Goal: Information Seeking & Learning: Learn about a topic

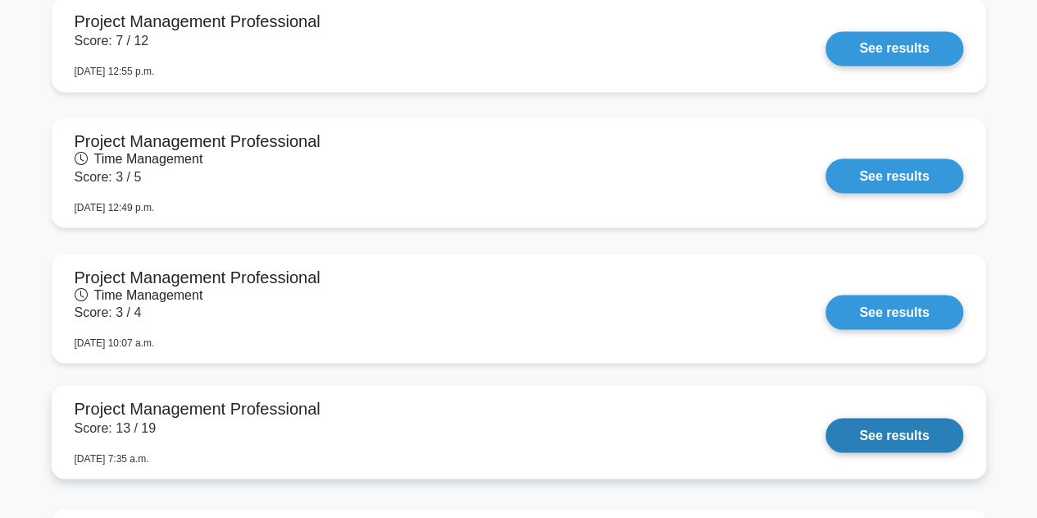
scroll to position [1066, 0]
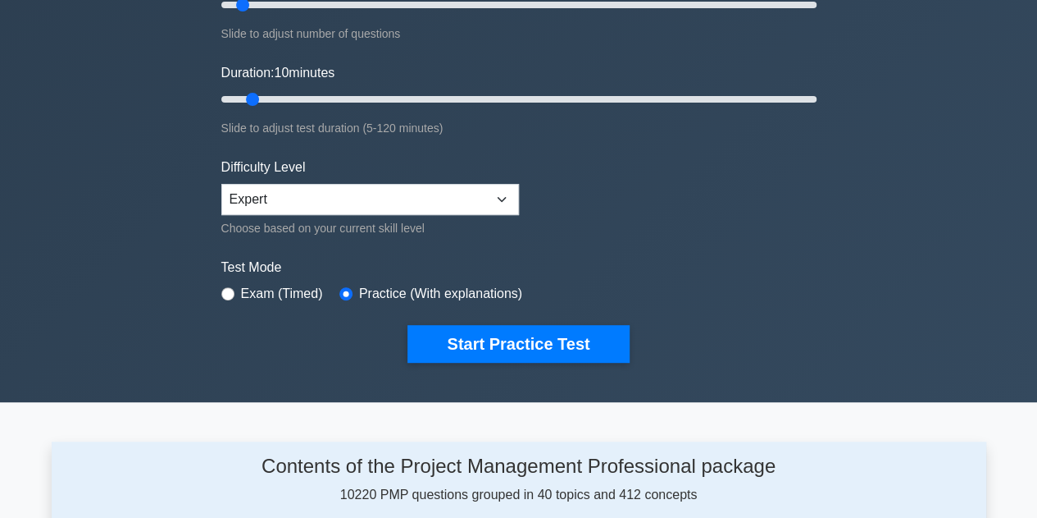
scroll to position [51, 0]
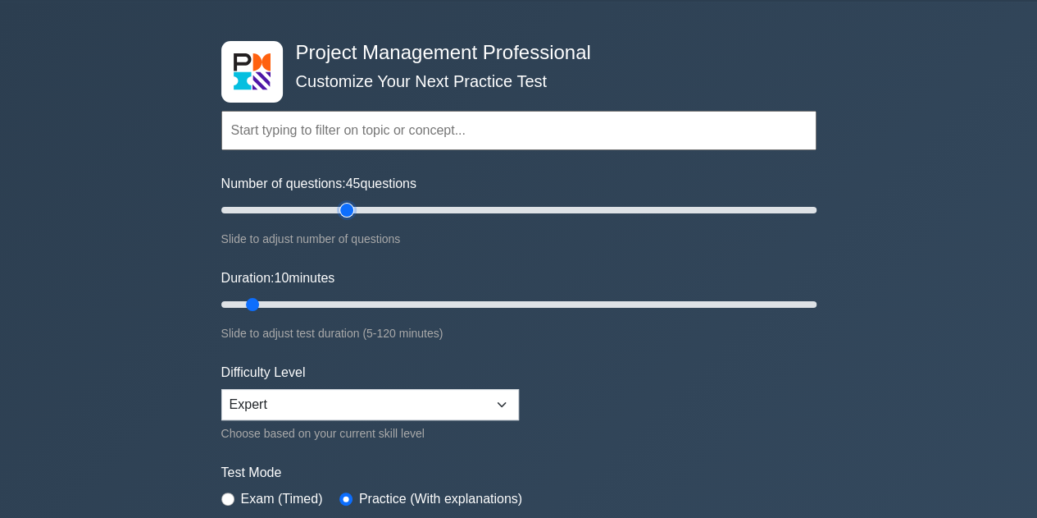
click at [340, 206] on input "Number of questions: 45 questions" at bounding box center [518, 210] width 595 height 20
drag, startPoint x: 340, startPoint y: 206, endPoint x: 393, endPoint y: 208, distance: 52.5
type input "60"
click at [393, 208] on input "Number of questions: 60 questions" at bounding box center [518, 210] width 595 height 20
drag, startPoint x: 252, startPoint y: 302, endPoint x: 495, endPoint y: 300, distance: 243.6
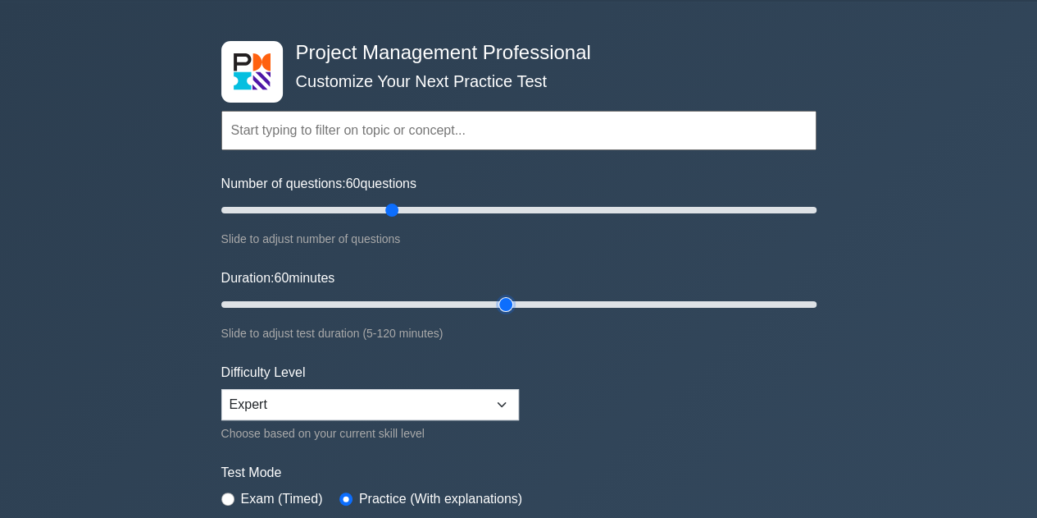
type input "60"
click at [495, 300] on input "Duration: 60 minutes" at bounding box center [518, 304] width 595 height 20
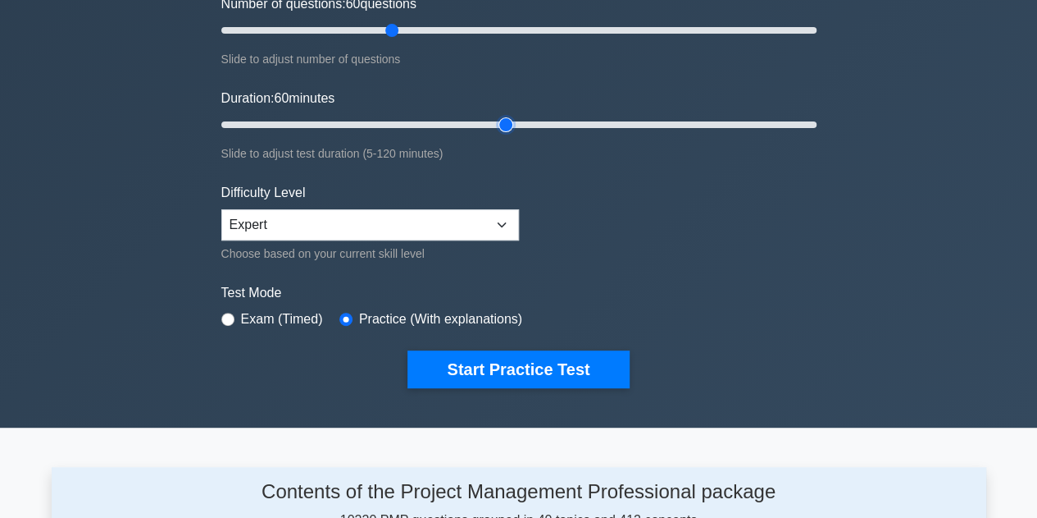
scroll to position [379, 0]
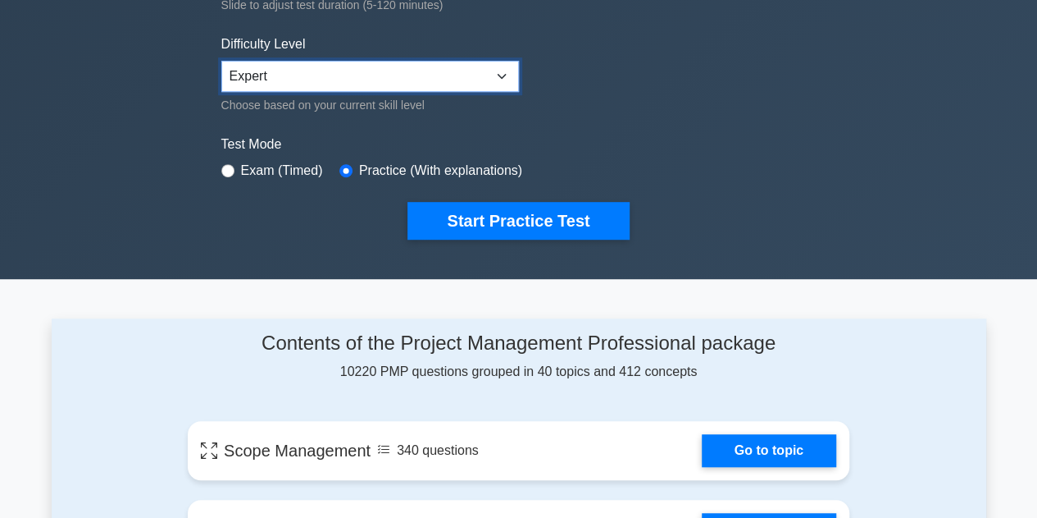
click at [502, 71] on select "Beginner Intermediate Expert" at bounding box center [370, 76] width 298 height 31
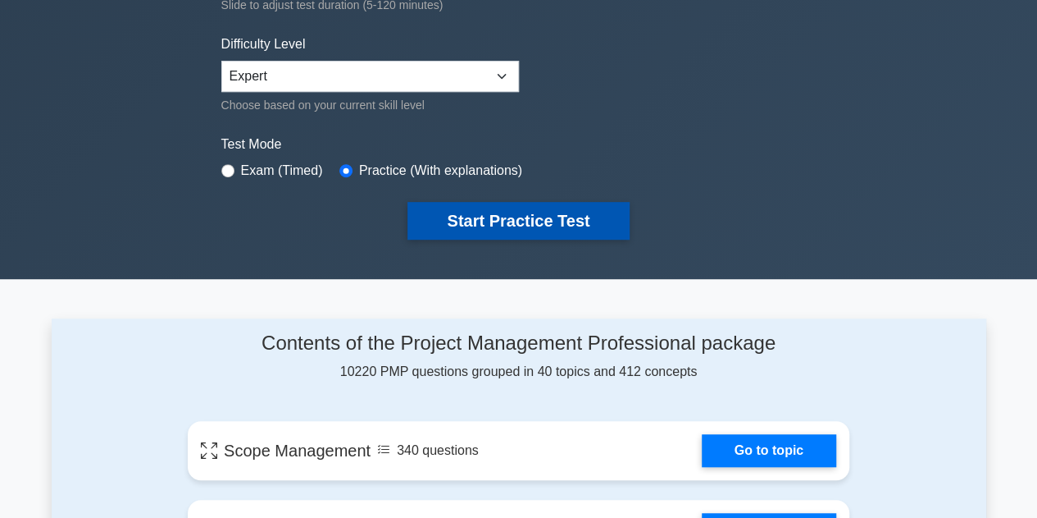
click at [507, 207] on button "Start Practice Test" at bounding box center [518, 221] width 221 height 38
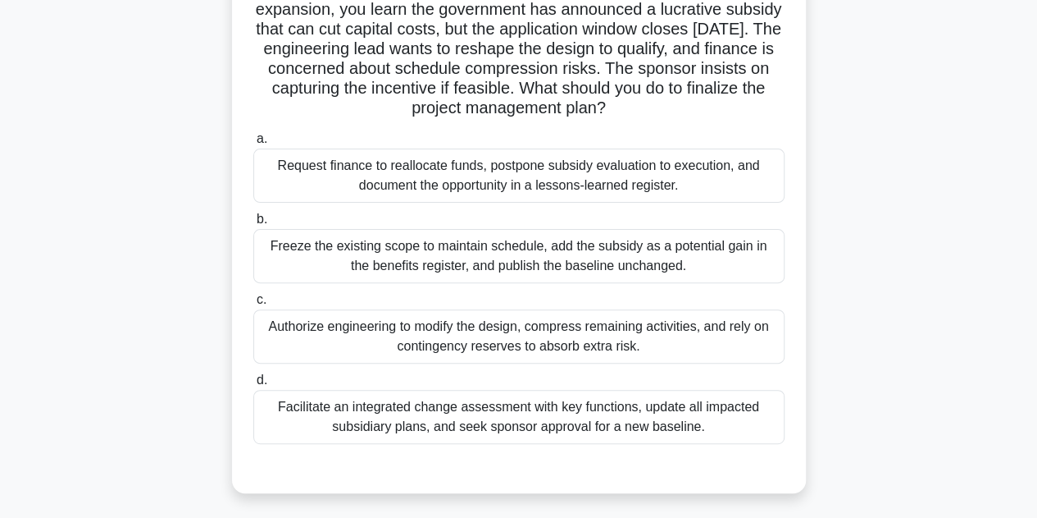
scroll to position [164, 0]
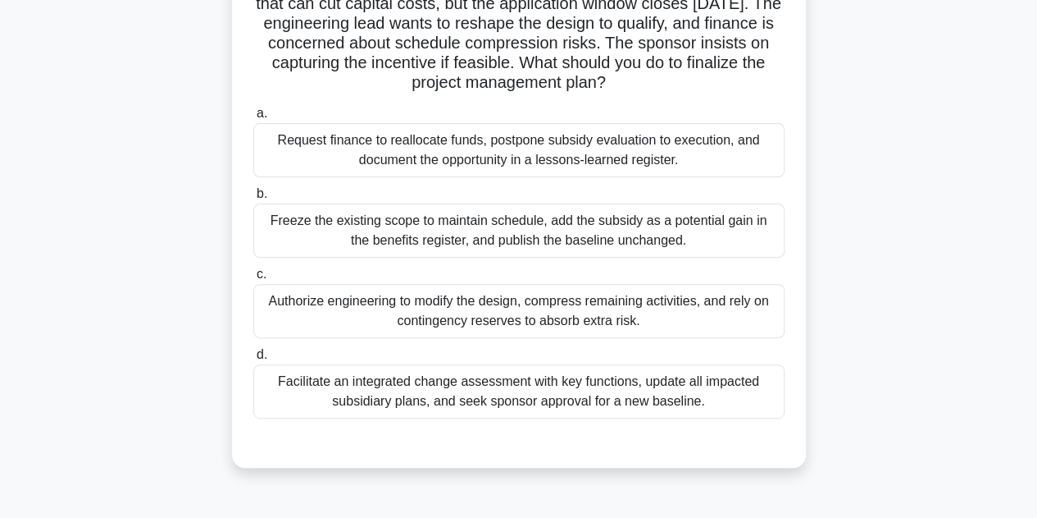
click at [543, 396] on div "Facilitate an integrated change assessment with key functions, update all impac…" at bounding box center [518, 391] width 531 height 54
click at [253, 360] on input "d. Facilitate an integrated change assessment with key functions, update all im…" at bounding box center [253, 354] width 0 height 11
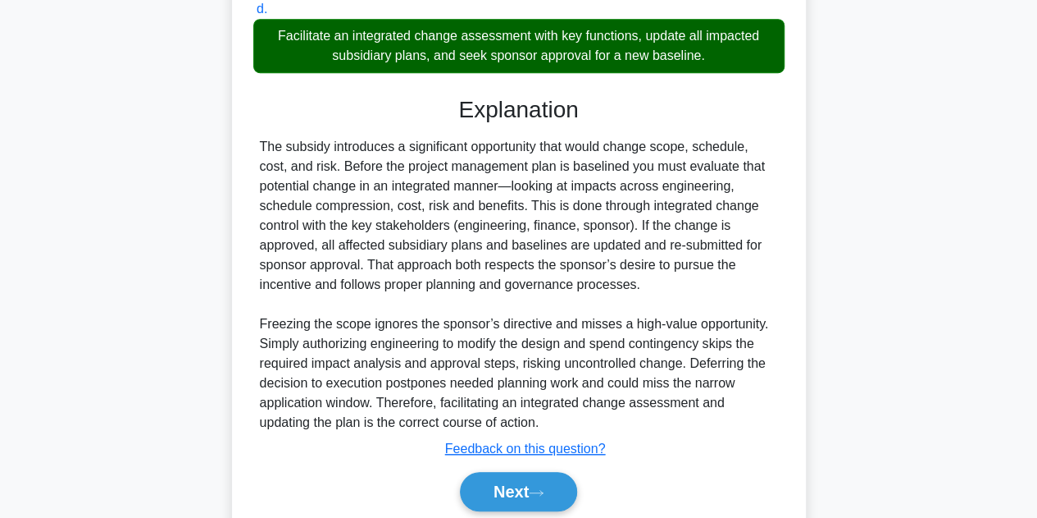
scroll to position [570, 0]
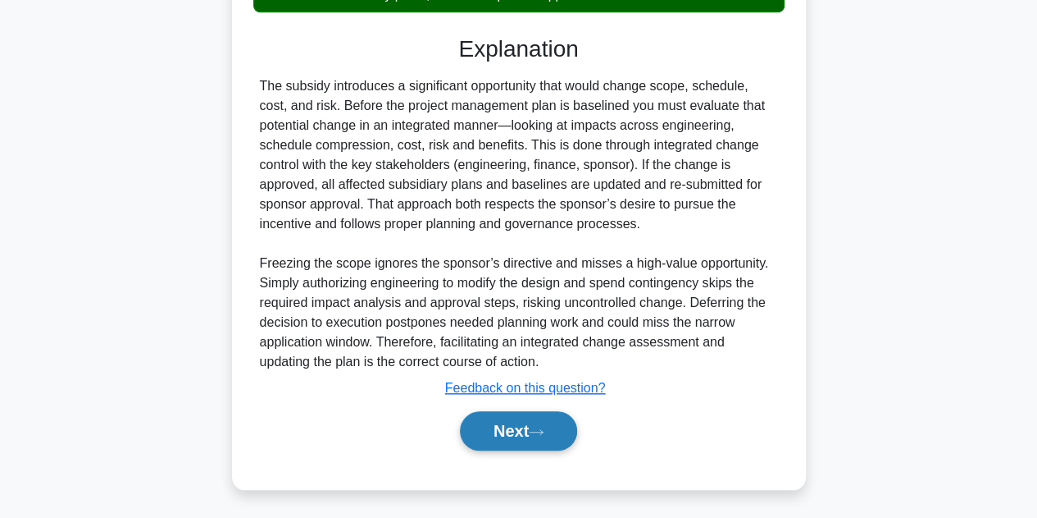
click at [522, 425] on button "Next" at bounding box center [518, 430] width 117 height 39
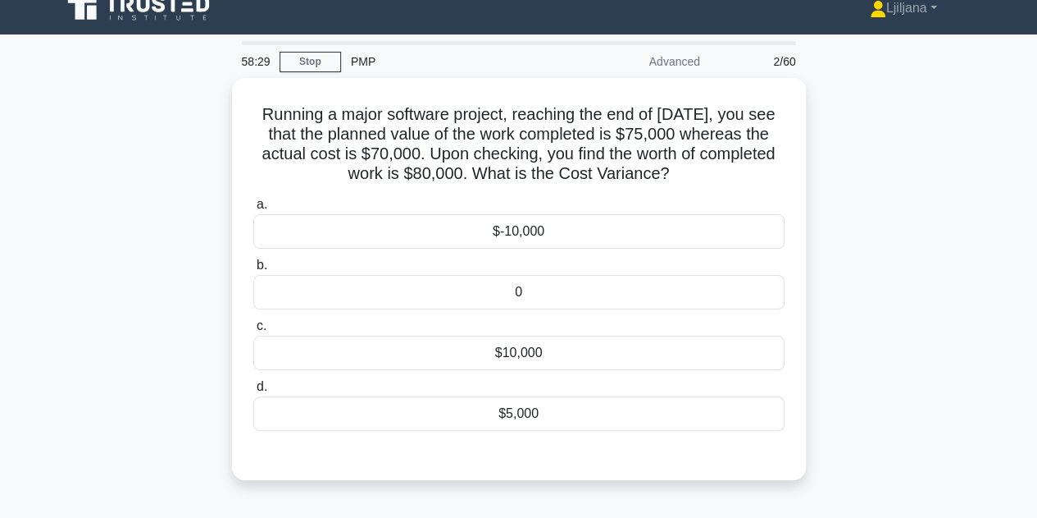
scroll to position [0, 0]
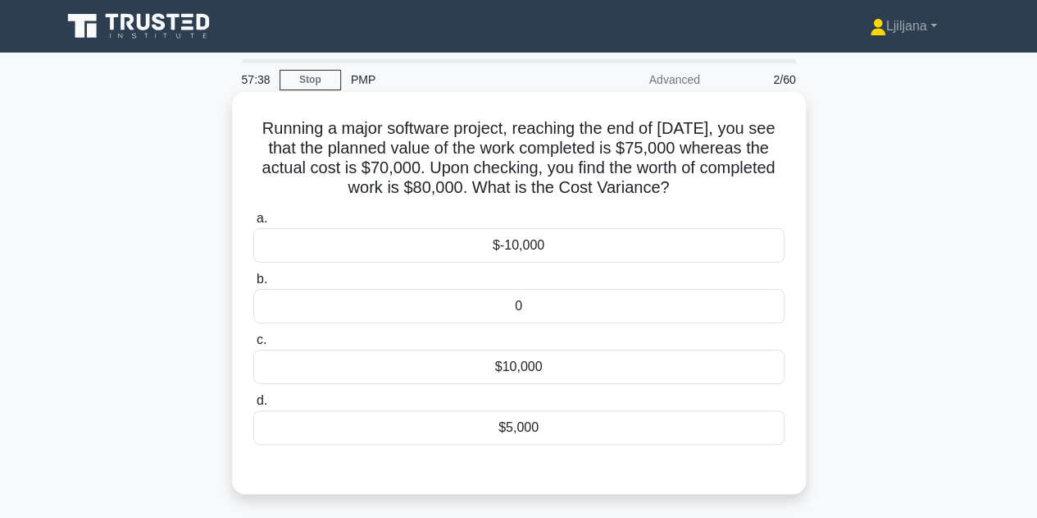
click at [619, 428] on div "$5,000" at bounding box center [518, 427] width 531 height 34
click at [253, 406] on input "d. $5,000" at bounding box center [253, 400] width 0 height 11
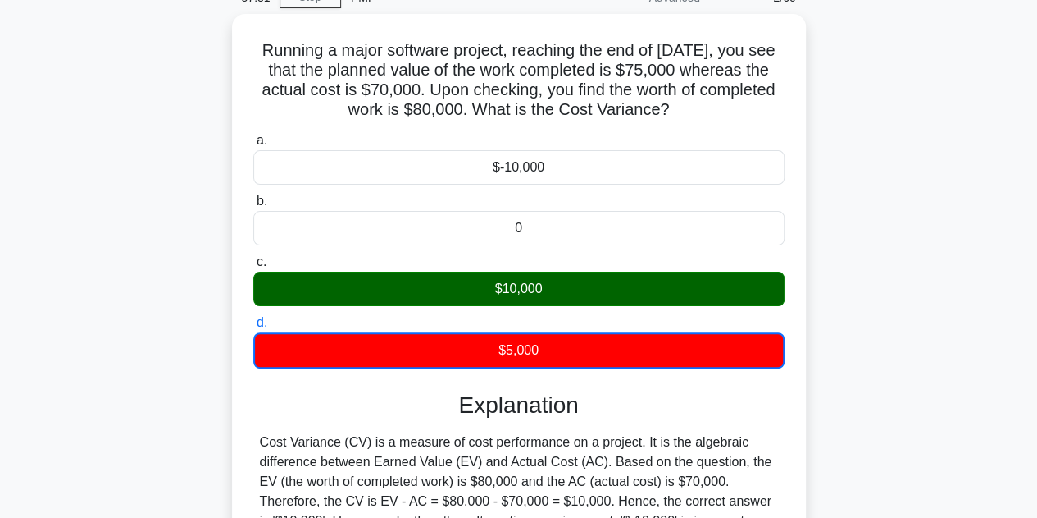
scroll to position [164, 0]
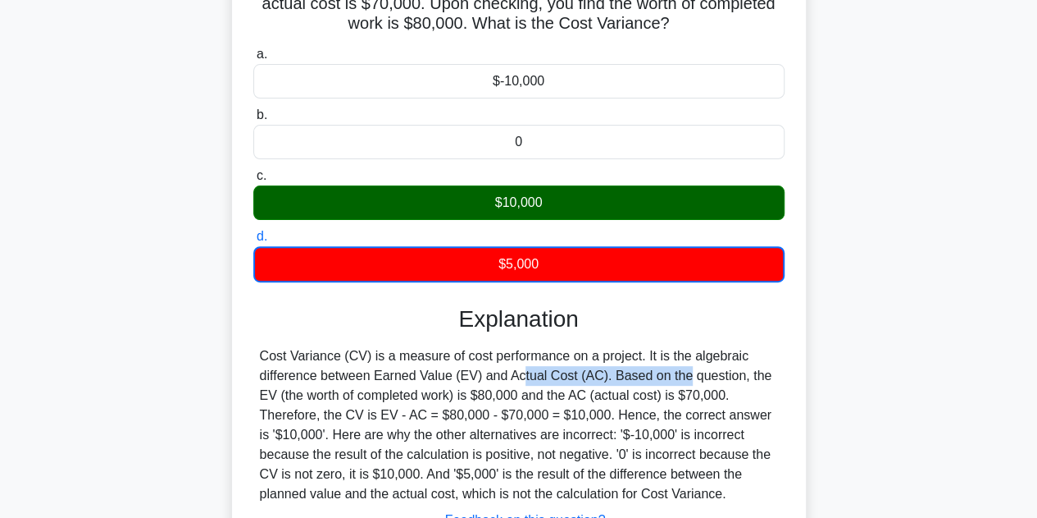
drag, startPoint x: 418, startPoint y: 381, endPoint x: 577, endPoint y: 380, distance: 159.1
click at [577, 380] on div "Cost Variance (CV) is a measure of cost performance on a project. It is the alg…" at bounding box center [519, 424] width 518 height 157
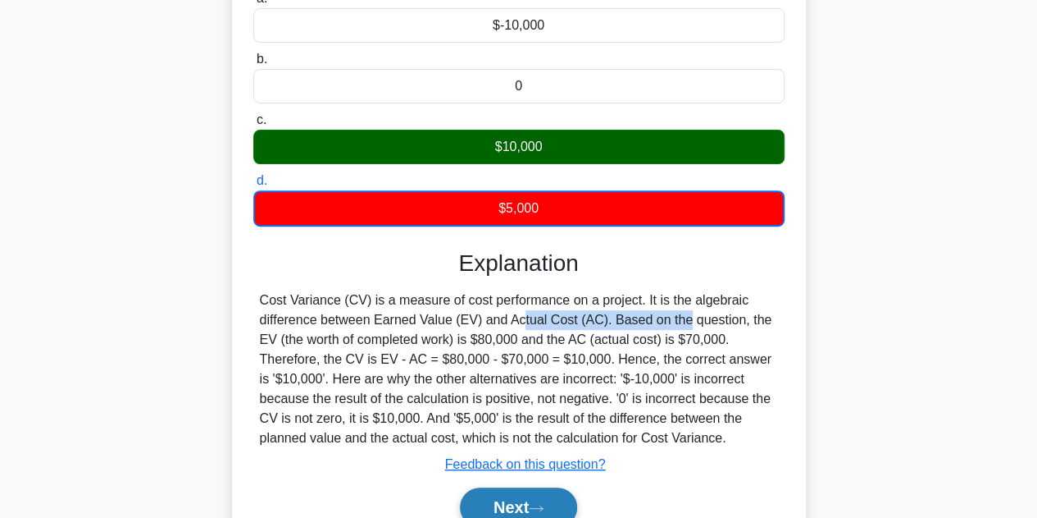
scroll to position [246, 0]
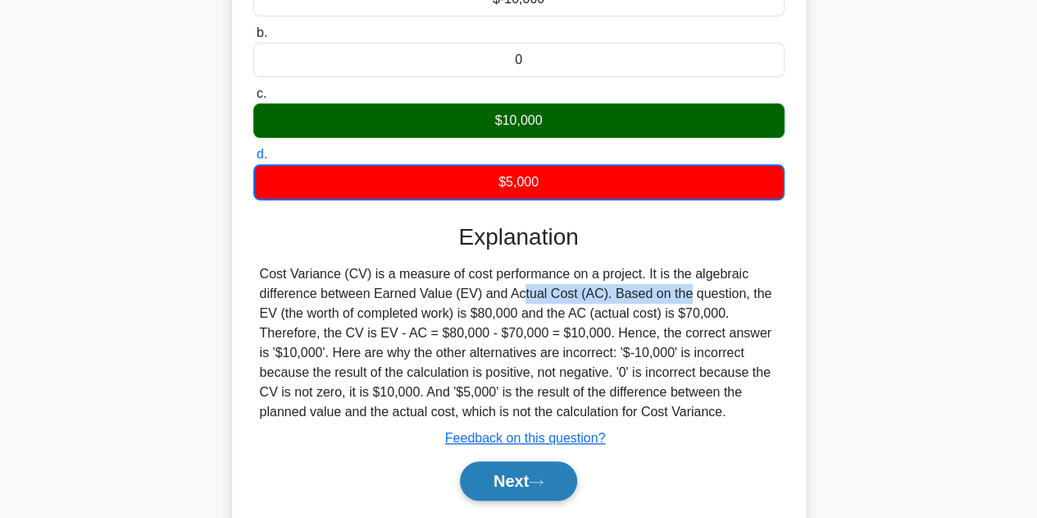
click at [490, 478] on button "Next" at bounding box center [518, 480] width 117 height 39
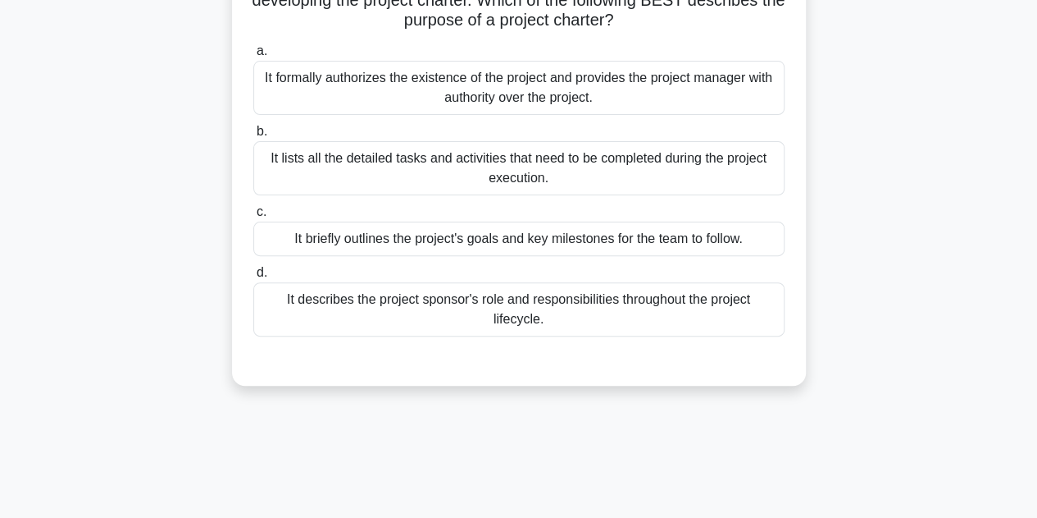
scroll to position [0, 0]
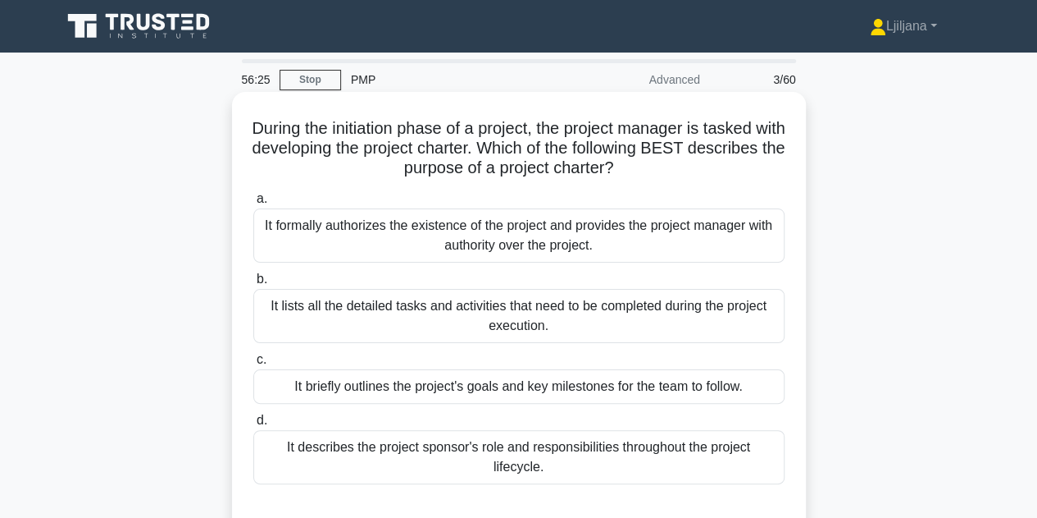
click at [636, 245] on div "It formally authorizes the existence of the project and provides the project ma…" at bounding box center [518, 235] width 531 height 54
click at [253, 204] on input "a. It formally authorizes the existence of the project and provides the project…" at bounding box center [253, 199] width 0 height 11
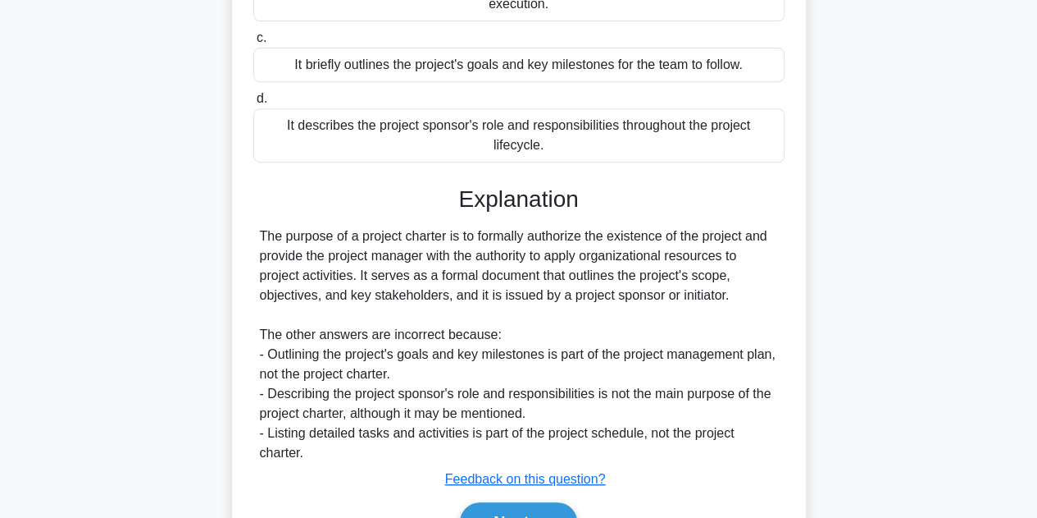
scroll to position [328, 0]
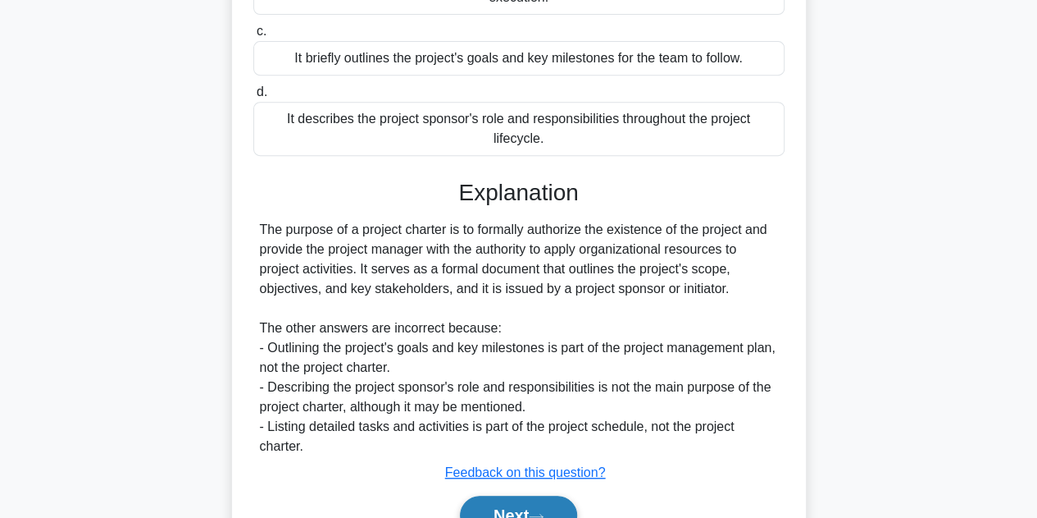
click at [539, 503] on button "Next" at bounding box center [518, 514] width 117 height 39
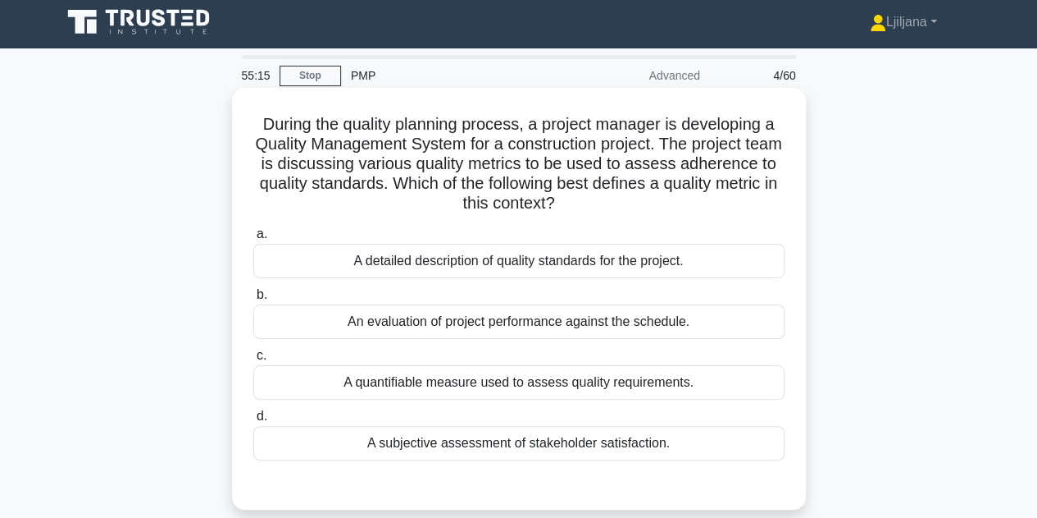
scroll to position [0, 0]
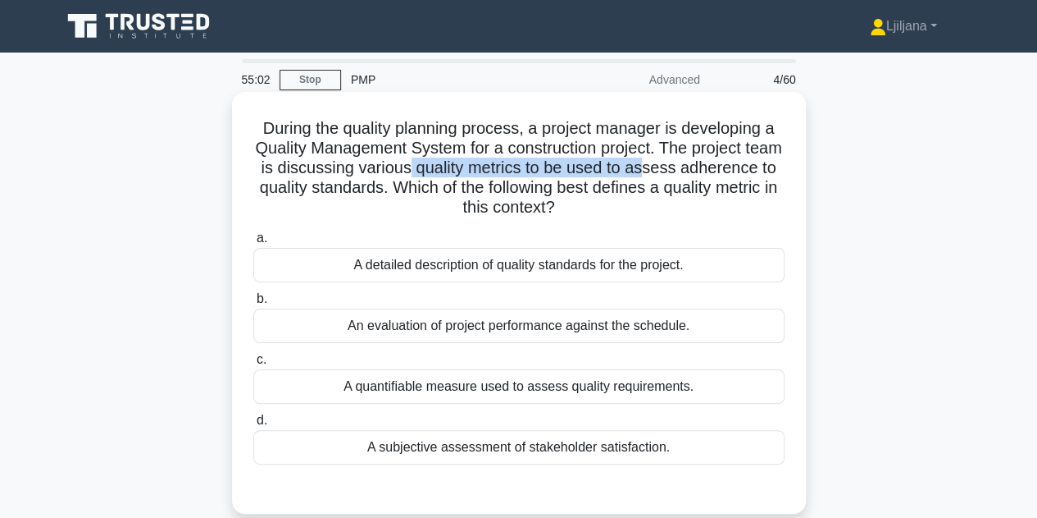
drag, startPoint x: 480, startPoint y: 175, endPoint x: 720, endPoint y: 170, distance: 240.4
click at [720, 170] on h5 "During the quality planning process, a project manager is developing a Quality …" at bounding box center [519, 168] width 535 height 100
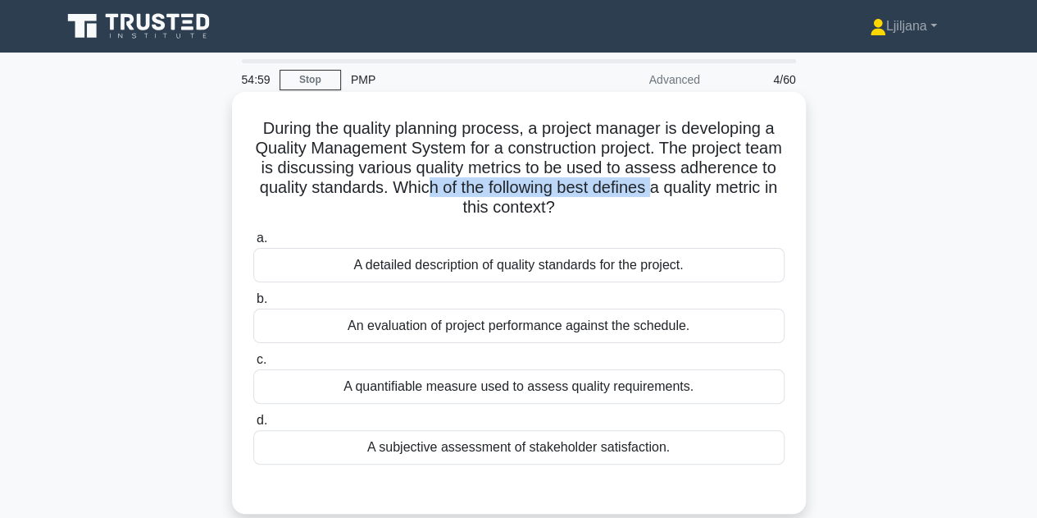
drag, startPoint x: 540, startPoint y: 183, endPoint x: 766, endPoint y: 185, distance: 226.4
click at [766, 185] on h5 "During the quality planning process, a project manager is developing a Quality …" at bounding box center [519, 168] width 535 height 100
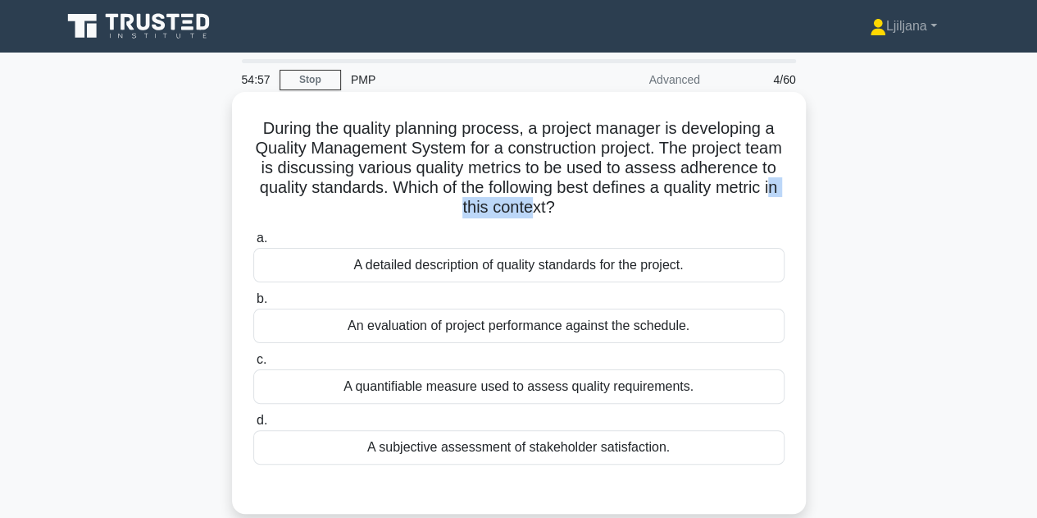
drag, startPoint x: 507, startPoint y: 209, endPoint x: 592, endPoint y: 202, distance: 85.6
click at [592, 202] on h5 "During the quality planning process, a project manager is developing a Quality …" at bounding box center [519, 168] width 535 height 100
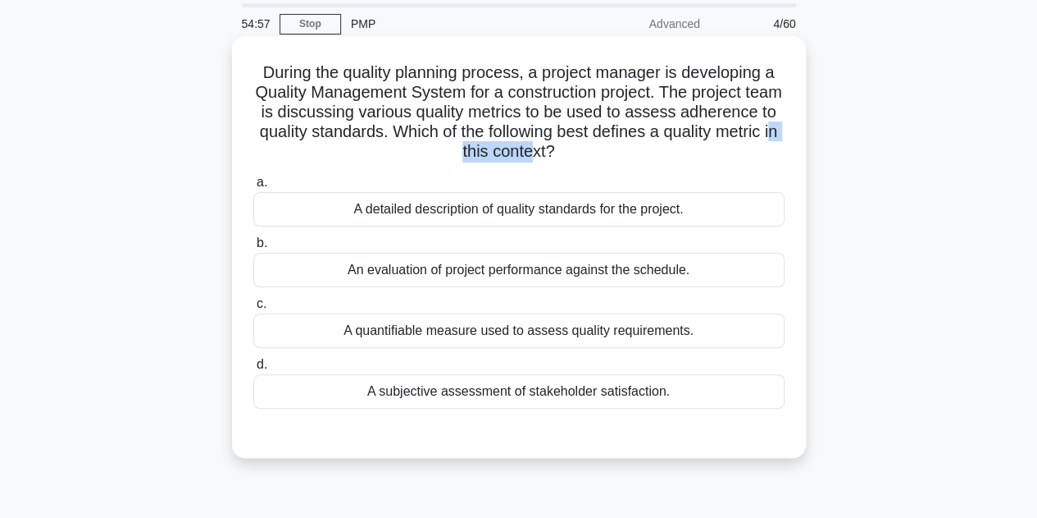
scroll to position [82, 0]
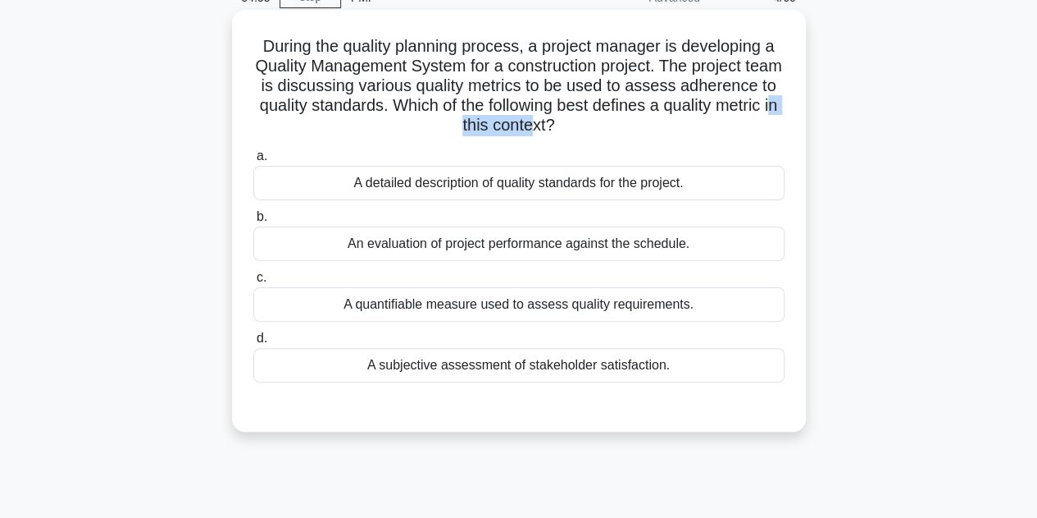
drag, startPoint x: 458, startPoint y: 244, endPoint x: 702, endPoint y: 238, distance: 244.5
click at [702, 238] on div "An evaluation of project performance against the schedule." at bounding box center [518, 243] width 531 height 34
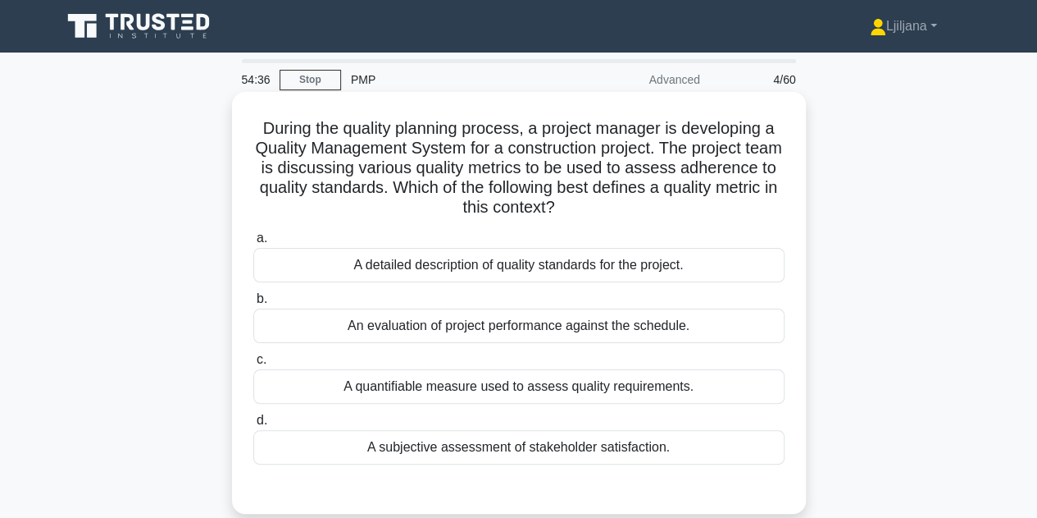
click at [494, 268] on div "A detailed description of quality standards for the project." at bounding box center [518, 265] width 531 height 34
click at [253, 244] on input "a. A detailed description of quality standards for the project." at bounding box center [253, 238] width 0 height 11
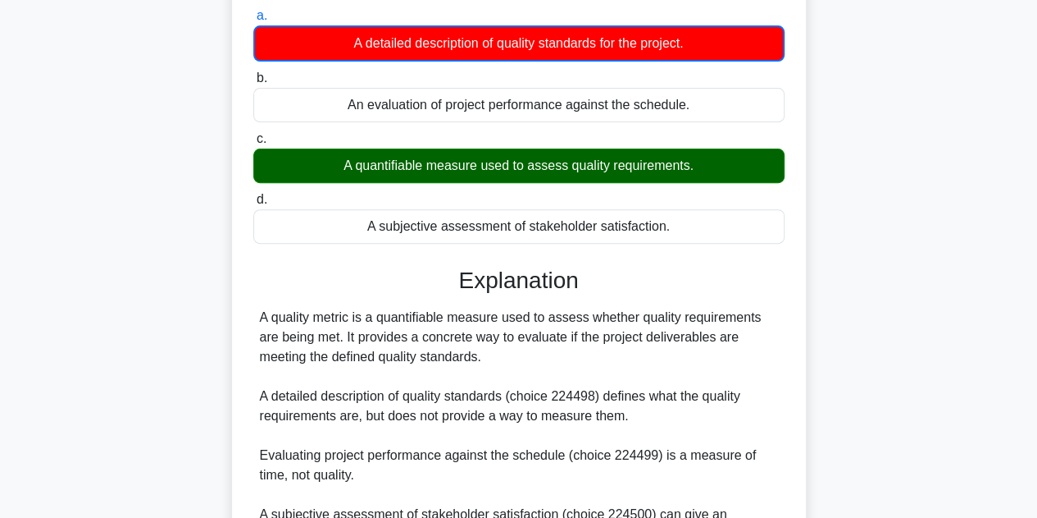
scroll to position [246, 0]
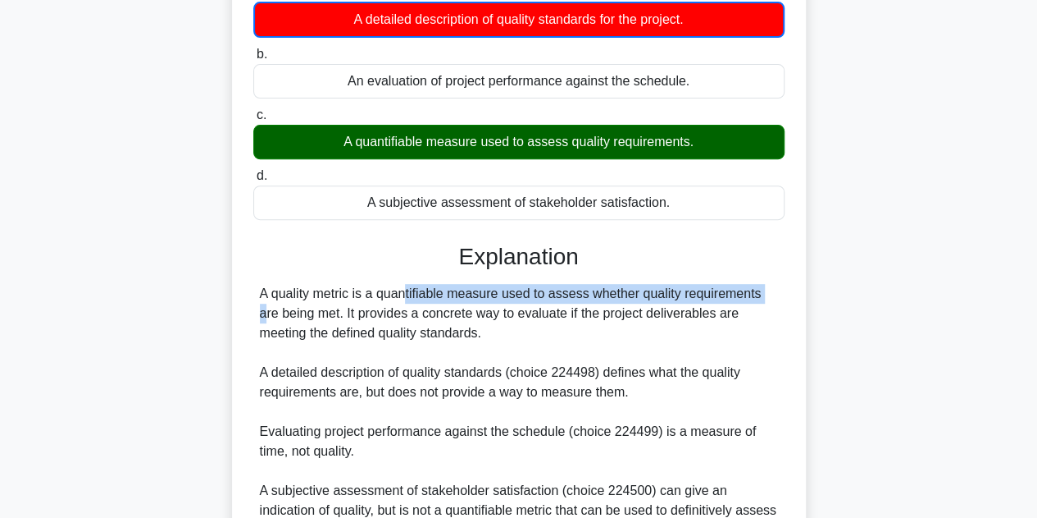
drag, startPoint x: 308, startPoint y: 292, endPoint x: 668, endPoint y: 285, distance: 359.3
click at [668, 285] on div "A quality metric is a quantifiable measure used to assess whether quality requi…" at bounding box center [519, 412] width 518 height 256
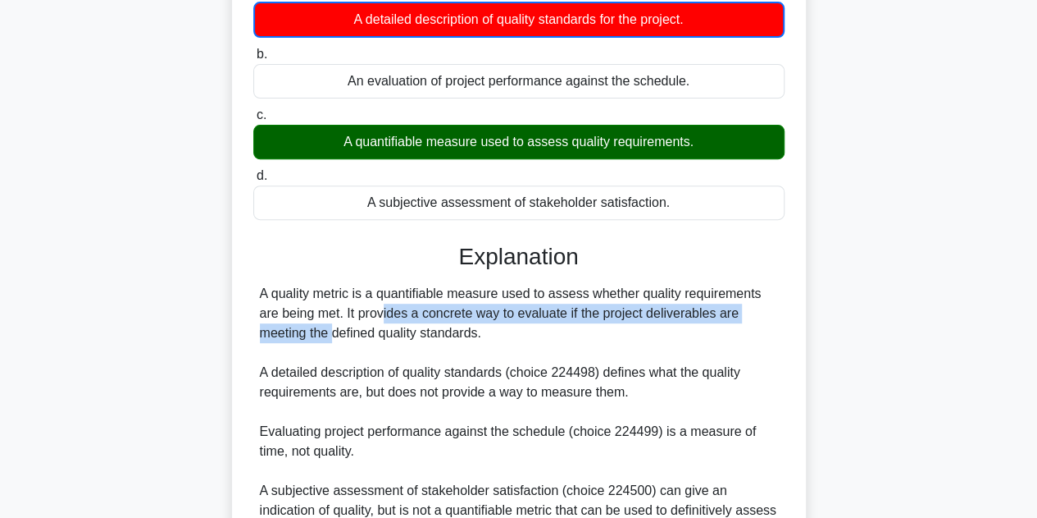
drag, startPoint x: 285, startPoint y: 314, endPoint x: 675, endPoint y: 311, distance: 389.6
click at [713, 311] on div "A quality metric is a quantifiable measure used to assess whether quality requi…" at bounding box center [519, 412] width 518 height 256
drag, startPoint x: 329, startPoint y: 332, endPoint x: 512, endPoint y: 327, distance: 183.0
click at [512, 327] on div "A quality metric is a quantifiable measure used to assess whether quality requi…" at bounding box center [519, 412] width 518 height 256
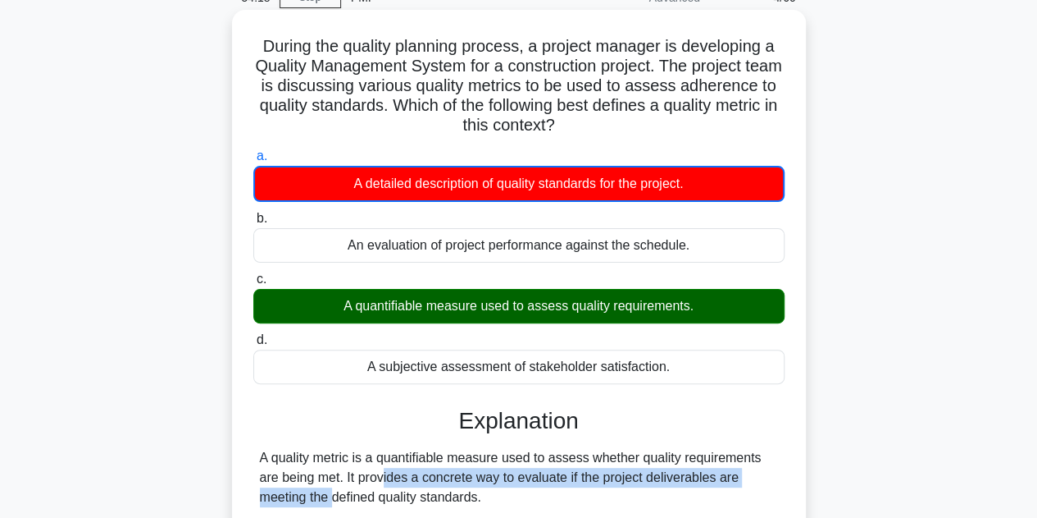
scroll to position [0, 0]
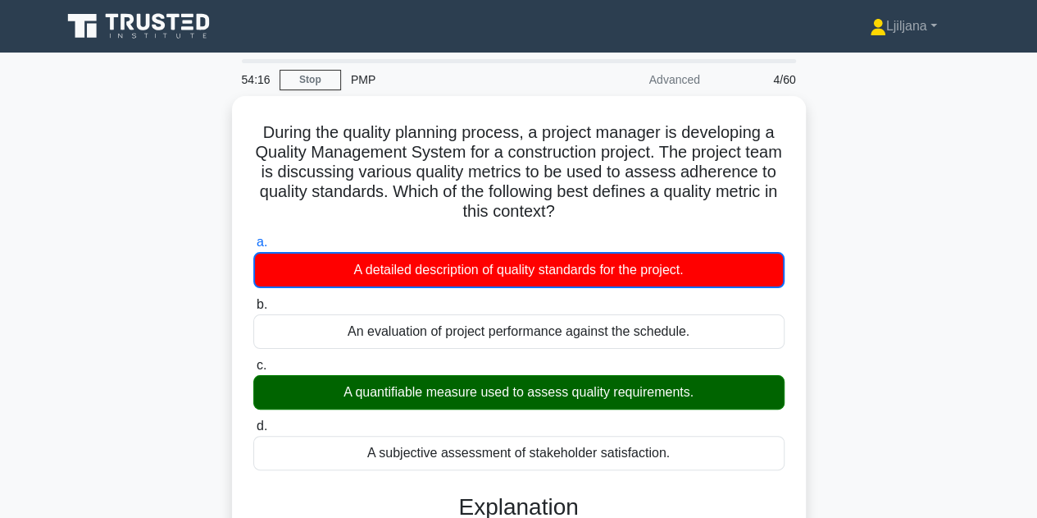
drag, startPoint x: 627, startPoint y: 211, endPoint x: 230, endPoint y: 134, distance: 404.4
click at [226, 132] on div "During the quality planning process, a project manager is developing a Quality …" at bounding box center [519, 511] width 935 height 831
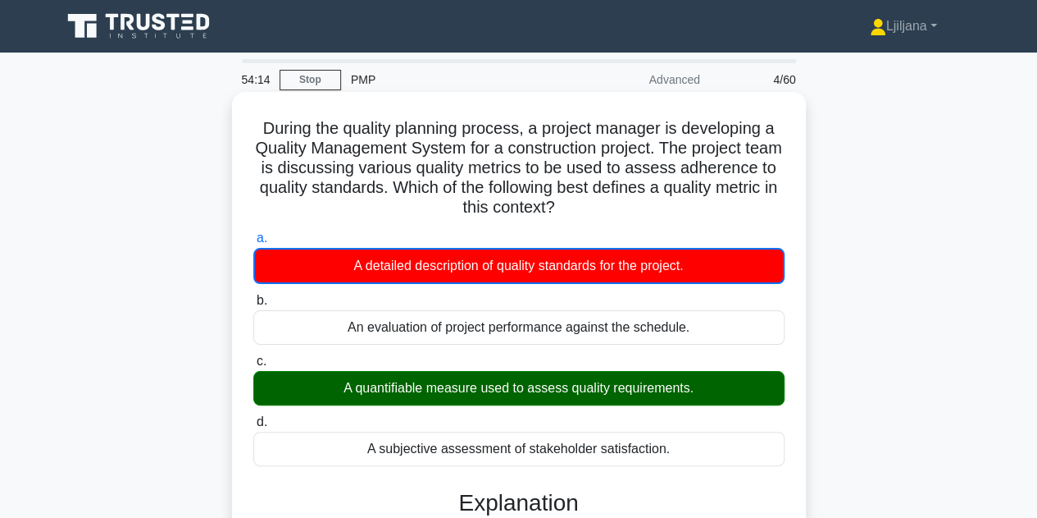
copy h5 "During the quality planning process, a project manager is developing a Quality …"
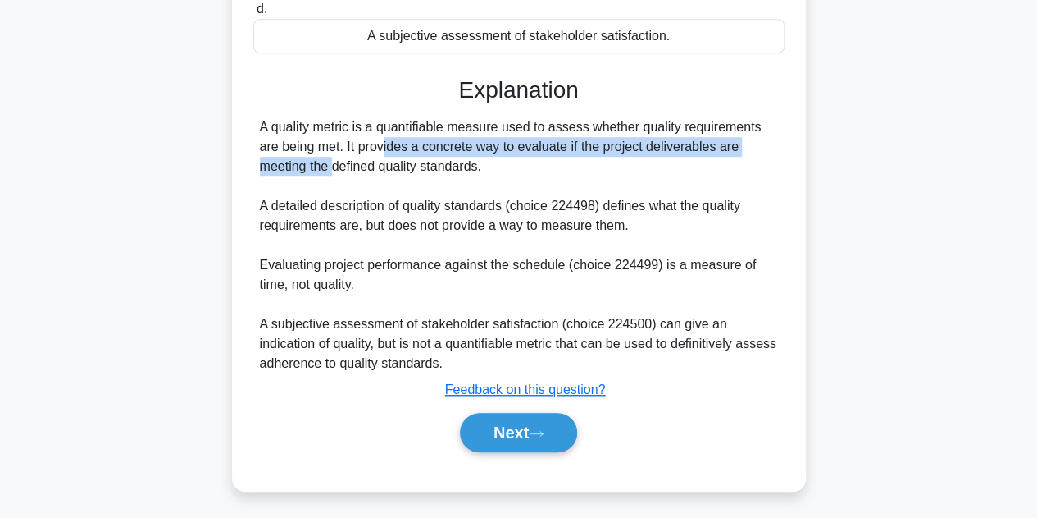
scroll to position [415, 0]
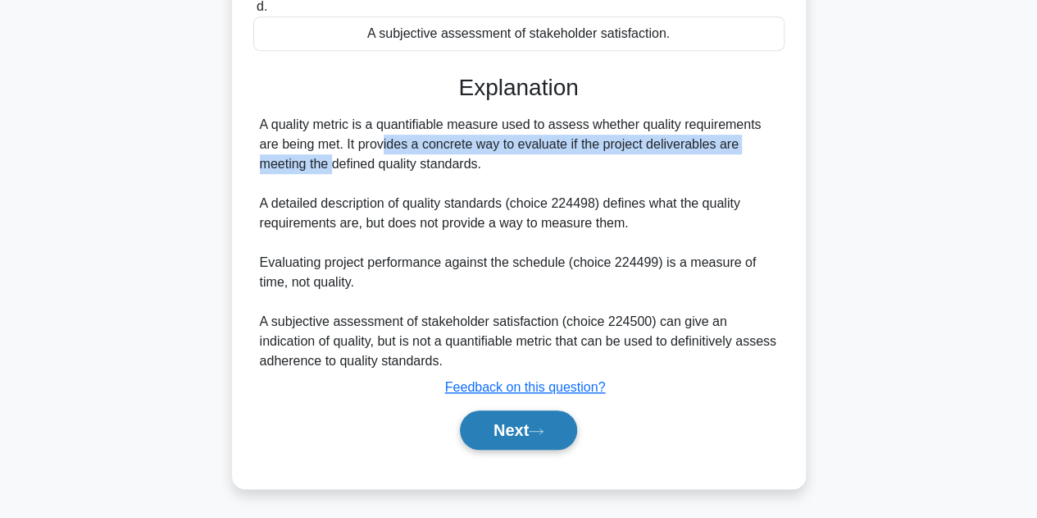
click at [525, 417] on button "Next" at bounding box center [518, 429] width 117 height 39
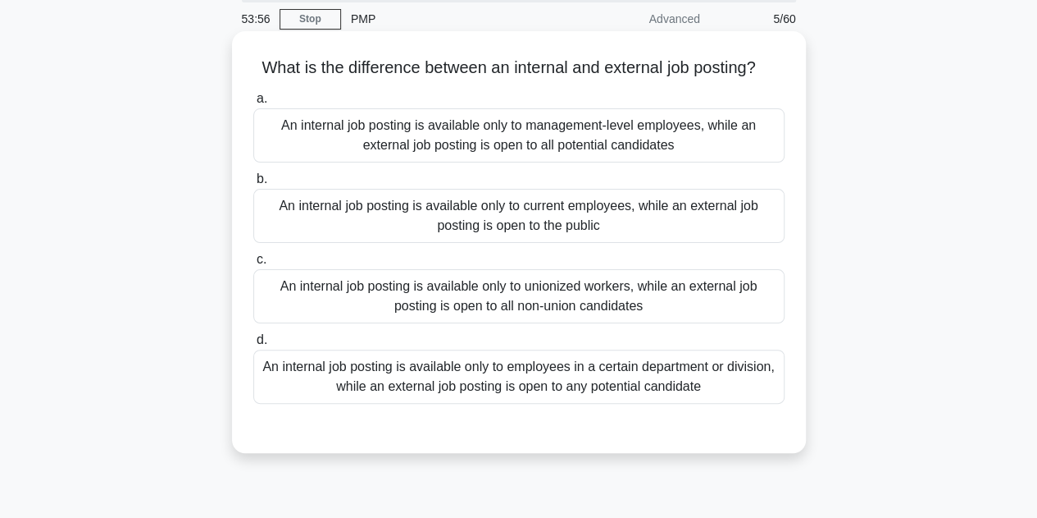
scroll to position [0, 0]
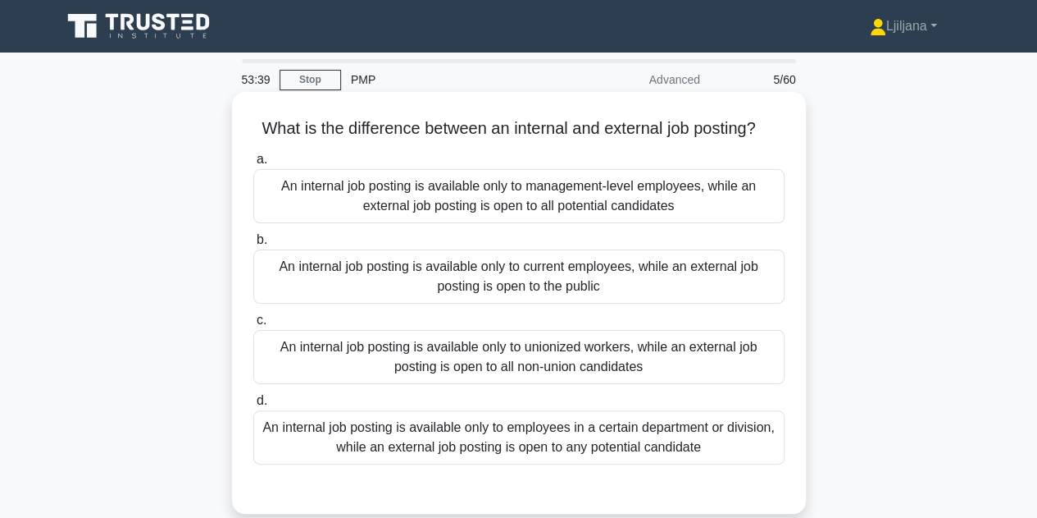
drag, startPoint x: 342, startPoint y: 268, endPoint x: 715, endPoint y: 283, distance: 373.5
click at [718, 283] on div "An internal job posting is available only to current employees, while an extern…" at bounding box center [518, 276] width 531 height 54
click at [699, 291] on div "An internal job posting is available only to current employees, while an extern…" at bounding box center [518, 276] width 531 height 54
click at [253, 245] on input "b. An internal job posting is available only to current employees, while an ext…" at bounding box center [253, 240] width 0 height 11
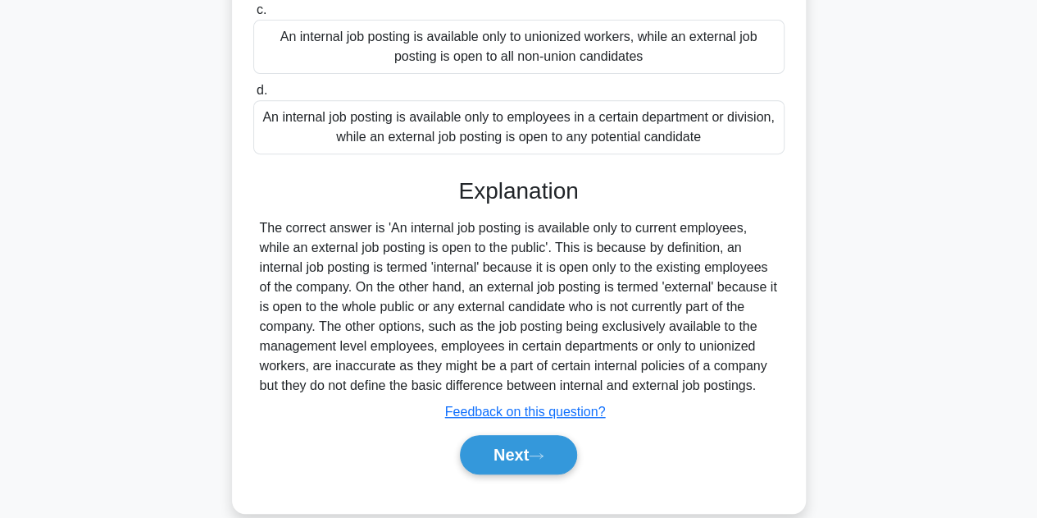
scroll to position [368, 0]
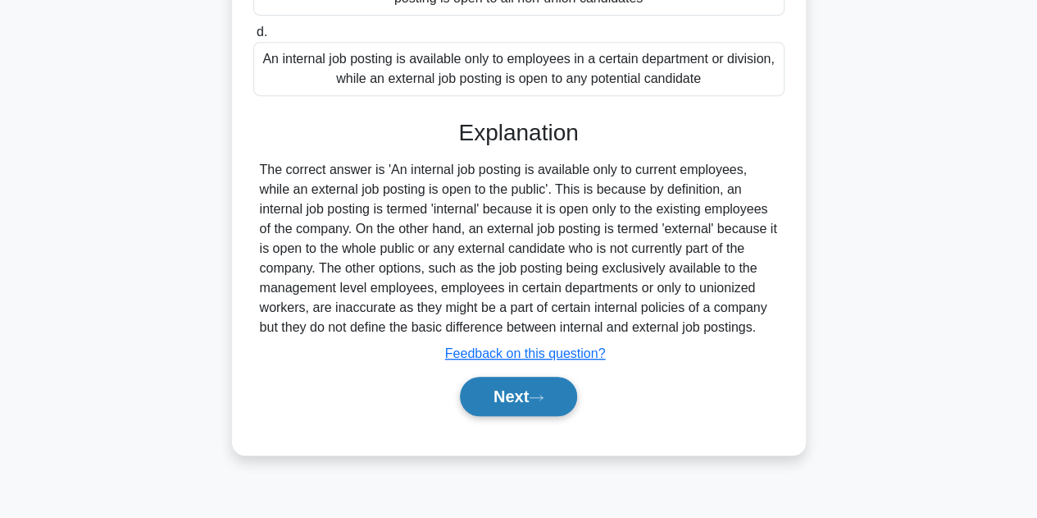
drag, startPoint x: 532, startPoint y: 390, endPoint x: 568, endPoint y: 378, distance: 37.1
click at [533, 390] on button "Next" at bounding box center [518, 395] width 117 height 39
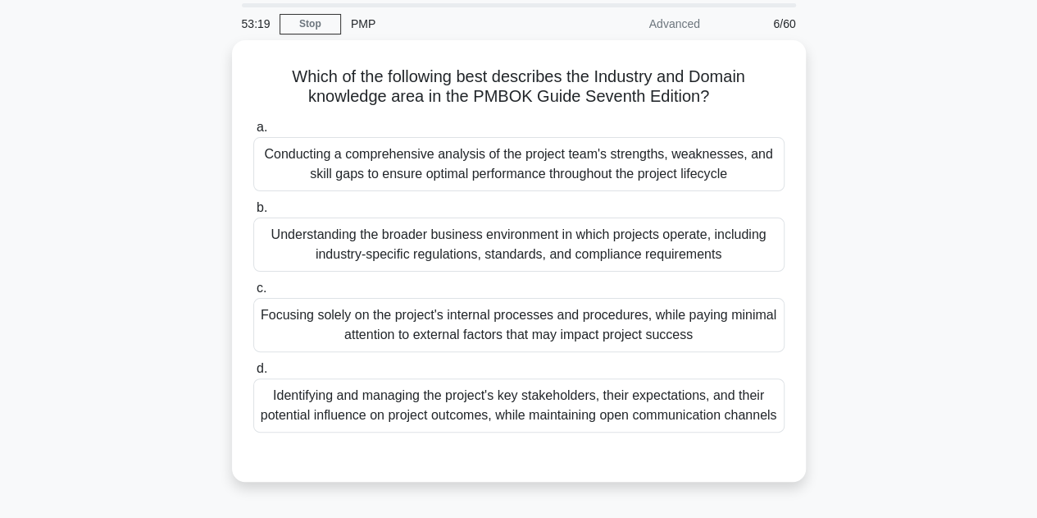
scroll to position [82, 0]
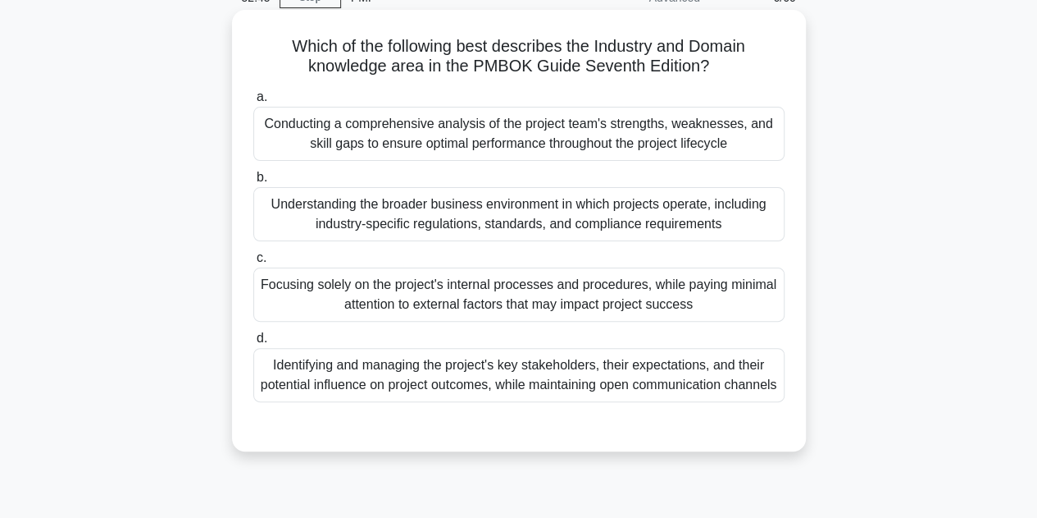
click at [630, 401] on div "Identifying and managing the project's key stakeholders, their expectations, an…" at bounding box center [518, 375] width 531 height 54
click at [253, 344] on input "d. Identifying and managing the project's key stakeholders, their expectations,…" at bounding box center [253, 338] width 0 height 11
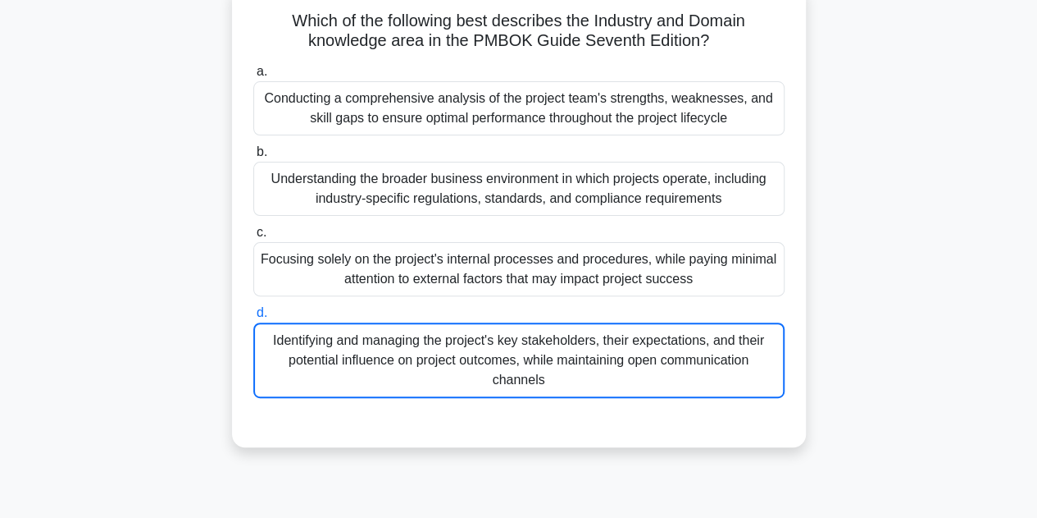
scroll to position [40, 0]
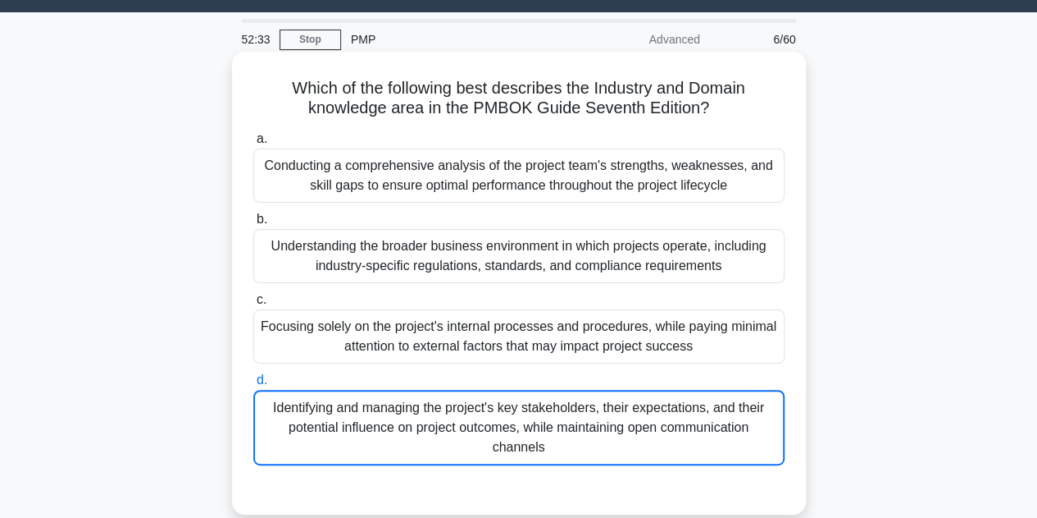
click at [654, 419] on div "Identifying and managing the project's key stakeholders, their expectations, an…" at bounding box center [518, 427] width 531 height 75
click at [253, 385] on input "d. Identifying and managing the project's key stakeholders, their expectations,…" at bounding box center [253, 380] width 0 height 11
click at [540, 176] on div "Conducting a comprehensive analysis of the project team's strengths, weaknesses…" at bounding box center [518, 175] width 531 height 54
click at [253, 144] on input "a. Conducting a comprehensive analysis of the project team's strengths, weaknes…" at bounding box center [253, 139] width 0 height 11
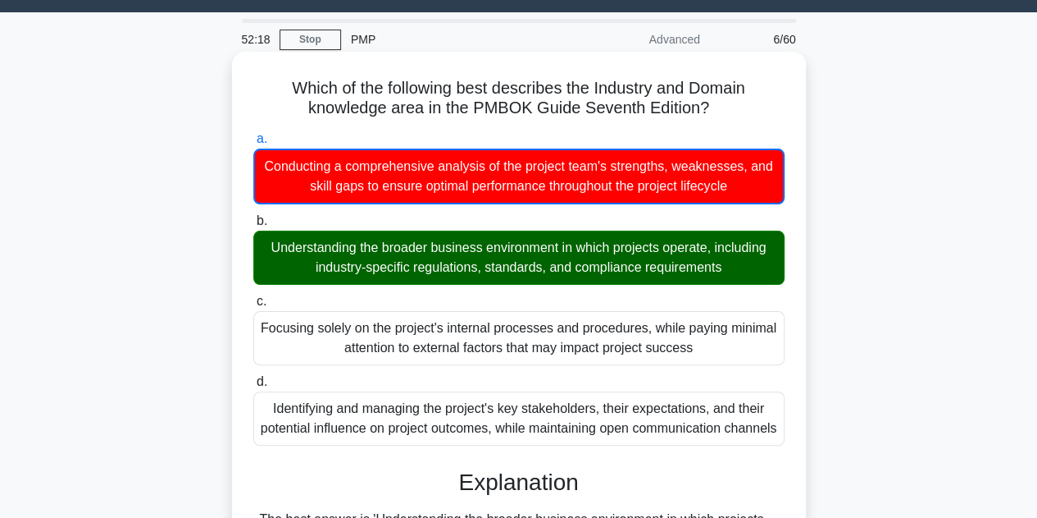
drag, startPoint x: 410, startPoint y: 258, endPoint x: 564, endPoint y: 276, distance: 155.2
click at [564, 276] on div "Understanding the broader business environment in which projects operate, inclu…" at bounding box center [518, 257] width 531 height 54
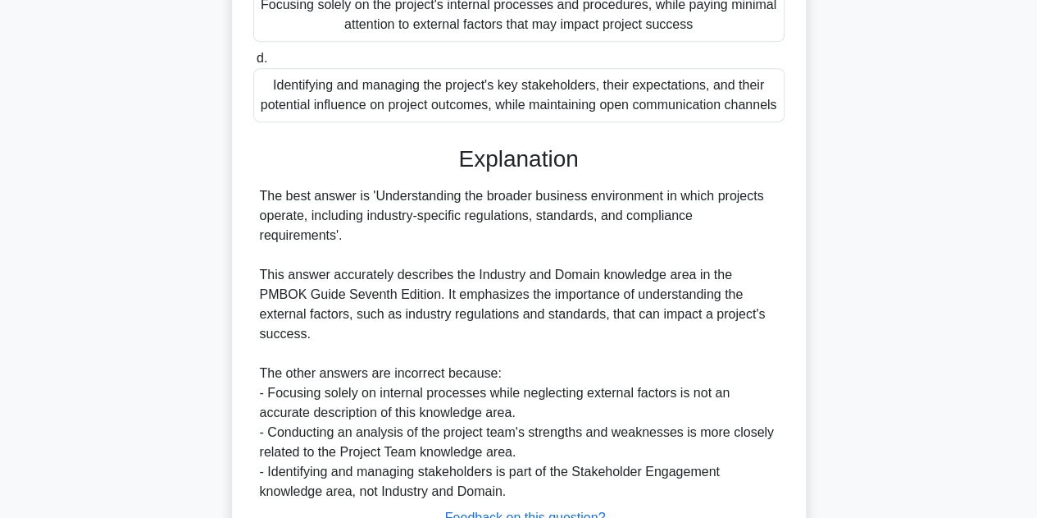
scroll to position [368, 0]
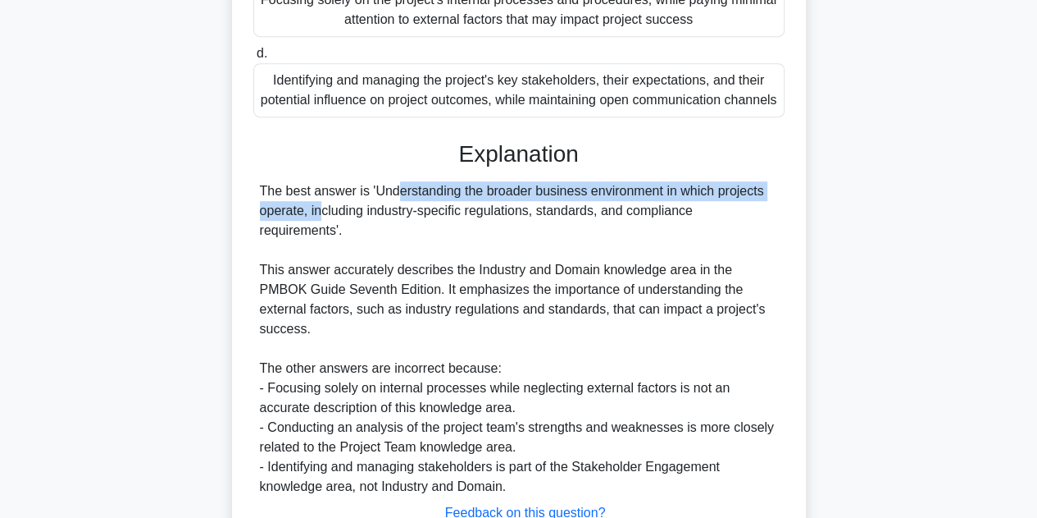
drag, startPoint x: 302, startPoint y: 215, endPoint x: 735, endPoint y: 209, distance: 433.1
click at [735, 209] on div "The best answer is 'Understanding the broader business environment in which pro…" at bounding box center [519, 338] width 518 height 315
drag, startPoint x: 363, startPoint y: 228, endPoint x: 783, endPoint y: 230, distance: 419.9
click at [783, 230] on div "The best answer is 'Understanding the broader business environment in which pro…" at bounding box center [518, 338] width 531 height 315
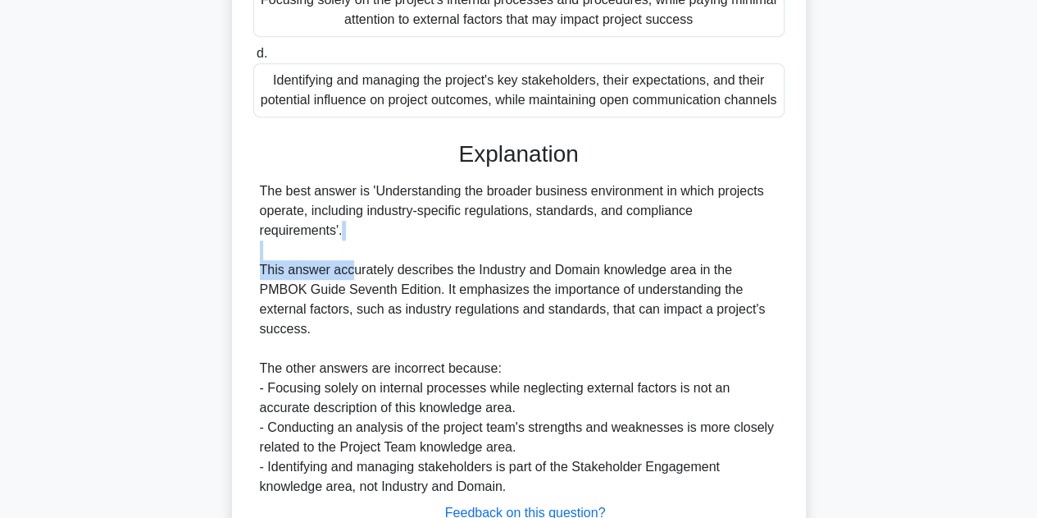
drag, startPoint x: 349, startPoint y: 273, endPoint x: 780, endPoint y: 258, distance: 431.7
click at [780, 258] on div "The best answer is 'Understanding the broader business environment in which pro…" at bounding box center [518, 338] width 531 height 315
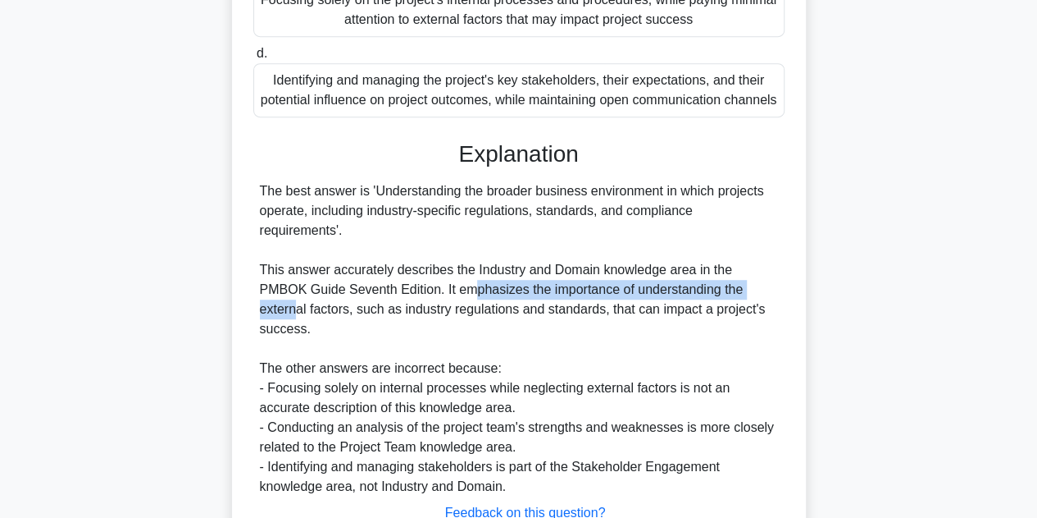
drag, startPoint x: 418, startPoint y: 291, endPoint x: 730, endPoint y: 290, distance: 311.7
click at [730, 290] on div "The best answer is 'Understanding the broader business environment in which pro…" at bounding box center [519, 338] width 518 height 315
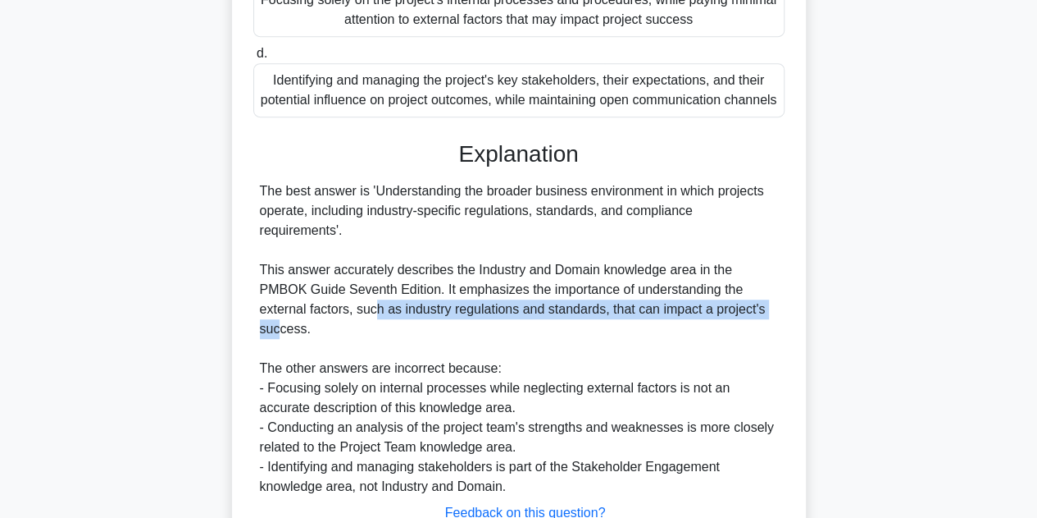
drag, startPoint x: 321, startPoint y: 303, endPoint x: 668, endPoint y: 298, distance: 346.2
click at [731, 306] on div "The best answer is 'Understanding the broader business environment in which pro…" at bounding box center [519, 338] width 518 height 315
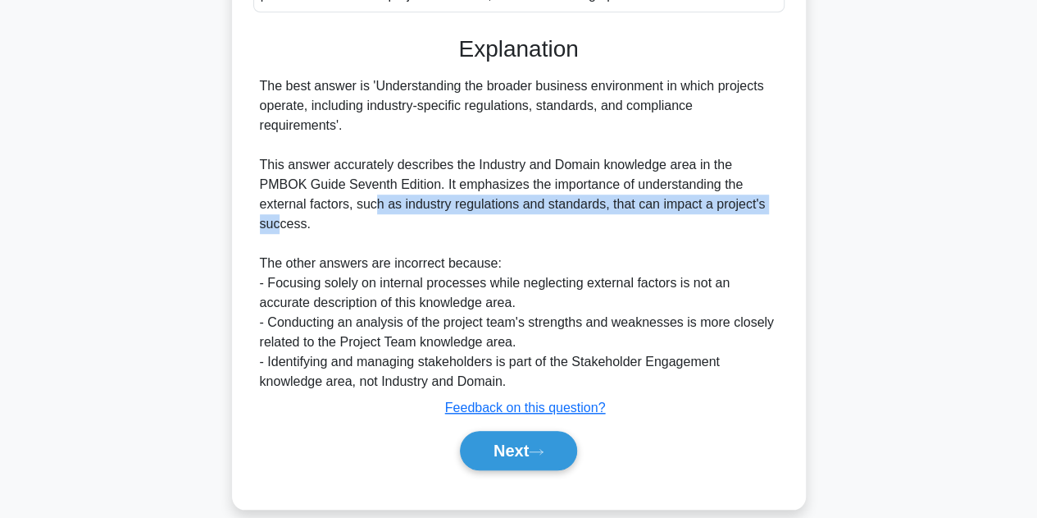
scroll to position [474, 0]
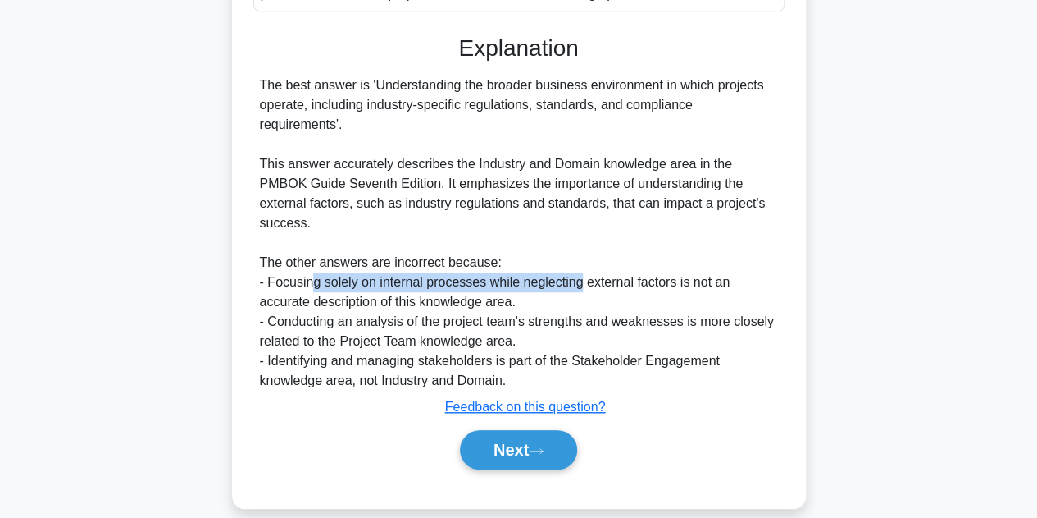
drag, startPoint x: 315, startPoint y: 261, endPoint x: 579, endPoint y: 259, distance: 264.1
click at [579, 259] on div "The best answer is 'Understanding the broader business environment in which pro…" at bounding box center [519, 232] width 518 height 315
click at [536, 446] on icon at bounding box center [536, 450] width 15 height 9
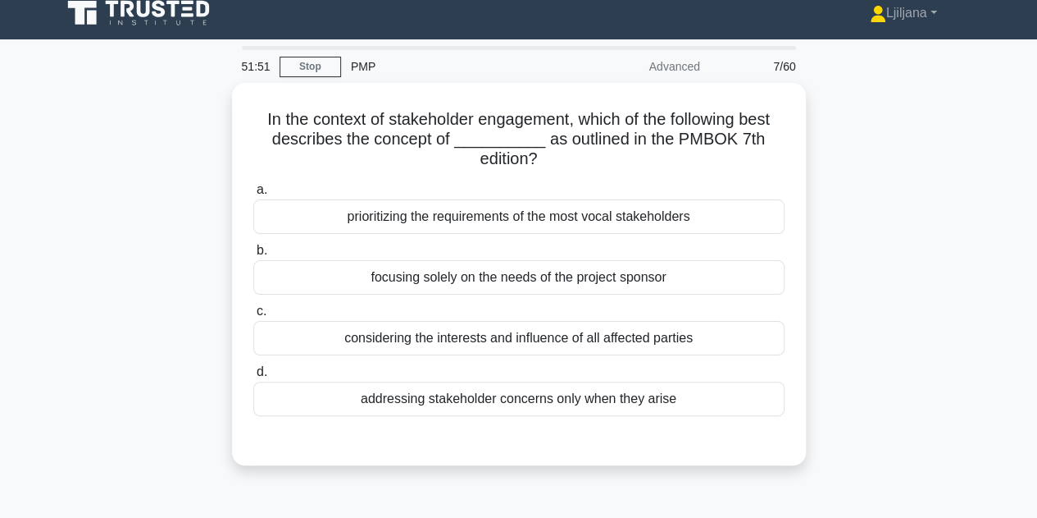
scroll to position [0, 0]
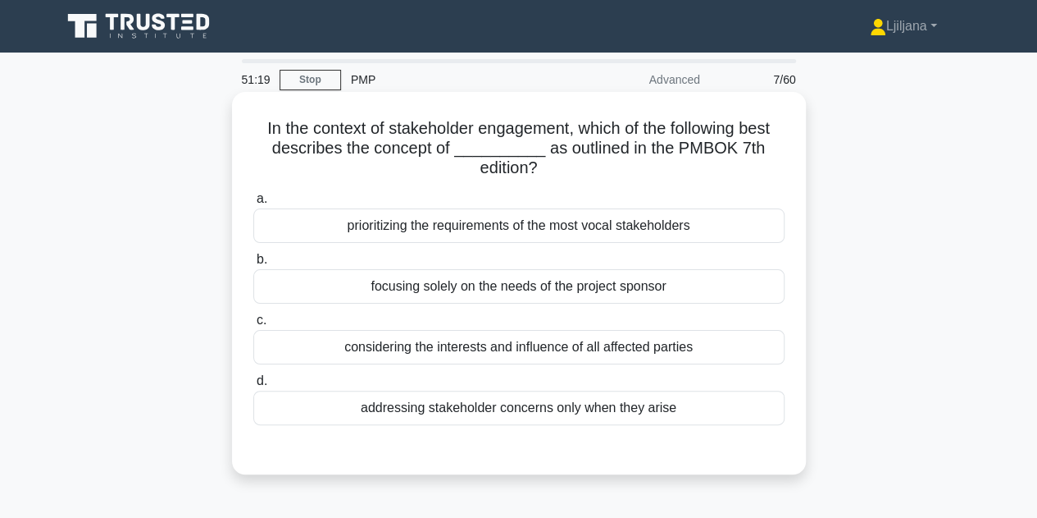
click at [490, 355] on div "considering the interests and influence of all affected parties" at bounding box center [518, 347] width 531 height 34
click at [253, 326] on input "c. considering the interests and influence of all affected parties" at bounding box center [253, 320] width 0 height 11
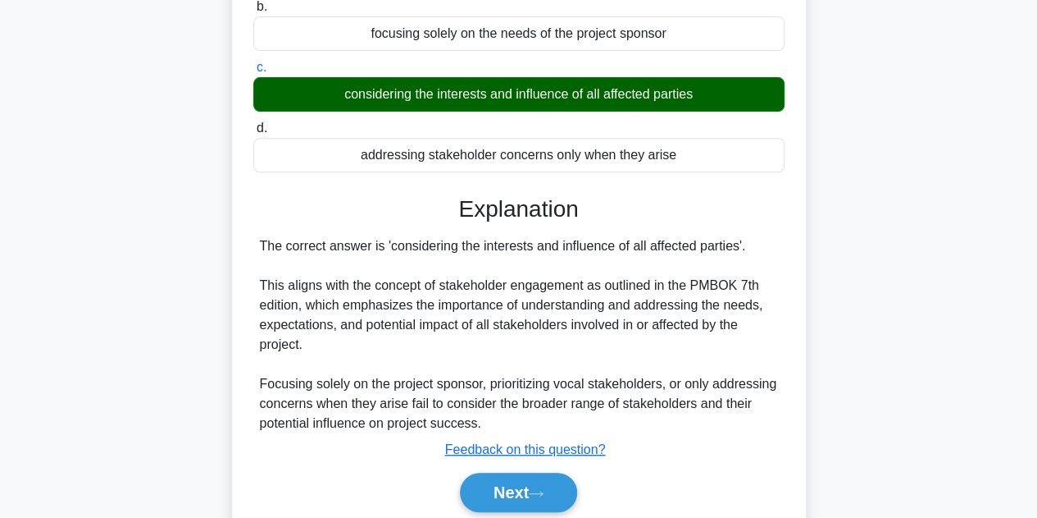
scroll to position [368, 0]
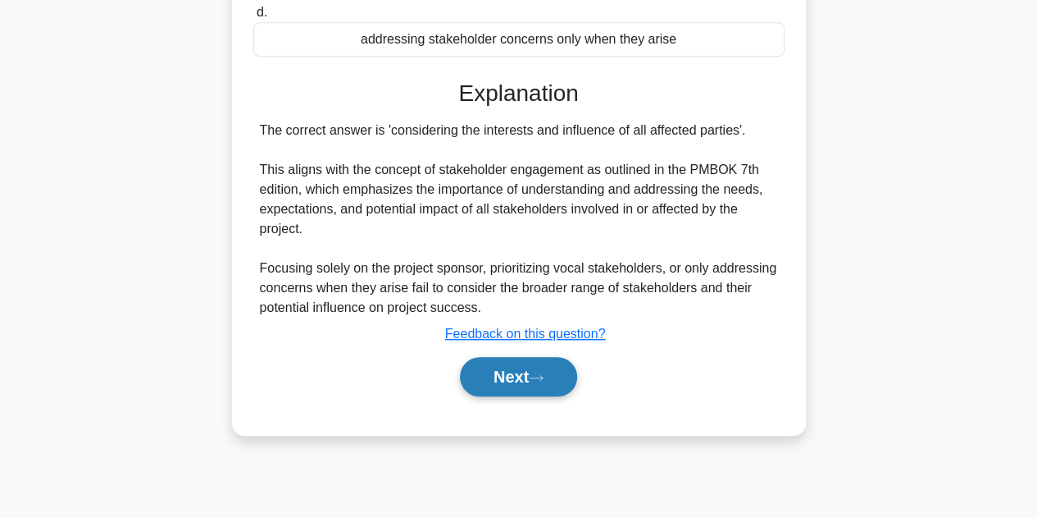
drag, startPoint x: 521, startPoint y: 365, endPoint x: 529, endPoint y: 363, distance: 8.4
click at [522, 365] on button "Next" at bounding box center [518, 376] width 117 height 39
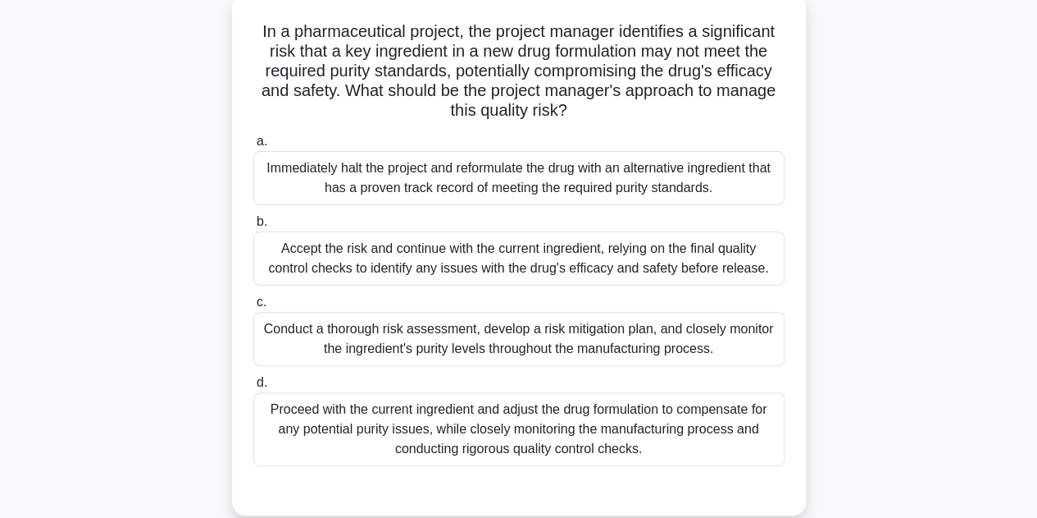
scroll to position [122, 0]
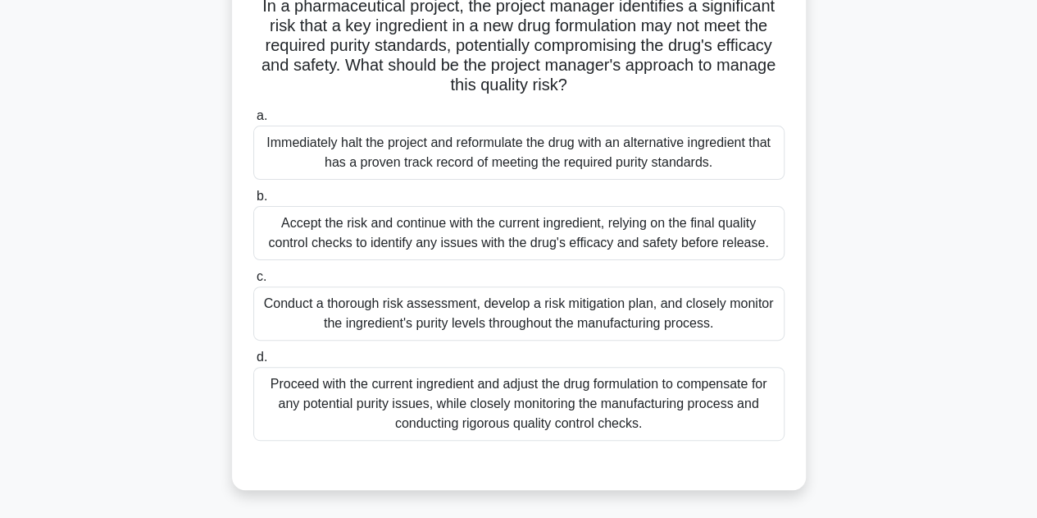
click at [472, 308] on div "Conduct a thorough risk assessment, develop a risk mitigation plan, and closely…" at bounding box center [518, 313] width 531 height 54
click at [253, 282] on input "c. Conduct a thorough risk assessment, develop a risk mitigation plan, and clos…" at bounding box center [253, 276] width 0 height 11
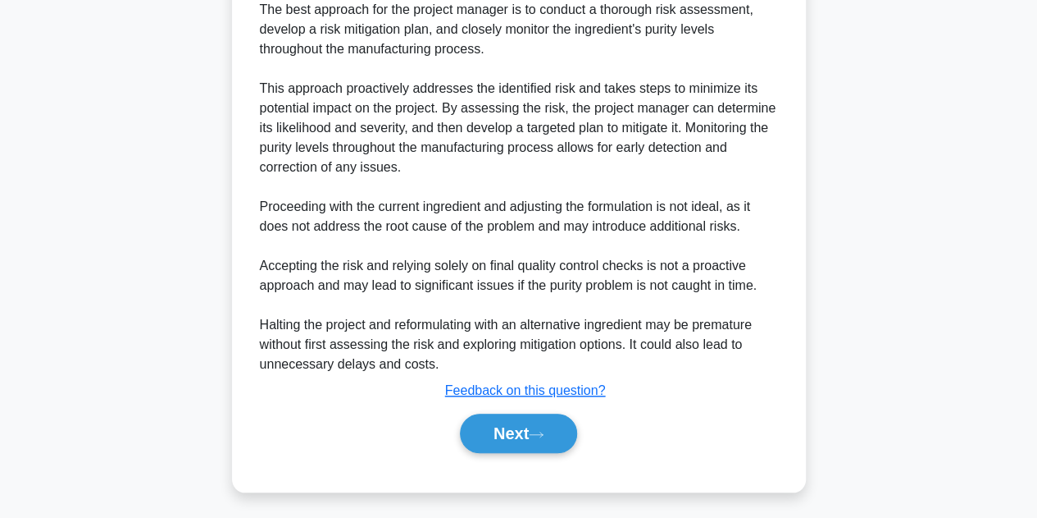
scroll to position [629, 0]
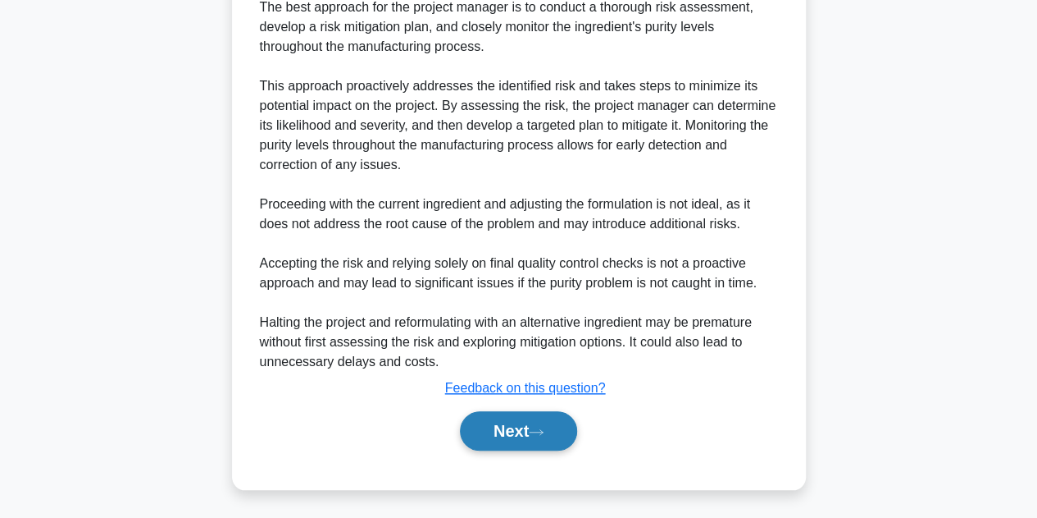
click at [526, 434] on button "Next" at bounding box center [518, 430] width 117 height 39
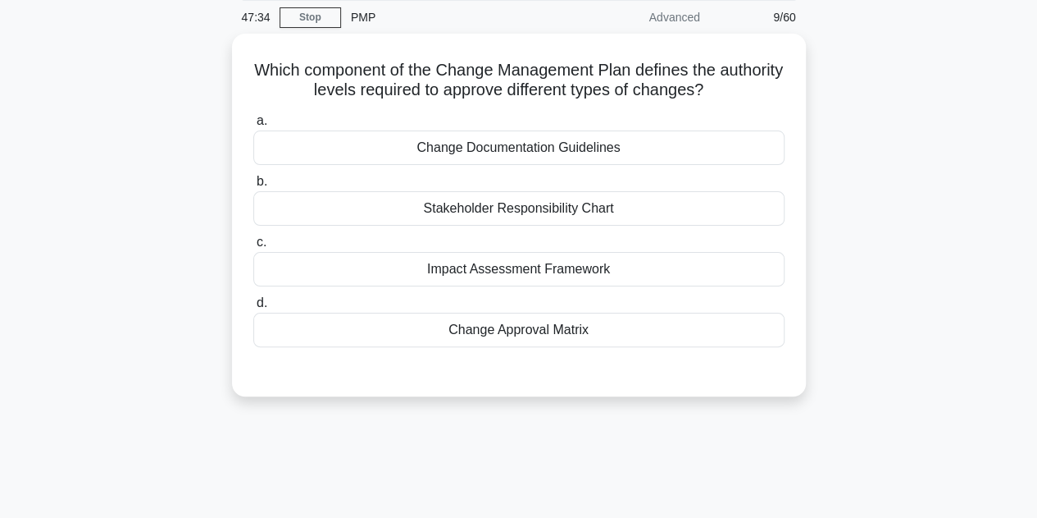
scroll to position [0, 0]
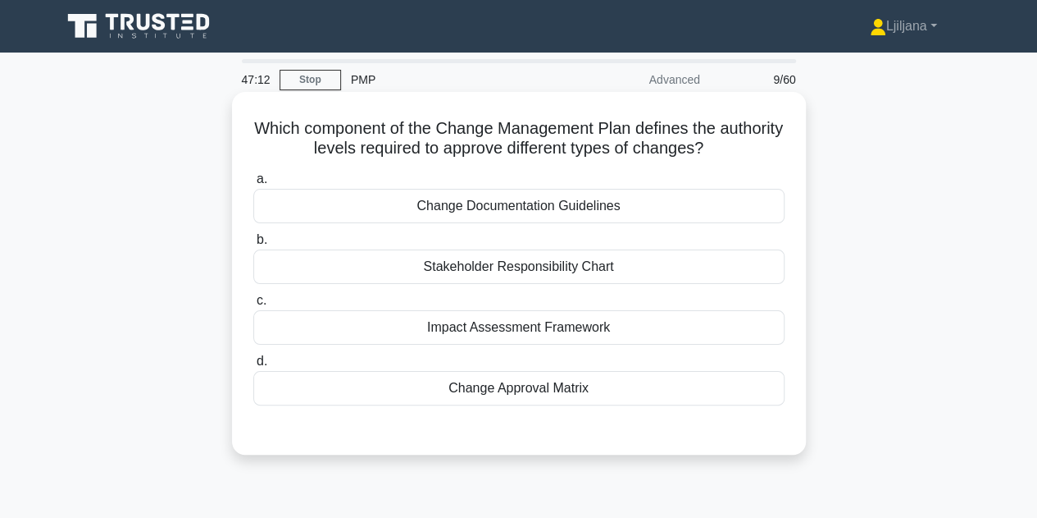
click at [549, 390] on div "Change Approval Matrix" at bounding box center [518, 388] width 531 height 34
click at [253, 367] on input "d. Change Approval Matrix" at bounding box center [253, 361] width 0 height 11
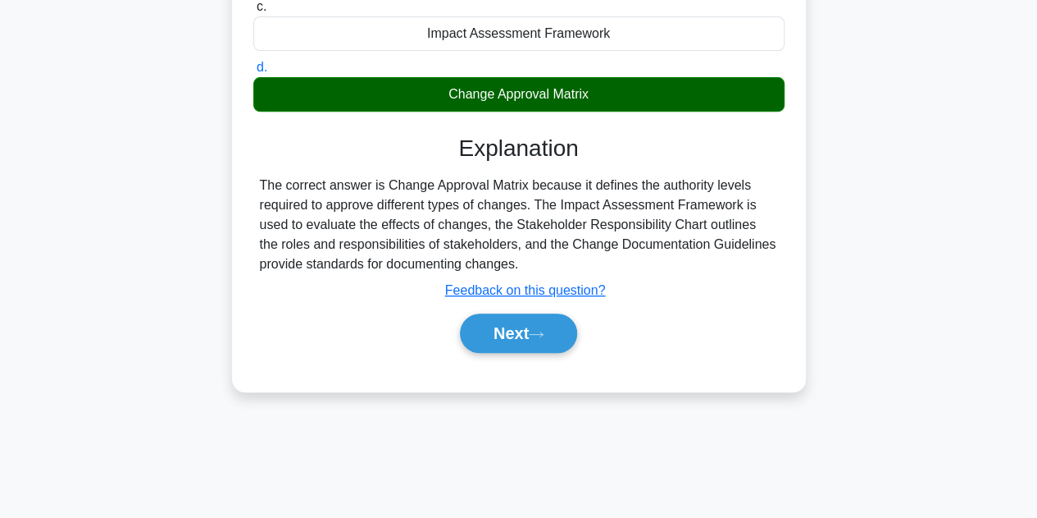
scroll to position [328, 0]
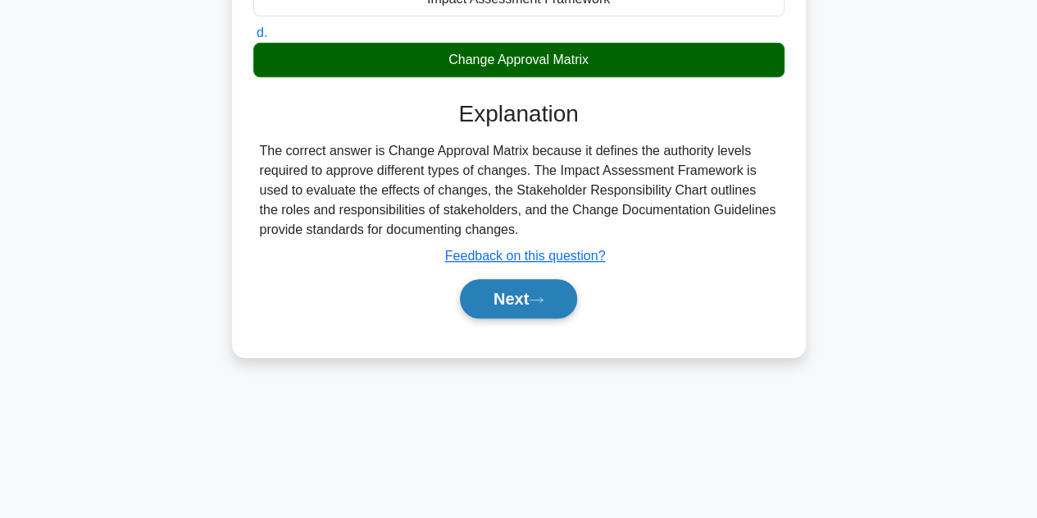
click at [532, 287] on button "Next" at bounding box center [518, 298] width 117 height 39
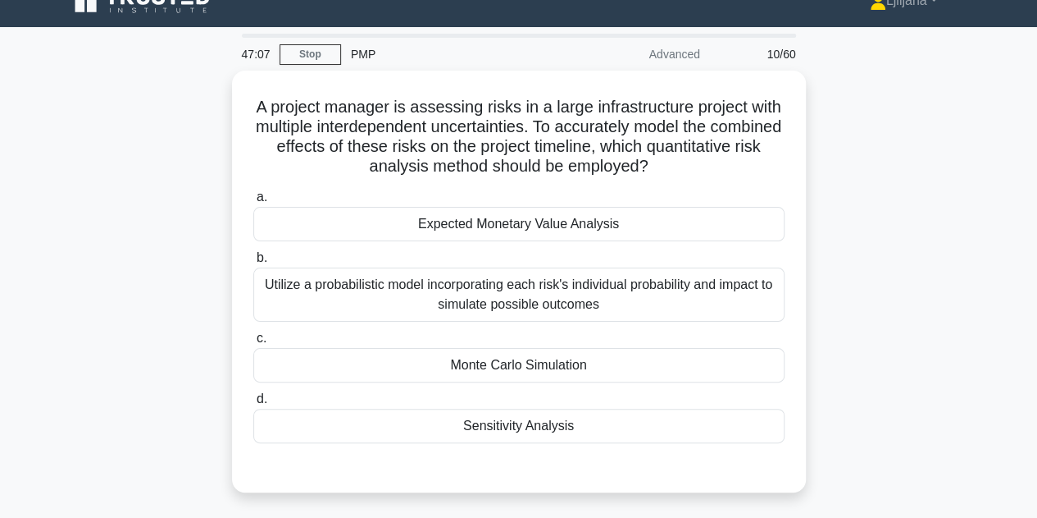
scroll to position [0, 0]
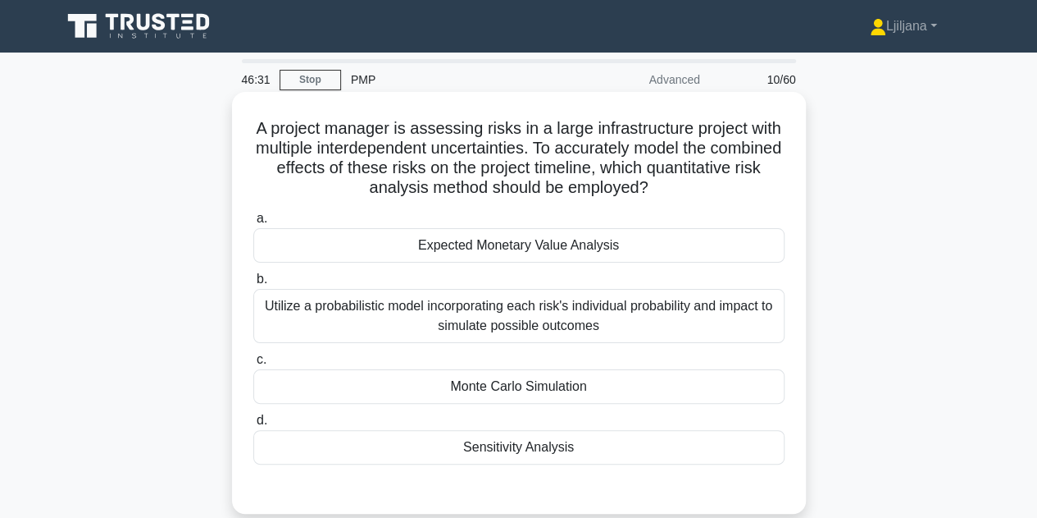
click at [712, 303] on div "Utilize a probabilistic model incorporating each risk's individual probability …" at bounding box center [518, 316] width 531 height 54
click at [253, 285] on input "b. Utilize a probabilistic model incorporating each risk's individual probabili…" at bounding box center [253, 279] width 0 height 11
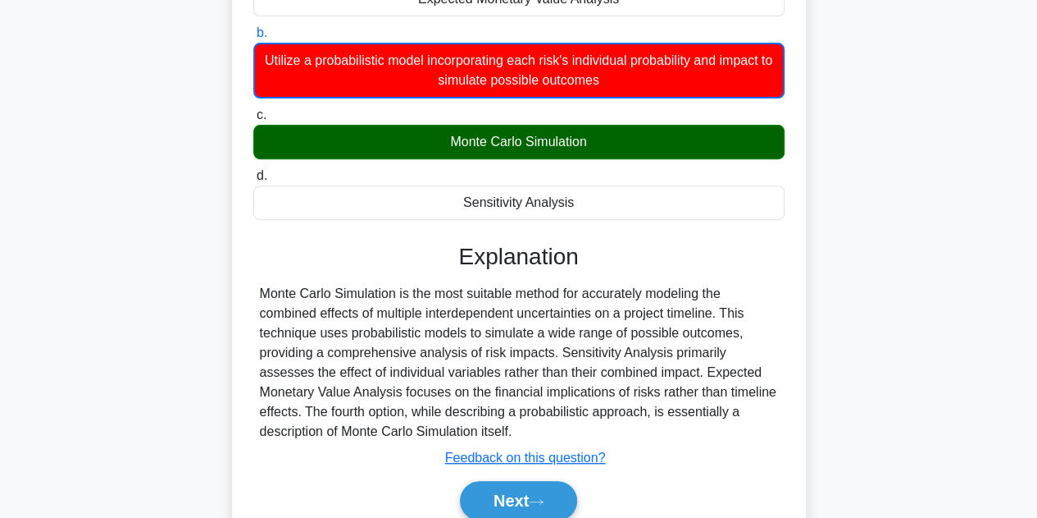
scroll to position [328, 0]
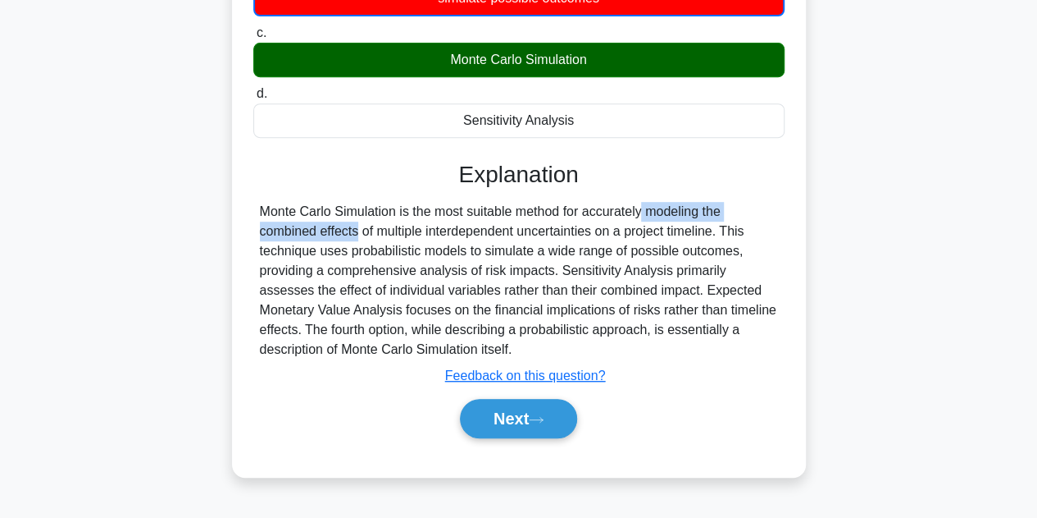
drag, startPoint x: 549, startPoint y: 214, endPoint x: 718, endPoint y: 209, distance: 169.0
click at [723, 210] on div "Monte Carlo Simulation is the most suitable method for accurately modeling the …" at bounding box center [519, 280] width 518 height 157
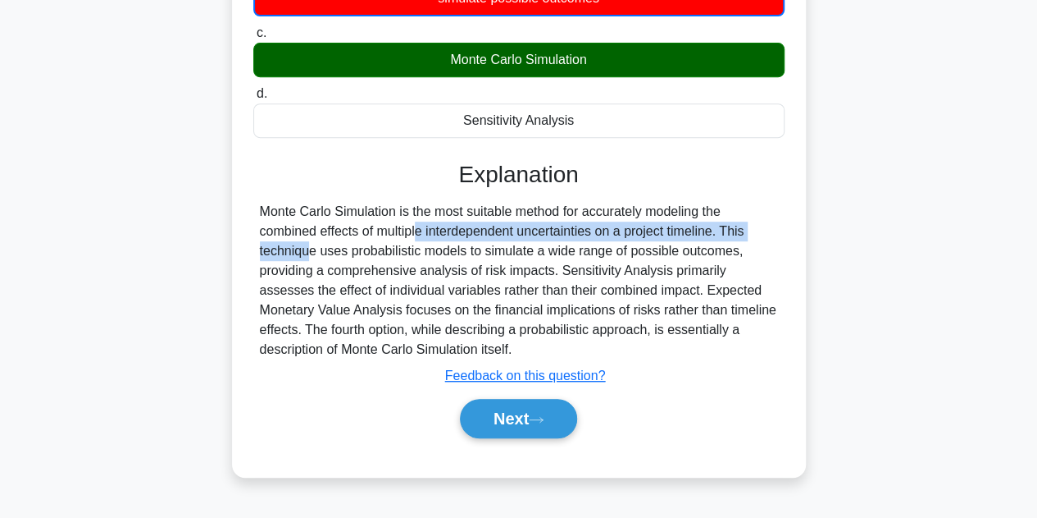
drag, startPoint x: 327, startPoint y: 227, endPoint x: 654, endPoint y: 214, distance: 327.5
click at [705, 235] on div "Monte Carlo Simulation is the most suitable method for accurately modeling the …" at bounding box center [519, 280] width 518 height 157
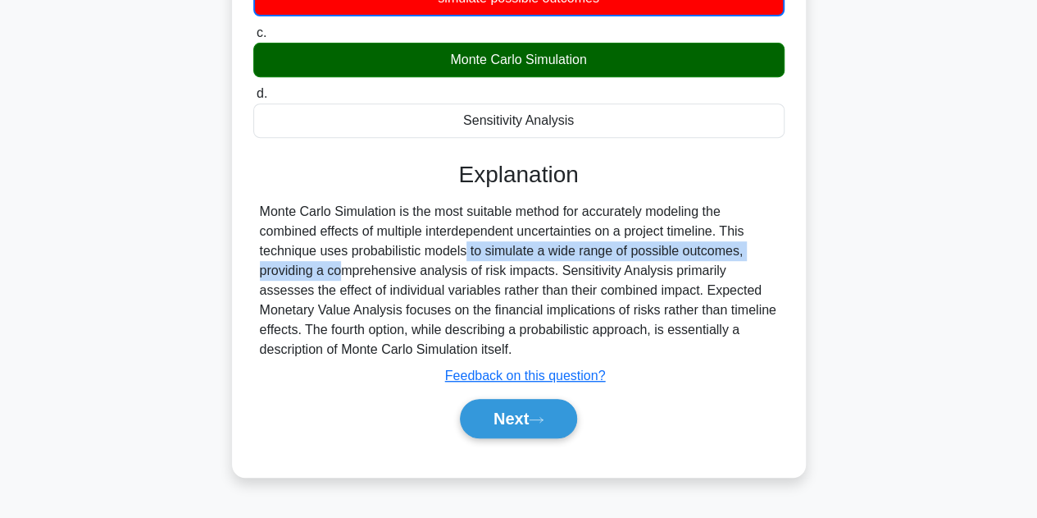
drag, startPoint x: 367, startPoint y: 250, endPoint x: 724, endPoint y: 251, distance: 357.6
click at [736, 258] on div "Monte Carlo Simulation is the most suitable method for accurately modeling the …" at bounding box center [519, 280] width 518 height 157
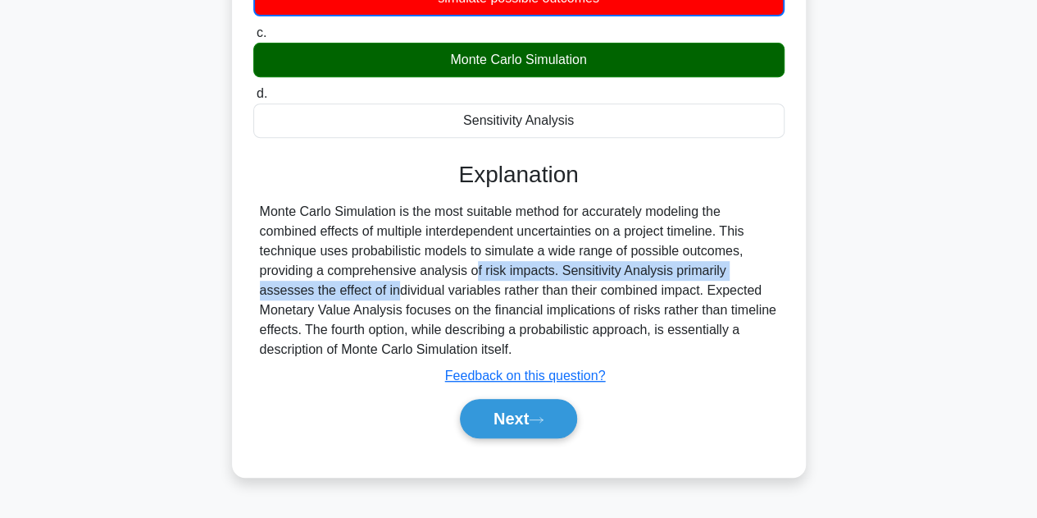
drag, startPoint x: 381, startPoint y: 271, endPoint x: 773, endPoint y: 260, distance: 391.4
click at [779, 263] on div "Monte Carlo Simulation is the most suitable method for accurately modeling the …" at bounding box center [518, 280] width 531 height 157
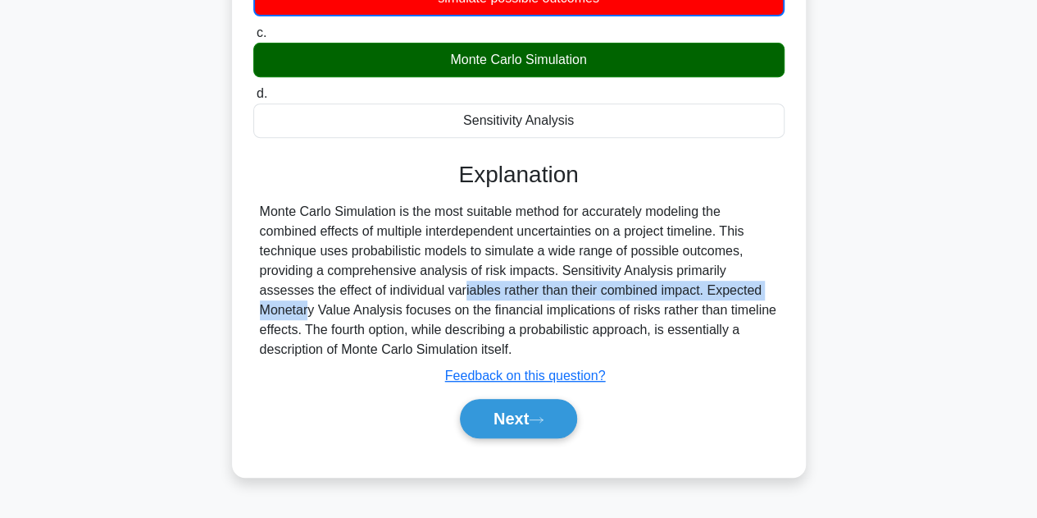
drag, startPoint x: 321, startPoint y: 295, endPoint x: 664, endPoint y: 288, distance: 342.9
click at [650, 287] on div "Monte Carlo Simulation is the most suitable method for accurately modeling the …" at bounding box center [519, 280] width 518 height 157
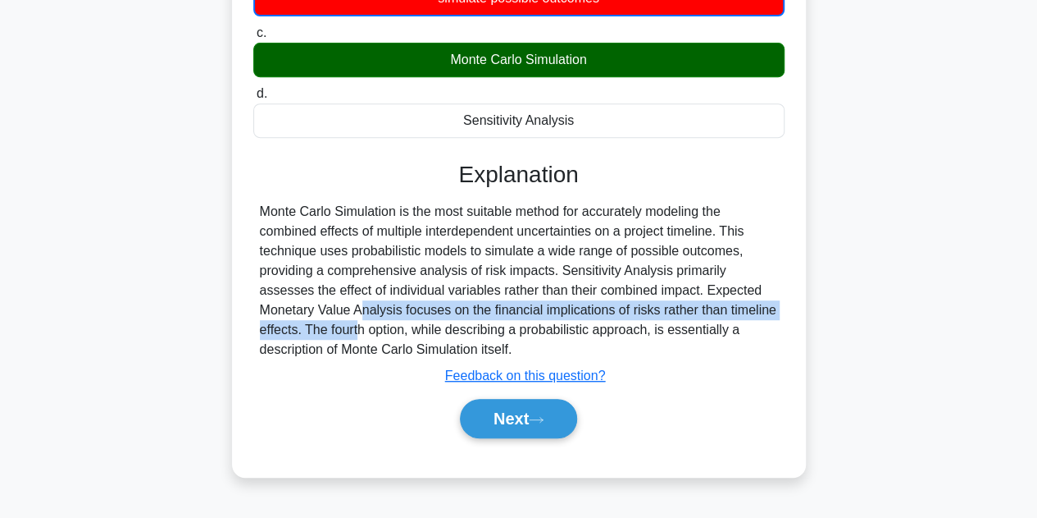
drag, startPoint x: 704, startPoint y: 282, endPoint x: 705, endPoint y: 321, distance: 39.4
click at [718, 317] on div "Monte Carlo Simulation is the most suitable method for accurately modeling the …" at bounding box center [519, 280] width 518 height 157
click at [522, 417] on button "Next" at bounding box center [518, 418] width 117 height 39
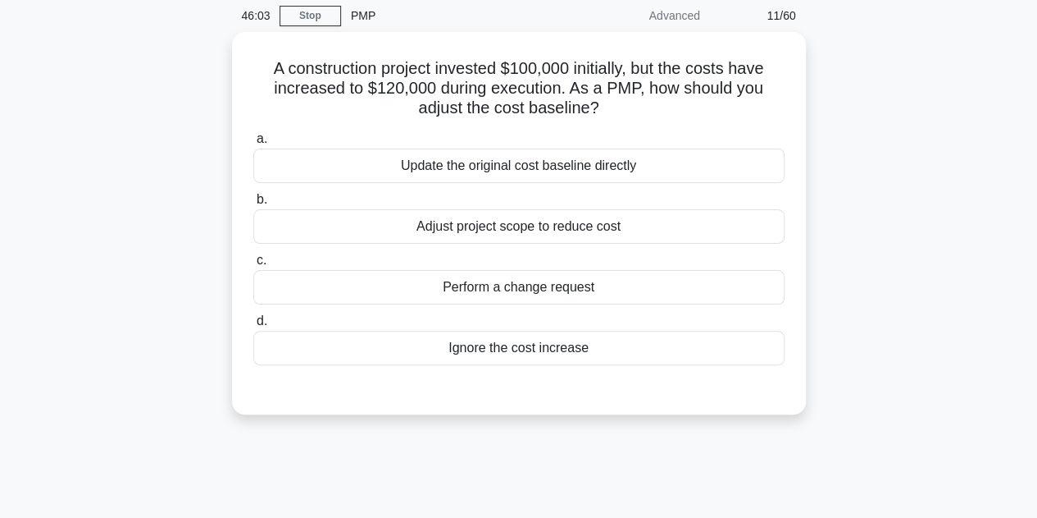
scroll to position [0, 0]
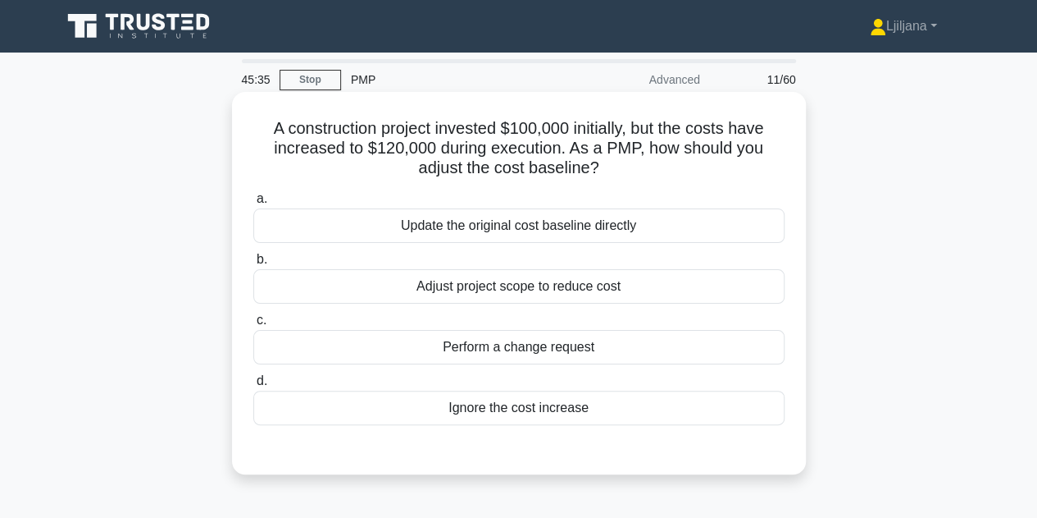
click at [574, 353] on div "Perform a change request" at bounding box center [518, 347] width 531 height 34
click at [253, 326] on input "c. Perform a change request" at bounding box center [253, 320] width 0 height 11
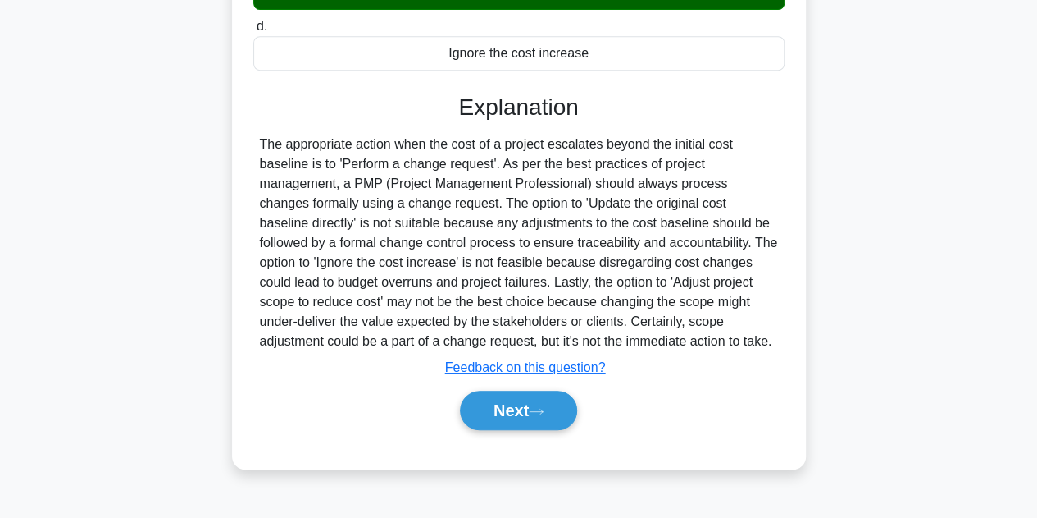
scroll to position [368, 0]
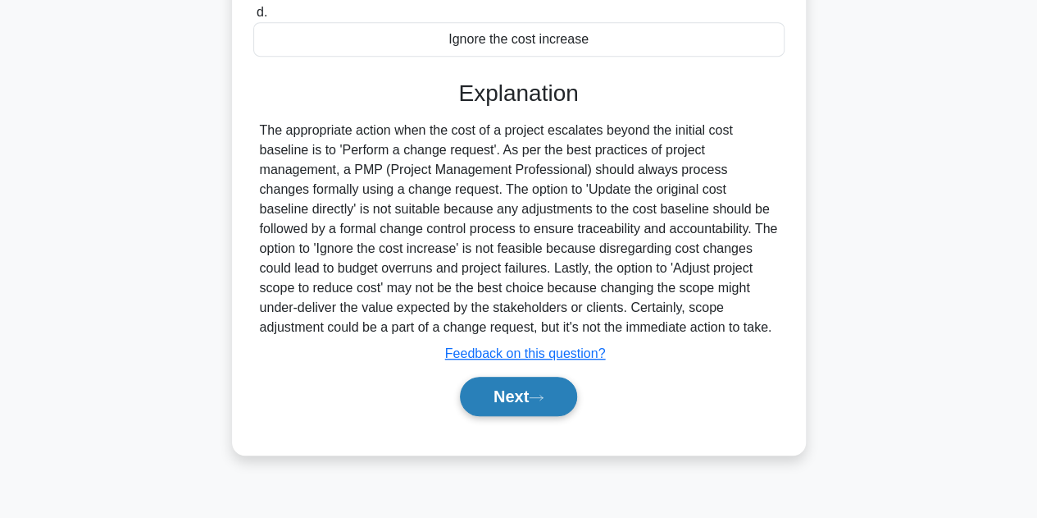
click at [527, 386] on button "Next" at bounding box center [518, 395] width 117 height 39
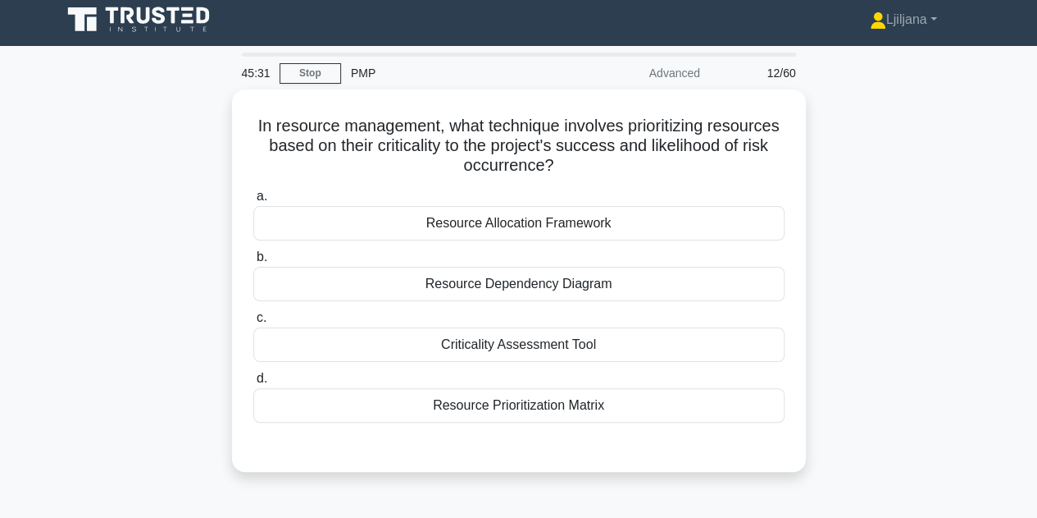
scroll to position [0, 0]
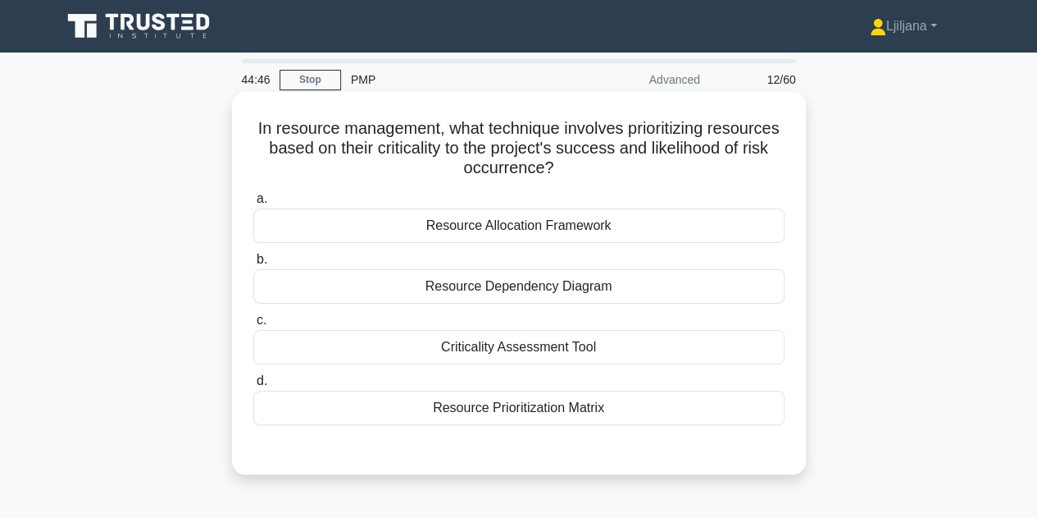
click at [554, 296] on div "Resource Dependency Diagram" at bounding box center [518, 286] width 531 height 34
click at [253, 265] on input "b. Resource Dependency Diagram" at bounding box center [253, 259] width 0 height 11
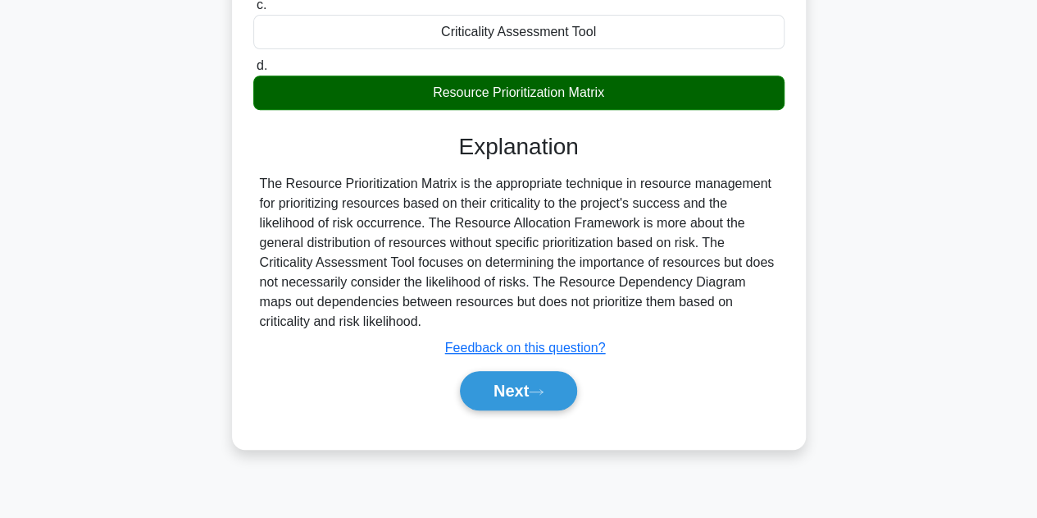
scroll to position [328, 0]
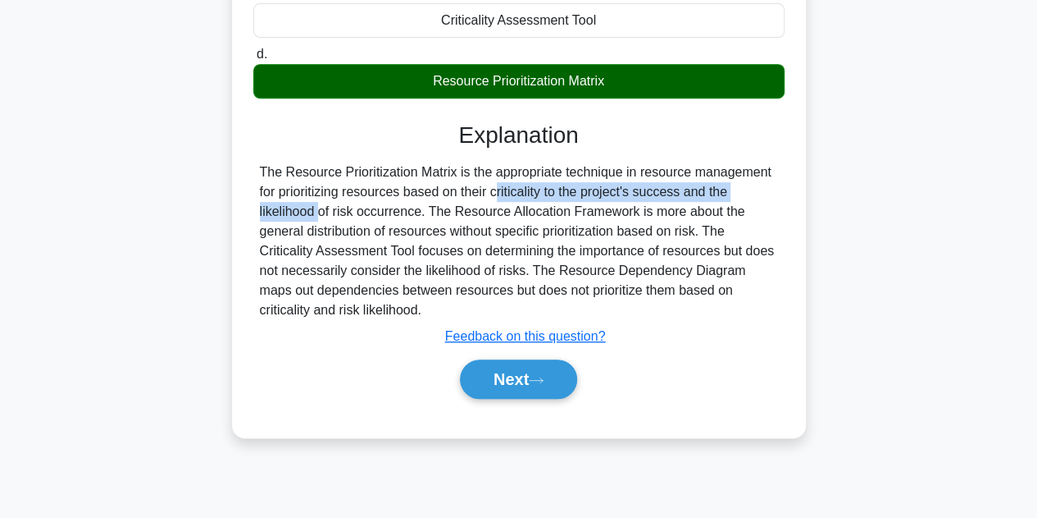
drag, startPoint x: 402, startPoint y: 199, endPoint x: 698, endPoint y: 198, distance: 296.1
click at [698, 198] on div "The Resource Prioritization Matrix is the appropriate technique in resource man…" at bounding box center [519, 240] width 518 height 157
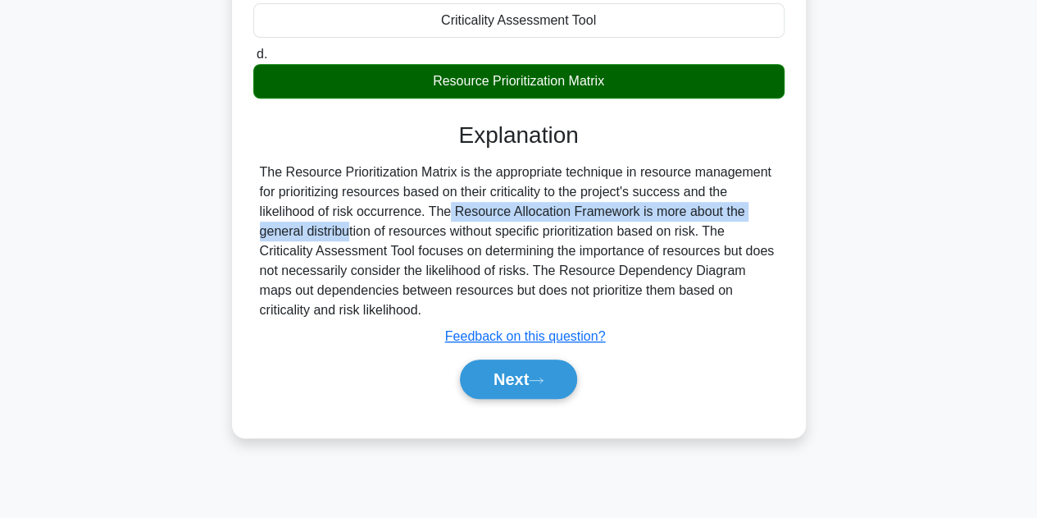
drag, startPoint x: 348, startPoint y: 219, endPoint x: 740, endPoint y: 211, distance: 392.1
click at [740, 211] on div "The Resource Prioritization Matrix is the appropriate technique in resource man…" at bounding box center [519, 240] width 518 height 157
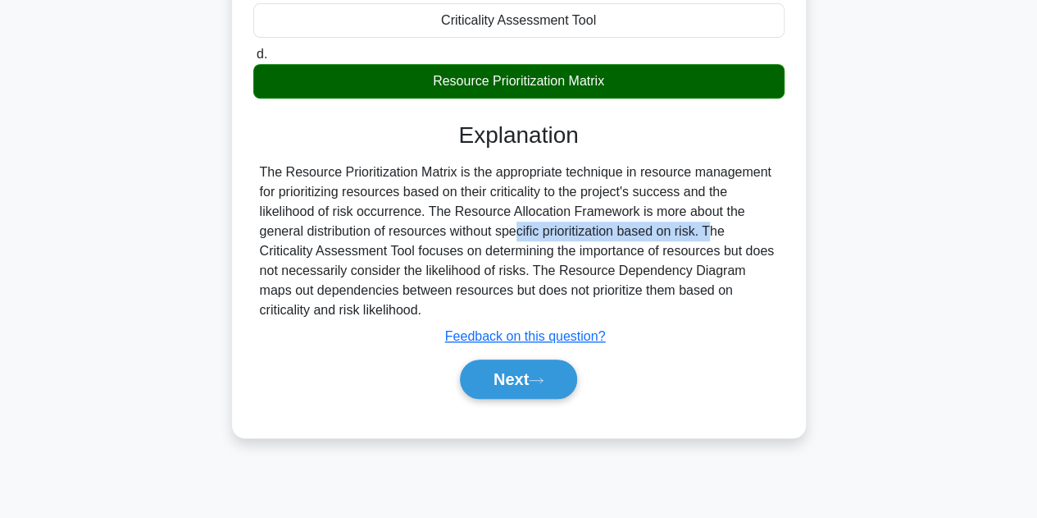
drag, startPoint x: 417, startPoint y: 240, endPoint x: 619, endPoint y: 236, distance: 202.6
click at [619, 236] on div "The Resource Prioritization Matrix is the appropriate technique in resource man…" at bounding box center [519, 240] width 518 height 157
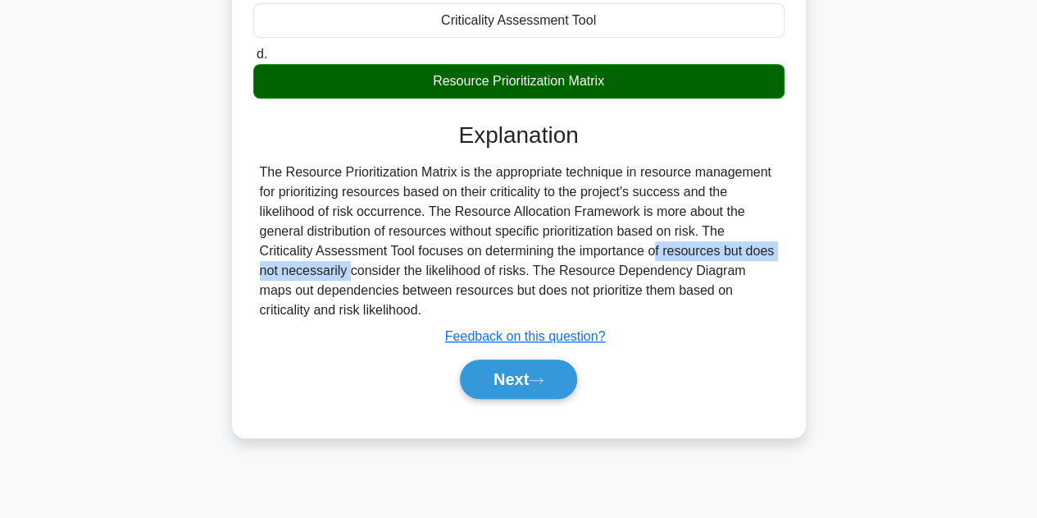
drag, startPoint x: 551, startPoint y: 255, endPoint x: 793, endPoint y: 255, distance: 241.9
click at [793, 255] on div "In resource management, what technique involves prioritizing resources based on…" at bounding box center [519, 100] width 561 height 660
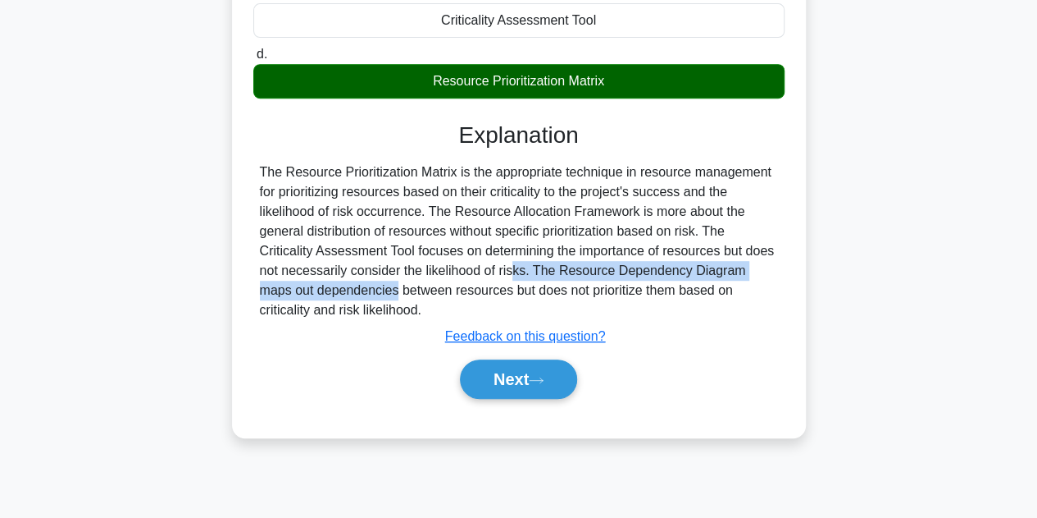
drag, startPoint x: 426, startPoint y: 274, endPoint x: 775, endPoint y: 268, distance: 348.6
click at [775, 268] on div "The Resource Prioritization Matrix is the appropriate technique in resource man…" at bounding box center [519, 240] width 518 height 157
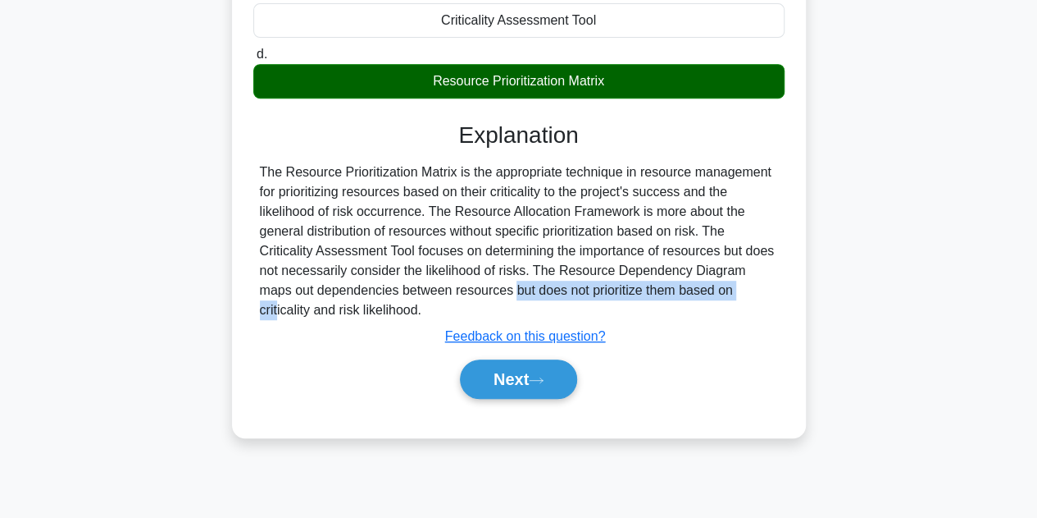
drag, startPoint x: 372, startPoint y: 291, endPoint x: 615, endPoint y: 288, distance: 242.8
click at [615, 288] on div "The Resource Prioritization Matrix is the appropriate technique in resource man…" at bounding box center [519, 240] width 518 height 157
click at [529, 384] on button "Next" at bounding box center [518, 378] width 117 height 39
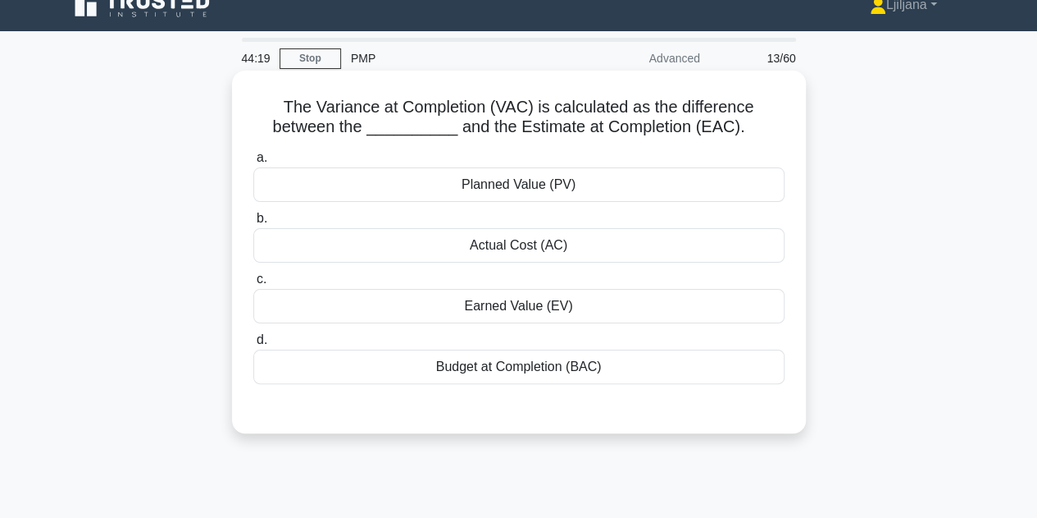
scroll to position [0, 0]
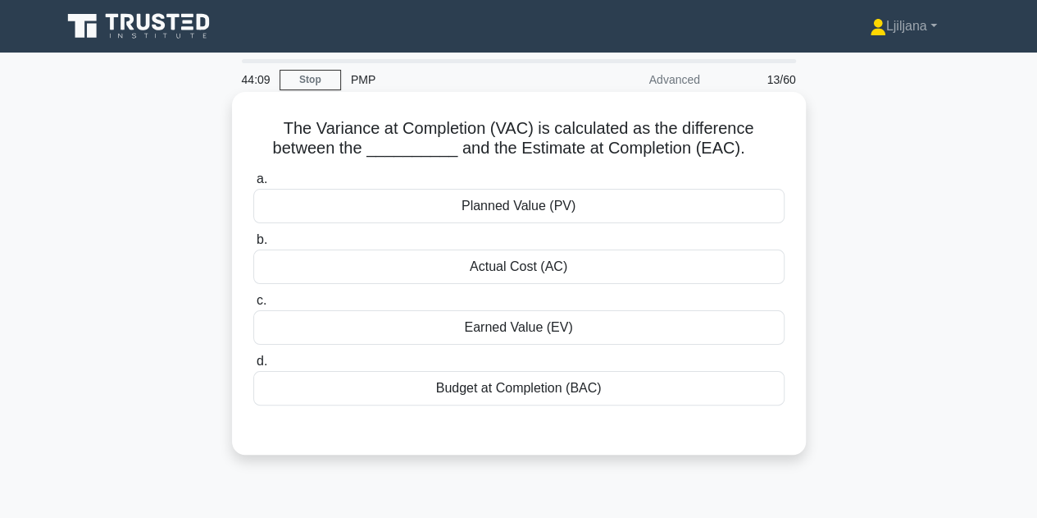
click at [558, 394] on div "Budget at Completion (BAC)" at bounding box center [518, 388] width 531 height 34
click at [253, 367] on input "d. Budget at Completion (BAC)" at bounding box center [253, 361] width 0 height 11
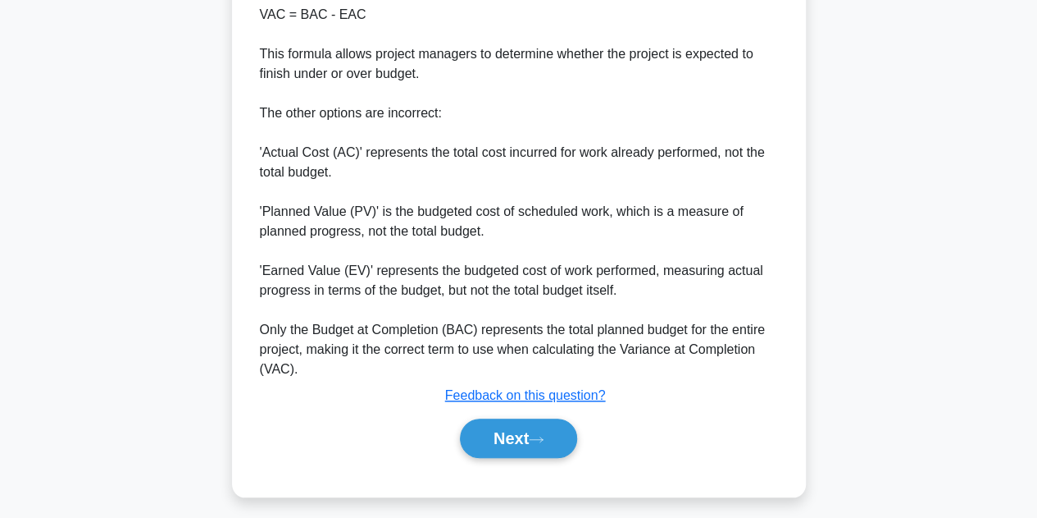
scroll to position [609, 0]
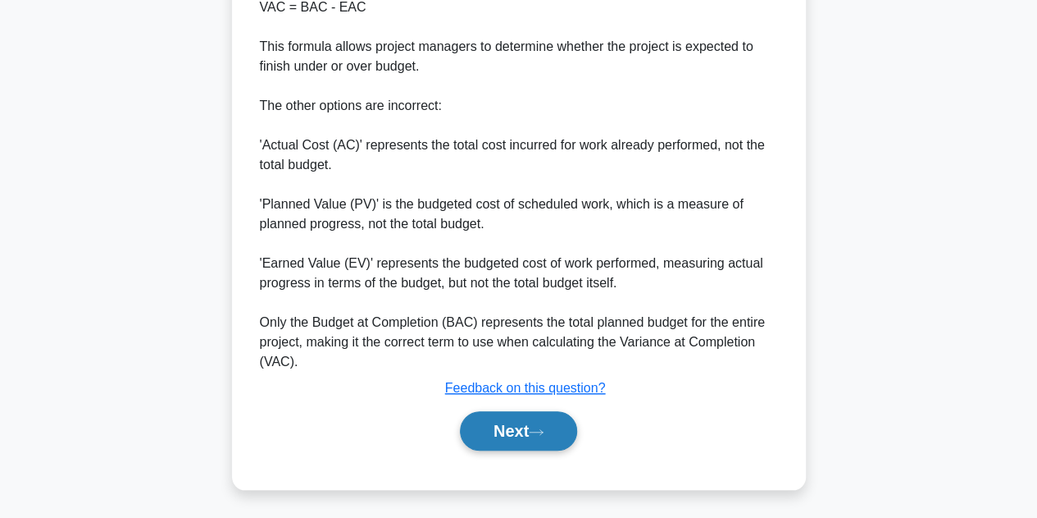
drag, startPoint x: 515, startPoint y: 433, endPoint x: 559, endPoint y: 415, distance: 47.1
click at [515, 431] on button "Next" at bounding box center [518, 430] width 117 height 39
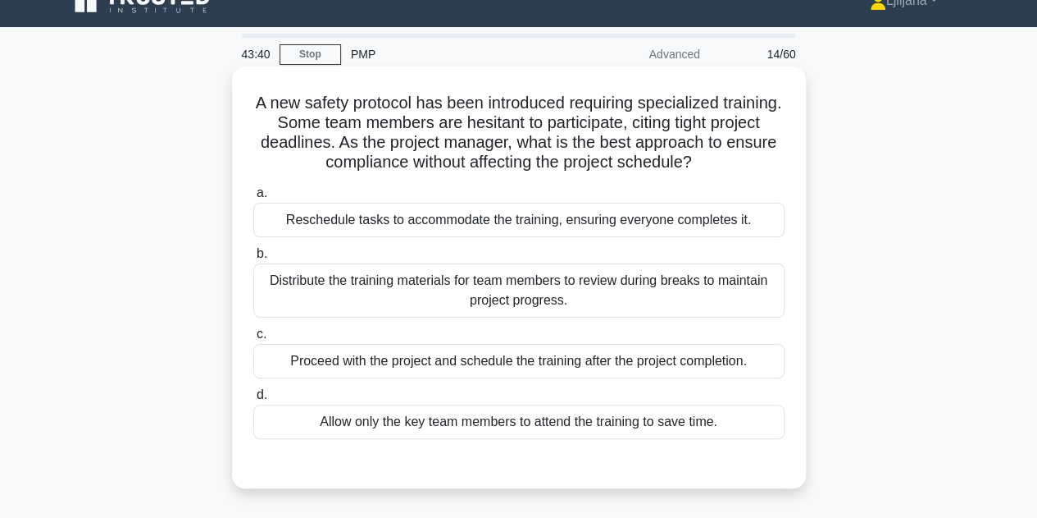
scroll to position [0, 0]
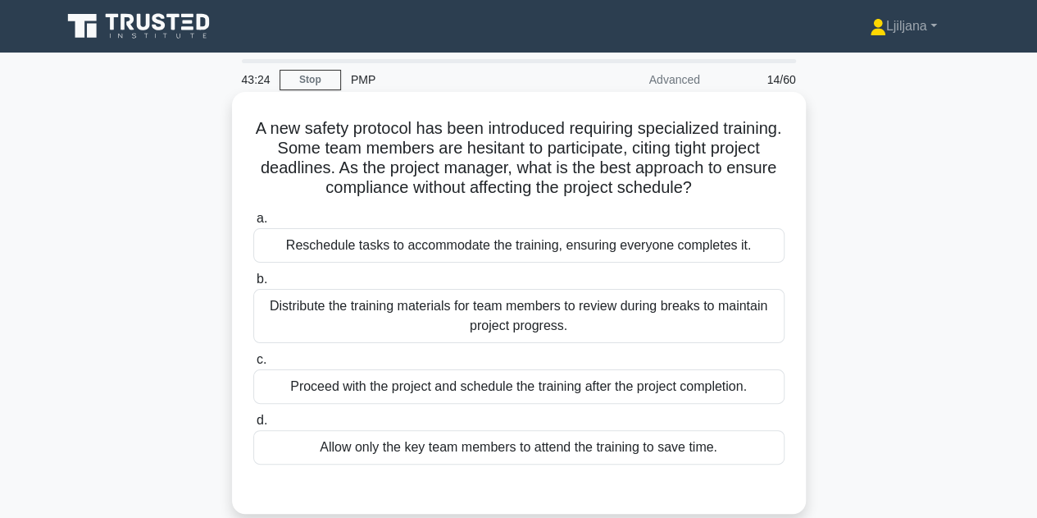
click at [552, 249] on div "Reschedule tasks to accommodate the training, ensuring everyone completes it." at bounding box center [518, 245] width 531 height 34
click at [253, 224] on input "a. Reschedule tasks to accommodate the training, ensuring everyone completes it." at bounding box center [253, 218] width 0 height 11
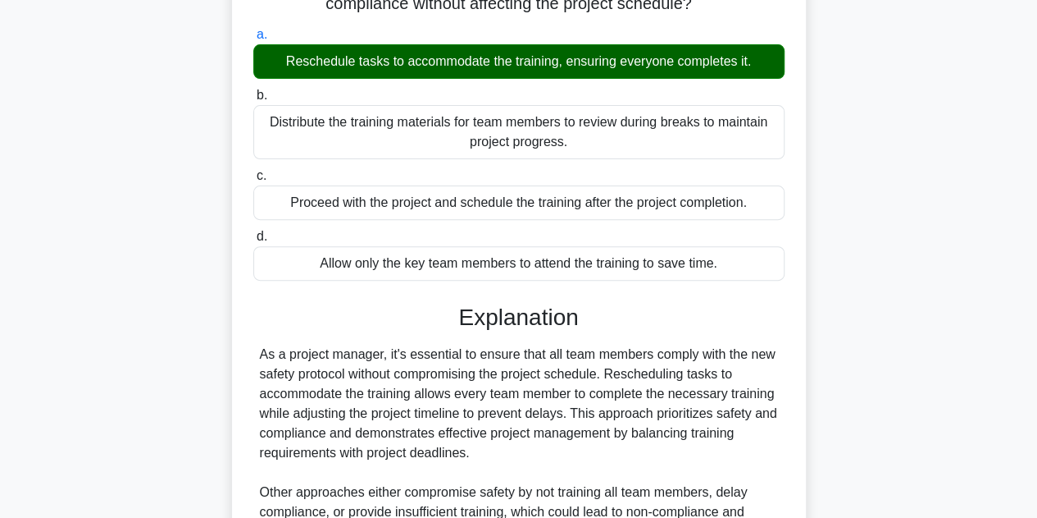
scroll to position [328, 0]
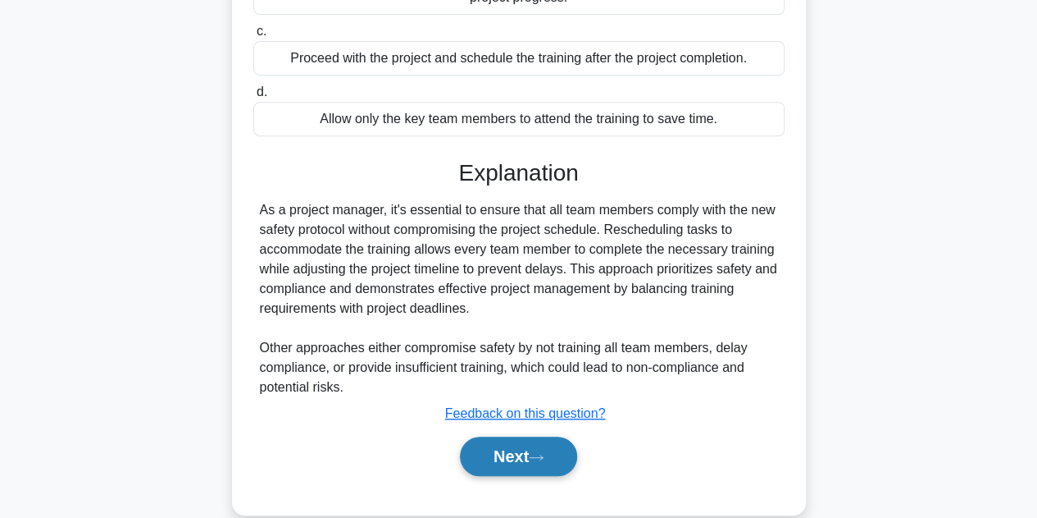
click at [504, 454] on button "Next" at bounding box center [518, 455] width 117 height 39
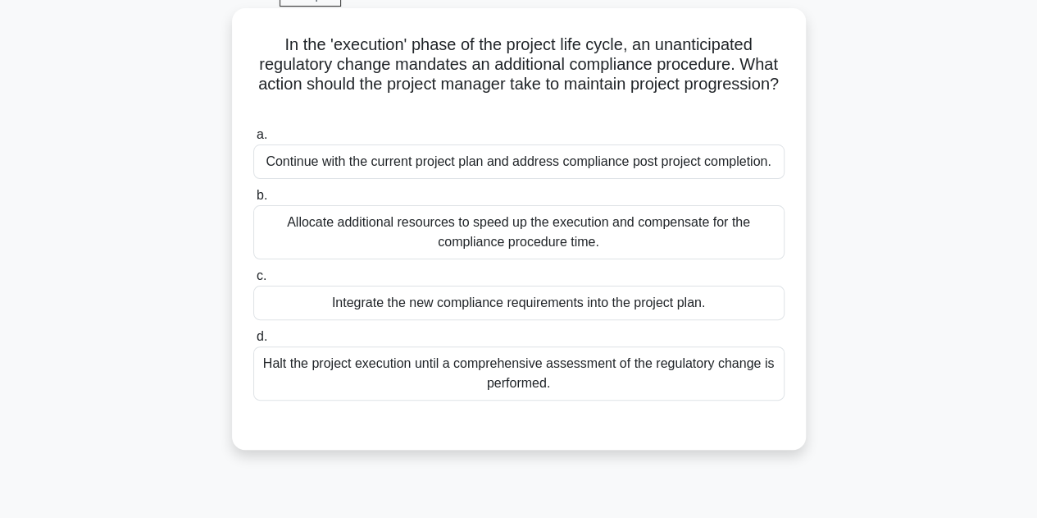
scroll to position [82, 0]
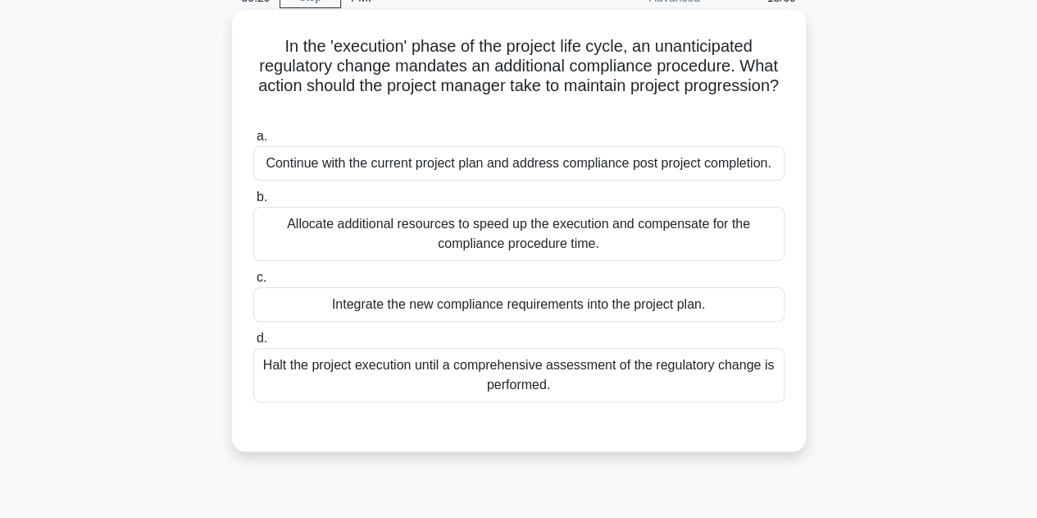
click at [599, 315] on div "Integrate the new compliance requirements into the project plan." at bounding box center [518, 304] width 531 height 34
click at [253, 283] on input "c. Integrate the new compliance requirements into the project plan." at bounding box center [253, 277] width 0 height 11
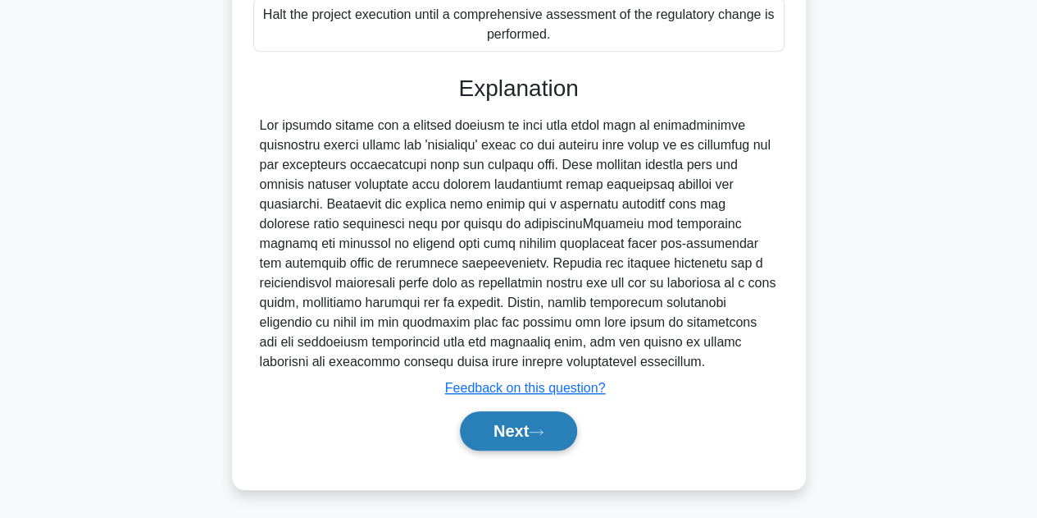
click at [532, 426] on button "Next" at bounding box center [518, 430] width 117 height 39
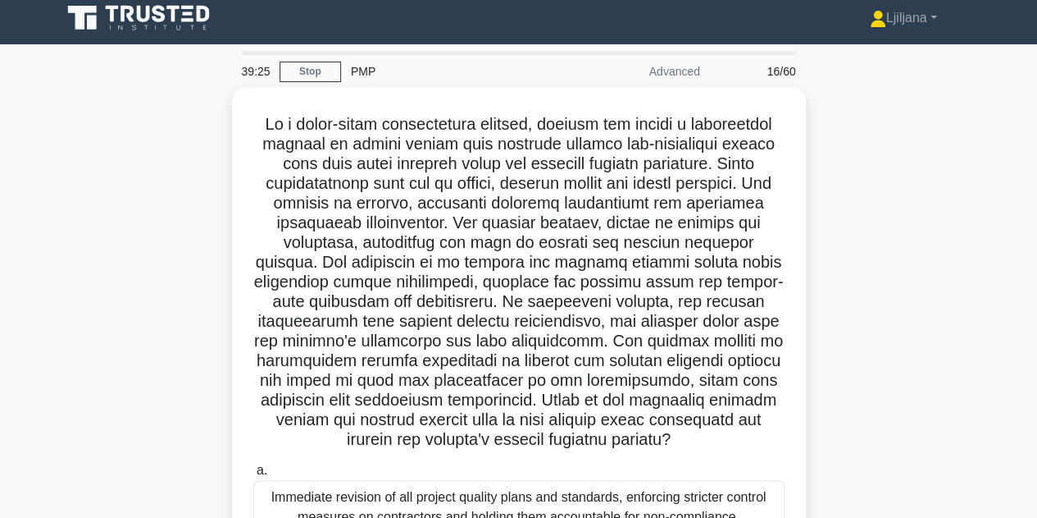
scroll to position [0, 0]
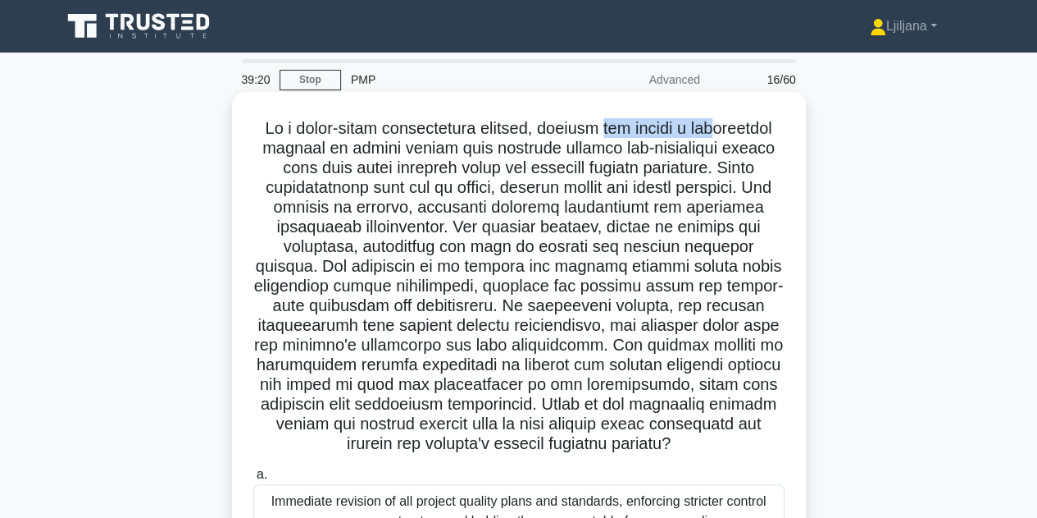
drag, startPoint x: 599, startPoint y: 132, endPoint x: 718, endPoint y: 126, distance: 119.9
click at [721, 125] on h5 ".spinner_0XTQ{transform-origin:center;animation:spinner_y6GP .75s linear infini…" at bounding box center [519, 286] width 535 height 336
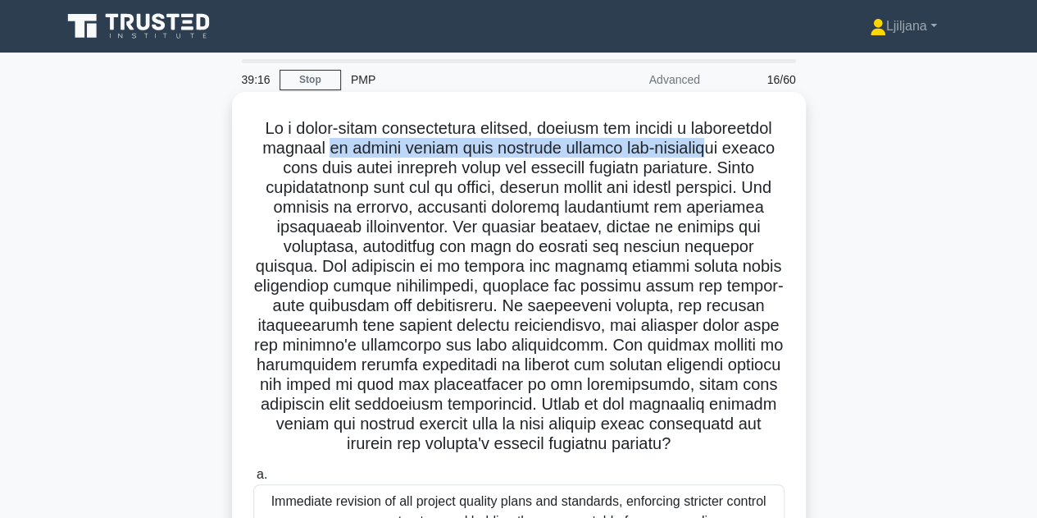
drag, startPoint x: 324, startPoint y: 150, endPoint x: 710, endPoint y: 143, distance: 386.4
click at [710, 143] on h5 ".spinner_0XTQ{transform-origin:center;animation:spinner_y6GP .75s linear infini…" at bounding box center [519, 286] width 535 height 336
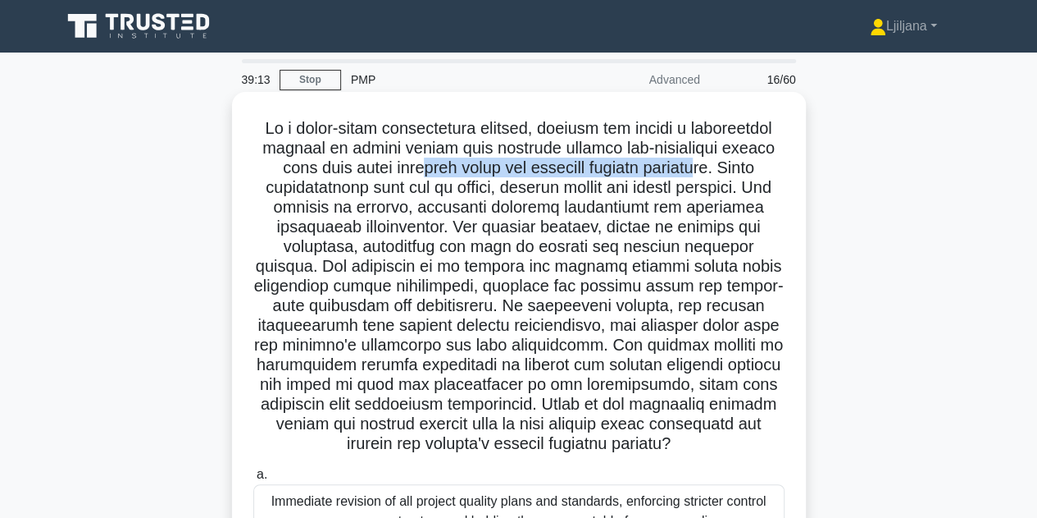
drag, startPoint x: 410, startPoint y: 175, endPoint x: 699, endPoint y: 169, distance: 288.8
click at [699, 169] on h5 ".spinner_0XTQ{transform-origin:center;animation:spinner_y6GP .75s linear infini…" at bounding box center [519, 286] width 535 height 336
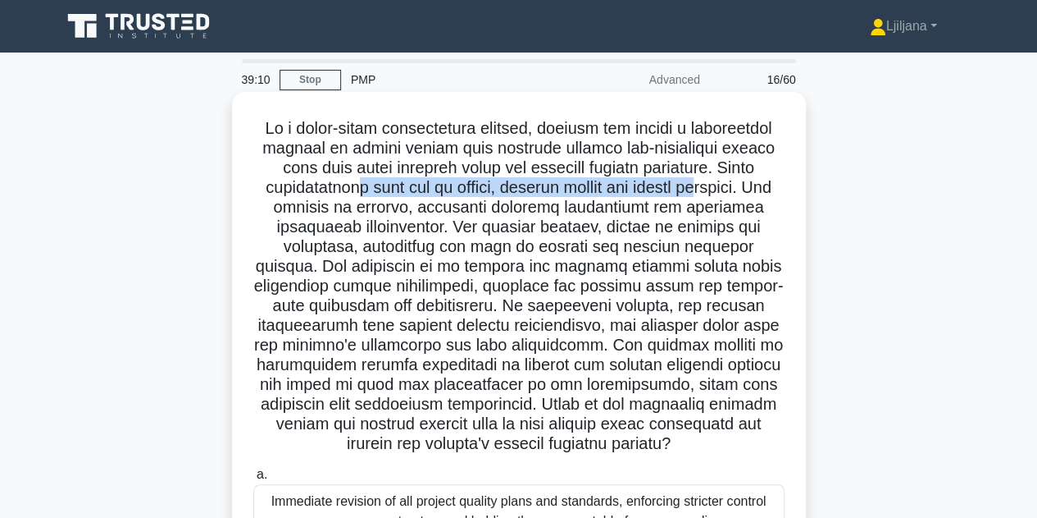
drag, startPoint x: 351, startPoint y: 188, endPoint x: 729, endPoint y: 185, distance: 378.1
click at [729, 185] on h5 ".spinner_0XTQ{transform-origin:center;animation:spinner_y6GP .75s linear infini…" at bounding box center [519, 286] width 535 height 336
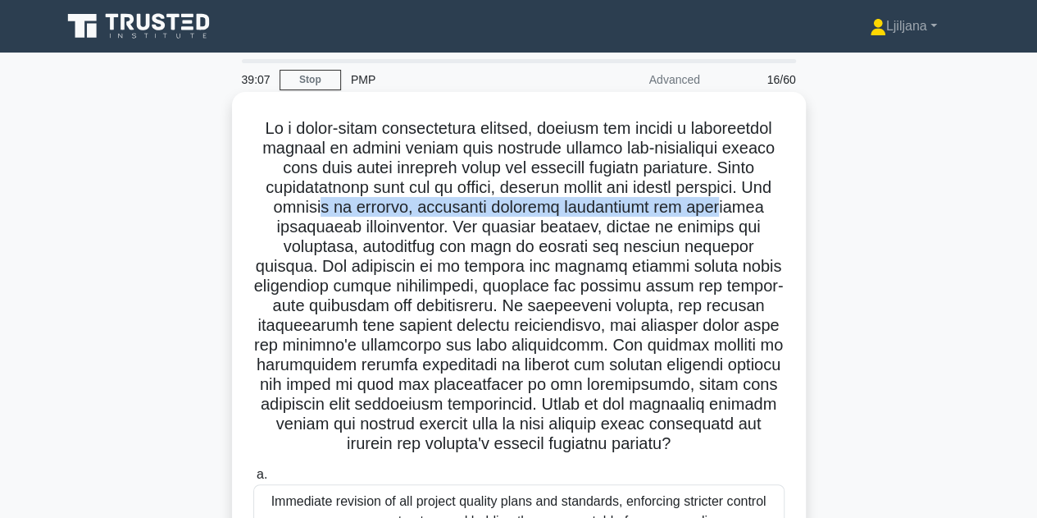
drag, startPoint x: 344, startPoint y: 204, endPoint x: 713, endPoint y: 214, distance: 368.4
click at [718, 212] on h5 ".spinner_0XTQ{transform-origin:center;animation:spinner_y6GP .75s linear infini…" at bounding box center [519, 286] width 535 height 336
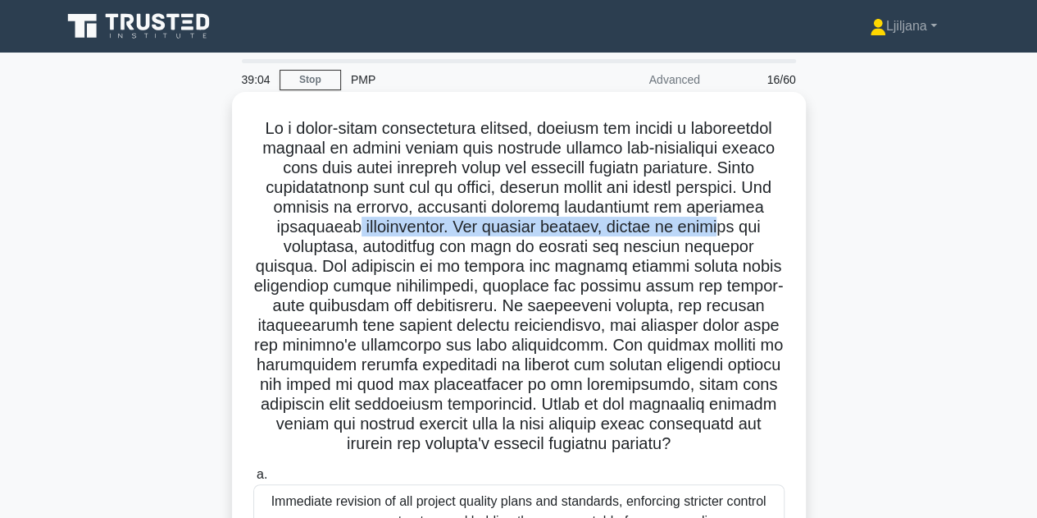
drag, startPoint x: 340, startPoint y: 222, endPoint x: 732, endPoint y: 237, distance: 393.1
click at [732, 237] on h5 ".spinner_0XTQ{transform-origin:center;animation:spinner_y6GP .75s linear infini…" at bounding box center [519, 286] width 535 height 336
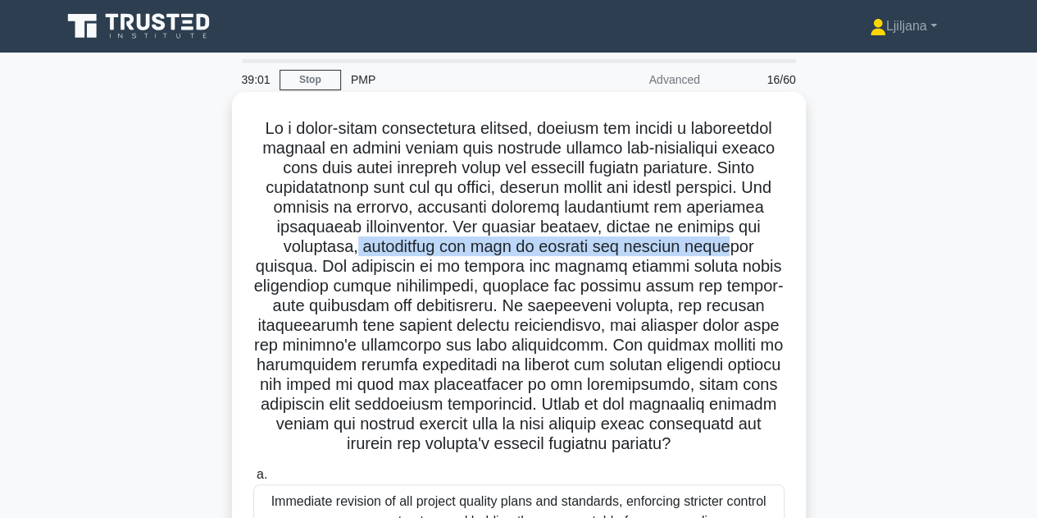
drag, startPoint x: 330, startPoint y: 247, endPoint x: 684, endPoint y: 253, distance: 354.4
click at [684, 253] on h5 ".spinner_0XTQ{transform-origin:center;animation:spinner_y6GP .75s linear infini…" at bounding box center [519, 286] width 535 height 336
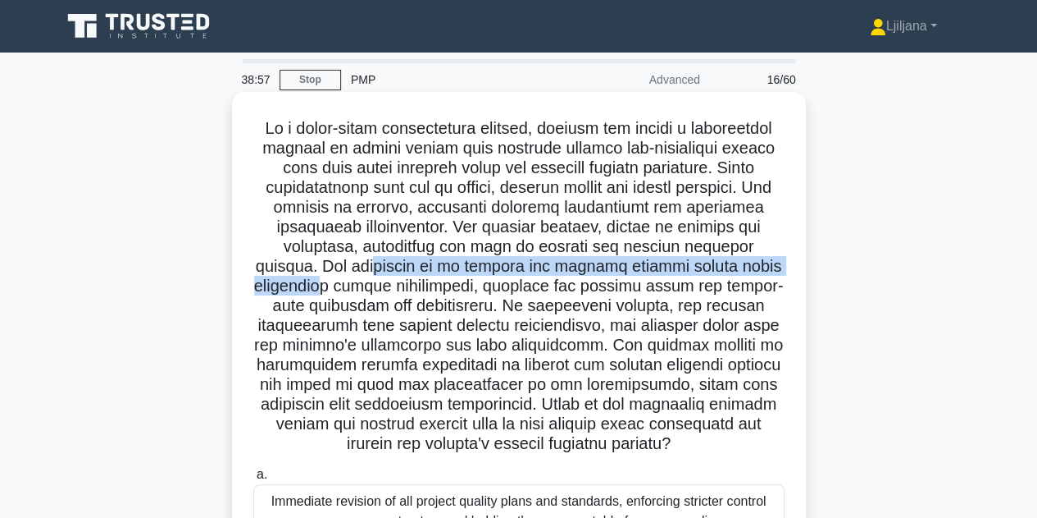
drag, startPoint x: 315, startPoint y: 262, endPoint x: 772, endPoint y: 271, distance: 456.9
click at [772, 271] on h5 ".spinner_0XTQ{transform-origin:center;animation:spinner_y6GP .75s linear infini…" at bounding box center [519, 286] width 535 height 336
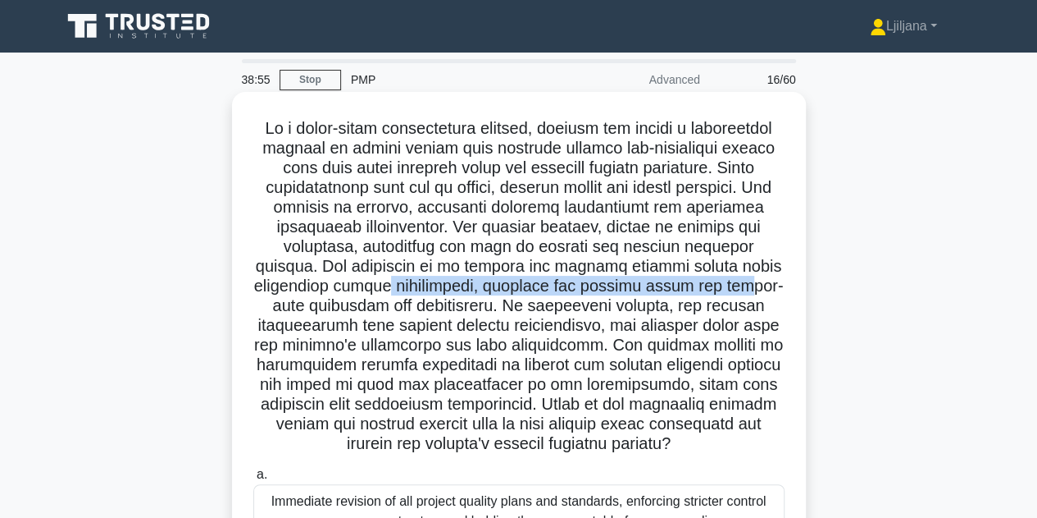
drag, startPoint x: 325, startPoint y: 285, endPoint x: 682, endPoint y: 292, distance: 357.7
click at [682, 292] on h5 ".spinner_0XTQ{transform-origin:center;animation:spinner_y6GP .75s linear infini…" at bounding box center [519, 286] width 535 height 336
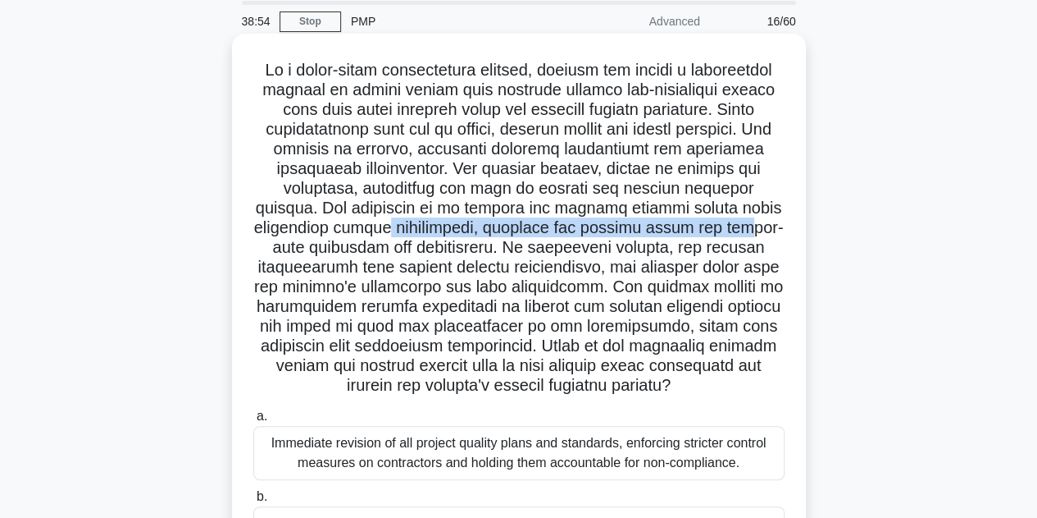
scroll to position [164, 0]
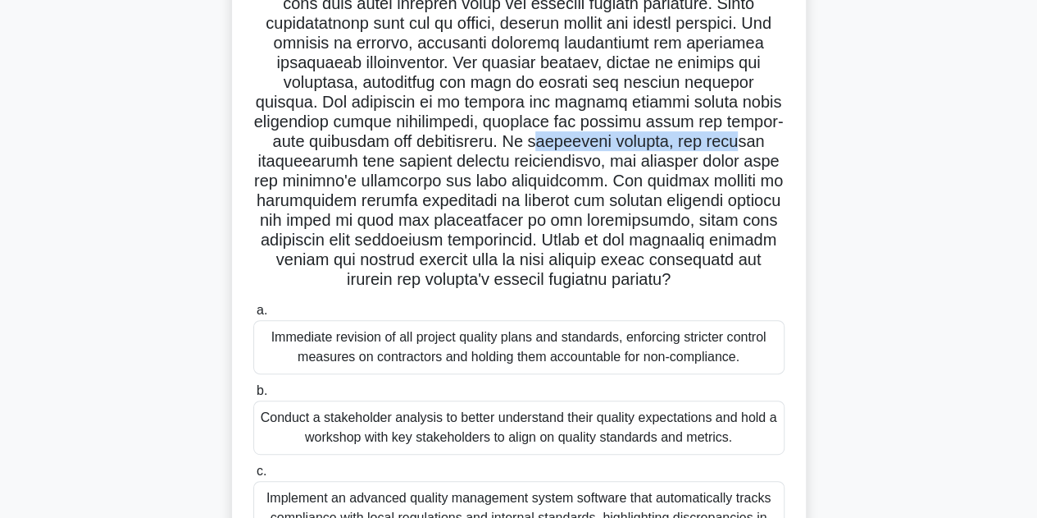
drag, startPoint x: 526, startPoint y: 145, endPoint x: 726, endPoint y: 139, distance: 200.2
click at [726, 139] on h5 ".spinner_0XTQ{transform-origin:center;animation:spinner_y6GP .75s linear infini…" at bounding box center [519, 122] width 535 height 336
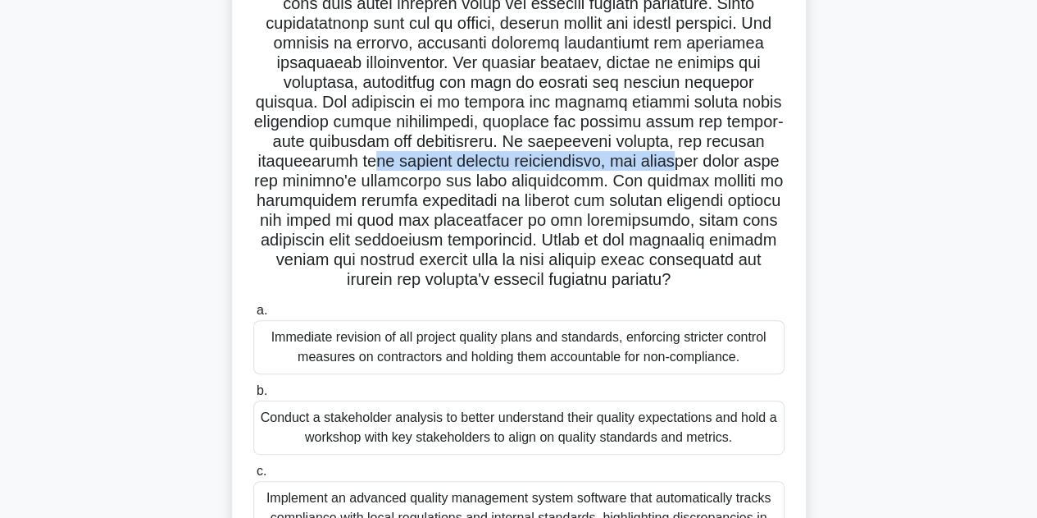
drag, startPoint x: 367, startPoint y: 165, endPoint x: 676, endPoint y: 170, distance: 308.4
click at [676, 170] on h5 ".spinner_0XTQ{transform-origin:center;animation:spinner_y6GP .75s linear infini…" at bounding box center [519, 122] width 535 height 336
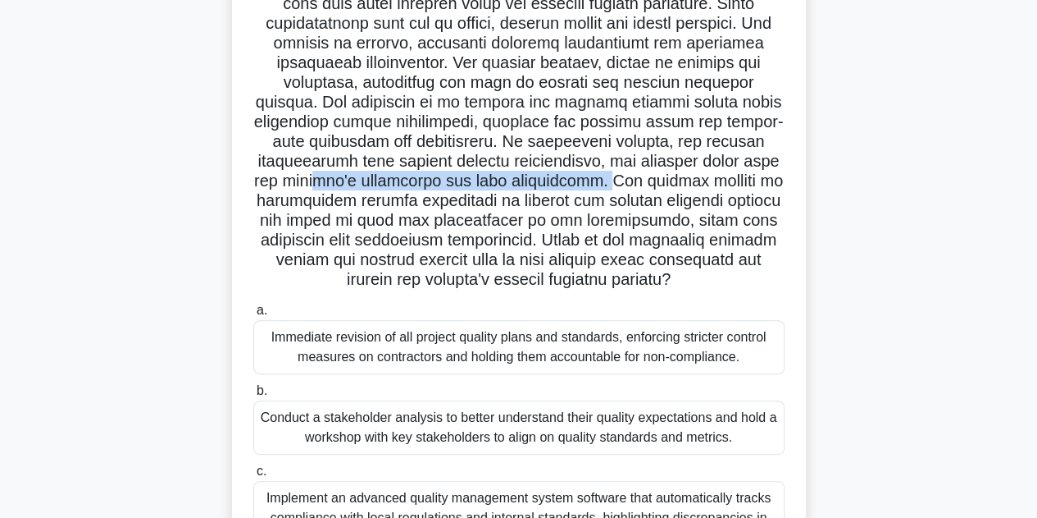
drag, startPoint x: 320, startPoint y: 180, endPoint x: 604, endPoint y: 184, distance: 284.6
click at [604, 184] on h5 ".spinner_0XTQ{transform-origin:center;animation:spinner_y6GP .75s linear infini…" at bounding box center [519, 122] width 535 height 336
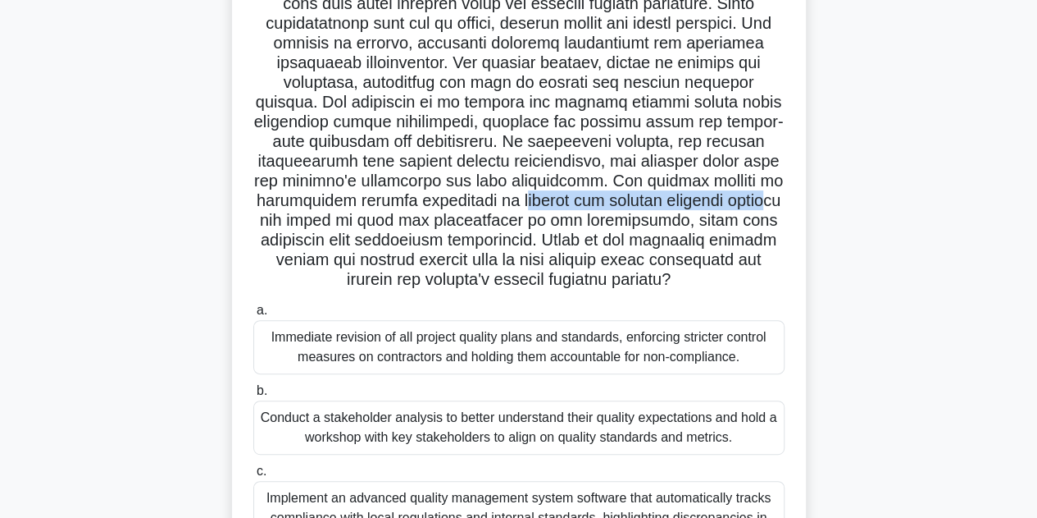
drag, startPoint x: 508, startPoint y: 206, endPoint x: 767, endPoint y: 193, distance: 258.7
click at [767, 193] on h5 ".spinner_0XTQ{transform-origin:center;animation:spinner_y6GP .75s linear infini…" at bounding box center [519, 122] width 535 height 336
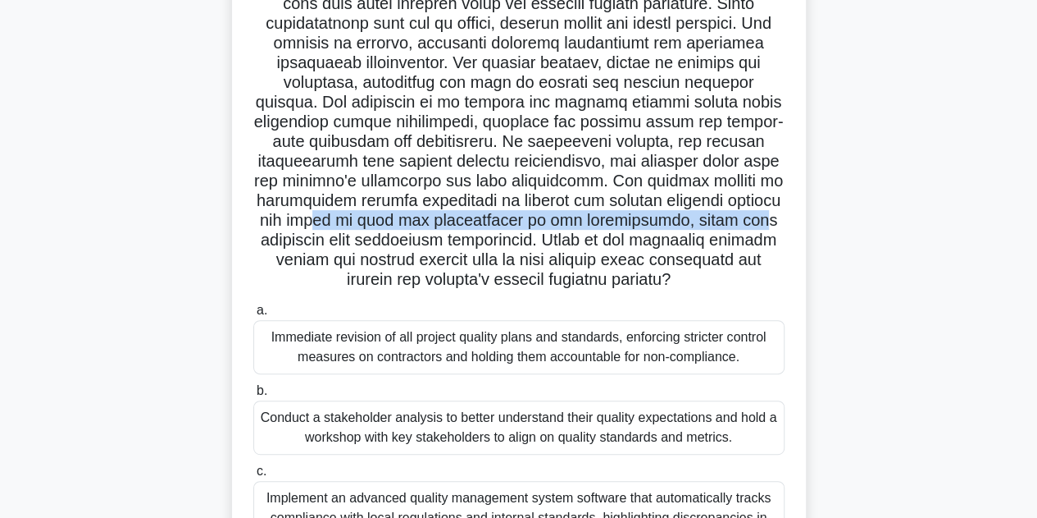
drag, startPoint x: 351, startPoint y: 219, endPoint x: 745, endPoint y: 222, distance: 393.7
click at [745, 222] on h5 ".spinner_0XTQ{transform-origin:center;animation:spinner_y6GP .75s linear infini…" at bounding box center [519, 122] width 535 height 336
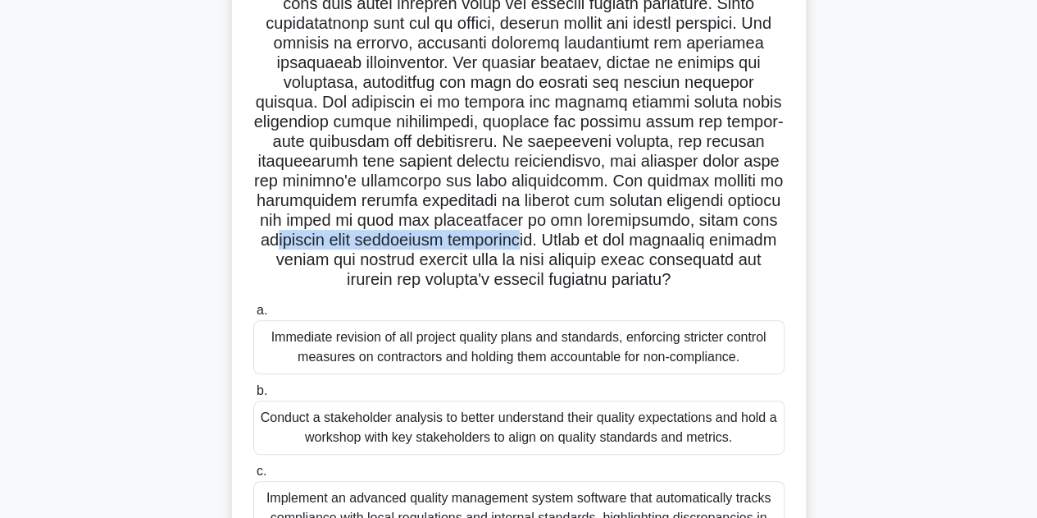
drag, startPoint x: 281, startPoint y: 241, endPoint x: 522, endPoint y: 235, distance: 241.2
click at [522, 235] on h5 ".spinner_0XTQ{transform-origin:center;animation:spinner_y6GP .75s linear infini…" at bounding box center [519, 122] width 535 height 336
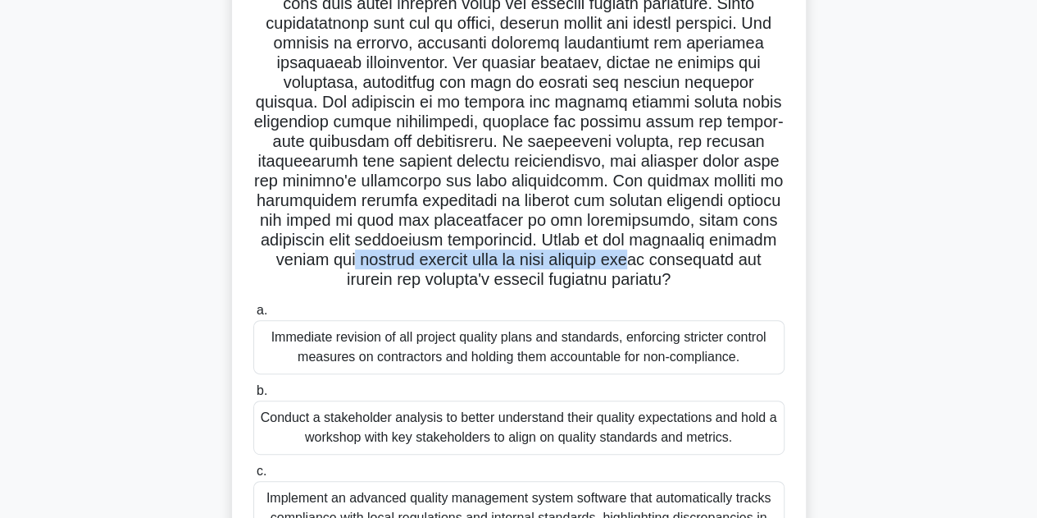
drag, startPoint x: 335, startPoint y: 254, endPoint x: 683, endPoint y: 262, distance: 348.6
click at [663, 260] on h5 ".spinner_0XTQ{transform-origin:center;animation:spinner_y6GP .75s linear infini…" at bounding box center [519, 122] width 535 height 336
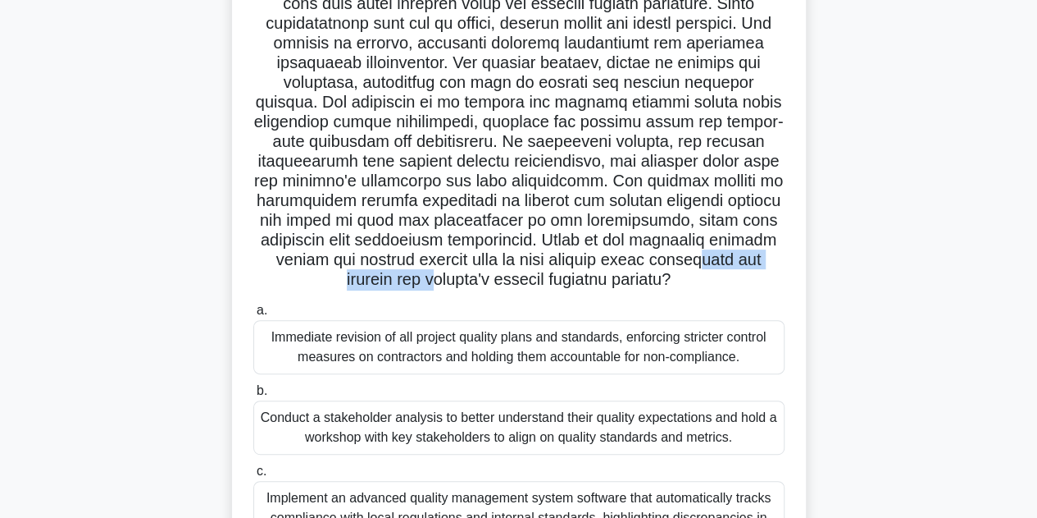
drag, startPoint x: 431, startPoint y: 271, endPoint x: 710, endPoint y: 276, distance: 278.9
click at [711, 274] on h5 ".spinner_0XTQ{transform-origin:center;animation:spinner_y6GP .75s linear infini…" at bounding box center [519, 122] width 535 height 336
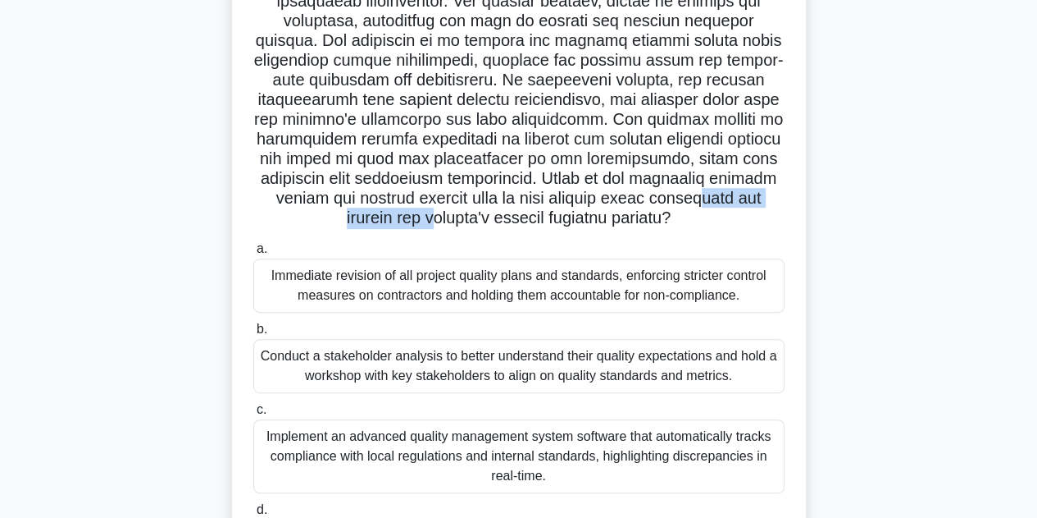
scroll to position [328, 0]
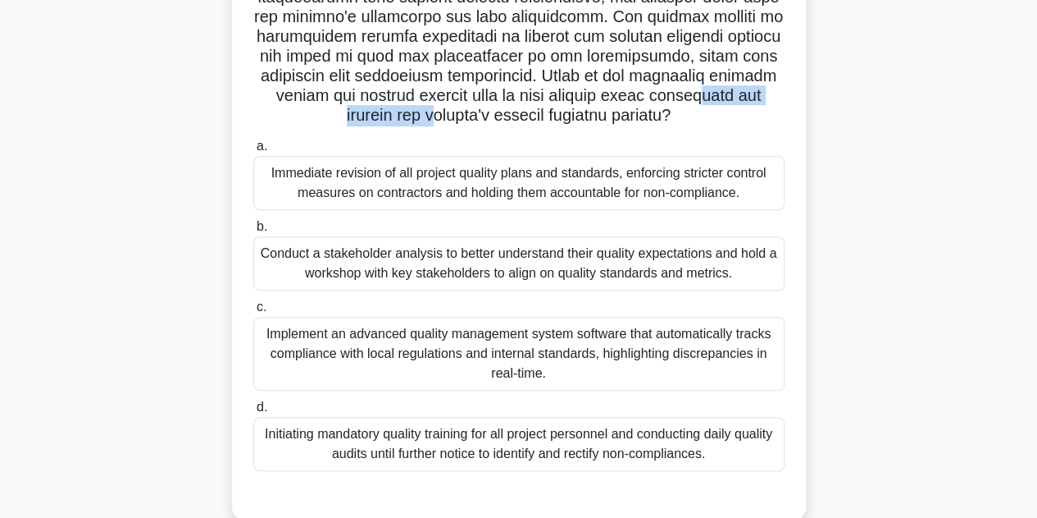
drag, startPoint x: 497, startPoint y: 185, endPoint x: 719, endPoint y: 206, distance: 223.3
click at [715, 189] on div "Immediate revision of all project quality plans and standards, enforcing strict…" at bounding box center [518, 183] width 531 height 54
click at [728, 242] on div "Conduct a stakeholder analysis to better understand their quality expectations …" at bounding box center [518, 263] width 531 height 54
click at [253, 232] on input "b. Conduct a stakeholder analysis to better understand their quality expectatio…" at bounding box center [253, 226] width 0 height 11
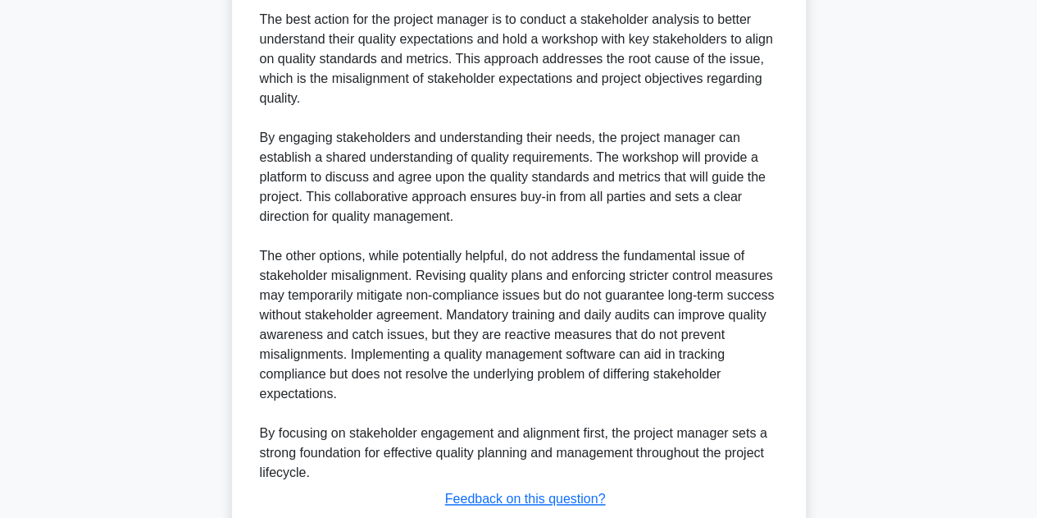
scroll to position [964, 0]
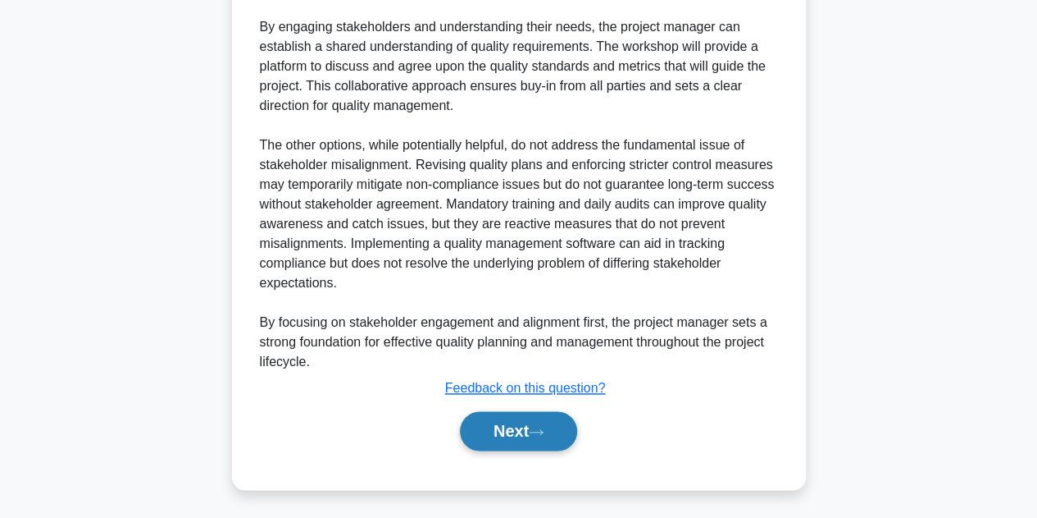
click at [523, 426] on button "Next" at bounding box center [518, 430] width 117 height 39
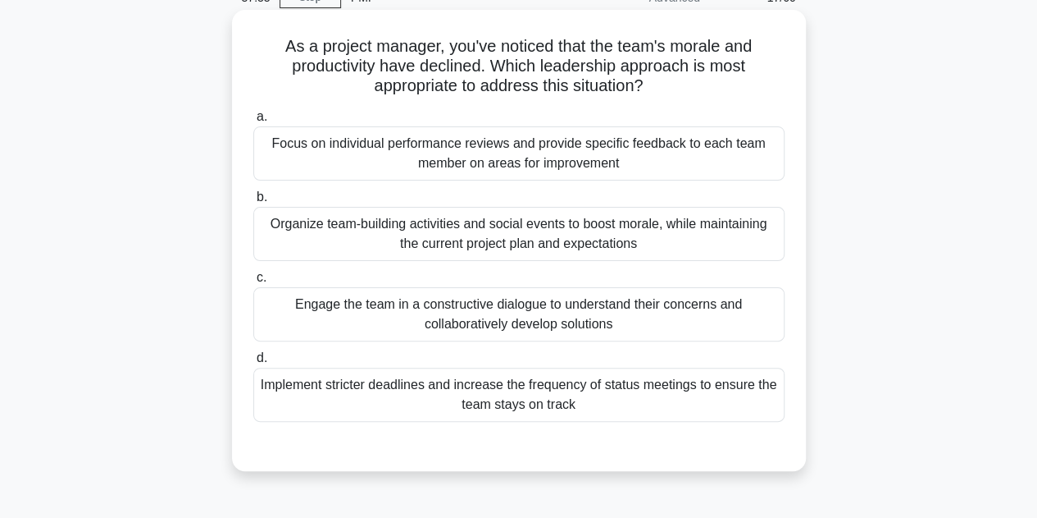
scroll to position [0, 0]
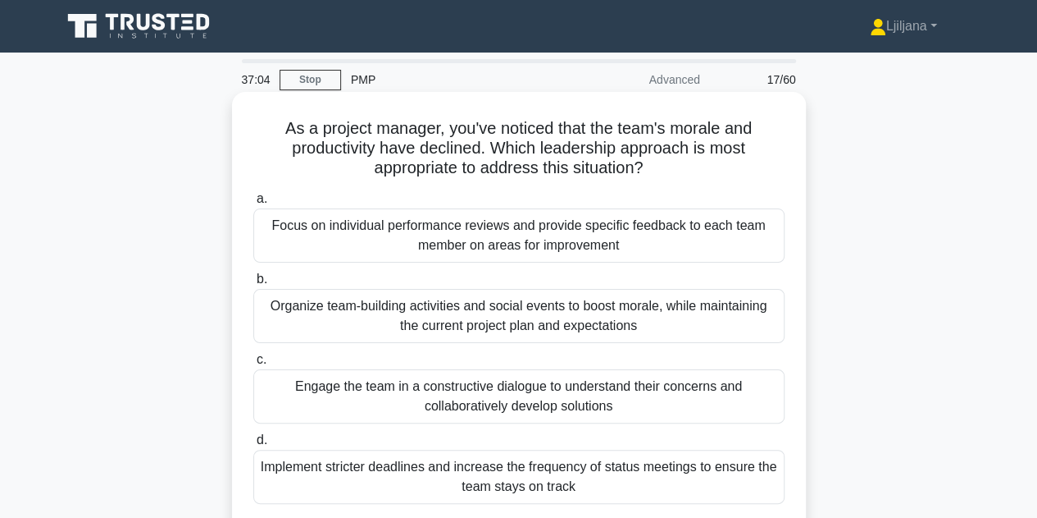
click at [665, 398] on div "Engage the team in a constructive dialogue to understand their concerns and col…" at bounding box center [518, 396] width 531 height 54
click at [253, 365] on input "c. Engage the team in a constructive dialogue to understand their concerns and …" at bounding box center [253, 359] width 0 height 11
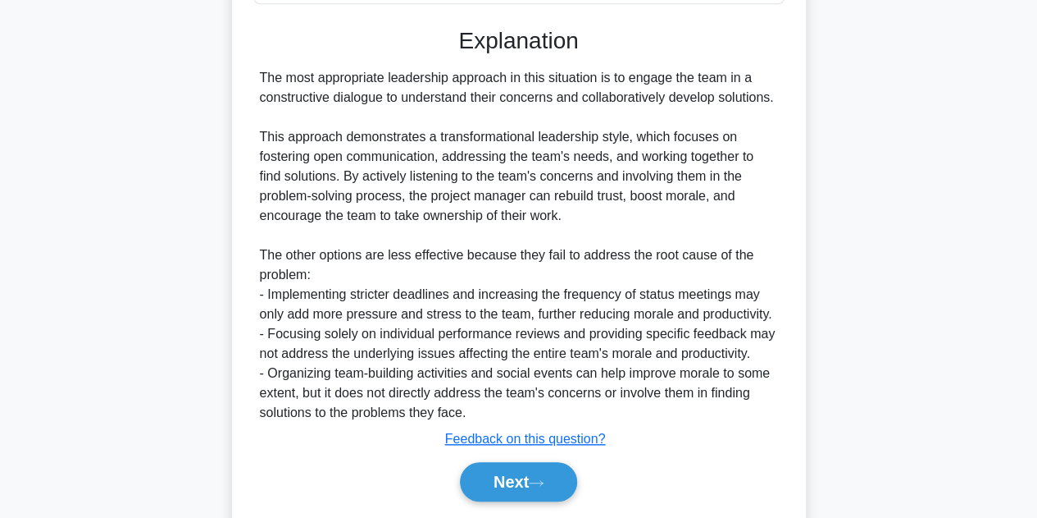
scroll to position [550, 0]
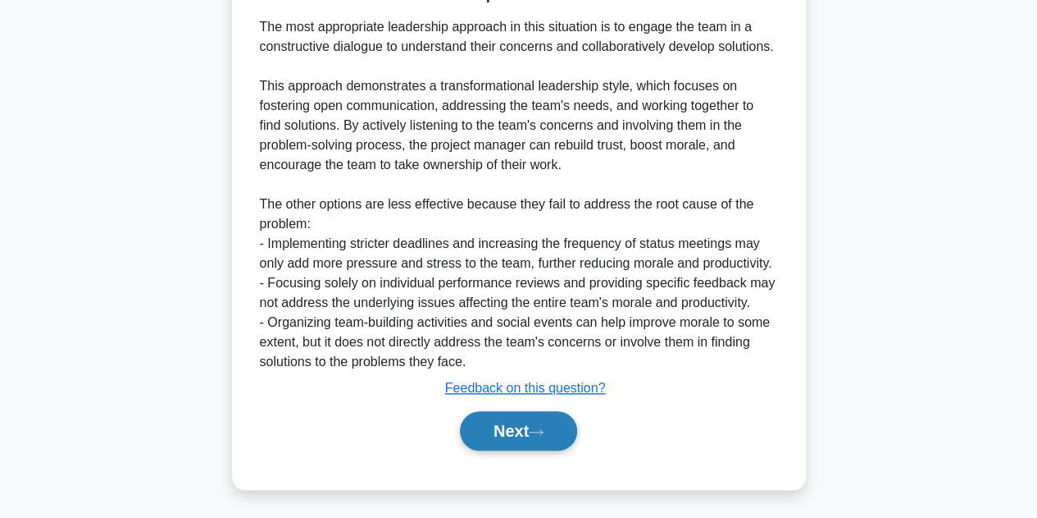
click at [538, 427] on icon at bounding box center [536, 431] width 15 height 9
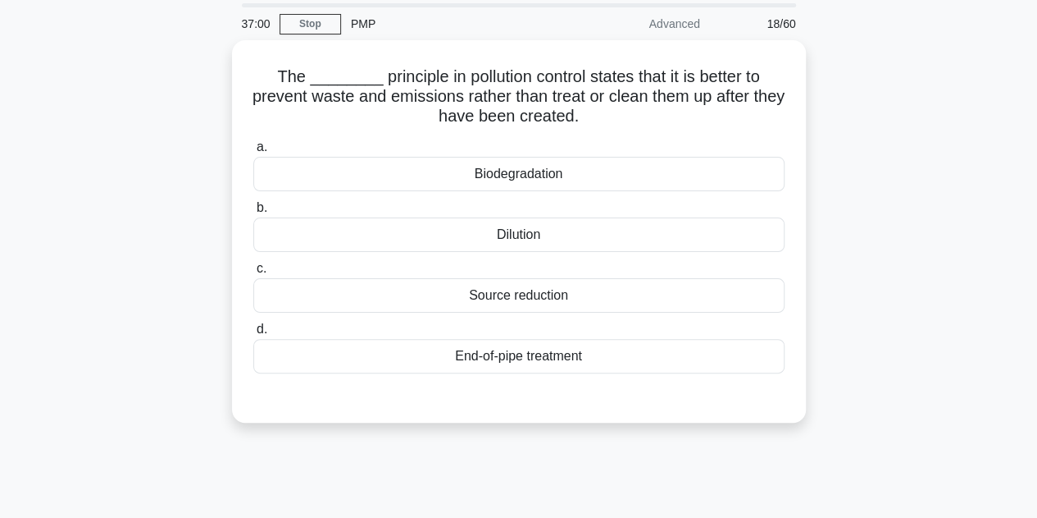
scroll to position [0, 0]
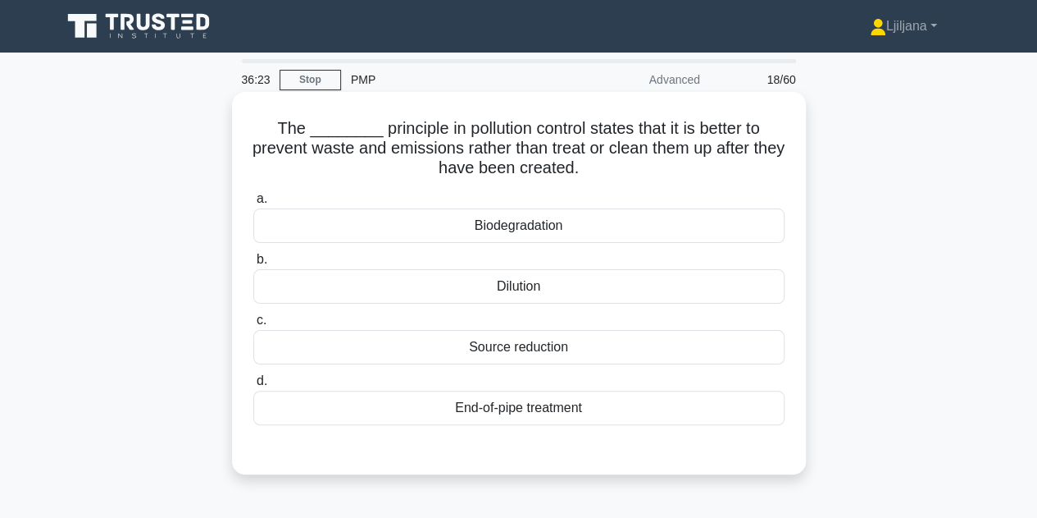
click at [574, 355] on div "Source reduction" at bounding box center [518, 347] width 531 height 34
click at [253, 326] on input "c. Source reduction" at bounding box center [253, 320] width 0 height 11
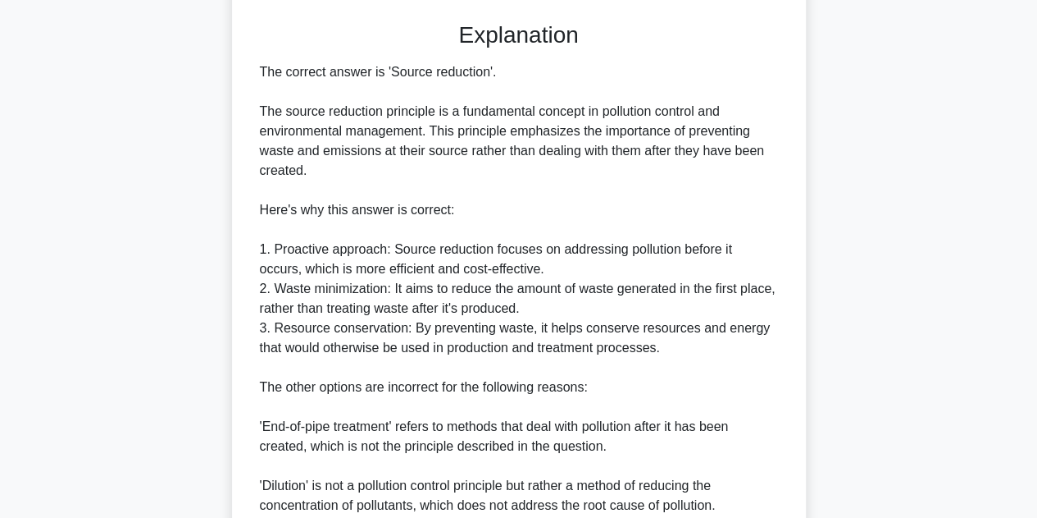
scroll to position [629, 0]
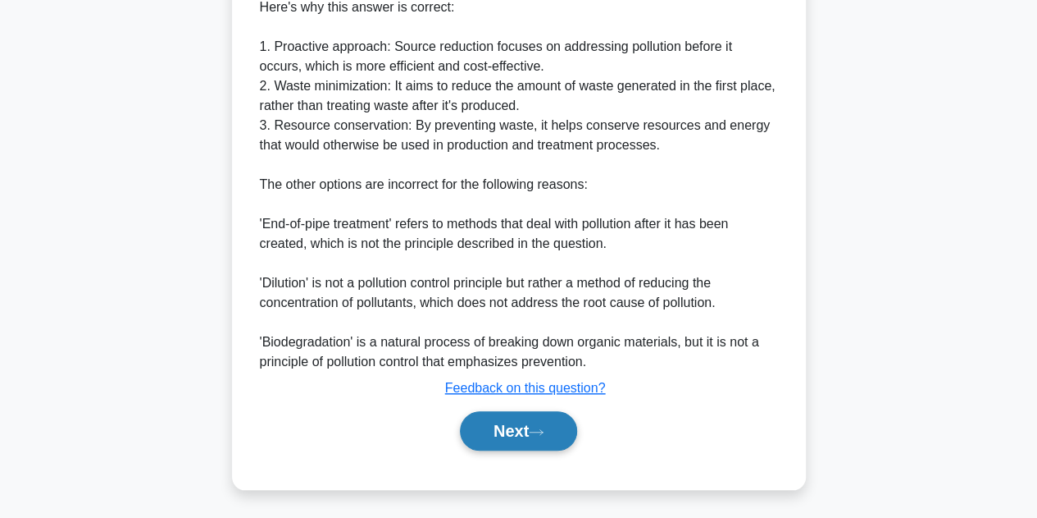
click at [520, 429] on button "Next" at bounding box center [518, 430] width 117 height 39
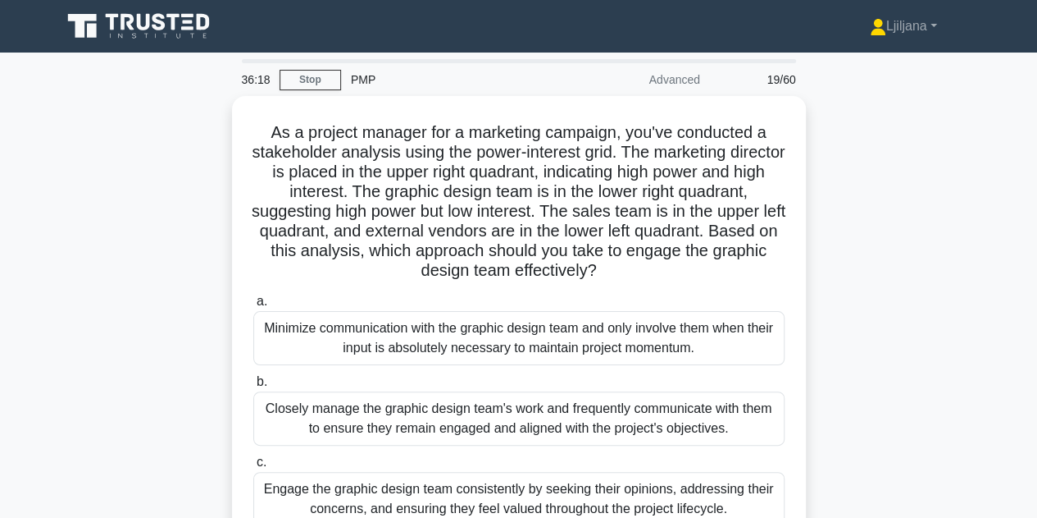
scroll to position [0, 0]
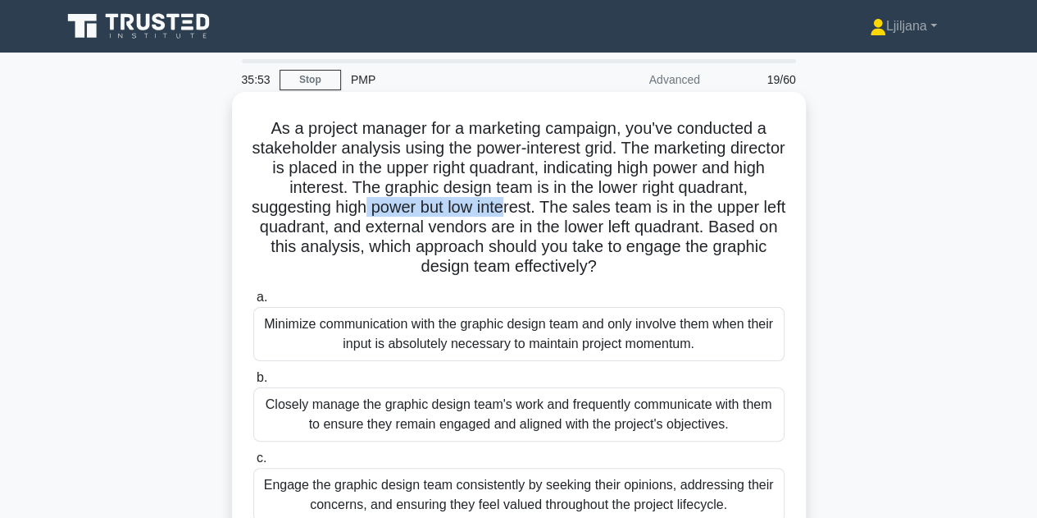
drag, startPoint x: 452, startPoint y: 206, endPoint x: 599, endPoint y: 206, distance: 146.8
click at [599, 206] on h5 "As a project manager for a marketing campaign, you've conducted a stakeholder a…" at bounding box center [519, 197] width 535 height 159
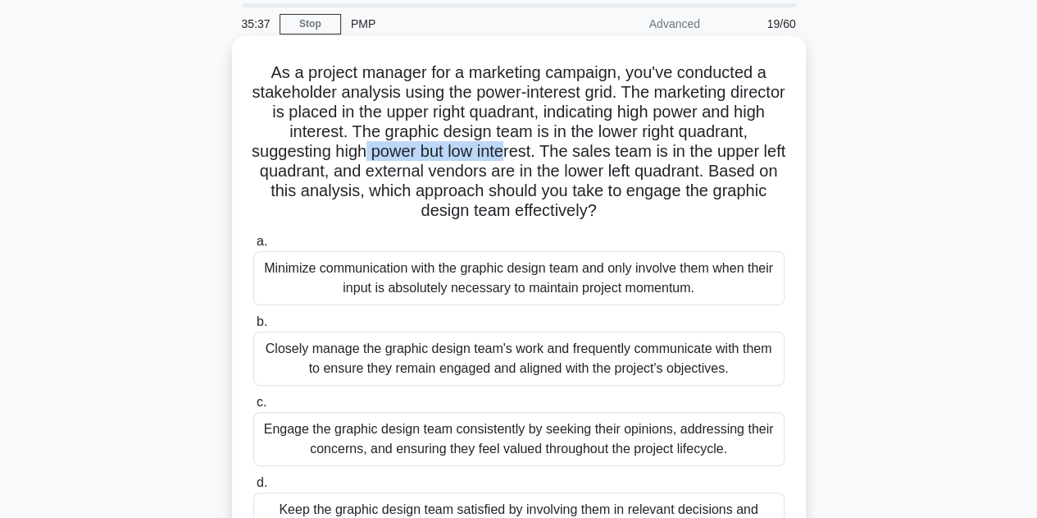
scroll to position [164, 0]
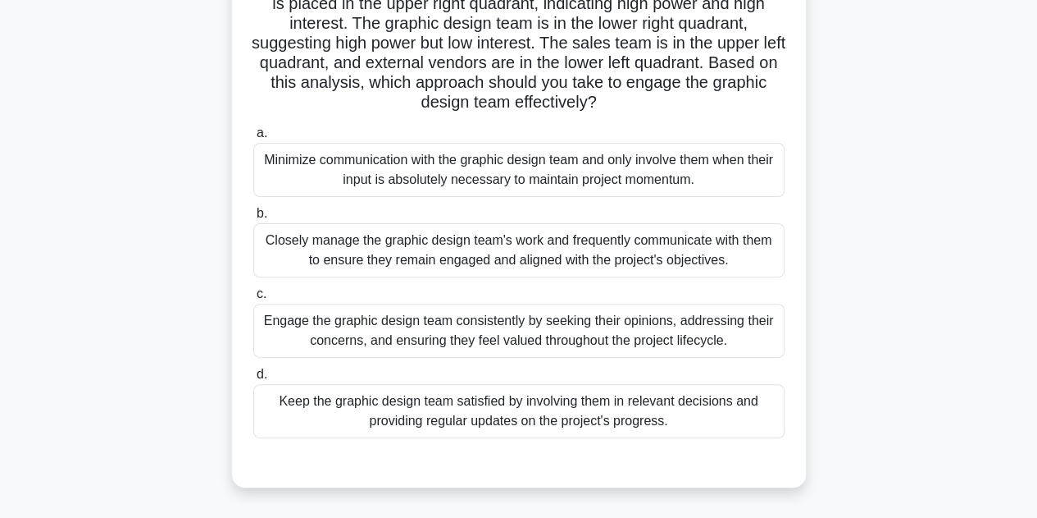
click at [551, 415] on div "Keep the graphic design team satisfied by involving them in relevant decisions …" at bounding box center [518, 411] width 531 height 54
click at [253, 380] on input "d. Keep the graphic design team satisfied by involving them in relevant decisio…" at bounding box center [253, 374] width 0 height 11
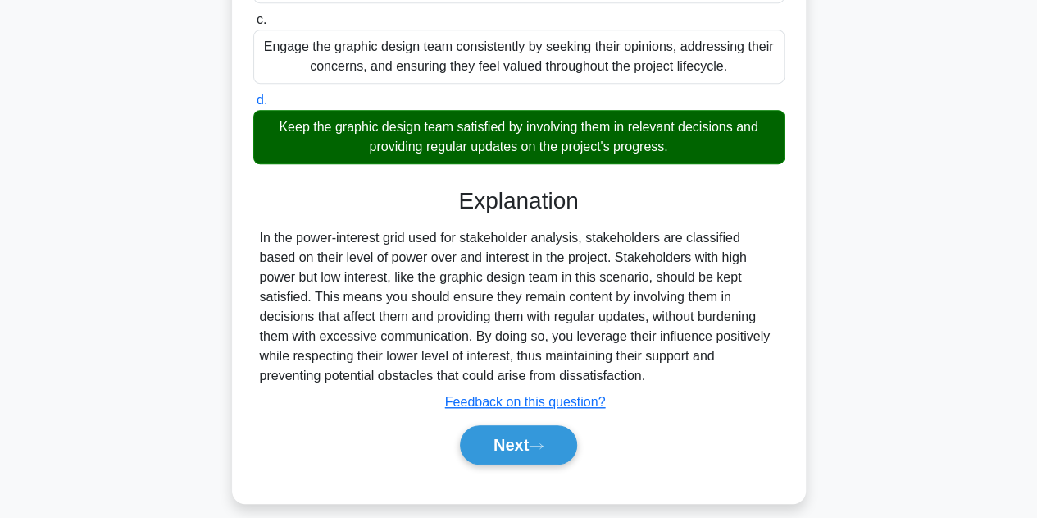
scroll to position [452, 0]
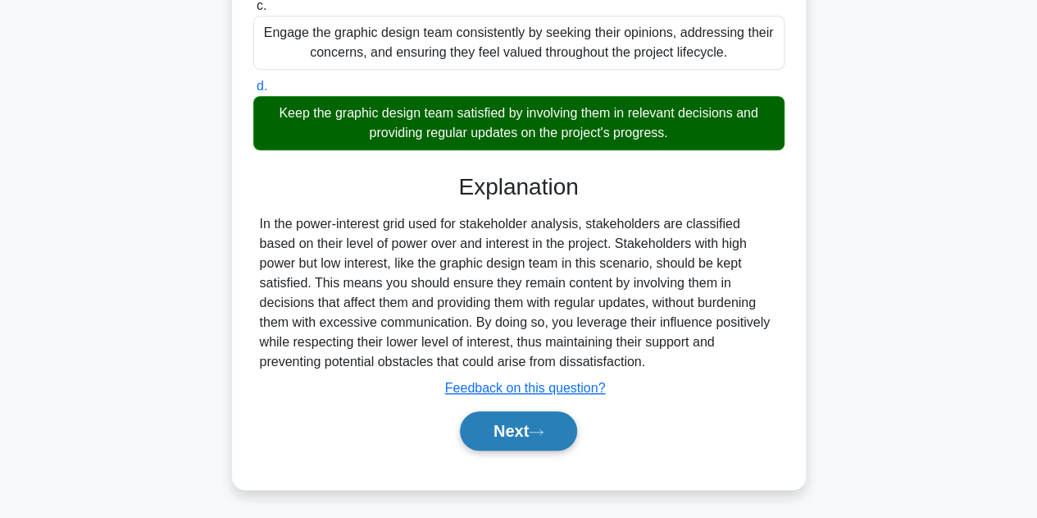
click at [504, 426] on button "Next" at bounding box center [518, 430] width 117 height 39
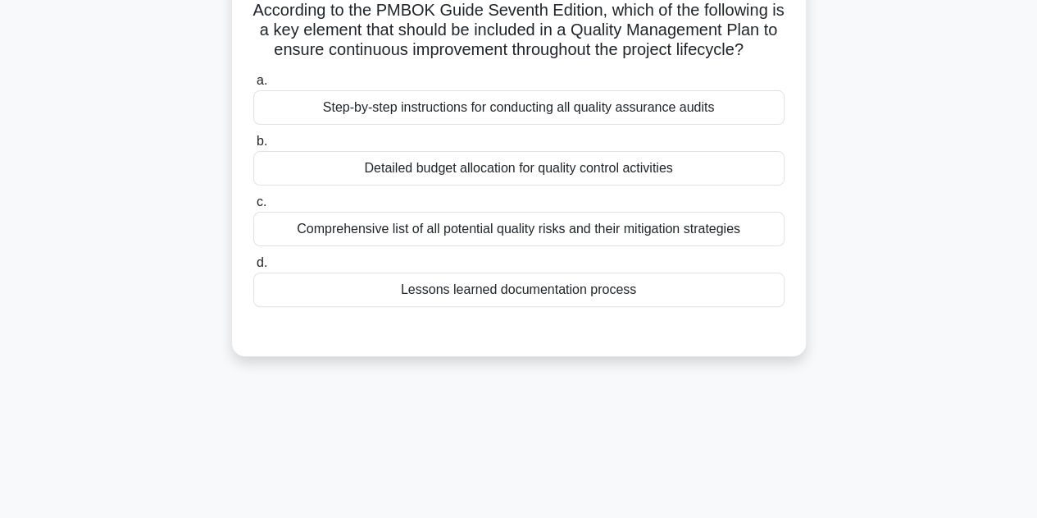
scroll to position [40, 0]
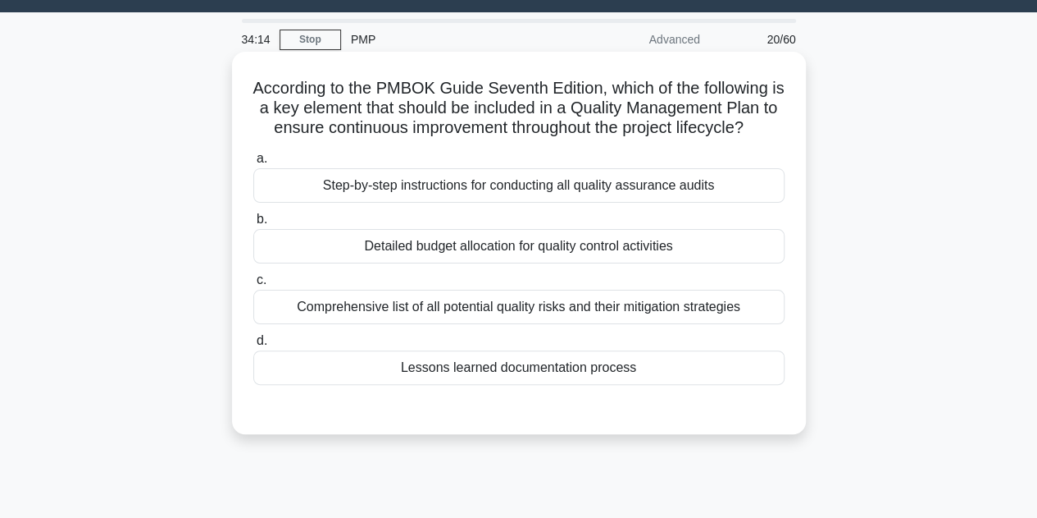
click at [454, 297] on div "Comprehensive list of all potential quality risks and their mitigation strategi…" at bounding box center [518, 307] width 531 height 34
click at [253, 285] on input "c. Comprehensive list of all potential quality risks and their mitigation strat…" at bounding box center [253, 280] width 0 height 11
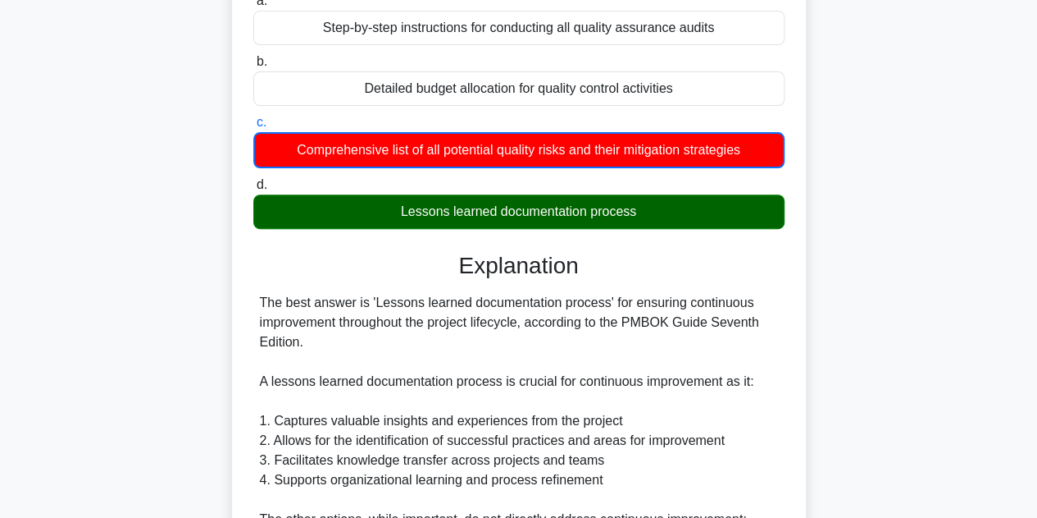
scroll to position [204, 0]
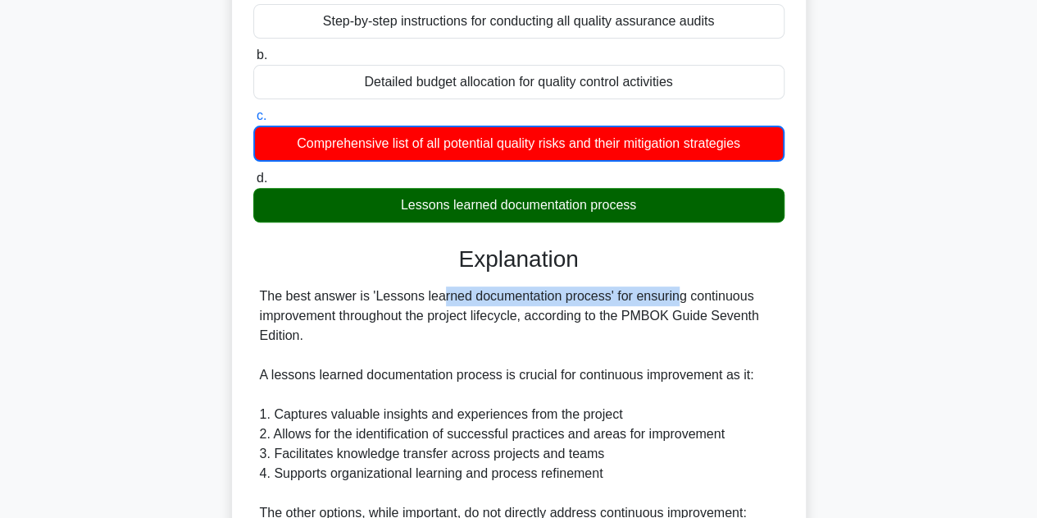
drag, startPoint x: 346, startPoint y: 302, endPoint x: 584, endPoint y: 299, distance: 237.9
click at [579, 299] on div "The best answer is 'Lessons learned documentation process' for ensuring continu…" at bounding box center [519, 522] width 518 height 472
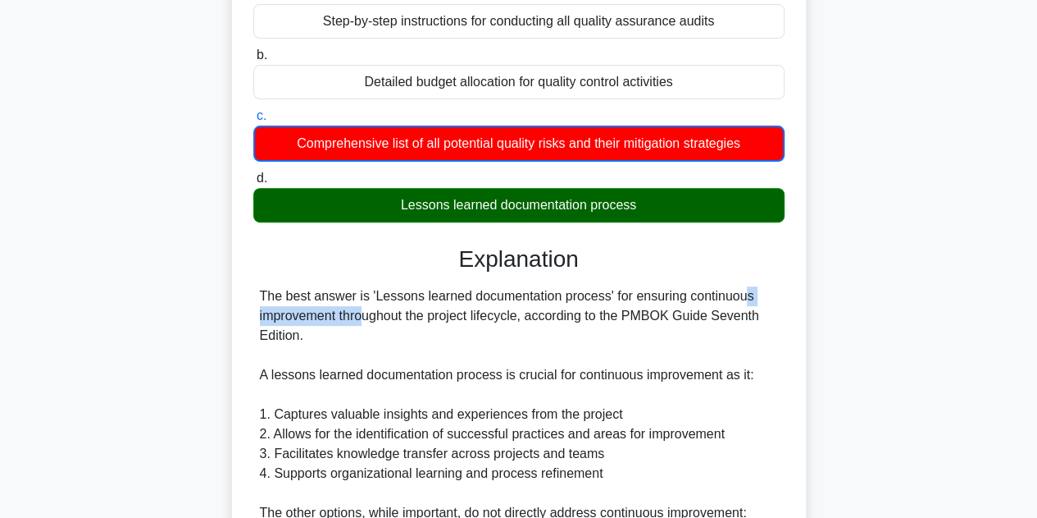
drag, startPoint x: 641, startPoint y: 296, endPoint x: 748, endPoint y: 291, distance: 107.6
click at [748, 291] on div "The best answer is 'Lessons learned documentation process' for ensuring continu…" at bounding box center [519, 522] width 518 height 472
click at [364, 319] on div "The best answer is 'Lessons learned documentation process' for ensuring continu…" at bounding box center [519, 522] width 518 height 472
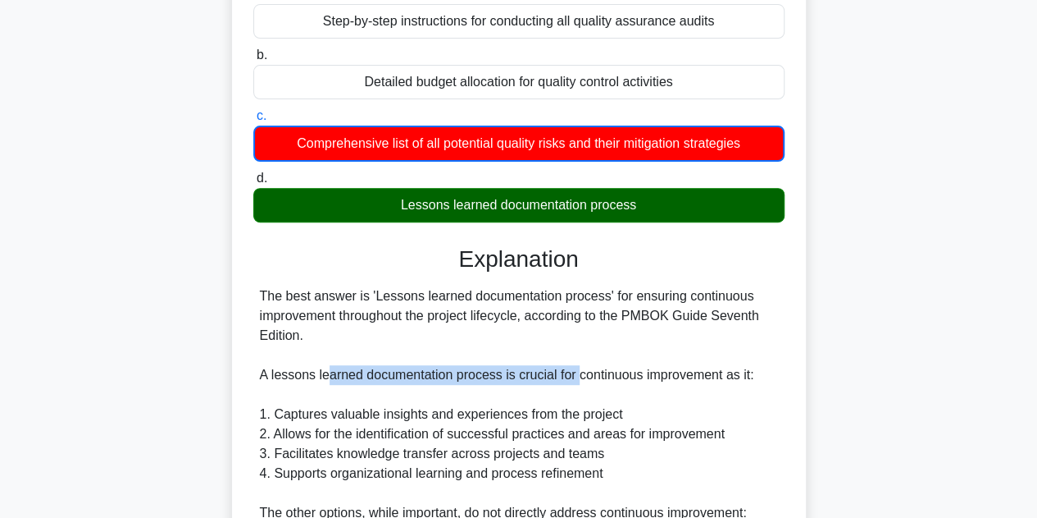
drag, startPoint x: 330, startPoint y: 376, endPoint x: 582, endPoint y: 370, distance: 252.7
click at [579, 370] on div "The best answer is 'Lessons learned documentation process' for ensuring continu…" at bounding box center [519, 522] width 518 height 472
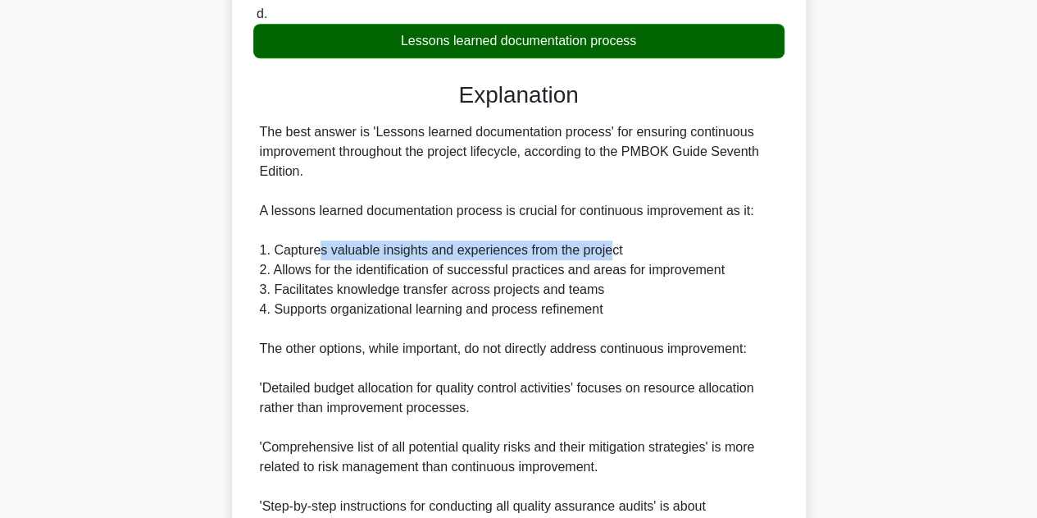
drag, startPoint x: 320, startPoint y: 253, endPoint x: 609, endPoint y: 244, distance: 288.8
click at [609, 244] on div "The best answer is 'Lessons learned documentation process' for ensuring continu…" at bounding box center [519, 358] width 518 height 472
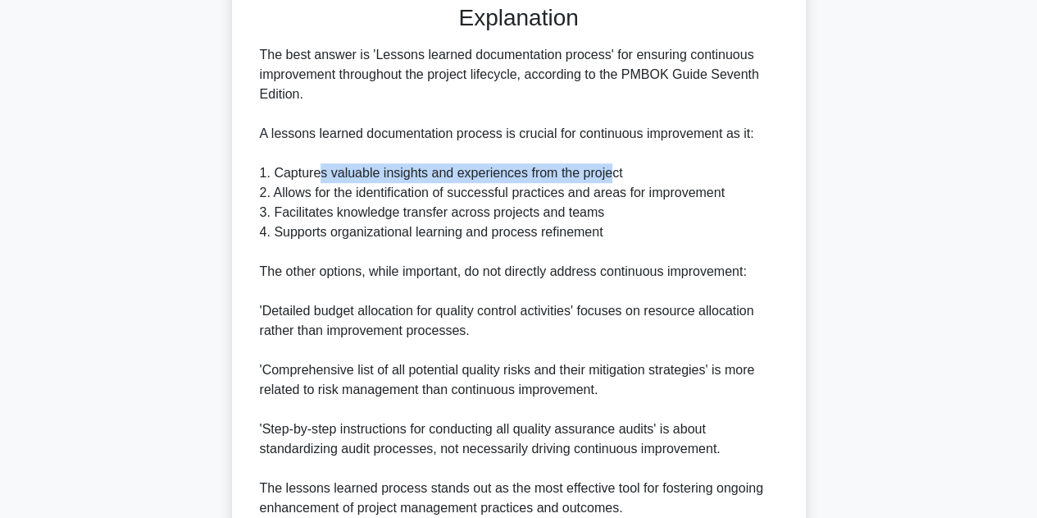
scroll to position [592, 0]
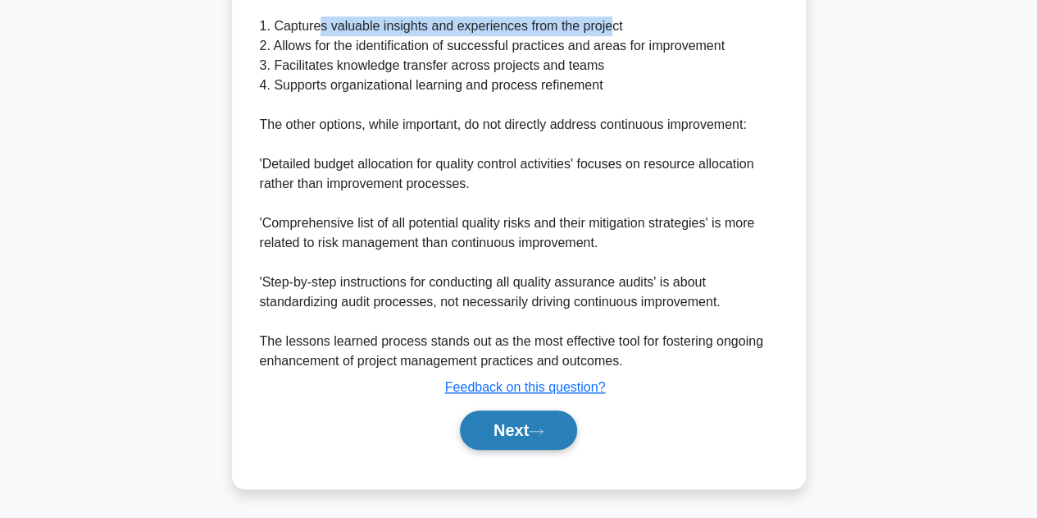
click at [525, 431] on button "Next" at bounding box center [518, 429] width 117 height 39
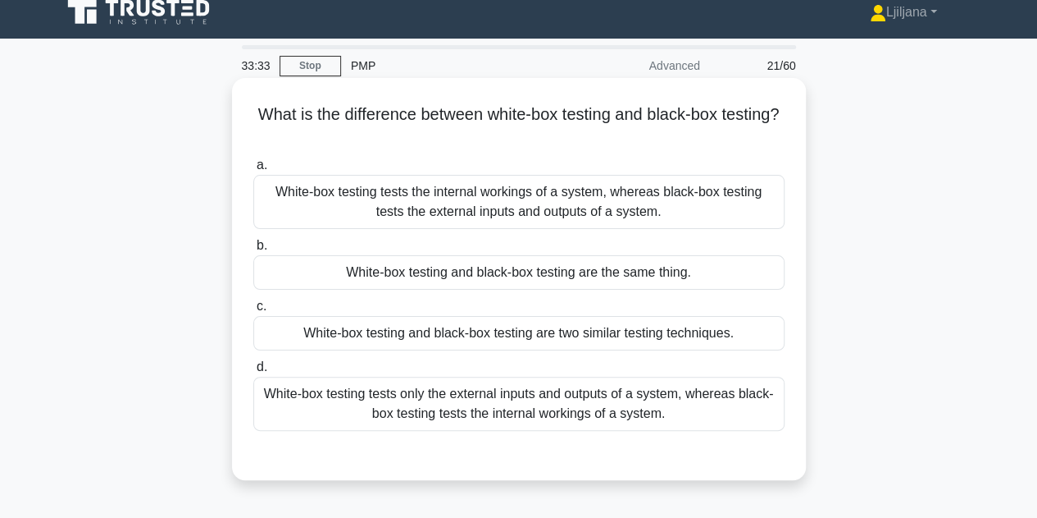
scroll to position [0, 0]
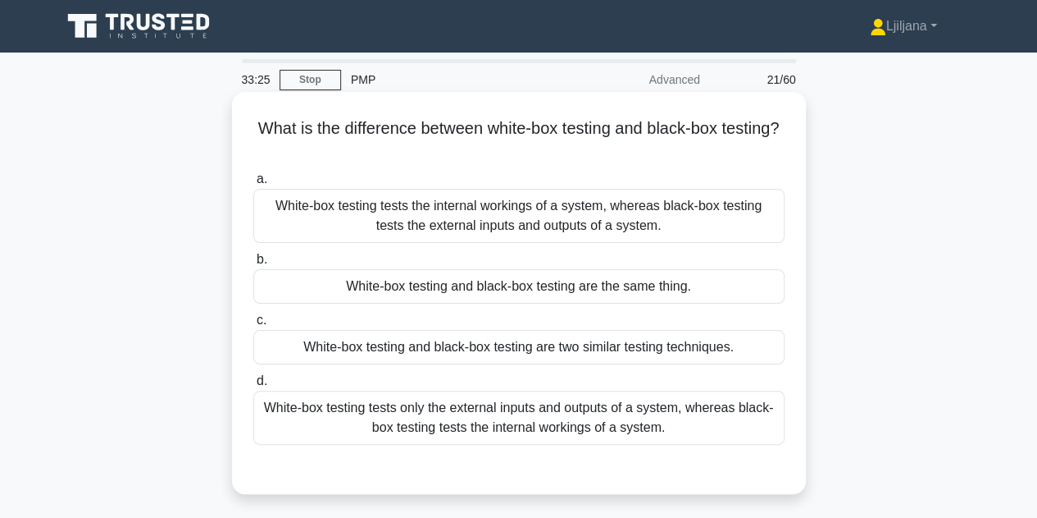
click at [531, 347] on div "White-box testing and black-box testing are two similar testing techniques." at bounding box center [518, 347] width 531 height 34
click at [753, 342] on div "White-box testing and black-box testing are two similar testing techniques." at bounding box center [518, 347] width 531 height 34
click at [253, 326] on input "[PERSON_NAME]-box testing and black-box testing are two similar testing techniq…" at bounding box center [253, 320] width 0 height 11
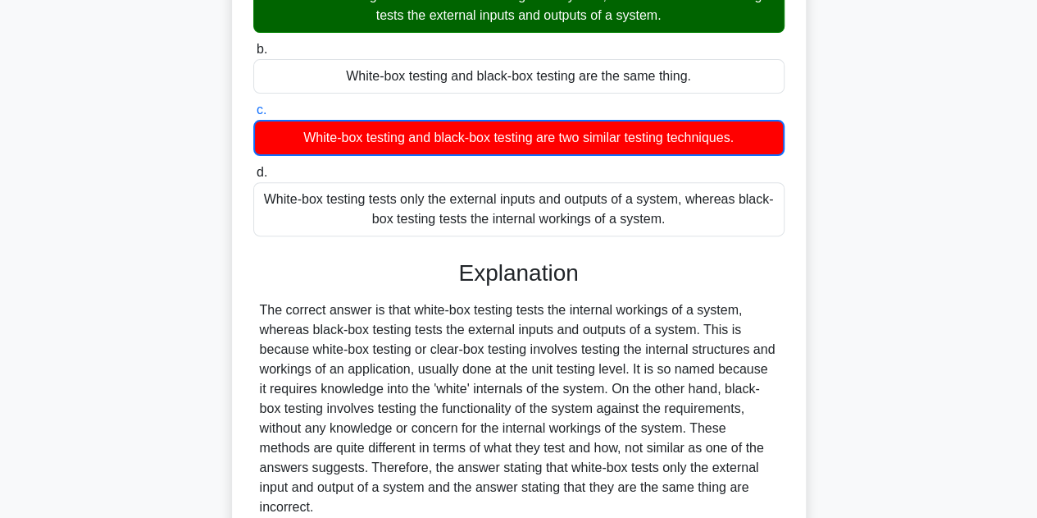
scroll to position [246, 0]
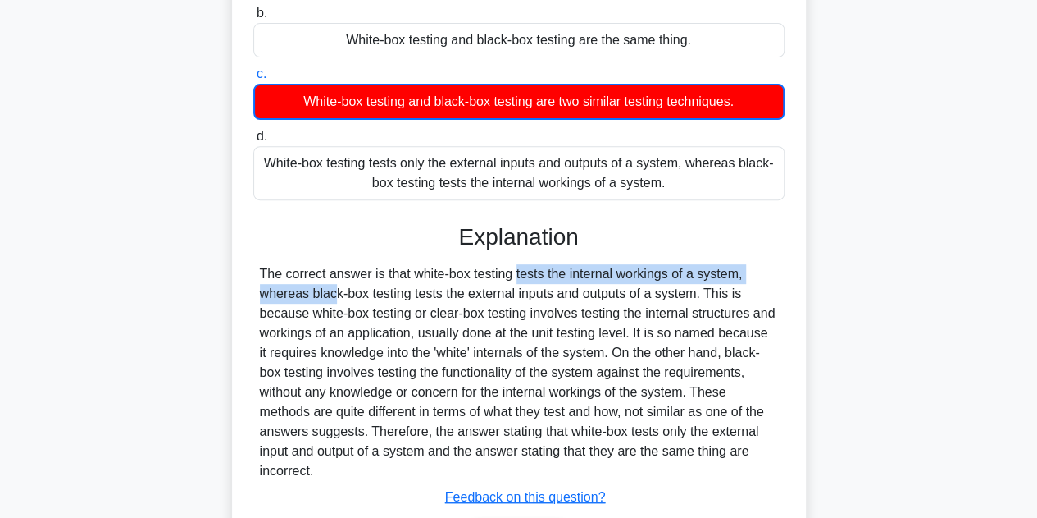
drag, startPoint x: 422, startPoint y: 274, endPoint x: 712, endPoint y: 273, distance: 289.5
click at [712, 273] on div "The correct answer is that white-box testing tests the internal workings of a s…" at bounding box center [519, 372] width 518 height 217
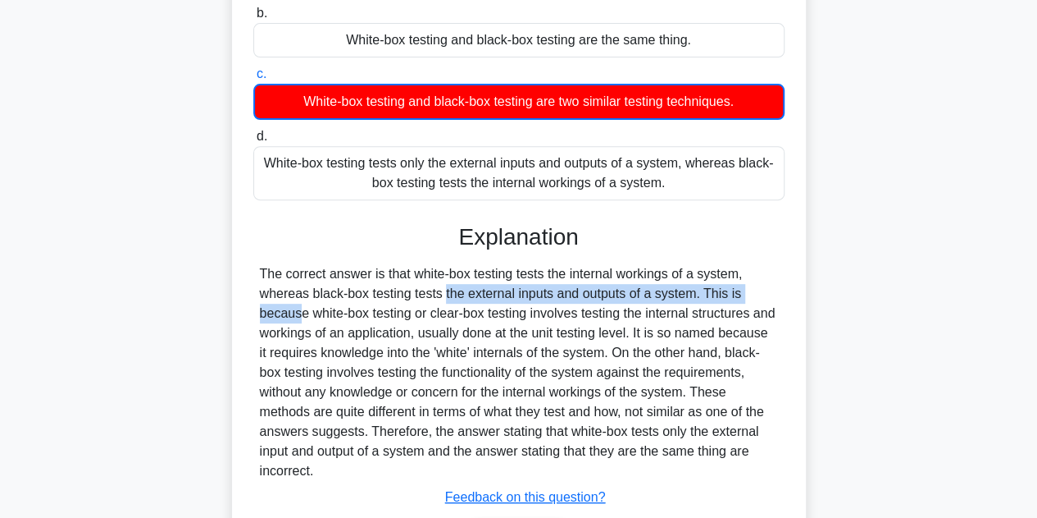
drag, startPoint x: 349, startPoint y: 291, endPoint x: 683, endPoint y: 293, distance: 333.8
click at [683, 293] on div "The correct answer is that white-box testing tests the internal workings of a s…" at bounding box center [519, 372] width 518 height 217
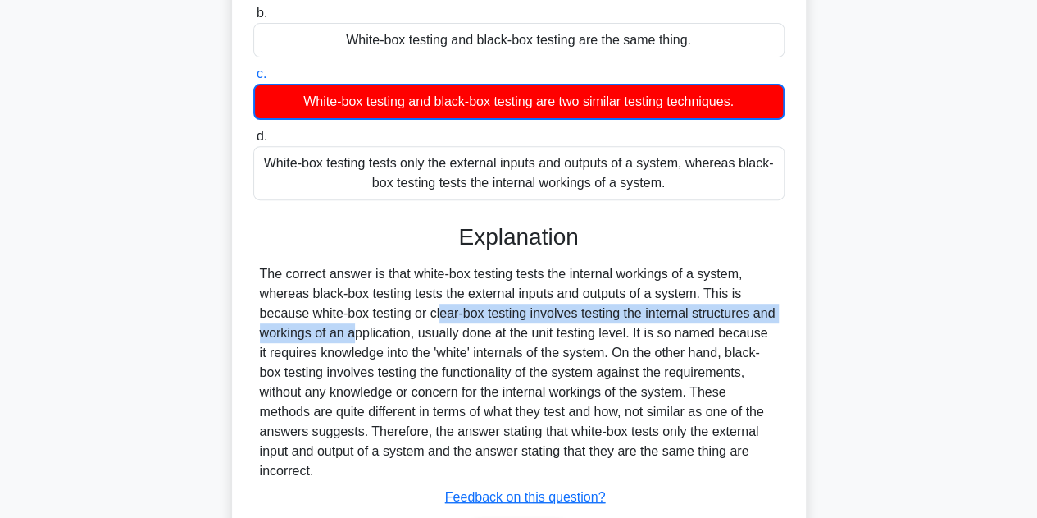
drag, startPoint x: 347, startPoint y: 315, endPoint x: 776, endPoint y: 316, distance: 428.9
click at [776, 316] on div "The correct answer is that white-box testing tests the internal workings of a s…" at bounding box center [519, 372] width 518 height 217
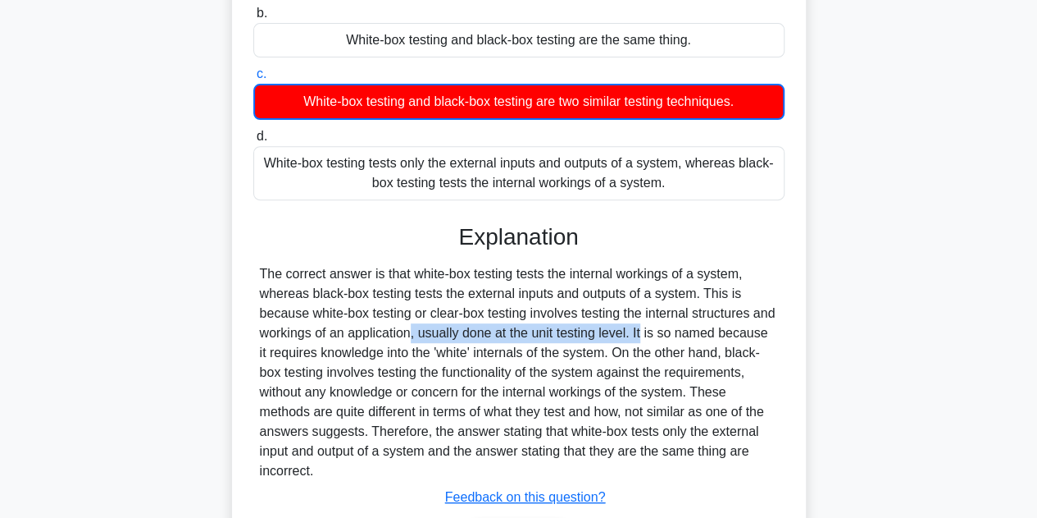
drag, startPoint x: 317, startPoint y: 329, endPoint x: 559, endPoint y: 335, distance: 242.0
click at [559, 335] on div "The correct answer is that white-box testing tests the internal workings of a s…" at bounding box center [519, 372] width 518 height 217
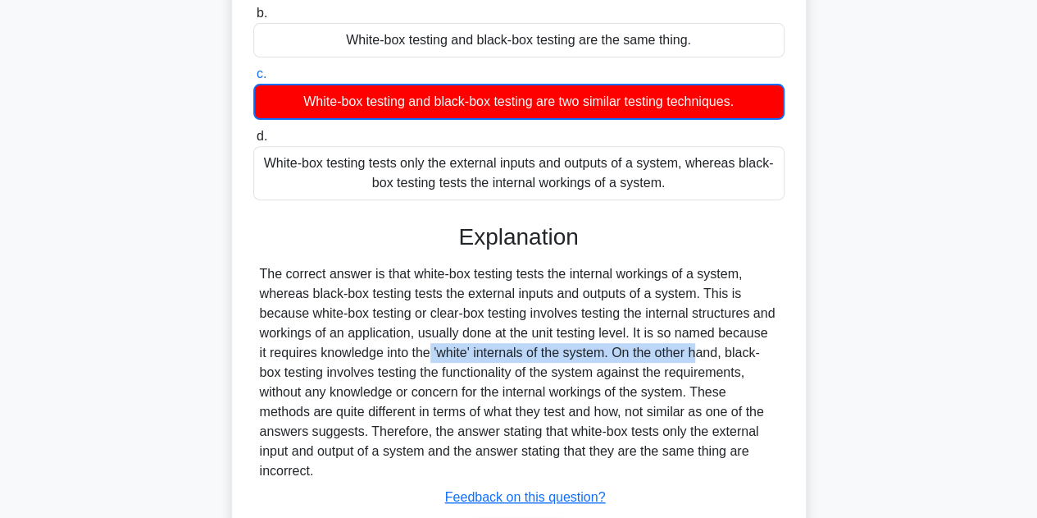
drag, startPoint x: 313, startPoint y: 353, endPoint x: 589, endPoint y: 358, distance: 275.6
click at [589, 358] on div "The correct answer is that white-box testing tests the internal workings of a s…" at bounding box center [519, 372] width 518 height 217
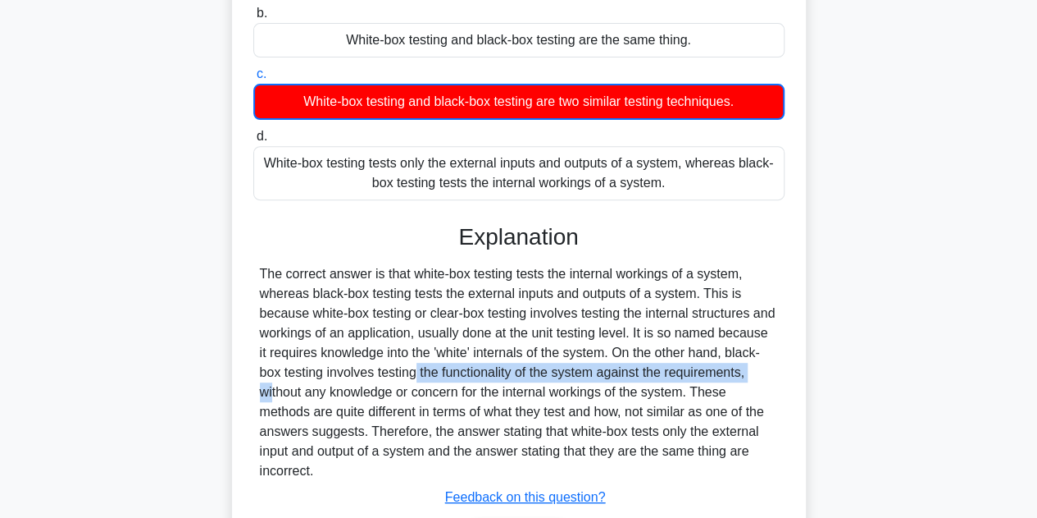
drag, startPoint x: 298, startPoint y: 372, endPoint x: 636, endPoint y: 371, distance: 337.9
click at [636, 371] on div "The correct answer is that white-box testing tests the internal workings of a s…" at bounding box center [519, 372] width 518 height 217
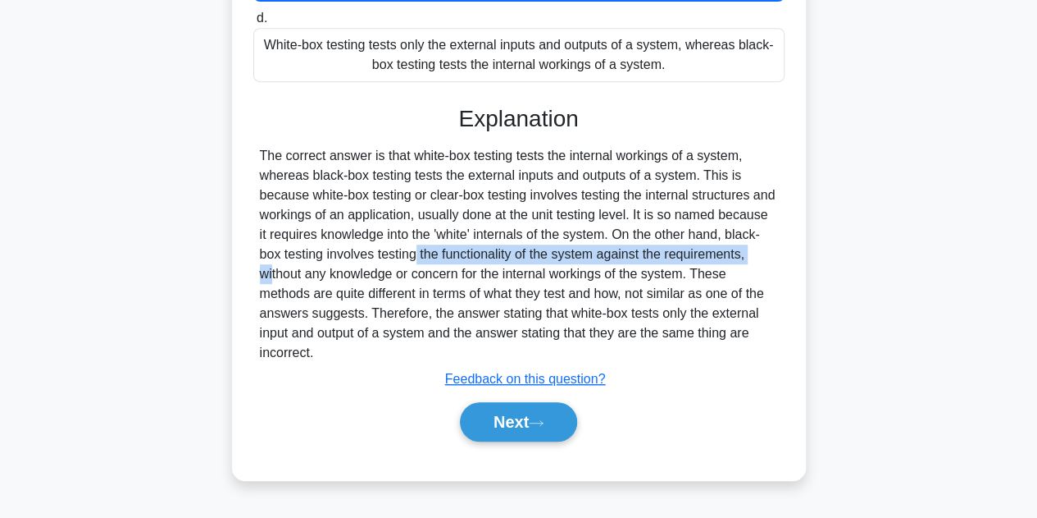
scroll to position [368, 0]
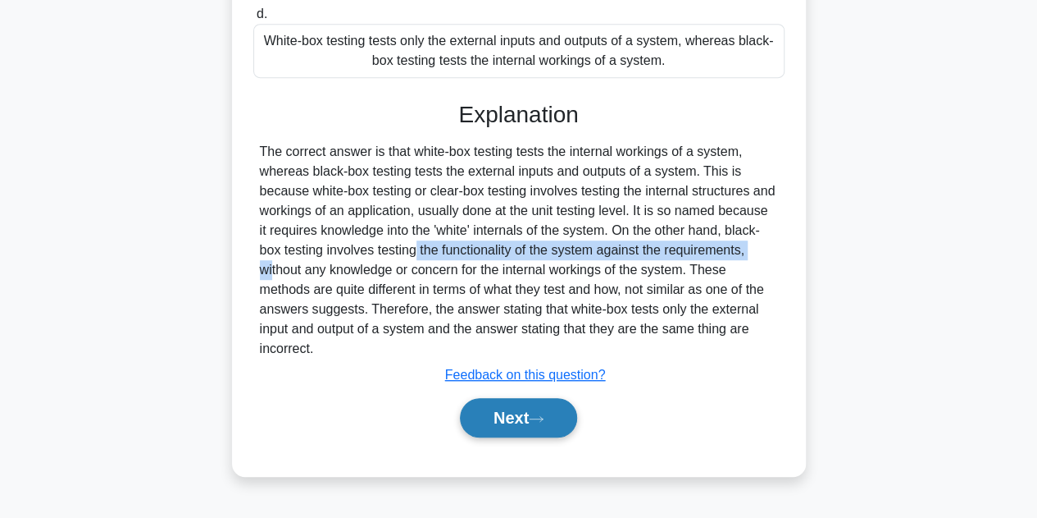
click at [514, 398] on button "Next" at bounding box center [518, 417] width 117 height 39
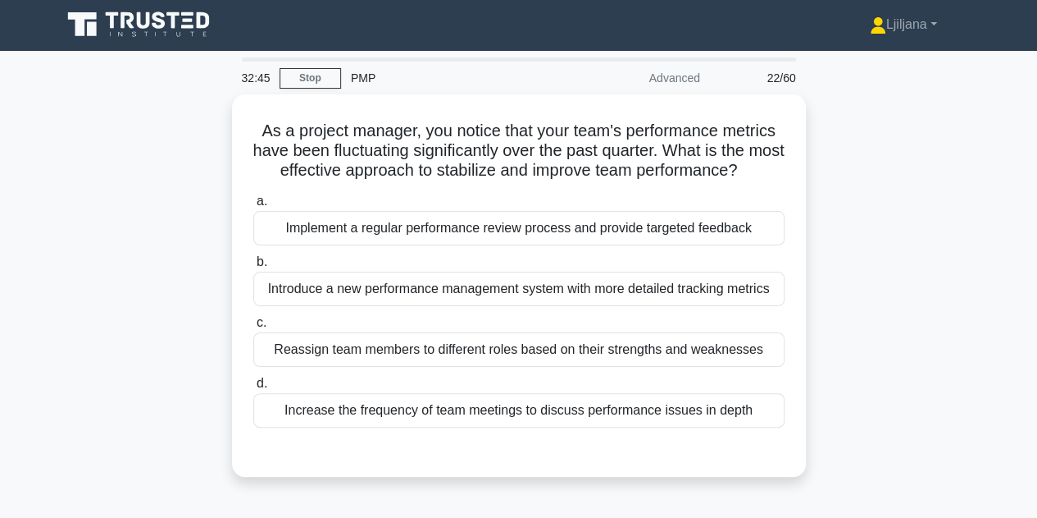
scroll to position [0, 0]
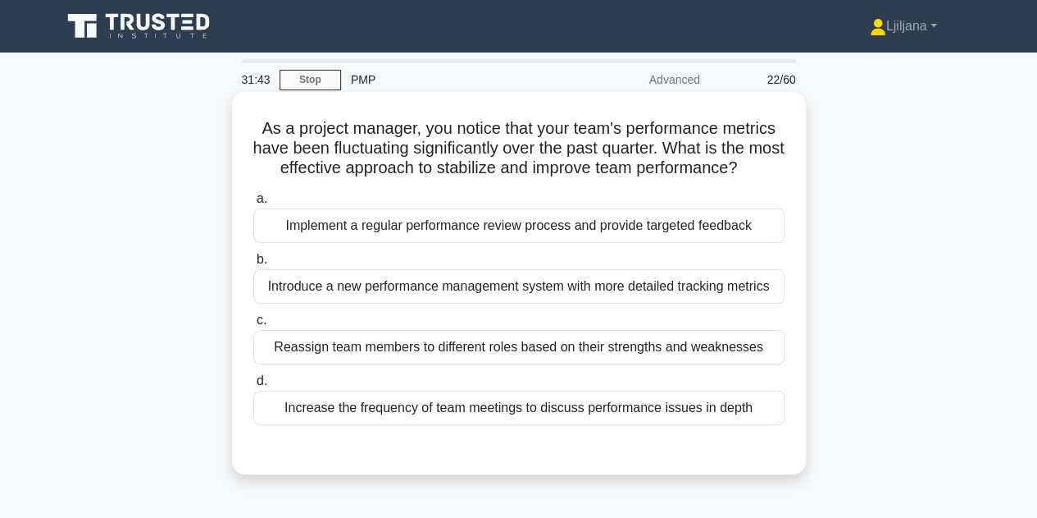
drag, startPoint x: 620, startPoint y: 231, endPoint x: 636, endPoint y: 233, distance: 16.5
click at [620, 231] on div "Implement a regular performance review process and provide targeted feedback" at bounding box center [518, 225] width 531 height 34
click at [253, 204] on input "a. Implement a regular performance review process and provide targeted feedback" at bounding box center [253, 199] width 0 height 11
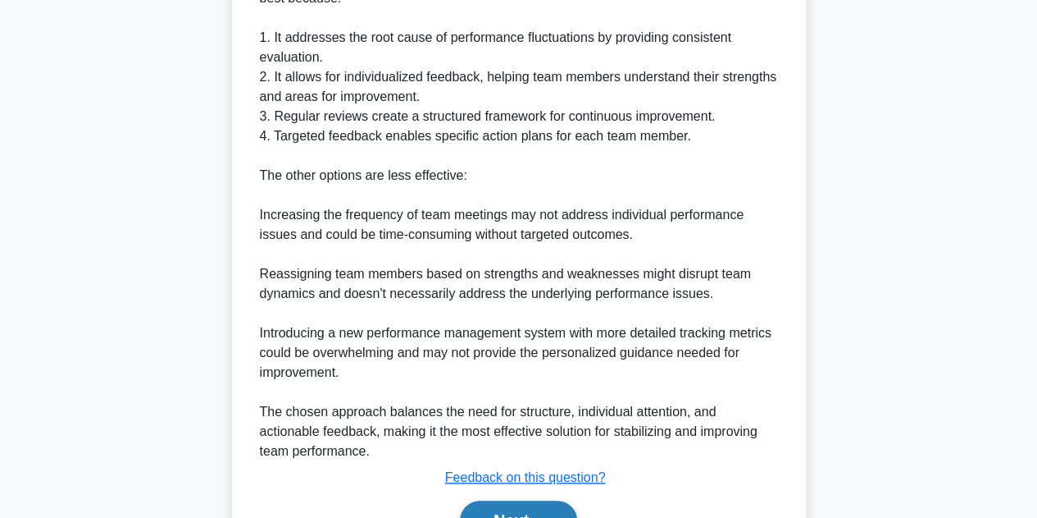
scroll to position [649, 0]
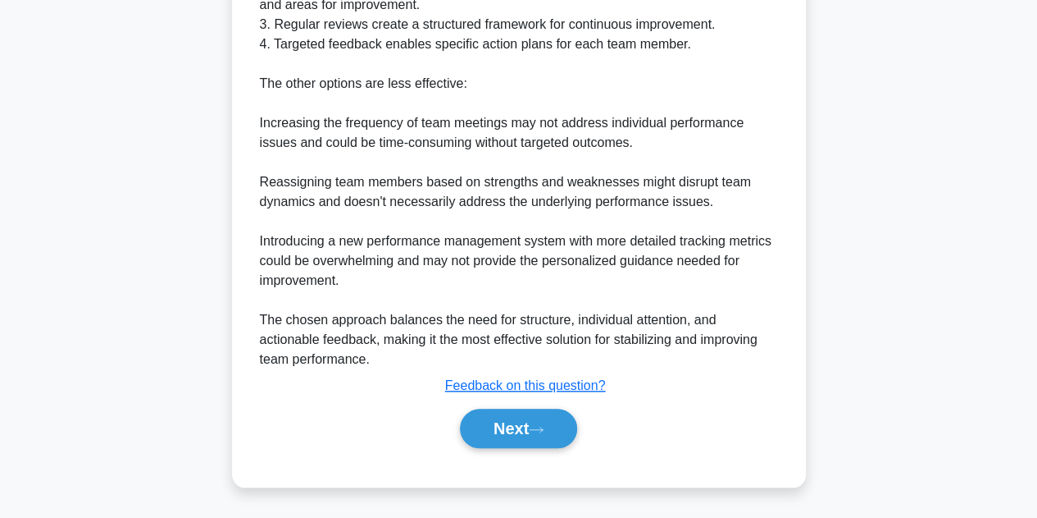
drag, startPoint x: 523, startPoint y: 426, endPoint x: 577, endPoint y: 411, distance: 55.3
click at [523, 424] on button "Next" at bounding box center [518, 427] width 117 height 39
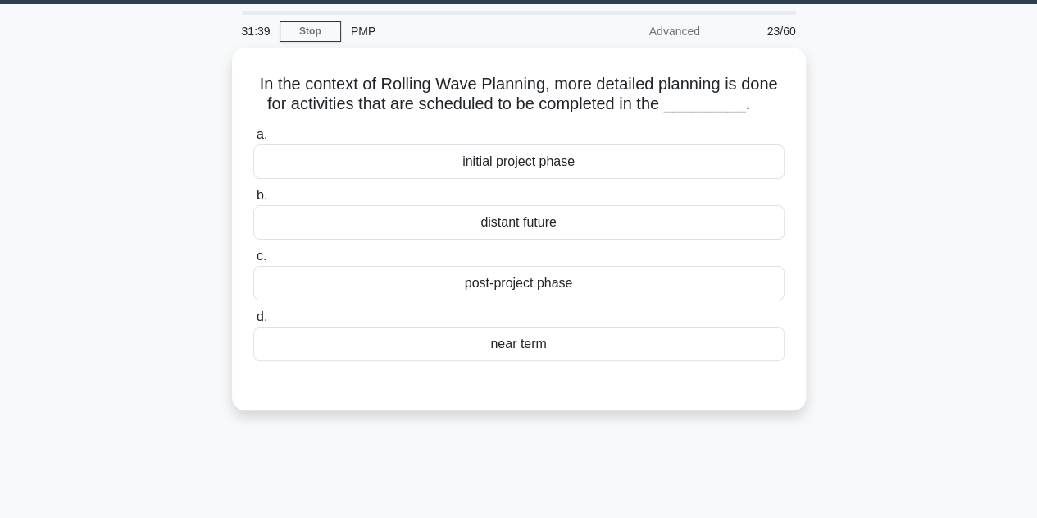
scroll to position [0, 0]
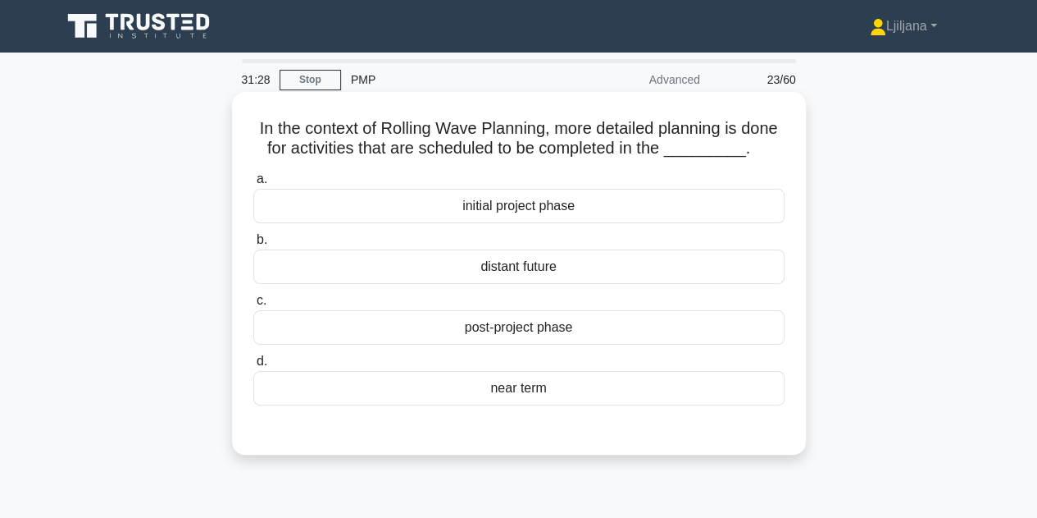
click at [571, 405] on div "near term" at bounding box center [518, 388] width 531 height 34
click at [253, 367] on input "d. near term" at bounding box center [253, 361] width 0 height 11
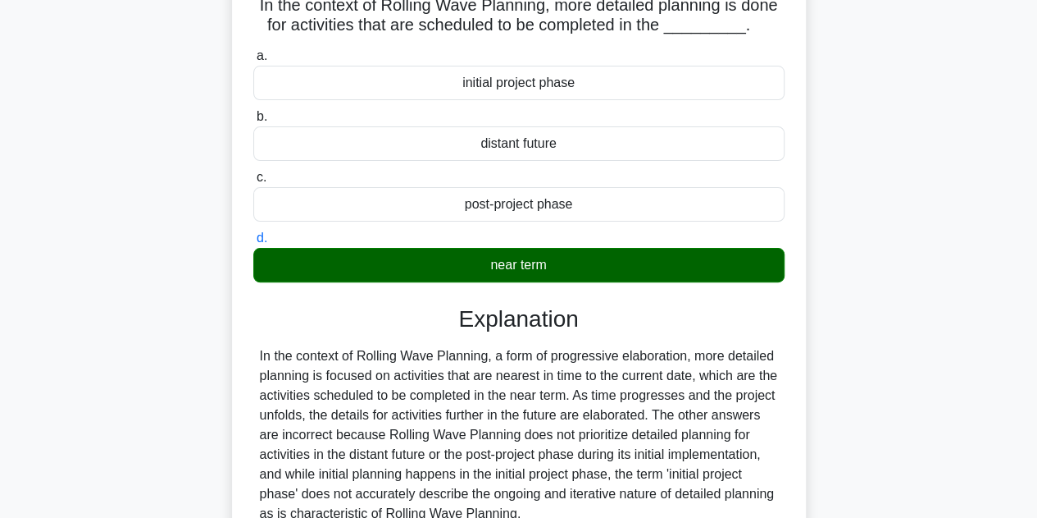
scroll to position [368, 0]
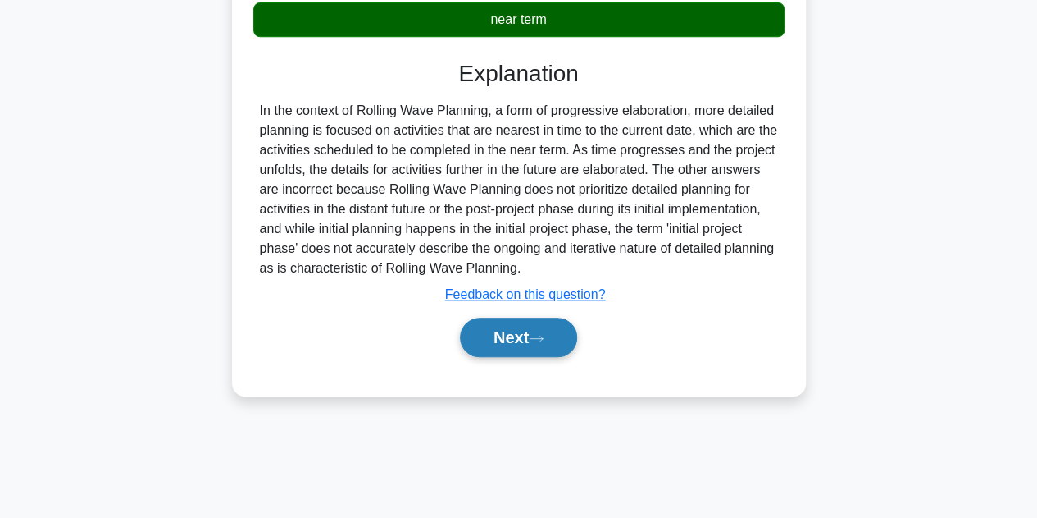
click at [543, 343] on icon at bounding box center [536, 338] width 15 height 9
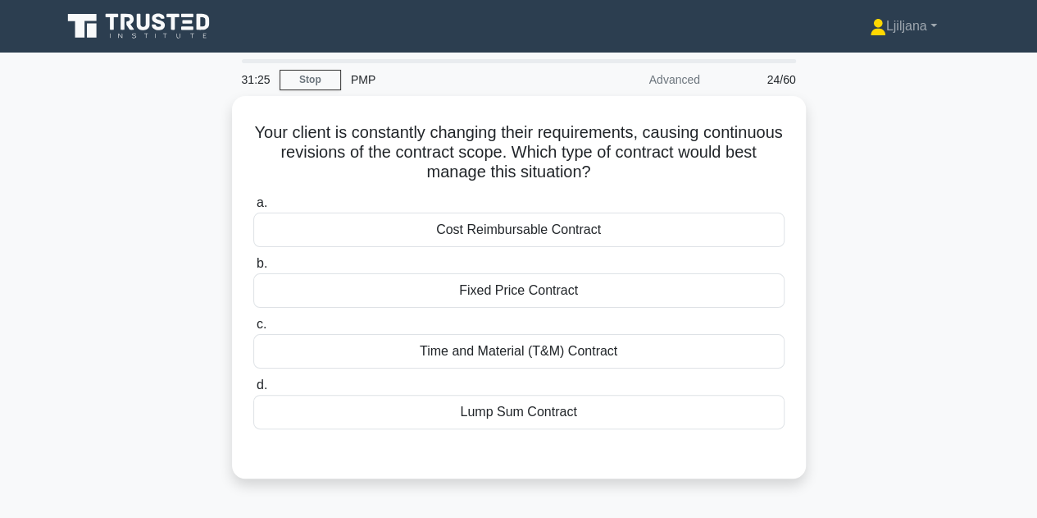
scroll to position [0, 0]
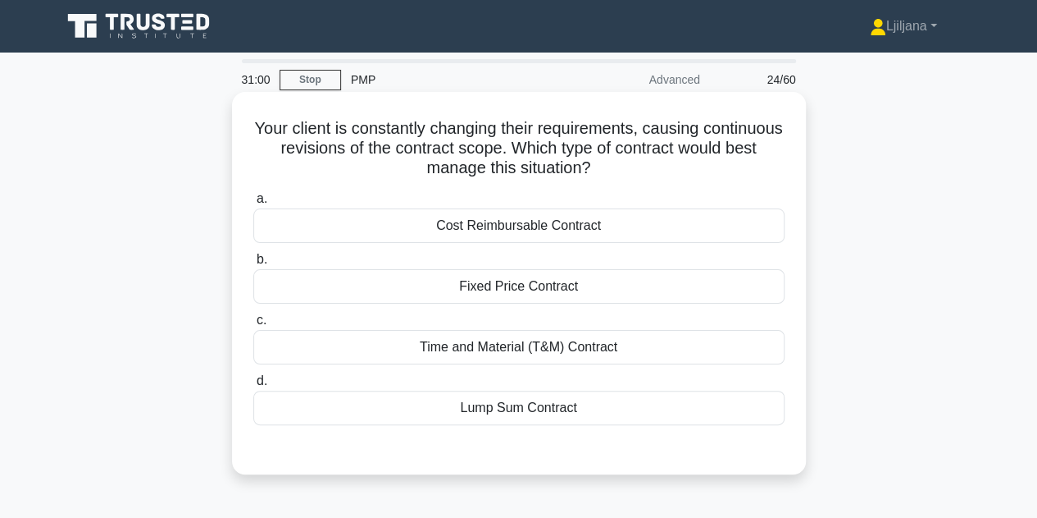
click at [645, 349] on div "Time and Material (T&M) Contract" at bounding box center [518, 347] width 531 height 34
click at [253, 326] on input "c. Time and Material (T&M) Contract" at bounding box center [253, 320] width 0 height 11
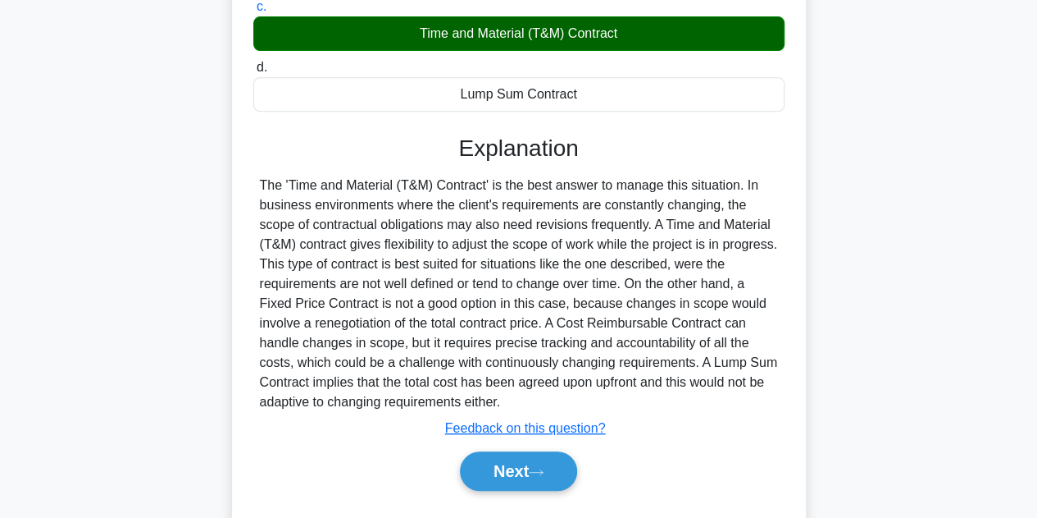
scroll to position [328, 0]
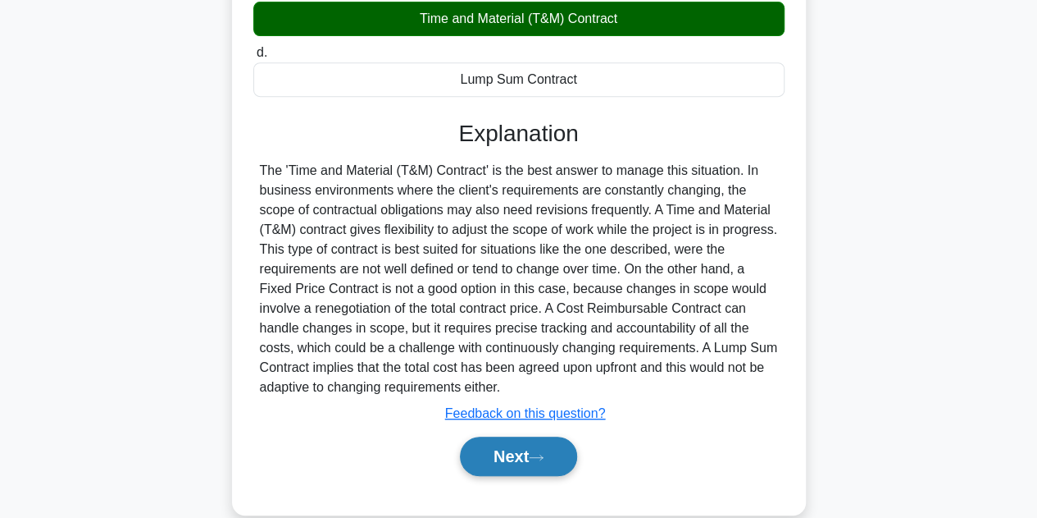
drag, startPoint x: 521, startPoint y: 451, endPoint x: 533, endPoint y: 443, distance: 14.8
click at [522, 451] on button "Next" at bounding box center [518, 455] width 117 height 39
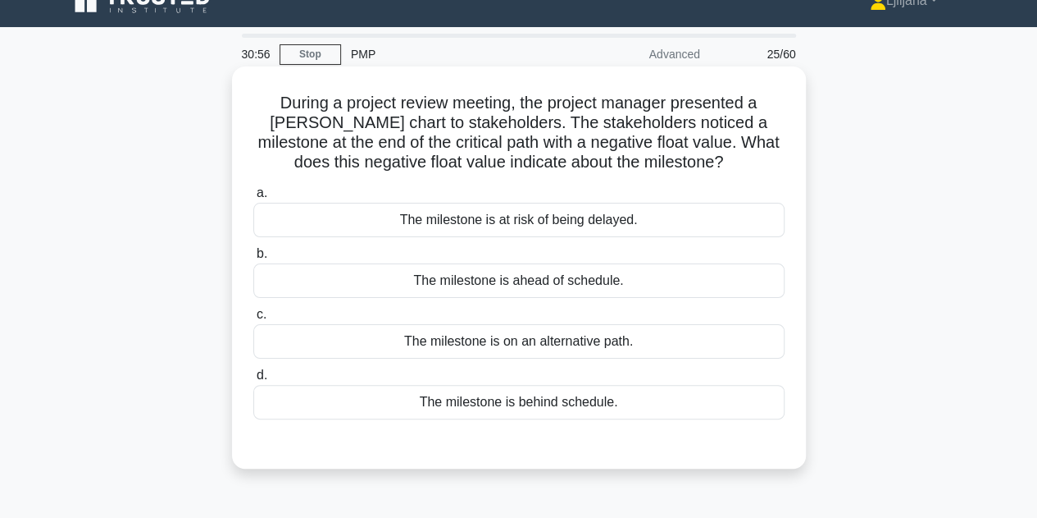
scroll to position [0, 0]
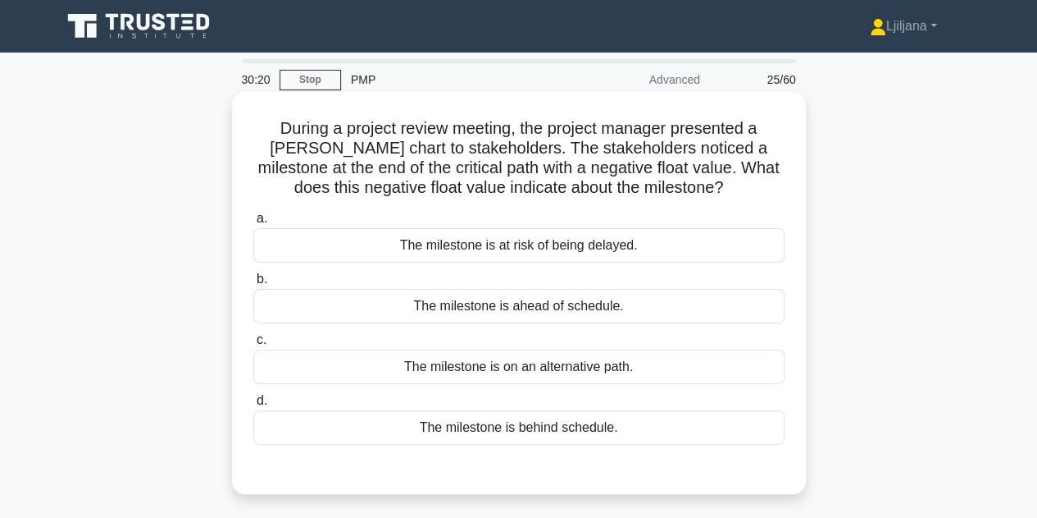
click at [561, 257] on div "The milestone is at risk of being delayed." at bounding box center [518, 245] width 531 height 34
click at [253, 224] on input "a. The milestone is at risk of being delayed." at bounding box center [253, 218] width 0 height 11
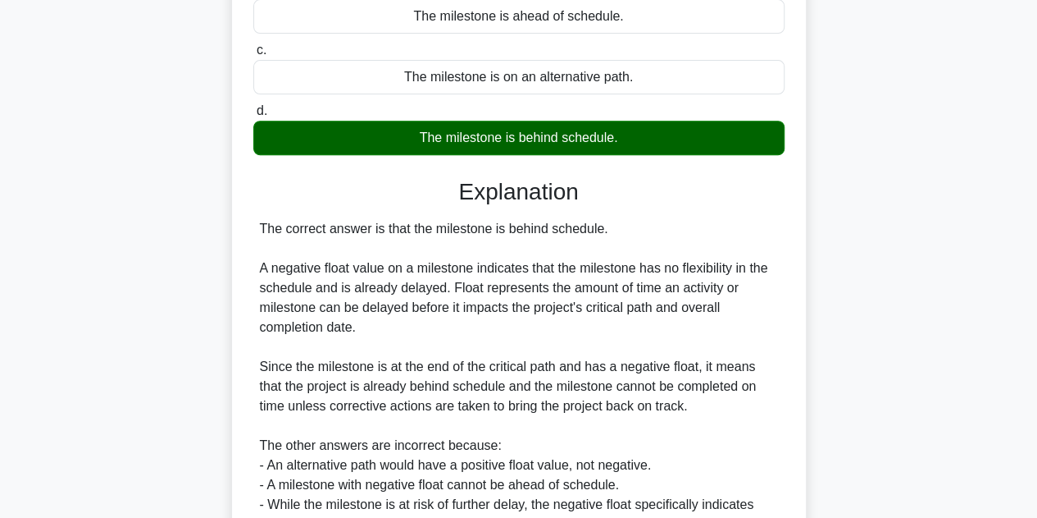
scroll to position [328, 0]
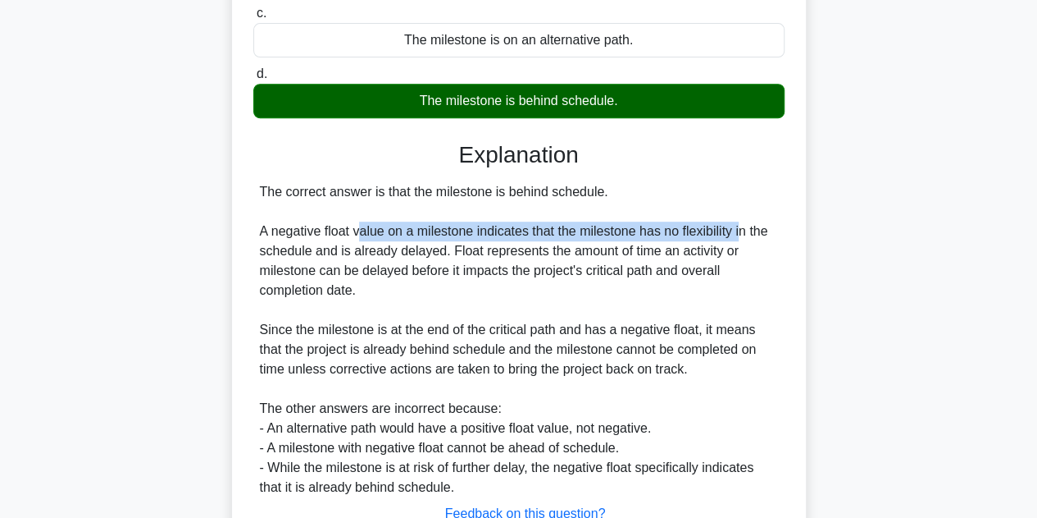
drag, startPoint x: 360, startPoint y: 229, endPoint x: 741, endPoint y: 227, distance: 381.4
click at [741, 227] on div "The correct answer is that the milestone is behind schedule. A negative float v…" at bounding box center [519, 339] width 518 height 315
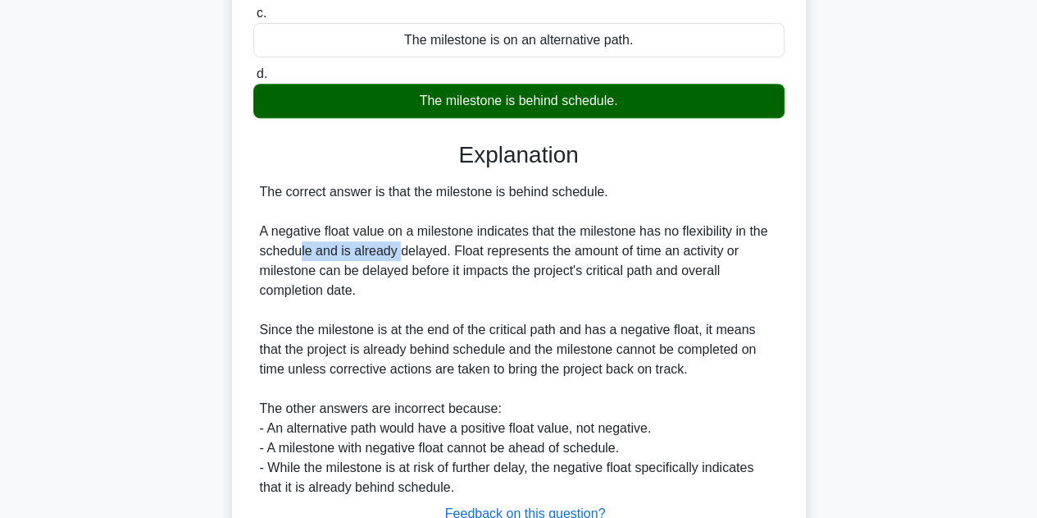
drag, startPoint x: 297, startPoint y: 247, endPoint x: 399, endPoint y: 254, distance: 102.0
click at [399, 254] on div "The correct answer is that the milestone is behind schedule. A negative float v…" at bounding box center [519, 339] width 518 height 315
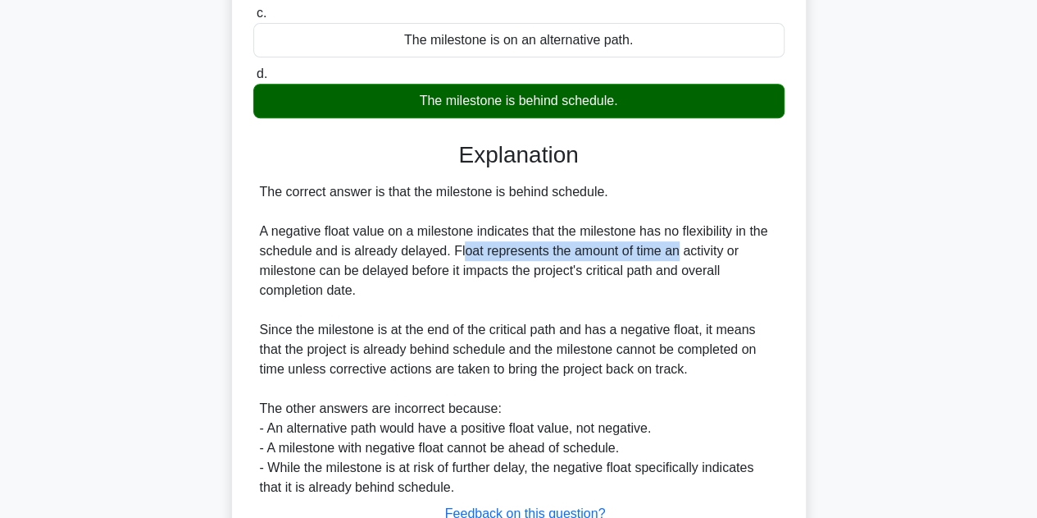
drag, startPoint x: 461, startPoint y: 248, endPoint x: 674, endPoint y: 245, distance: 213.3
click at [674, 245] on div "The correct answer is that the milestone is behind schedule. A negative float v…" at bounding box center [519, 339] width 518 height 315
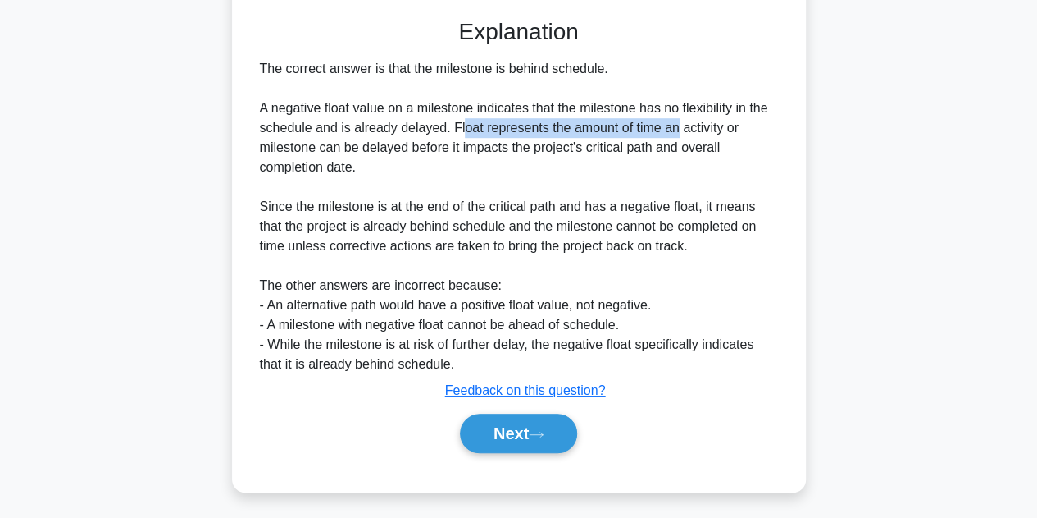
scroll to position [454, 0]
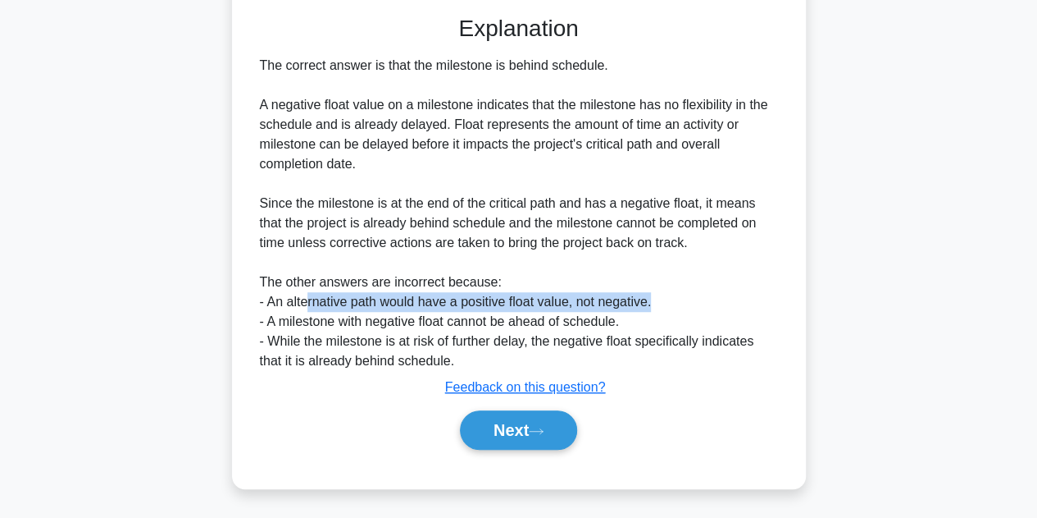
drag, startPoint x: 308, startPoint y: 302, endPoint x: 687, endPoint y: 306, distance: 379.8
click at [687, 306] on div "The correct answer is that the milestone is behind schedule. A negative float v…" at bounding box center [519, 213] width 518 height 315
drag, startPoint x: 479, startPoint y: 434, endPoint x: 492, endPoint y: 426, distance: 15.5
click at [481, 431] on button "Next" at bounding box center [518, 429] width 117 height 39
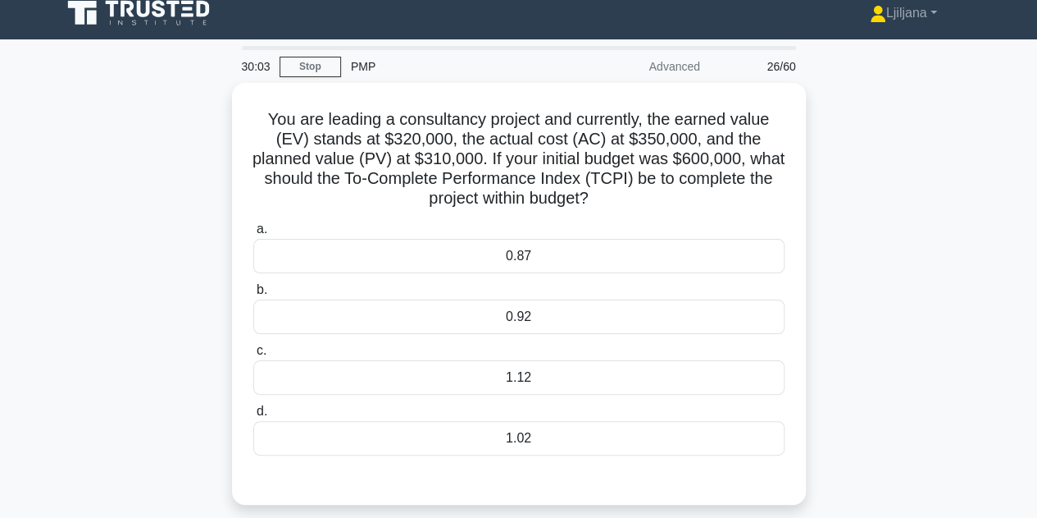
scroll to position [0, 0]
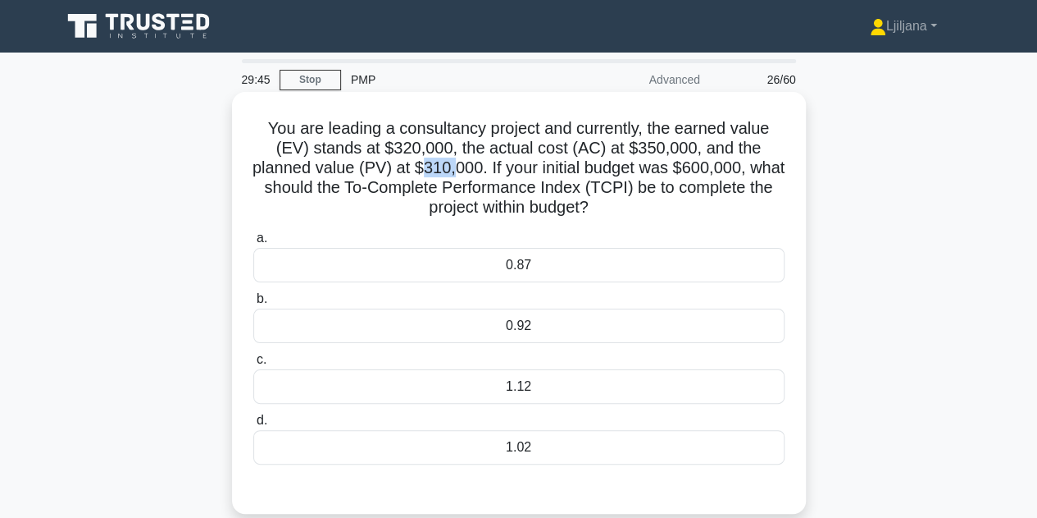
drag, startPoint x: 441, startPoint y: 166, endPoint x: 468, endPoint y: 169, distance: 27.2
click at [468, 169] on h5 "You are leading a consultancy project and currently, the earned value (EV) stan…" at bounding box center [519, 168] width 535 height 100
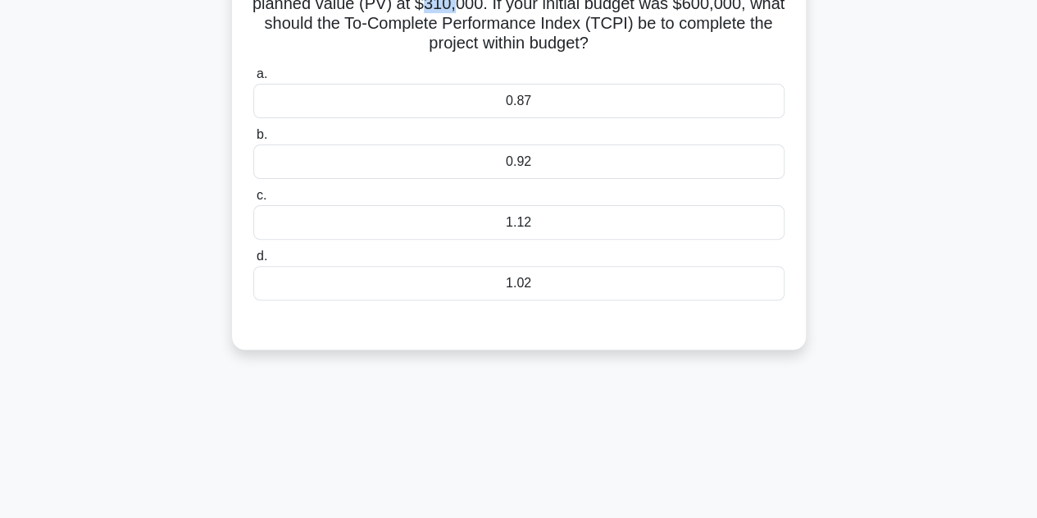
scroll to position [82, 0]
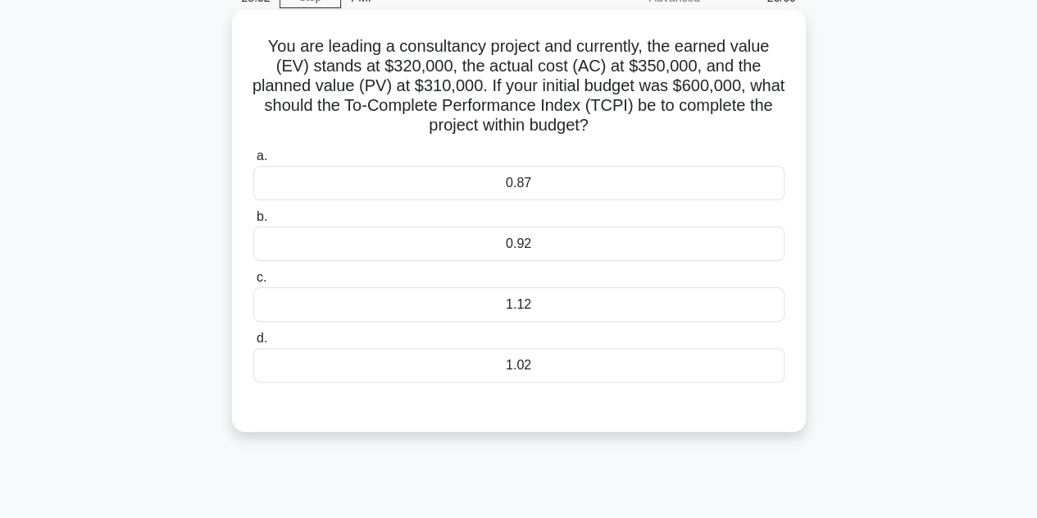
click at [538, 250] on div "0.92" at bounding box center [518, 243] width 531 height 34
click at [253, 222] on input "b. 0.92" at bounding box center [253, 217] width 0 height 11
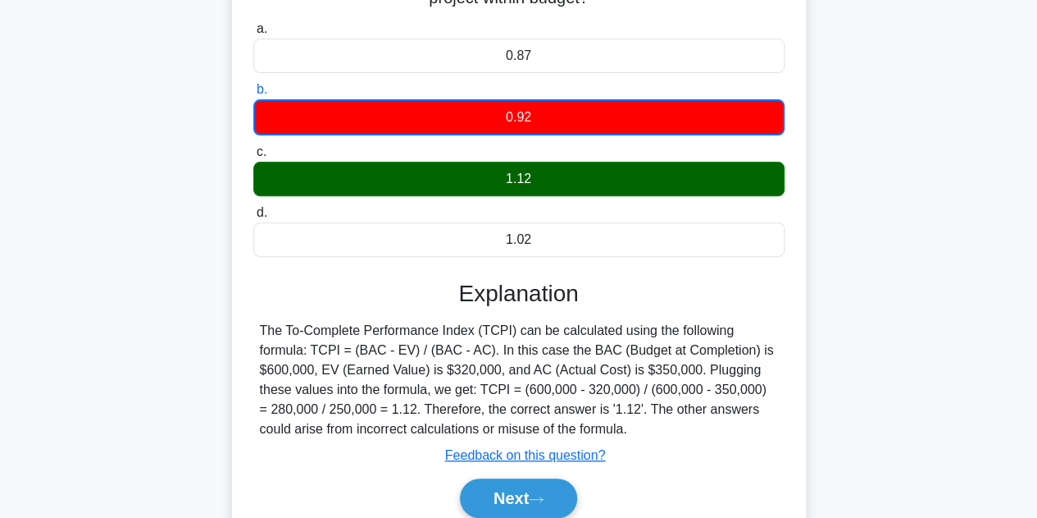
scroll to position [204, 0]
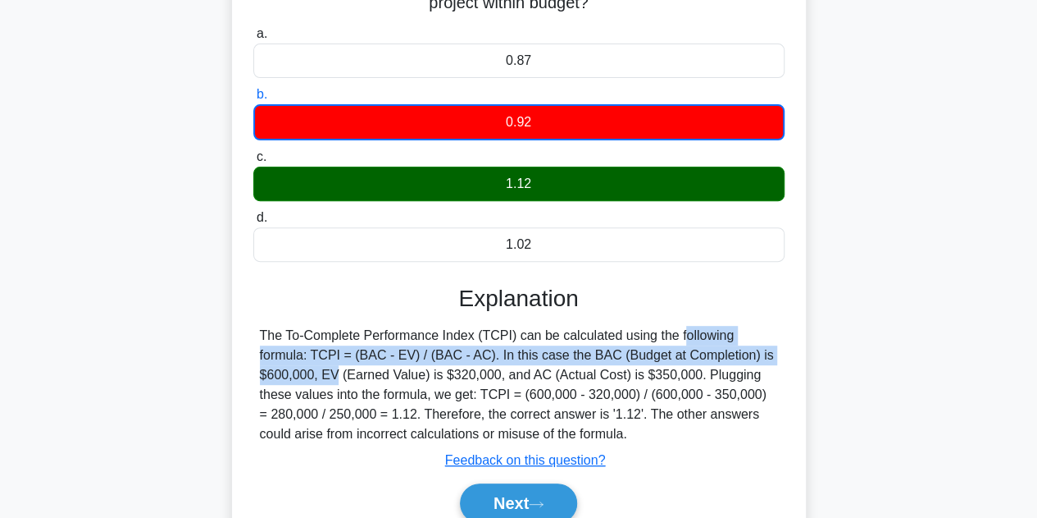
drag, startPoint x: 582, startPoint y: 343, endPoint x: 688, endPoint y: 345, distance: 105.8
click at [688, 345] on div "The To-Complete Performance Index (TCPI) can be calculated using the following …" at bounding box center [519, 385] width 518 height 118
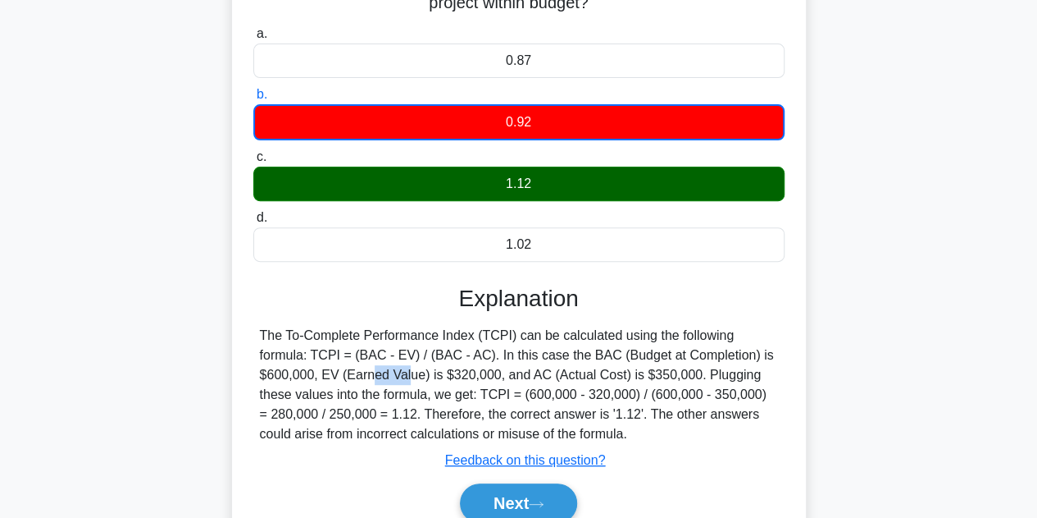
drag, startPoint x: 715, startPoint y: 355, endPoint x: 755, endPoint y: 358, distance: 39.5
click at [755, 358] on div "The To-Complete Performance Index (TCPI) can be calculated using the following …" at bounding box center [519, 385] width 518 height 118
drag, startPoint x: 469, startPoint y: 399, endPoint x: 663, endPoint y: 403, distance: 193.6
click at [663, 403] on div "The To-Complete Performance Index (TCPI) can be calculated using the following …" at bounding box center [519, 385] width 518 height 118
drag, startPoint x: 290, startPoint y: 422, endPoint x: 417, endPoint y: 421, distance: 126.3
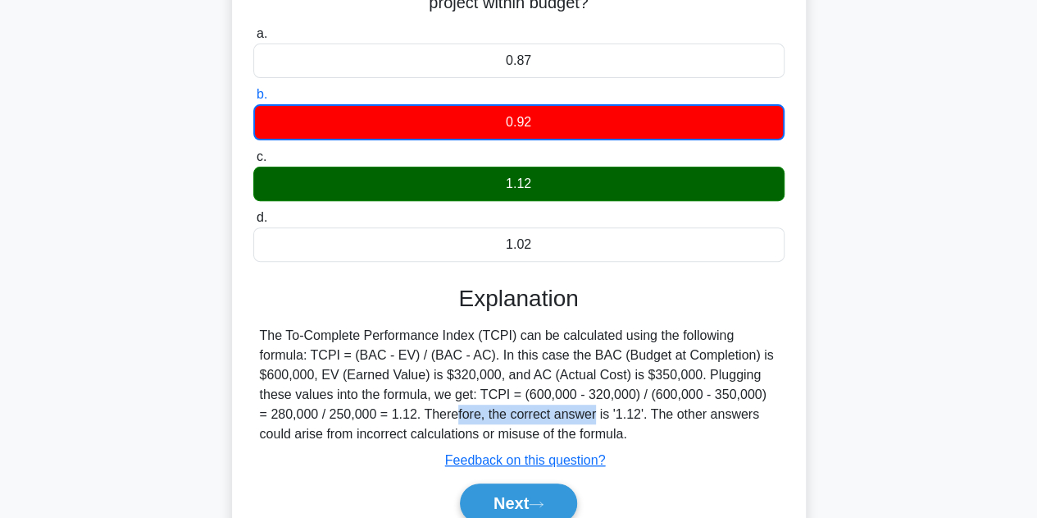
click at [417, 421] on div "The To-Complete Performance Index (TCPI) can be calculated using the following …" at bounding box center [519, 385] width 518 height 118
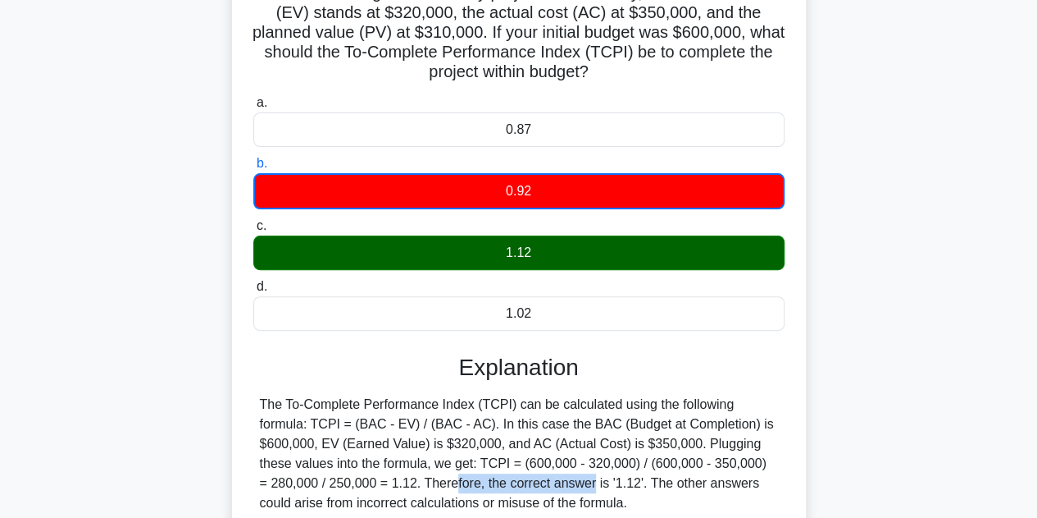
scroll to position [286, 0]
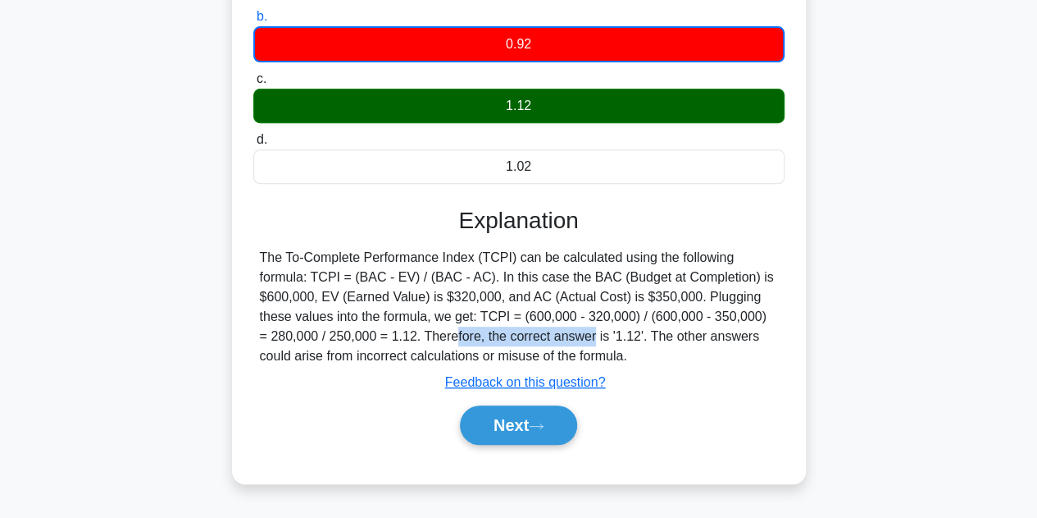
drag, startPoint x: 262, startPoint y: 251, endPoint x: 817, endPoint y: 359, distance: 564.9
click at [817, 359] on div "You are leading a consultancy project and currently, the earned value (EV) stan…" at bounding box center [519, 156] width 935 height 693
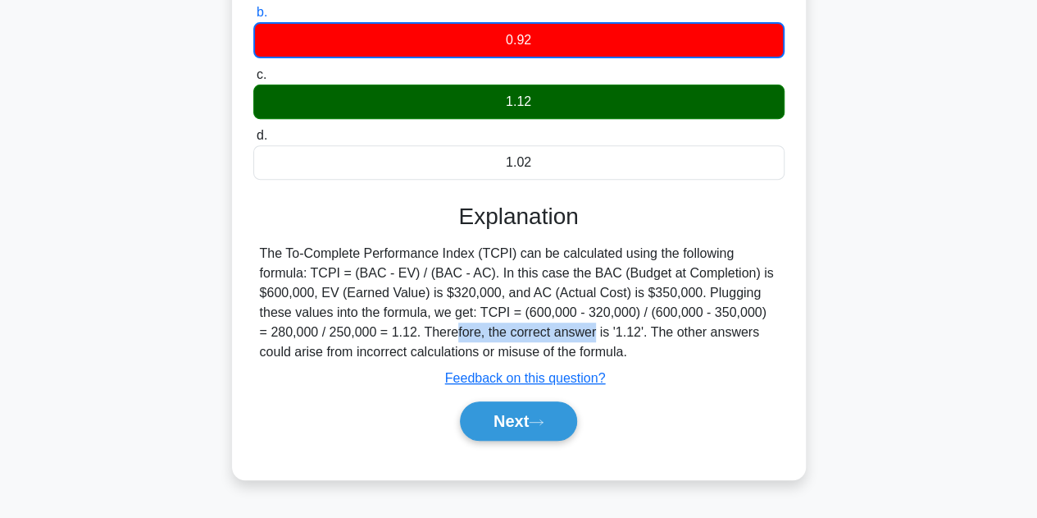
copy div "he To-Complete Performance Index (TCPI) can be calculated using the following f…"
click at [499, 426] on button "Next" at bounding box center [518, 420] width 117 height 39
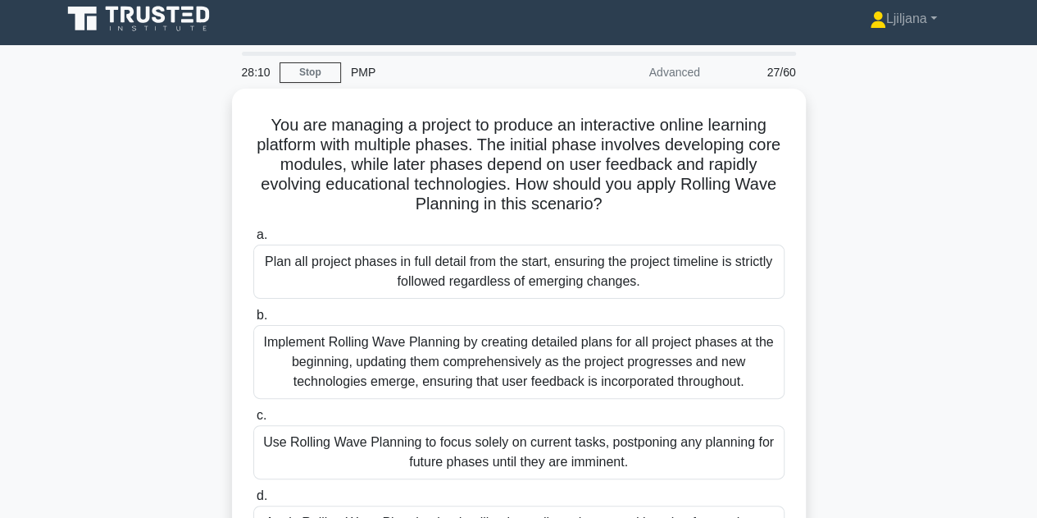
scroll to position [0, 0]
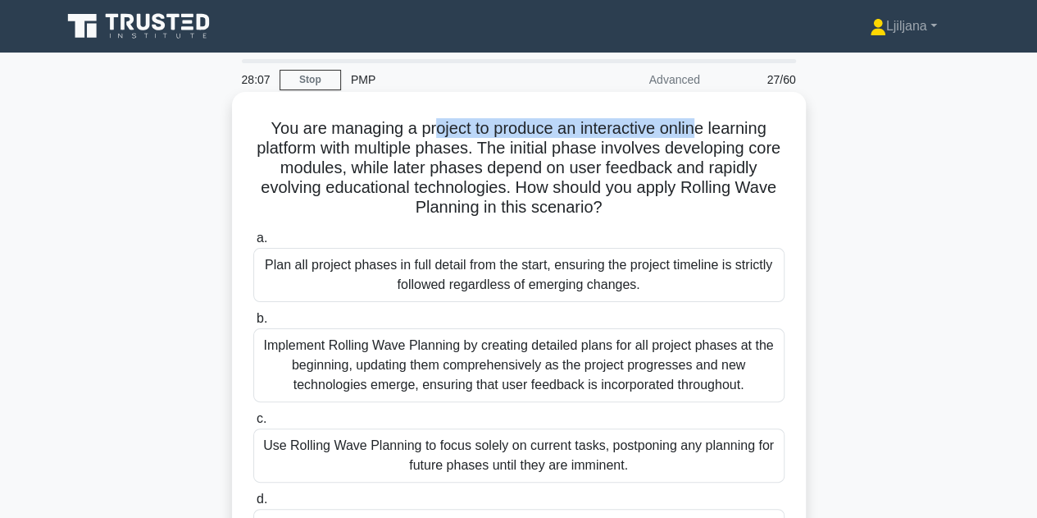
drag, startPoint x: 435, startPoint y: 124, endPoint x: 695, endPoint y: 117, distance: 260.9
click at [695, 118] on h5 "You are managing a project to produce an interactive online learning platform w…" at bounding box center [519, 168] width 535 height 100
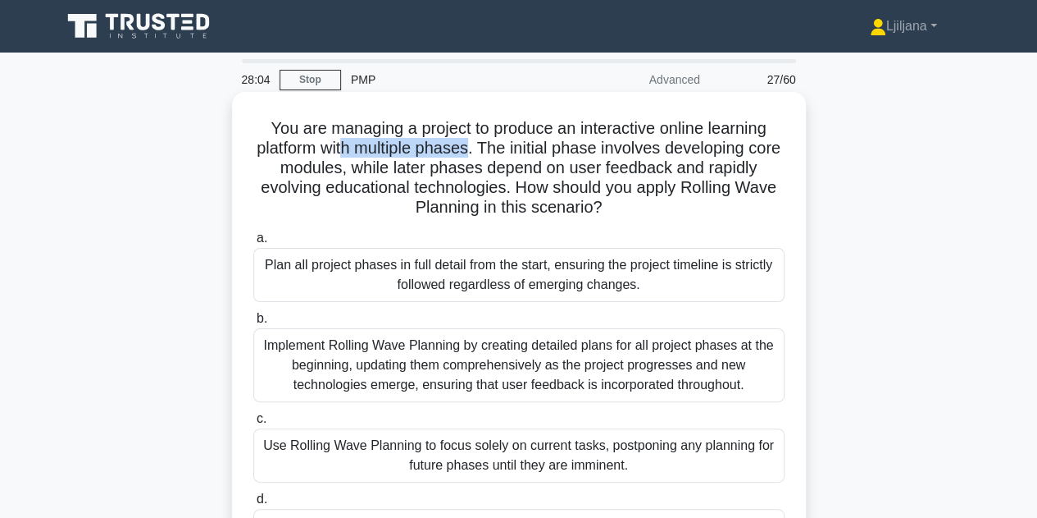
drag, startPoint x: 357, startPoint y: 150, endPoint x: 486, endPoint y: 155, distance: 128.9
click at [486, 155] on h5 "You are managing a project to produce an interactive online learning platform w…" at bounding box center [519, 168] width 535 height 100
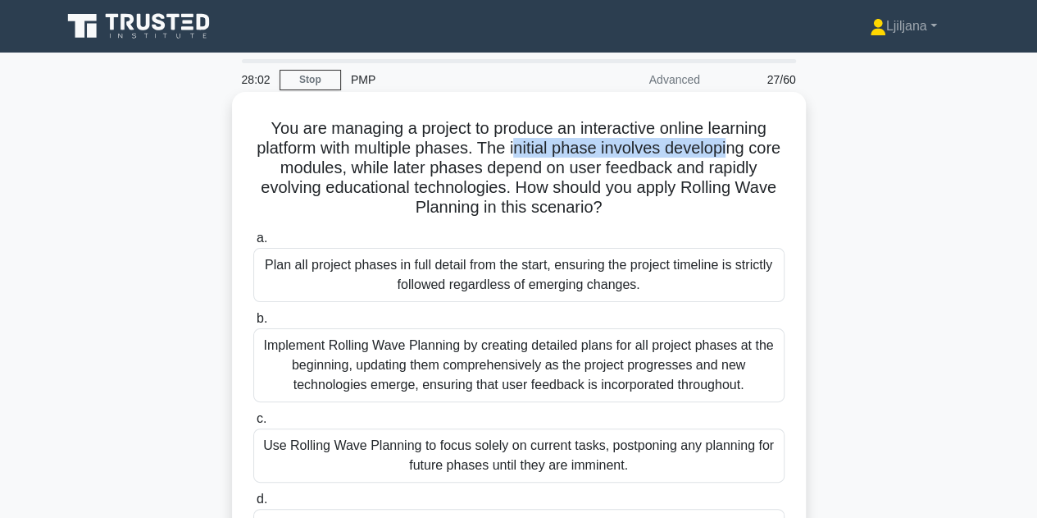
drag, startPoint x: 535, startPoint y: 153, endPoint x: 755, endPoint y: 151, distance: 219.8
click at [755, 151] on h5 "You are managing a project to produce an interactive online learning platform w…" at bounding box center [519, 168] width 535 height 100
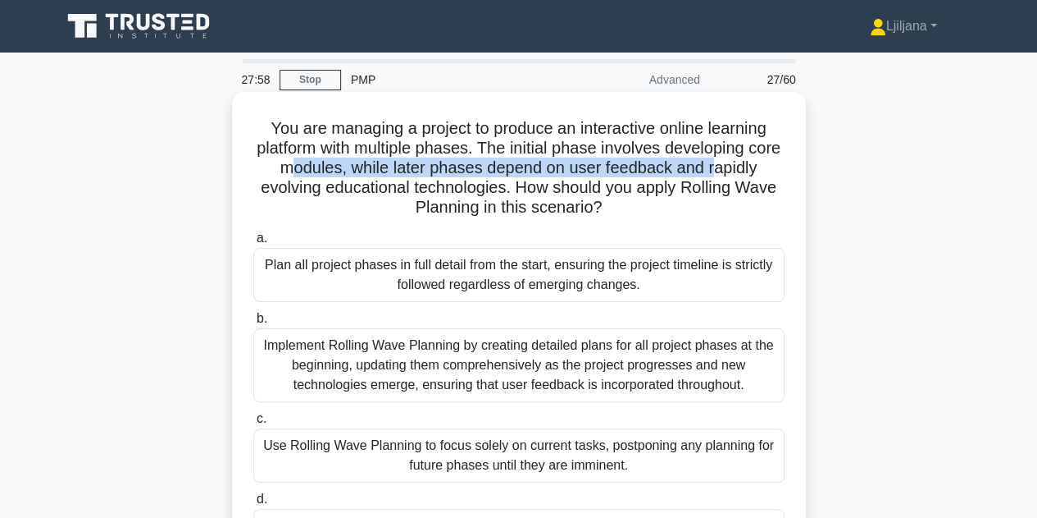
drag, startPoint x: 312, startPoint y: 169, endPoint x: 737, endPoint y: 168, distance: 425.7
click at [737, 168] on h5 "You are managing a project to produce an interactive online learning platform w…" at bounding box center [519, 168] width 535 height 100
drag, startPoint x: 420, startPoint y: 207, endPoint x: 628, endPoint y: 199, distance: 208.5
click at [628, 199] on h5 "You are managing a project to produce an interactive online learning platform w…" at bounding box center [519, 168] width 535 height 100
drag, startPoint x: 331, startPoint y: 263, endPoint x: 768, endPoint y: 277, distance: 436.5
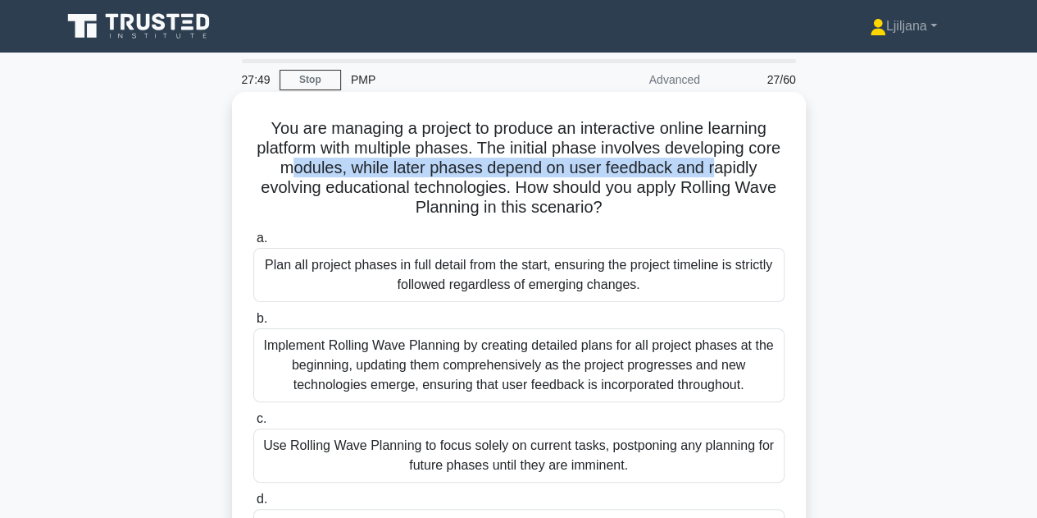
click at [768, 277] on div "Plan all project phases in full detail from the start, ensuring the project tim…" at bounding box center [518, 275] width 531 height 54
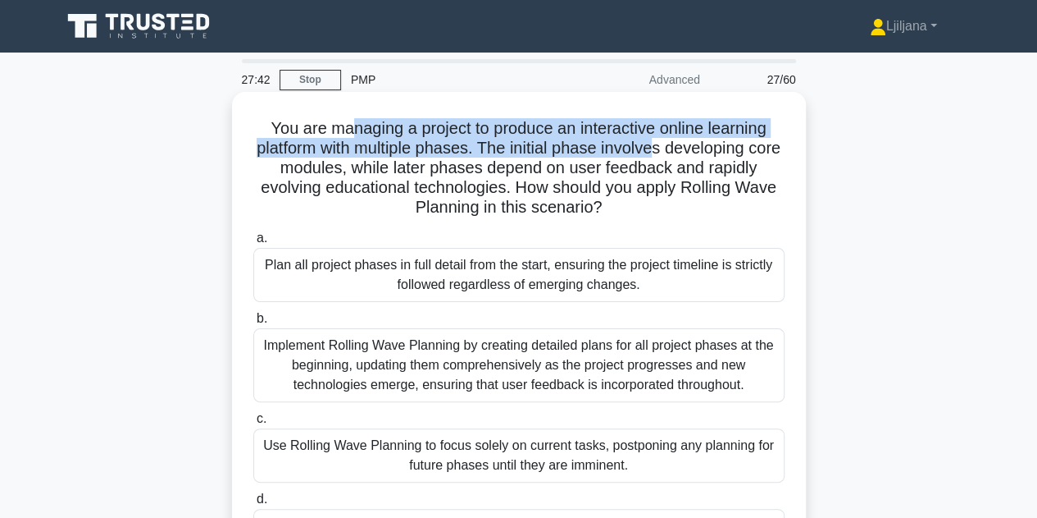
drag, startPoint x: 349, startPoint y: 119, endPoint x: 677, endPoint y: 150, distance: 329.5
click at [677, 150] on h5 "You are managing a project to produce an interactive online learning platform w…" at bounding box center [519, 168] width 535 height 100
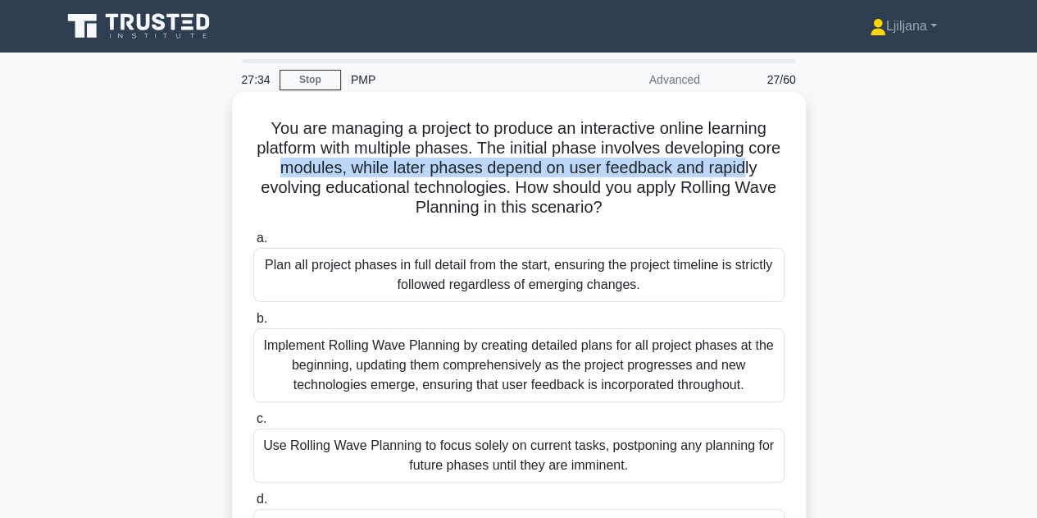
drag, startPoint x: 296, startPoint y: 168, endPoint x: 763, endPoint y: 176, distance: 466.7
click at [763, 176] on h5 "You are managing a project to produce an interactive online learning platform w…" at bounding box center [519, 168] width 535 height 100
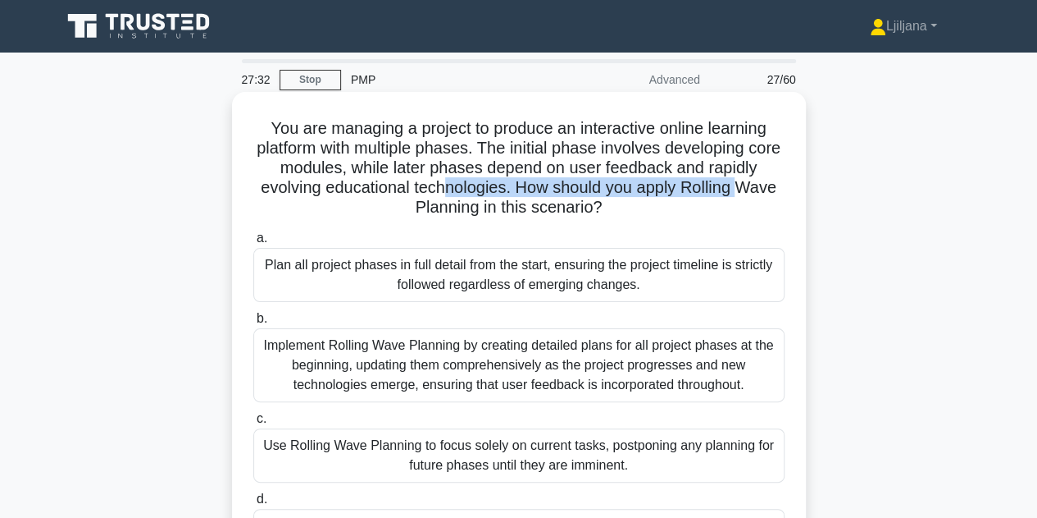
drag, startPoint x: 441, startPoint y: 185, endPoint x: 744, endPoint y: 196, distance: 302.9
click at [743, 190] on h5 "You are managing a project to produce an interactive online learning platform w…" at bounding box center [519, 168] width 535 height 100
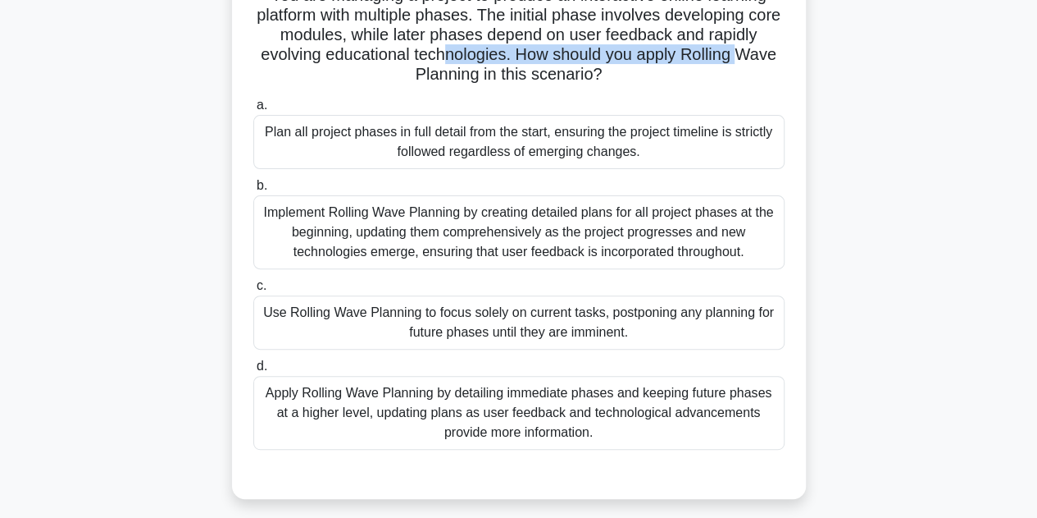
scroll to position [164, 0]
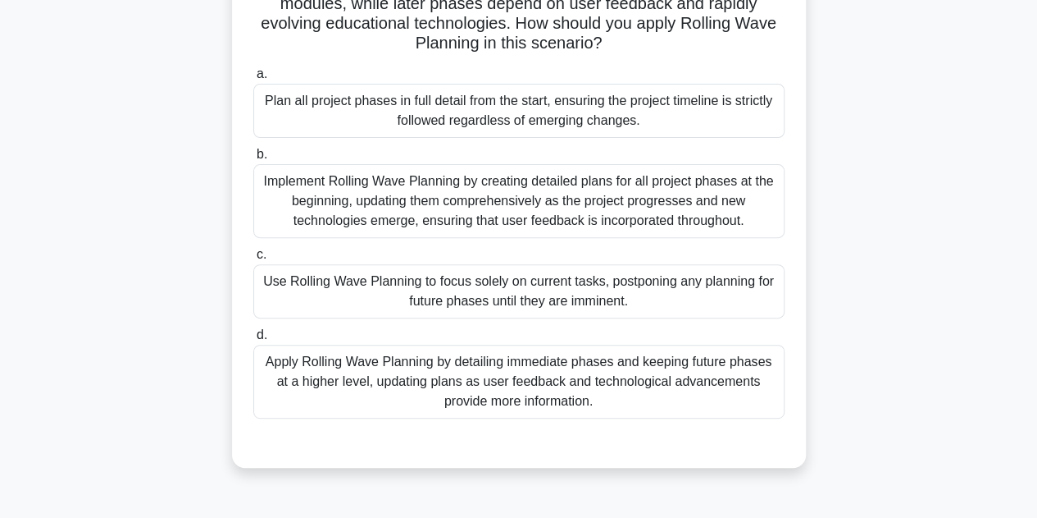
click at [469, 308] on div "Use Rolling Wave Planning to focus solely on current tasks, postponing any plan…" at bounding box center [518, 291] width 531 height 54
click at [253, 260] on input "c. Use Rolling Wave Planning to focus solely on current tasks, postponing any p…" at bounding box center [253, 254] width 0 height 11
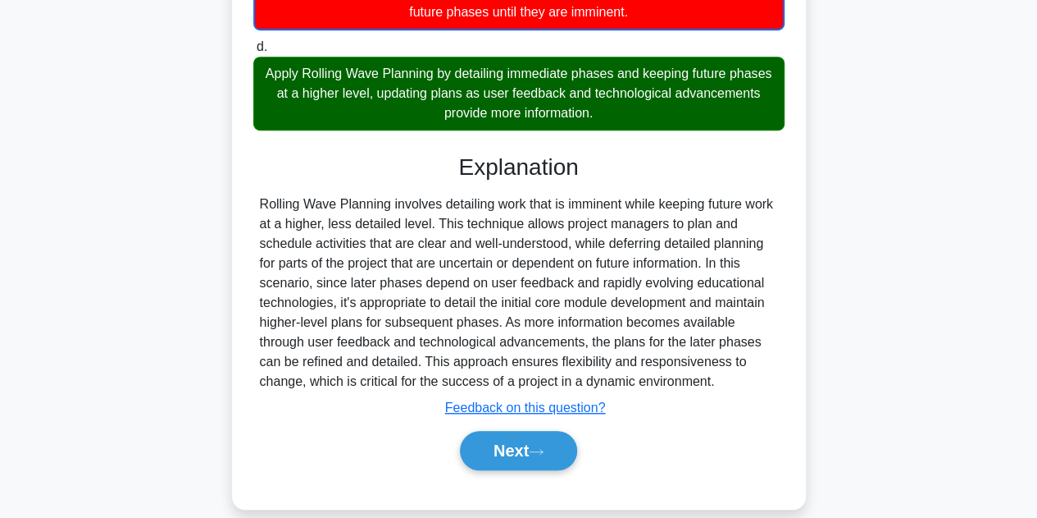
scroll to position [474, 0]
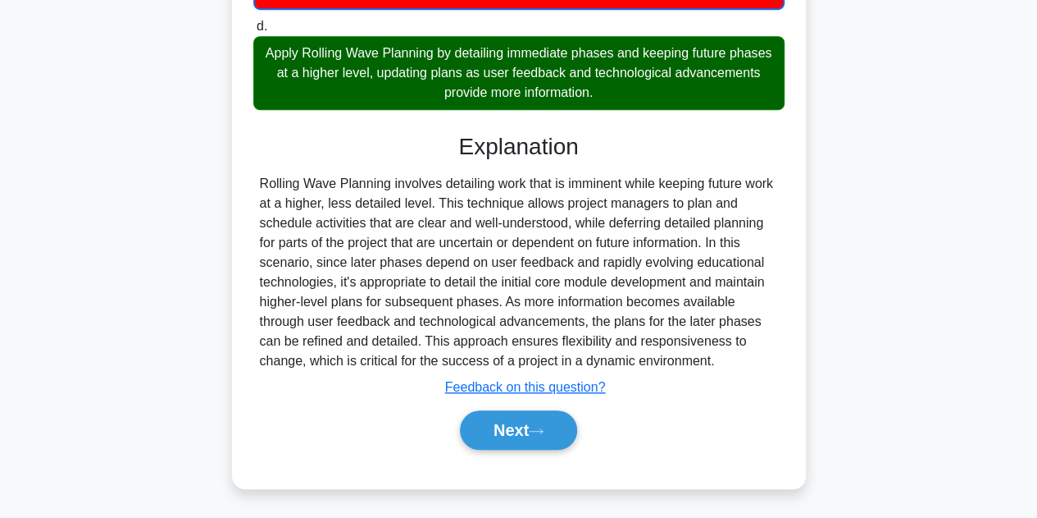
drag, startPoint x: 384, startPoint y: 75, endPoint x: 632, endPoint y: 83, distance: 247.8
click at [632, 83] on div "Apply Rolling Wave Planning by detailing immediate phases and keeping future ph…" at bounding box center [518, 73] width 531 height 74
click at [526, 424] on button "Next" at bounding box center [518, 429] width 117 height 39
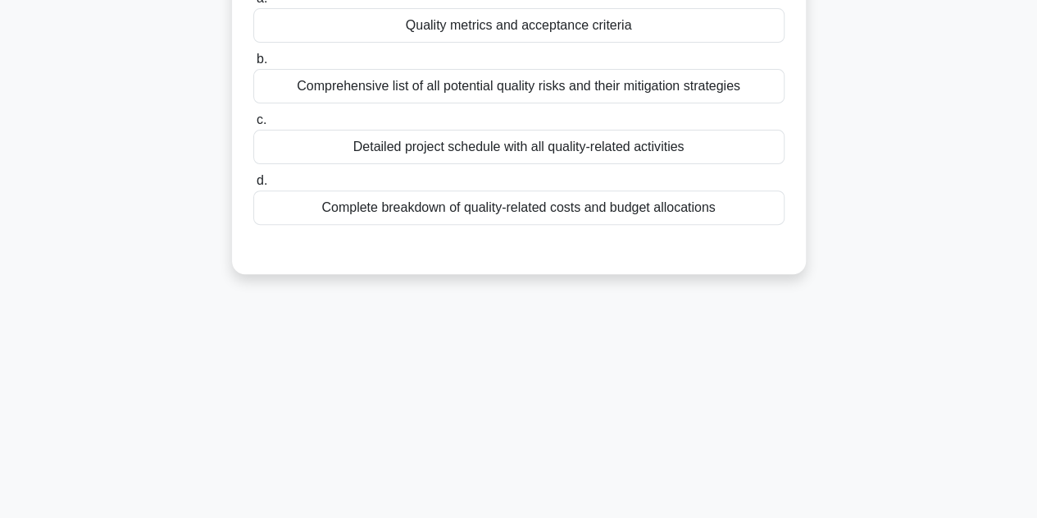
scroll to position [40, 0]
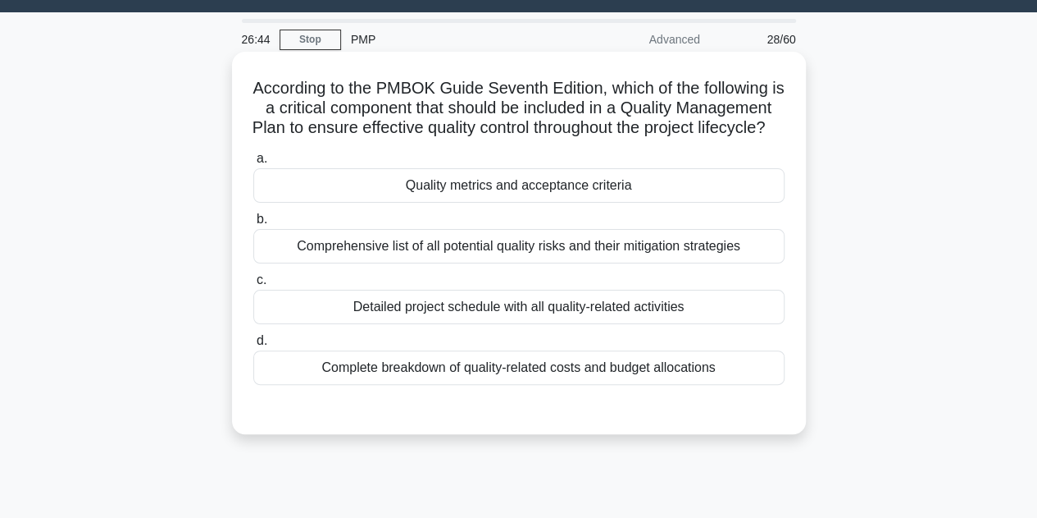
drag, startPoint x: 486, startPoint y: 207, endPoint x: 522, endPoint y: 212, distance: 36.4
click at [486, 203] on div "Quality metrics and acceptance criteria" at bounding box center [518, 185] width 531 height 34
click at [253, 164] on input "a. Quality metrics and acceptance criteria" at bounding box center [253, 158] width 0 height 11
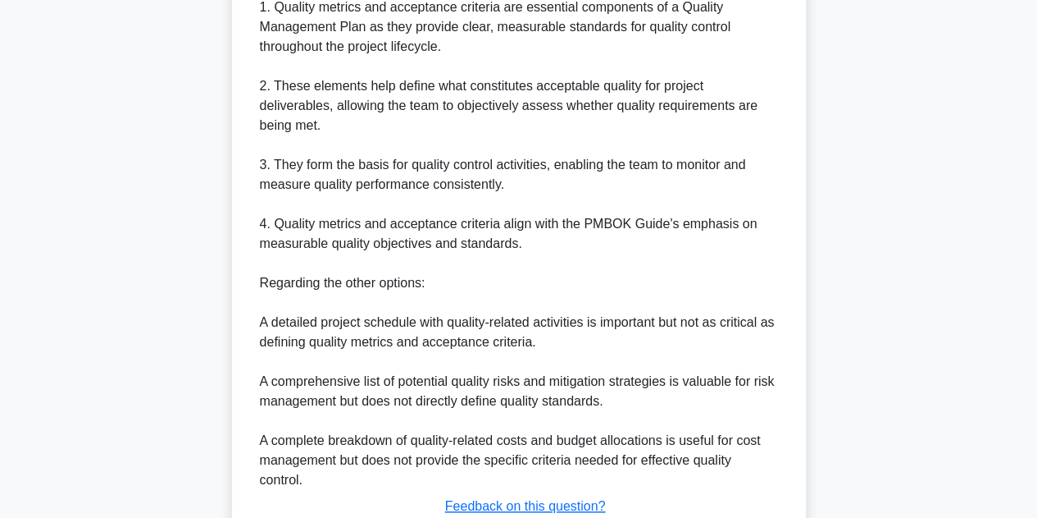
scroll to position [649, 0]
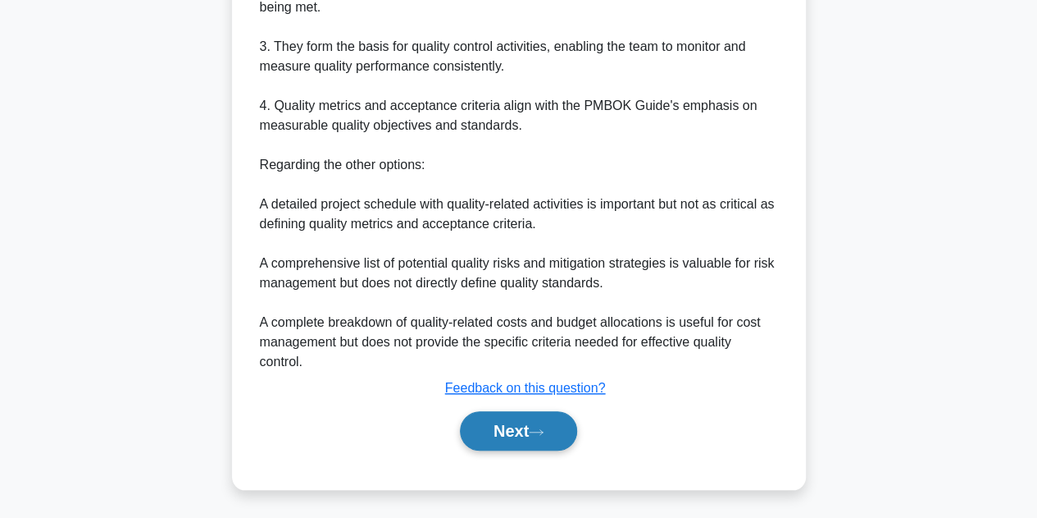
click at [524, 426] on button "Next" at bounding box center [518, 430] width 117 height 39
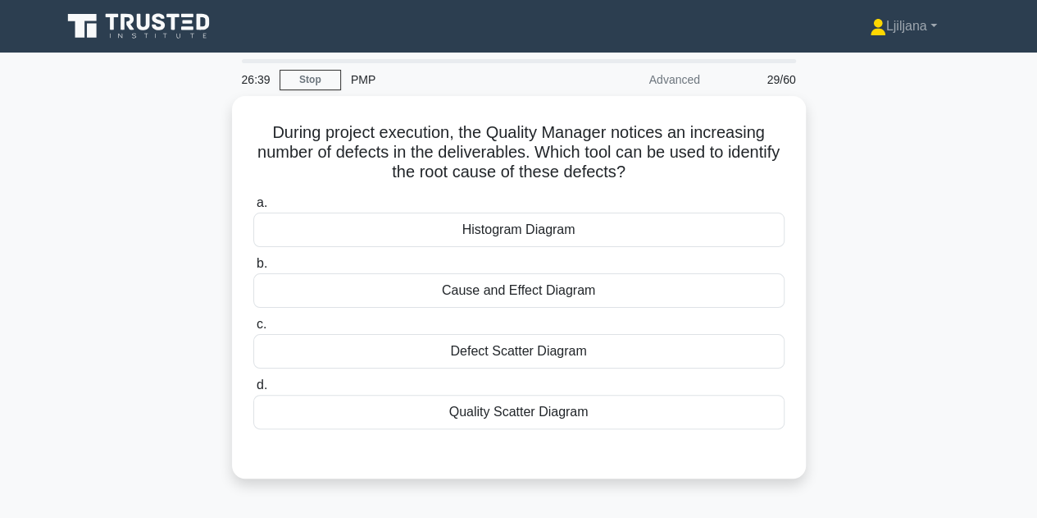
scroll to position [0, 0]
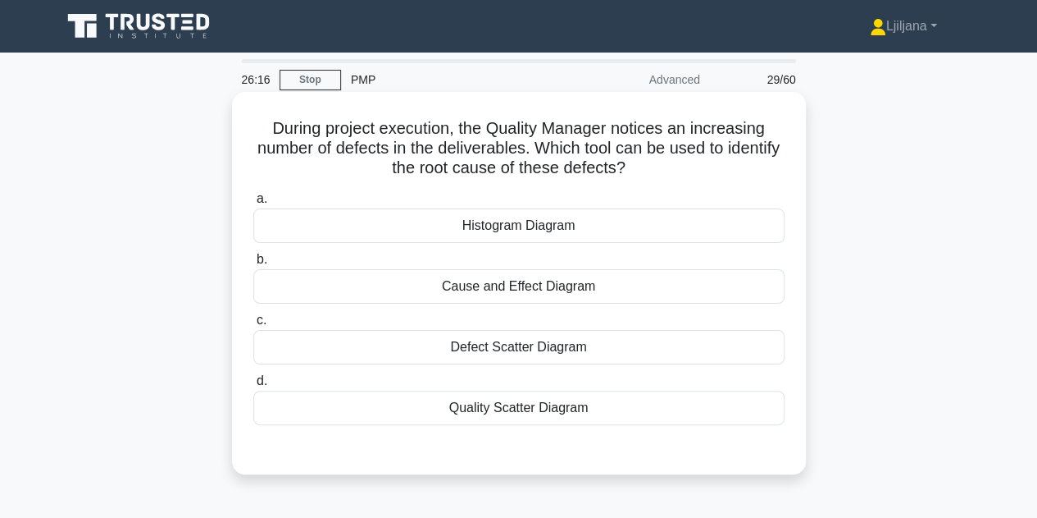
drag, startPoint x: 548, startPoint y: 292, endPoint x: 559, endPoint y: 298, distance: 12.8
click at [546, 291] on div "Cause and Effect Diagram" at bounding box center [518, 286] width 531 height 34
click at [253, 265] on input "b. Cause and Effect Diagram" at bounding box center [253, 259] width 0 height 11
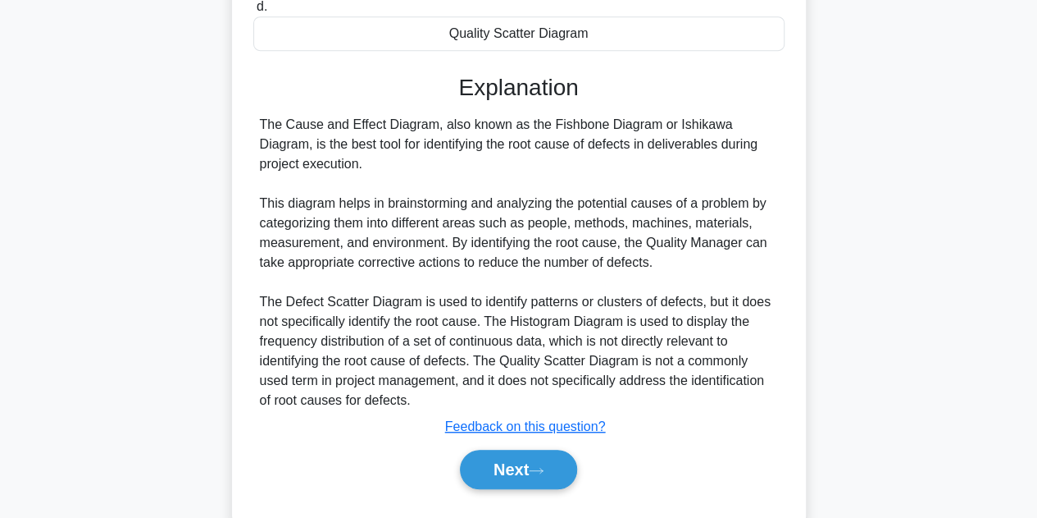
scroll to position [413, 0]
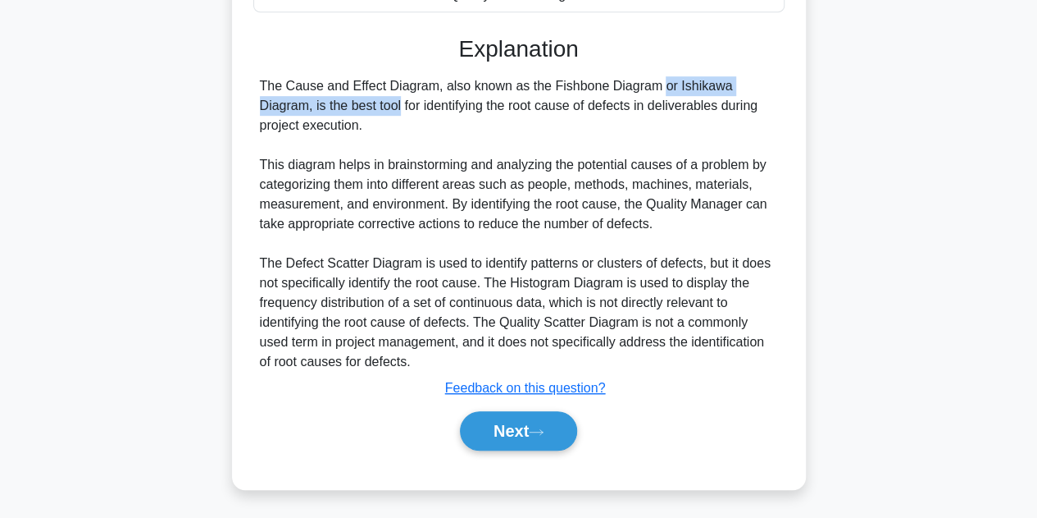
drag, startPoint x: 546, startPoint y: 89, endPoint x: 778, endPoint y: 84, distance: 232.2
click at [778, 84] on div "The Cause and Effect Diagram, also known as the Fishbone Diagram or Ishikawa Di…" at bounding box center [518, 223] width 531 height 295
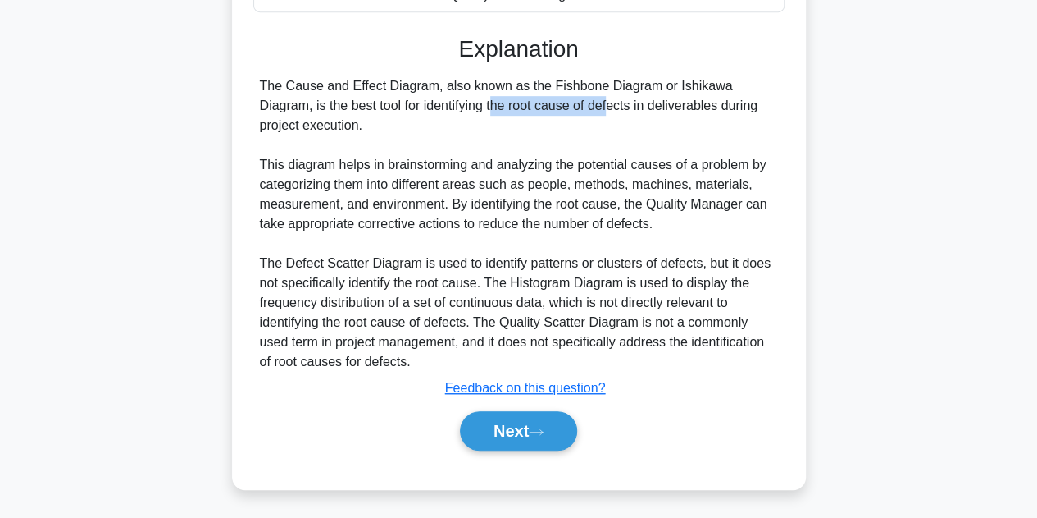
drag, startPoint x: 349, startPoint y: 107, endPoint x: 458, endPoint y: 113, distance: 108.4
click at [458, 113] on div "The Cause and Effect Diagram, also known as the Fishbone Diagram or Ishikawa Di…" at bounding box center [519, 223] width 518 height 295
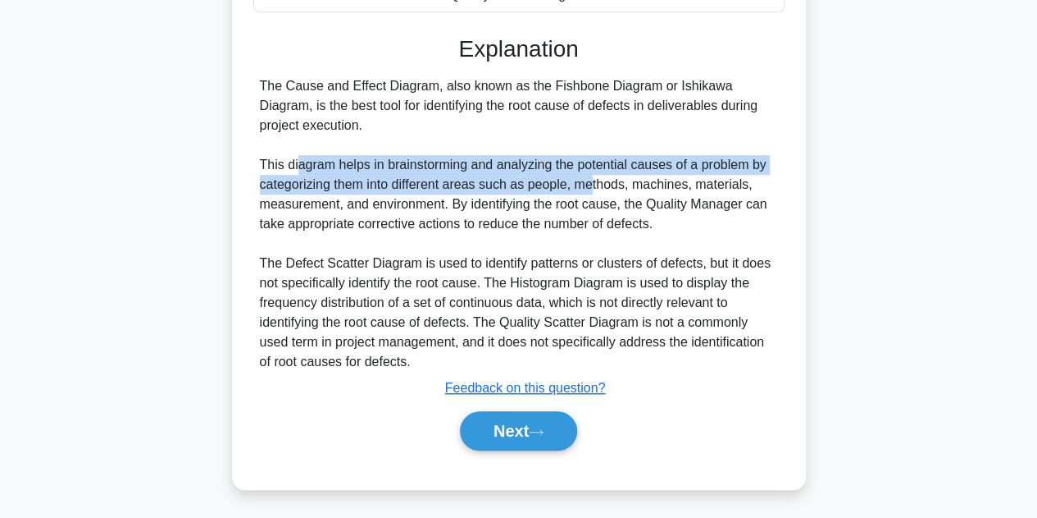
drag, startPoint x: 300, startPoint y: 166, endPoint x: 590, endPoint y: 175, distance: 289.7
click at [590, 175] on div "The Cause and Effect Diagram, also known as the Fishbone Diagram or Ishikawa Di…" at bounding box center [519, 223] width 518 height 295
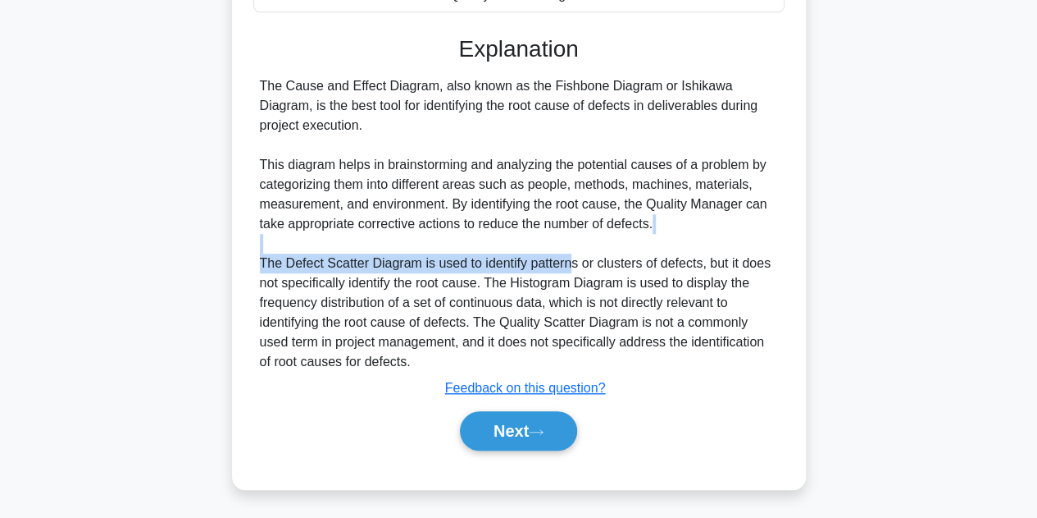
drag, startPoint x: 336, startPoint y: 249, endPoint x: 571, endPoint y: 268, distance: 235.4
click at [571, 268] on div "The Cause and Effect Diagram, also known as the Fishbone Diagram or Ishikawa Di…" at bounding box center [519, 223] width 518 height 295
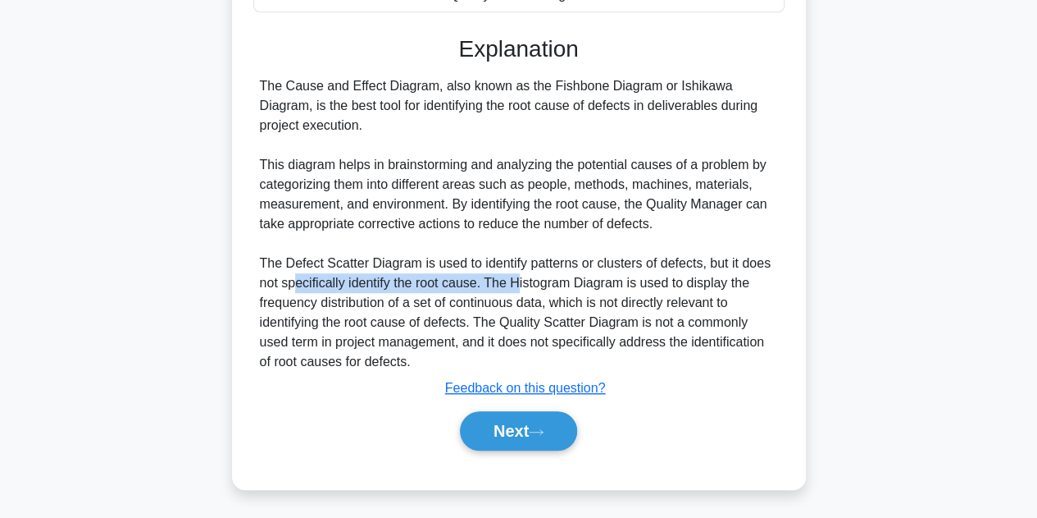
drag, startPoint x: 295, startPoint y: 281, endPoint x: 518, endPoint y: 288, distance: 222.4
click at [518, 288] on div "The Cause and Effect Diagram, also known as the Fishbone Diagram or Ishikawa Di…" at bounding box center [519, 223] width 518 height 295
drag, startPoint x: 510, startPoint y: 431, endPoint x: 568, endPoint y: 415, distance: 60.3
click at [516, 426] on button "Next" at bounding box center [518, 430] width 117 height 39
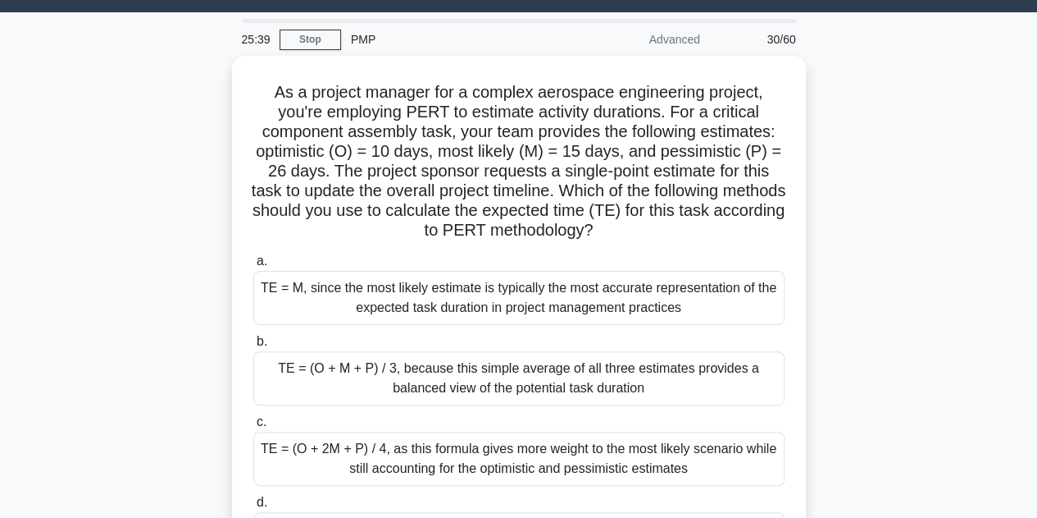
scroll to position [122, 0]
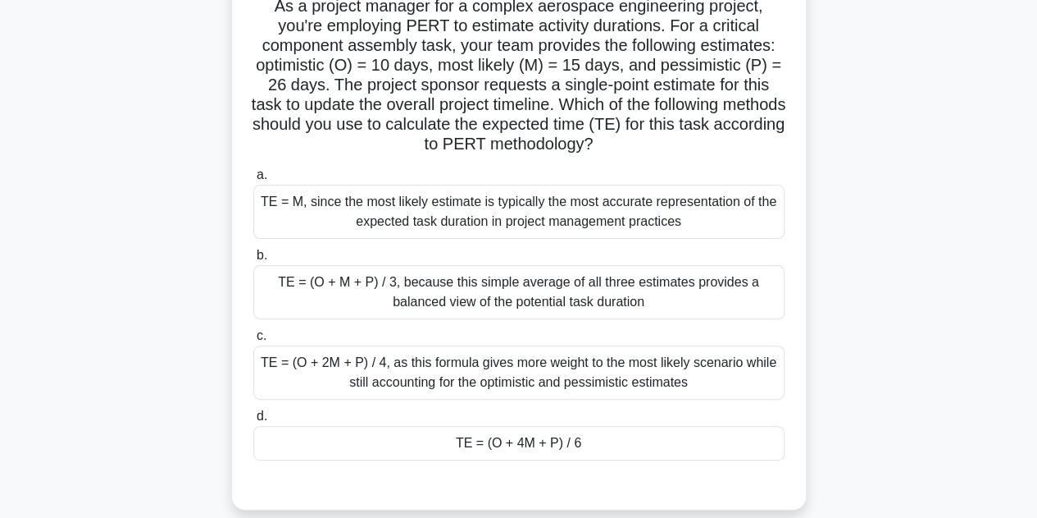
click at [555, 446] on div "TE = (O + 4M + P) / 6" at bounding box center [518, 443] width 531 height 34
click at [253, 422] on input "d. TE = (O + 4M + P) / 6" at bounding box center [253, 416] width 0 height 11
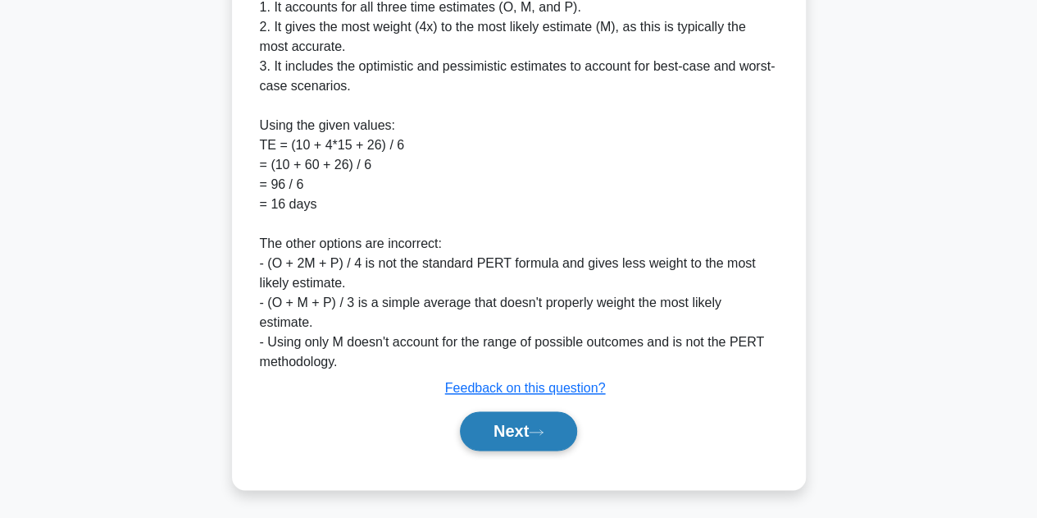
click at [518, 431] on button "Next" at bounding box center [518, 430] width 117 height 39
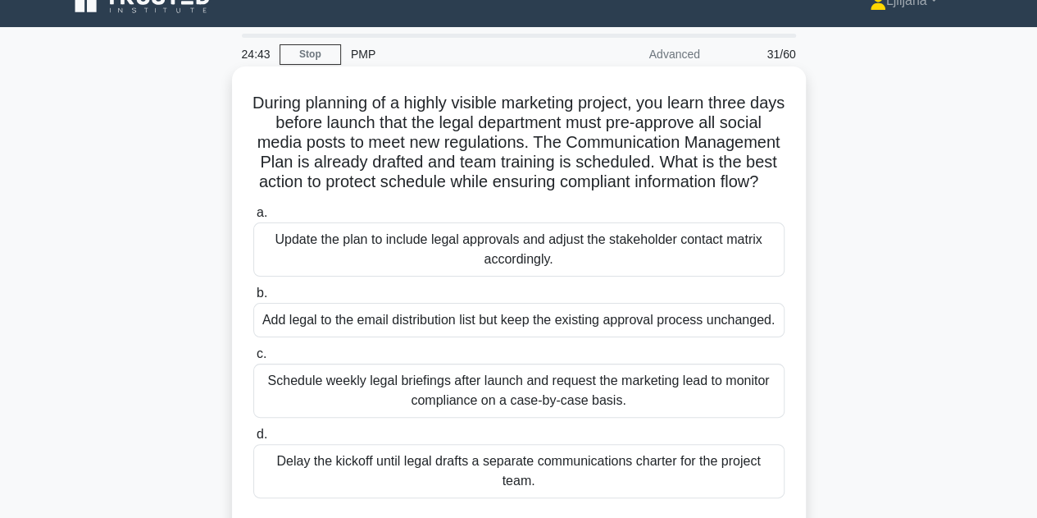
scroll to position [0, 0]
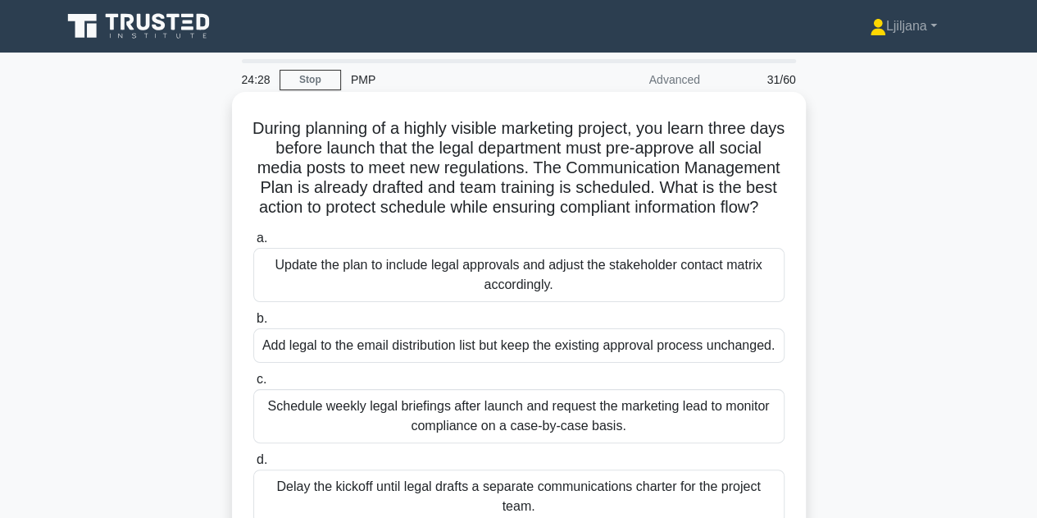
drag, startPoint x: 487, startPoint y: 363, endPoint x: 736, endPoint y: 371, distance: 249.4
click at [736, 363] on div "Add legal to the email distribution list but keep the existing approval process…" at bounding box center [518, 345] width 531 height 34
click at [460, 363] on div "Add legal to the email distribution list but keep the existing approval process…" at bounding box center [518, 345] width 531 height 34
click at [557, 363] on div "Add legal to the email distribution list but keep the existing approval process…" at bounding box center [518, 345] width 531 height 34
click at [253, 324] on input "b. Add legal to the email distribution list but keep the existing approval proc…" at bounding box center [253, 318] width 0 height 11
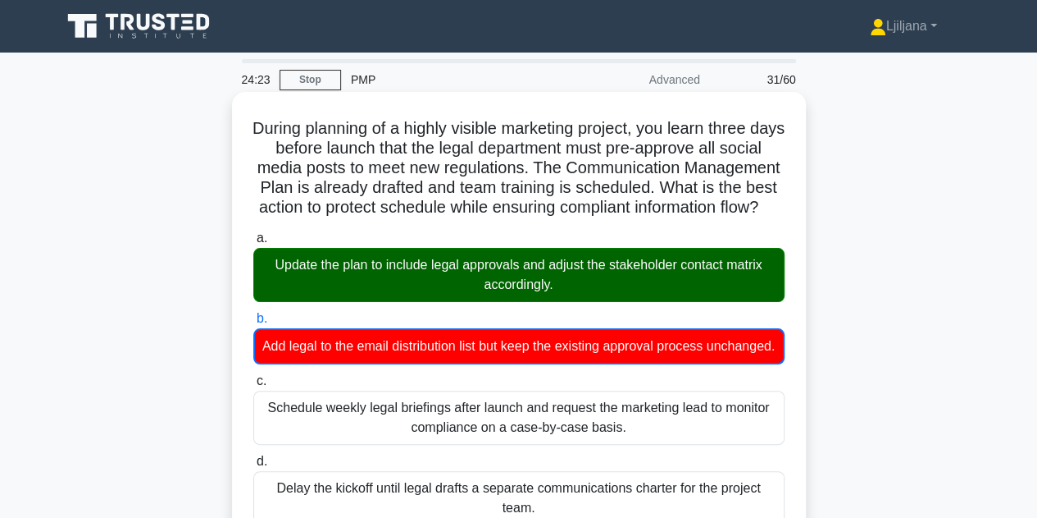
drag, startPoint x: 325, startPoint y: 285, endPoint x: 487, endPoint y: 290, distance: 162.5
click at [487, 290] on div "Update the plan to include legal approvals and adjust the stakeholder contact m…" at bounding box center [518, 275] width 531 height 54
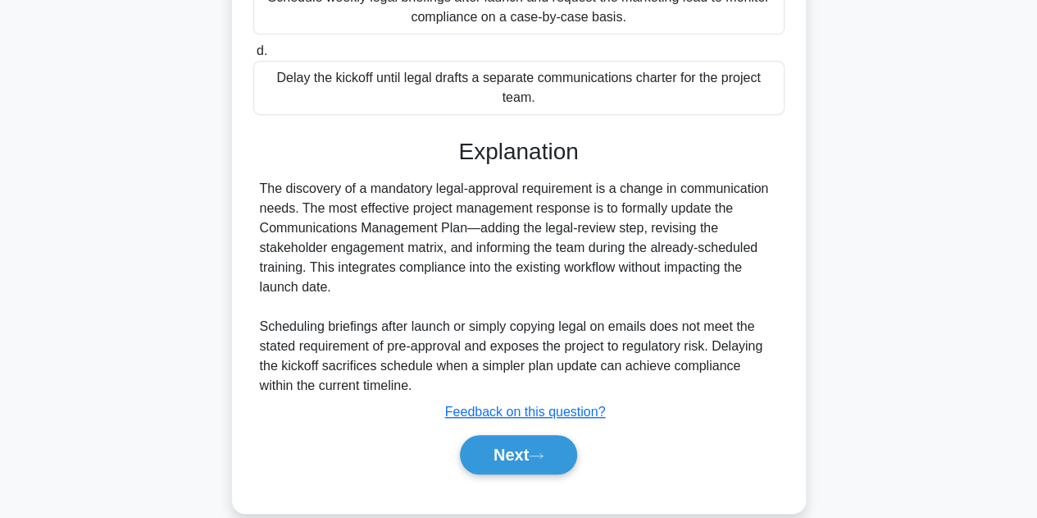
scroll to position [474, 0]
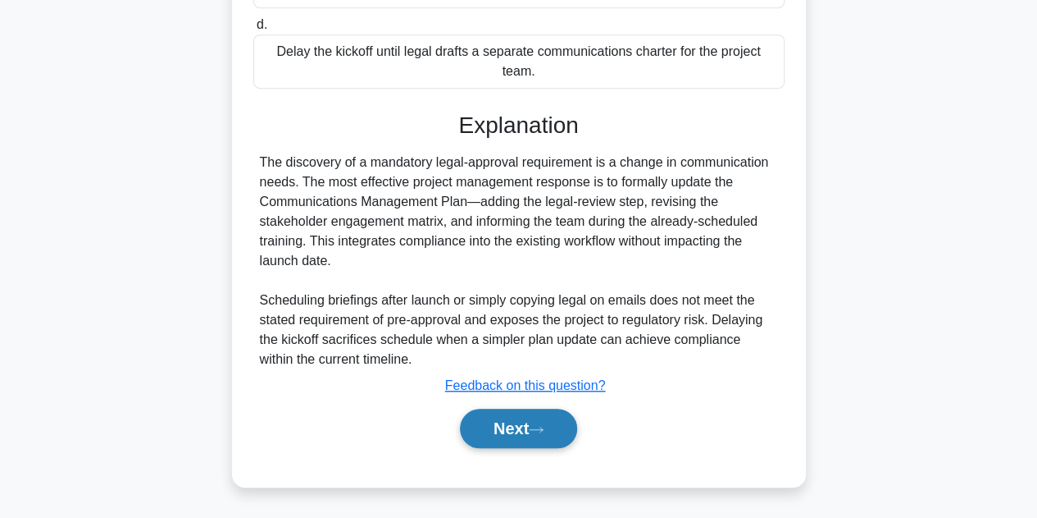
click at [513, 432] on button "Next" at bounding box center [518, 427] width 117 height 39
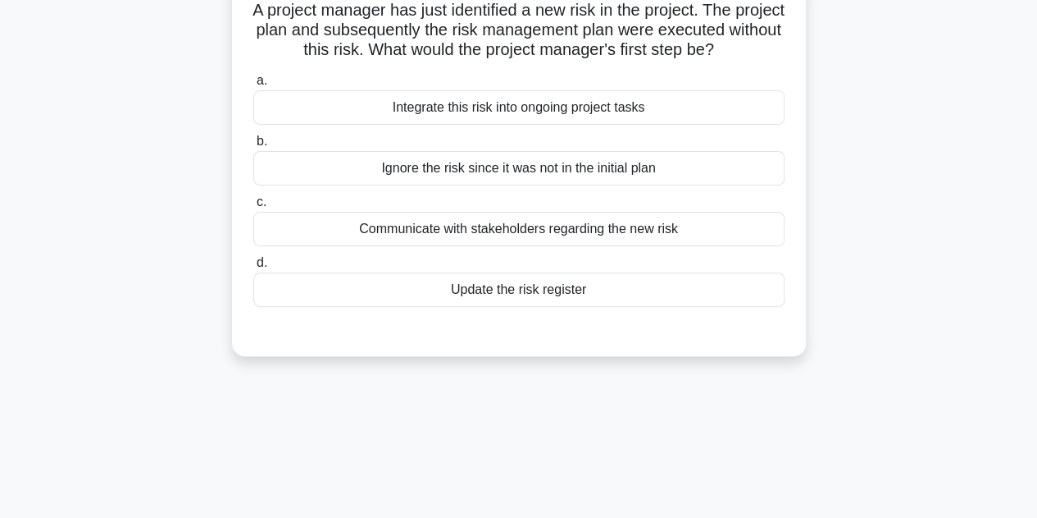
scroll to position [0, 0]
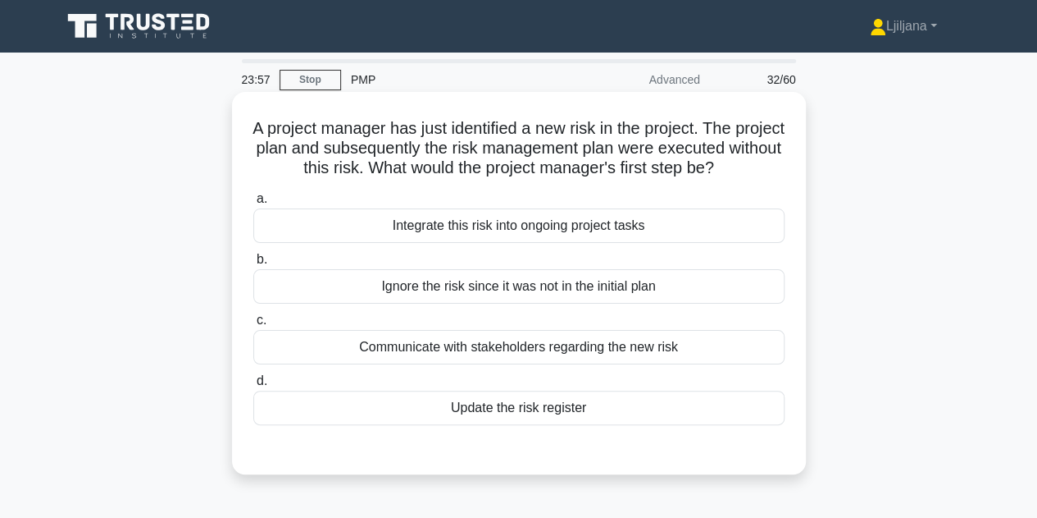
click at [548, 425] on div "Update the risk register" at bounding box center [518, 407] width 531 height 34
click at [253, 386] on input "d. Update the risk register" at bounding box center [253, 381] width 0 height 11
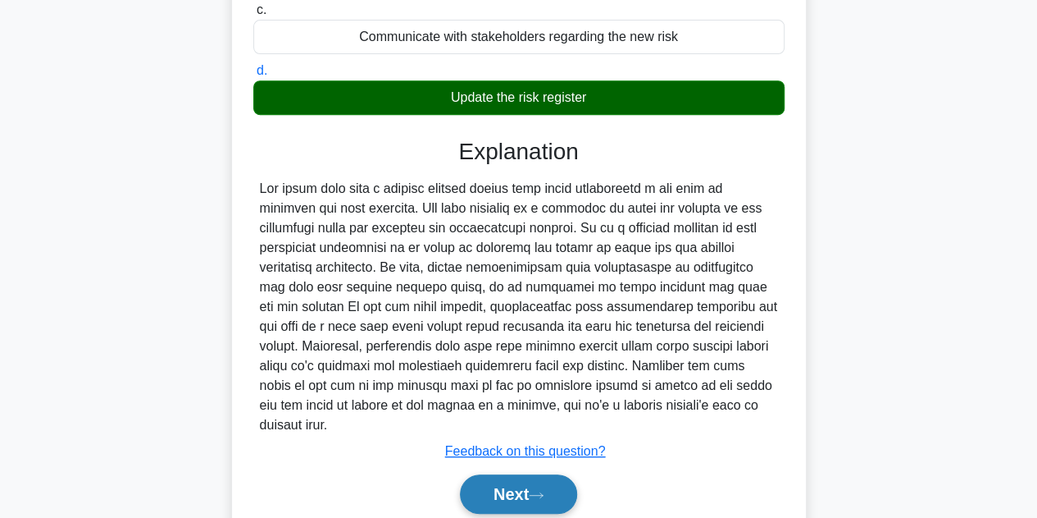
scroll to position [373, 0]
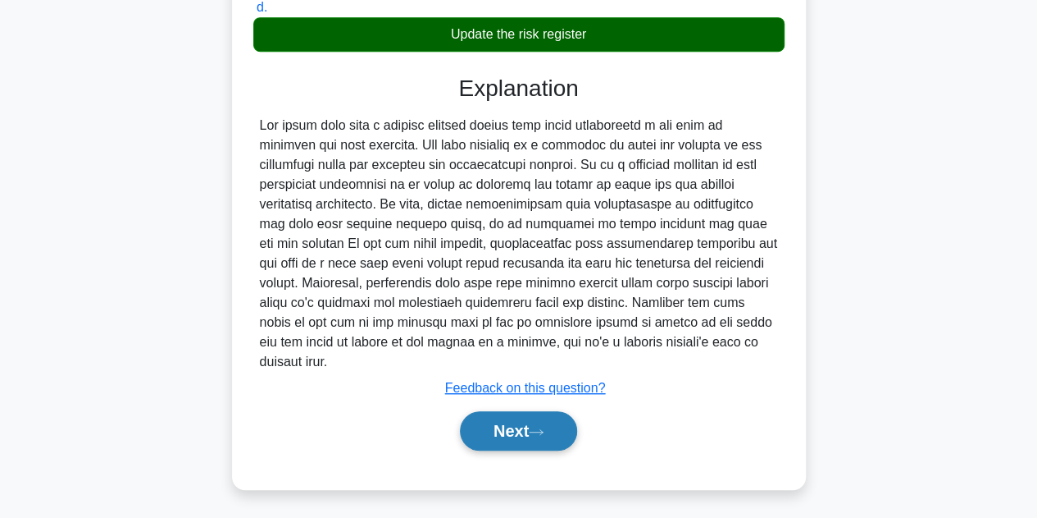
click at [502, 424] on button "Next" at bounding box center [518, 430] width 117 height 39
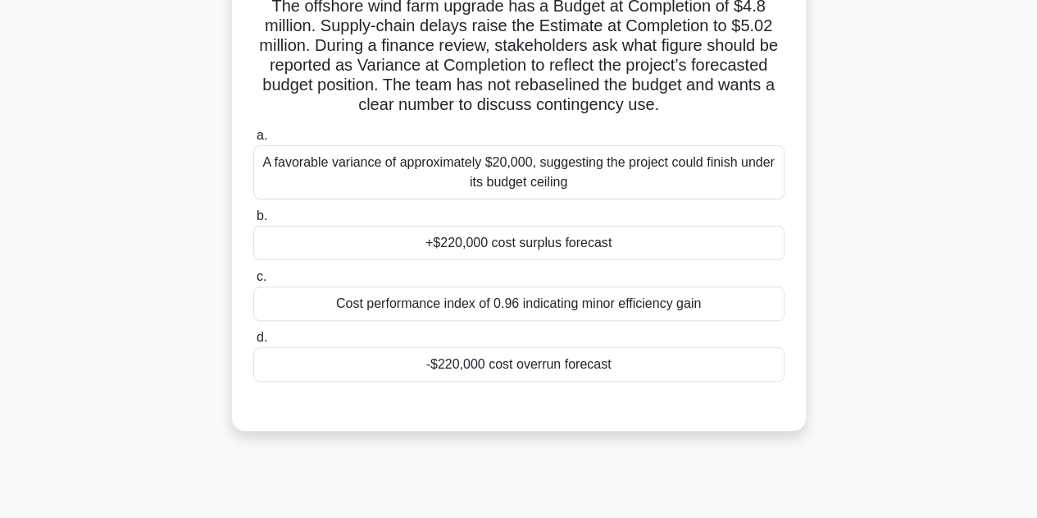
scroll to position [40, 0]
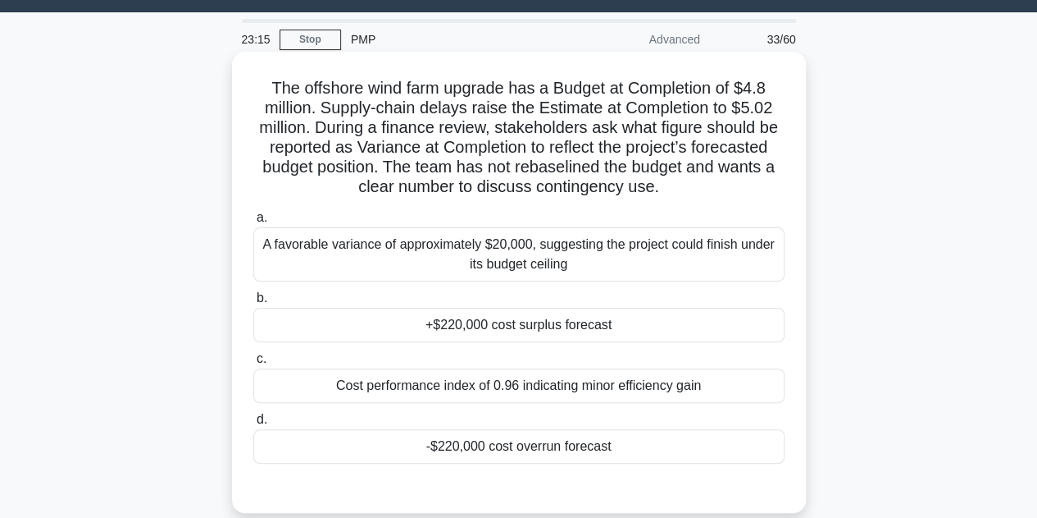
click at [654, 258] on div "A favorable variance of approximately $20,000, suggesting the project could fin…" at bounding box center [518, 254] width 531 height 54
click at [253, 223] on input "a. A favorable variance of approximately $20,000, suggesting the project could …" at bounding box center [253, 217] width 0 height 11
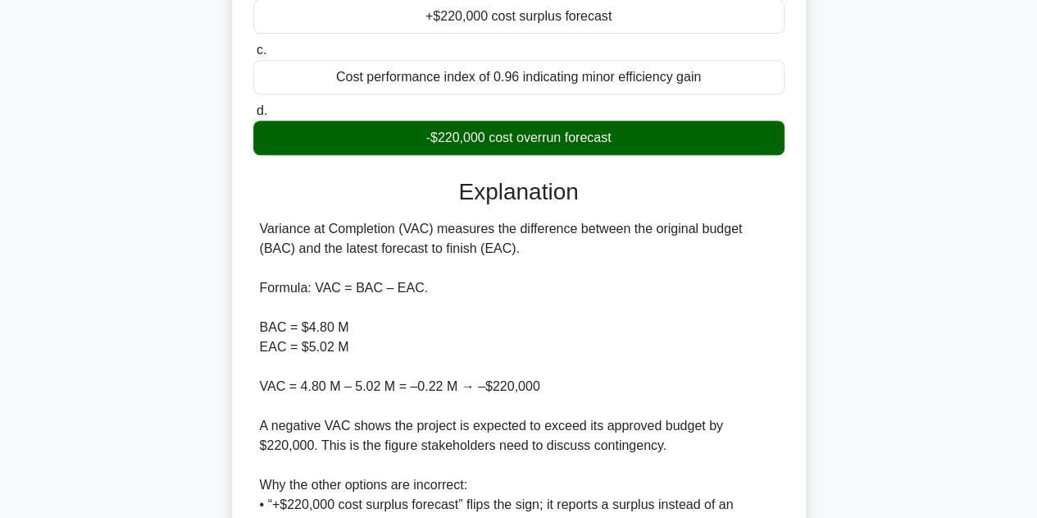
scroll to position [450, 0]
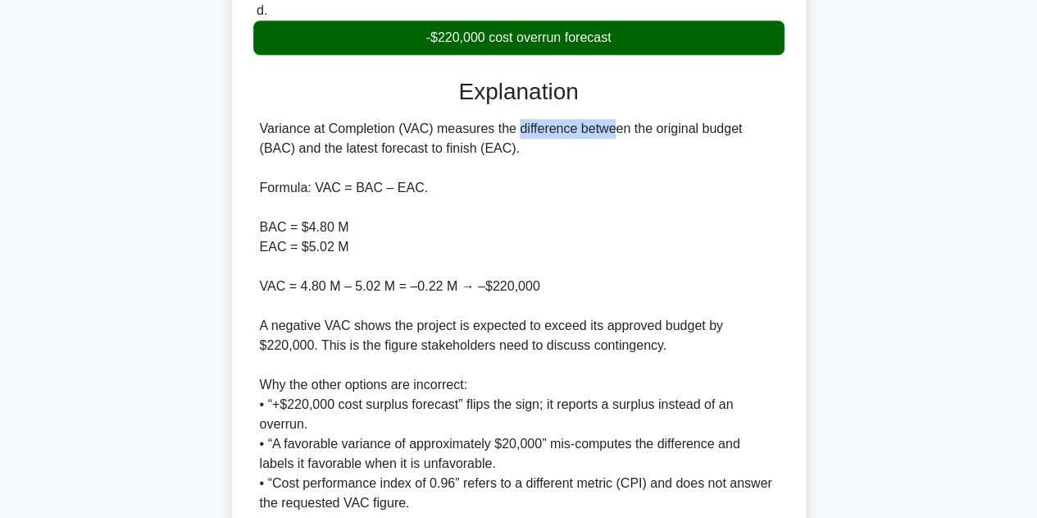
drag, startPoint x: 414, startPoint y: 128, endPoint x: 508, endPoint y: 119, distance: 94.7
click at [508, 119] on div "Variance at Completion (VAC) measures the difference between the original budge…" at bounding box center [519, 316] width 518 height 394
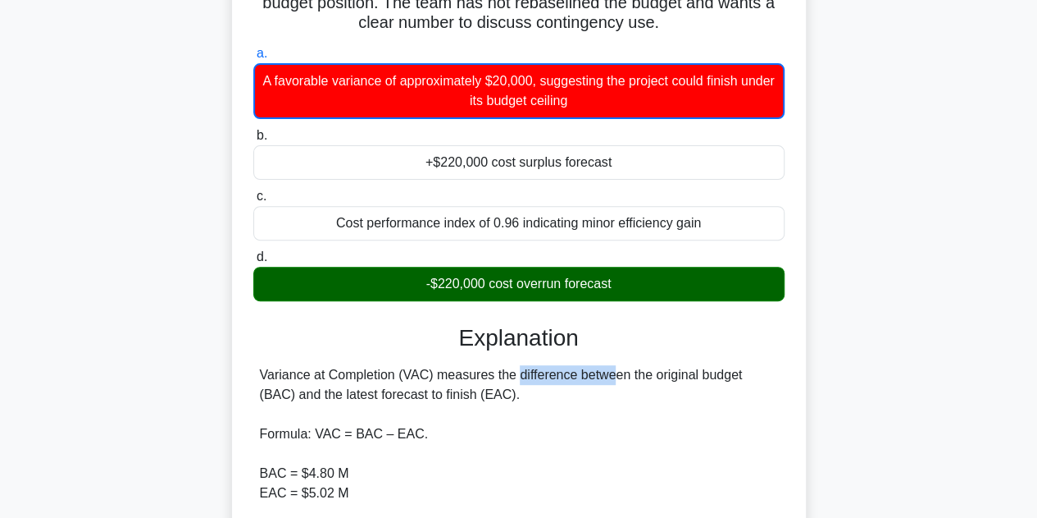
scroll to position [40, 0]
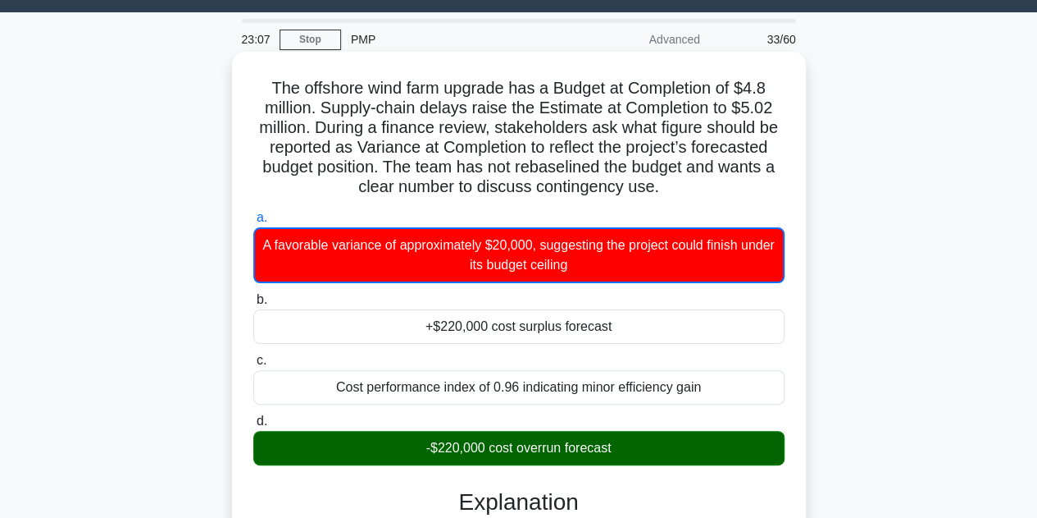
click at [261, 82] on h5 "The offshore wind farm upgrade has a Budget at Completion of $4.8 million. Supp…" at bounding box center [519, 138] width 535 height 120
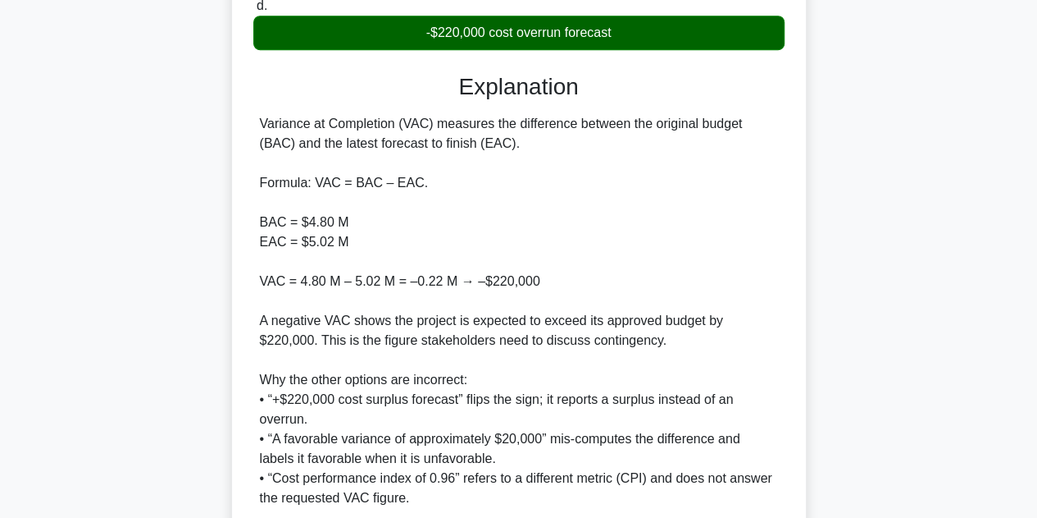
scroll to position [592, 0]
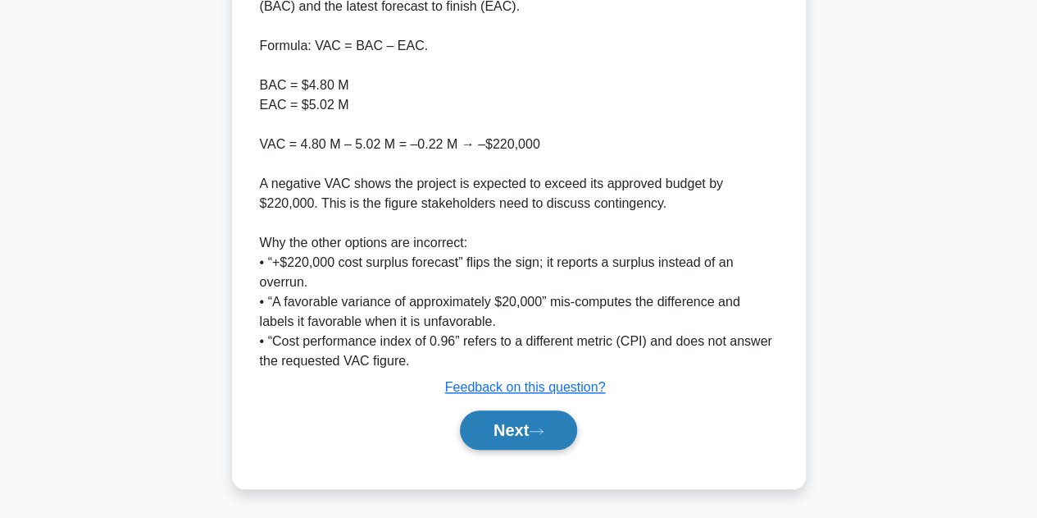
click at [528, 423] on button "Next" at bounding box center [518, 429] width 117 height 39
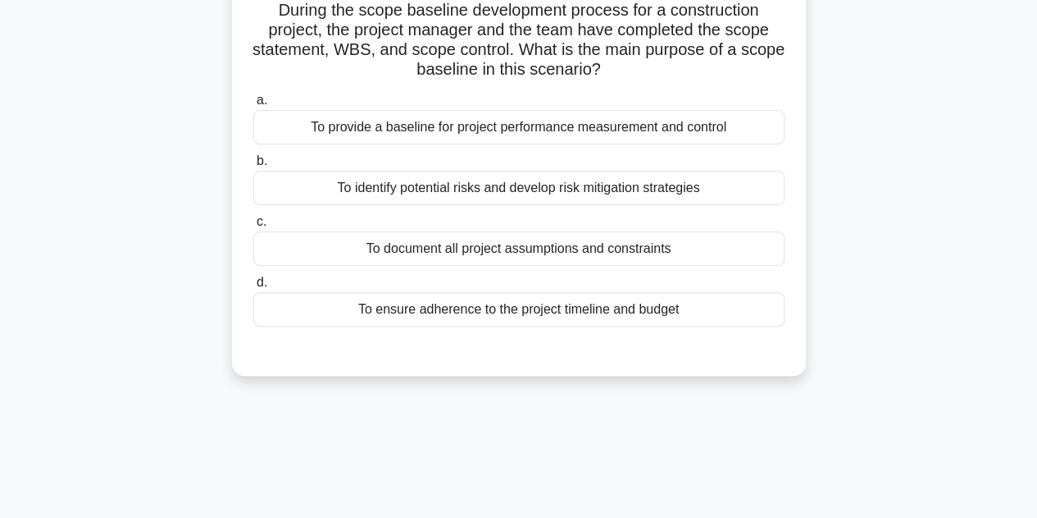
scroll to position [0, 0]
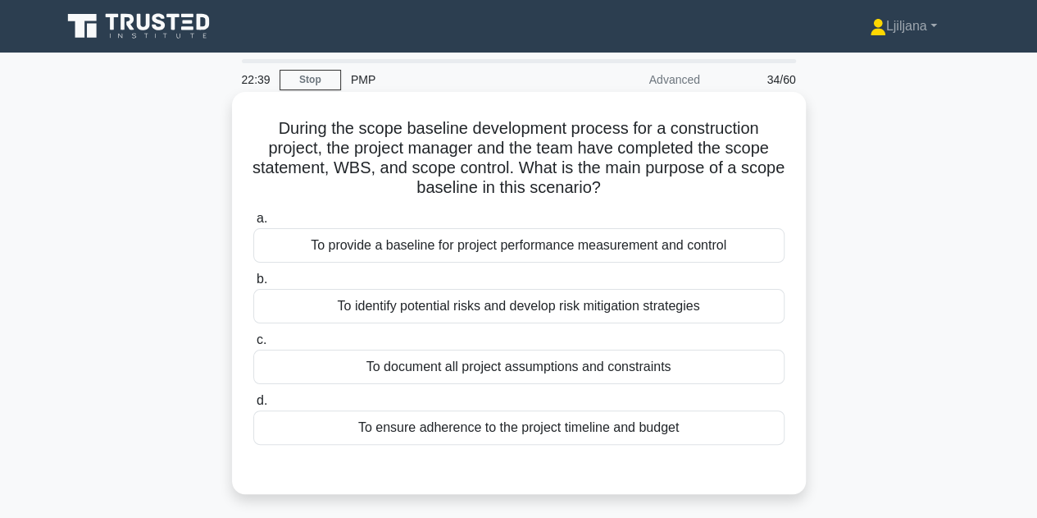
click at [571, 435] on div "To ensure adherence to the project timeline and budget" at bounding box center [518, 427] width 531 height 34
click at [253, 406] on input "d. To ensure adherence to the project timeline and budget" at bounding box center [253, 400] width 0 height 11
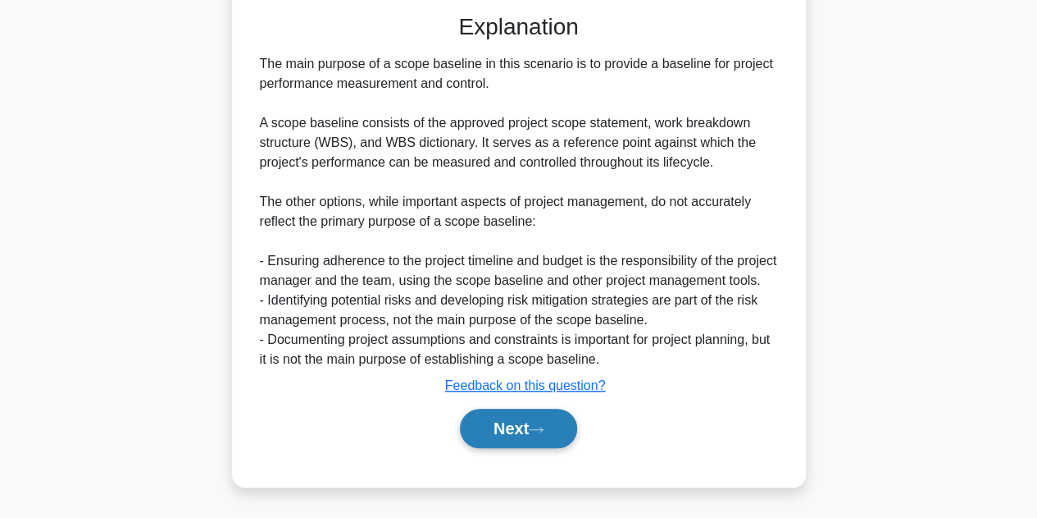
click at [515, 411] on button "Next" at bounding box center [518, 427] width 117 height 39
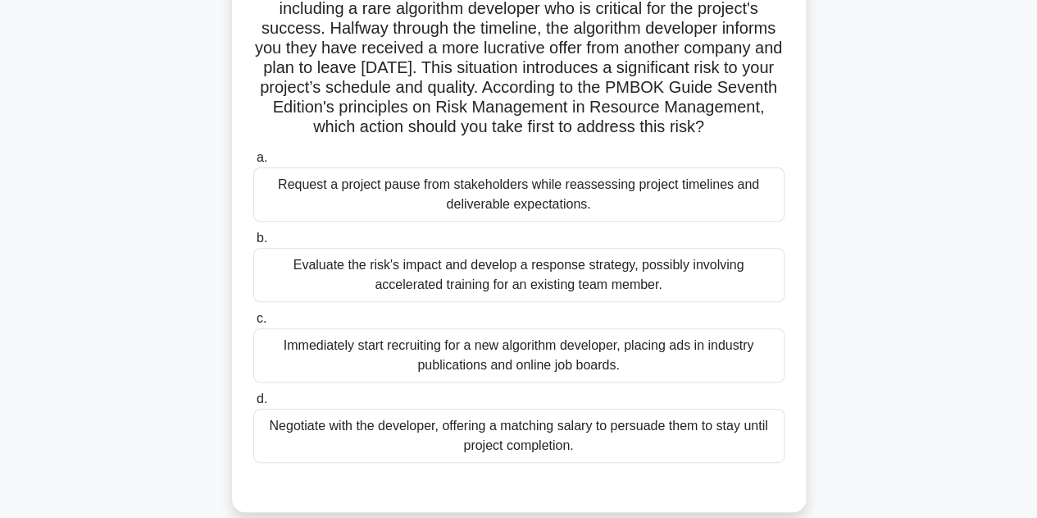
scroll to position [204, 0]
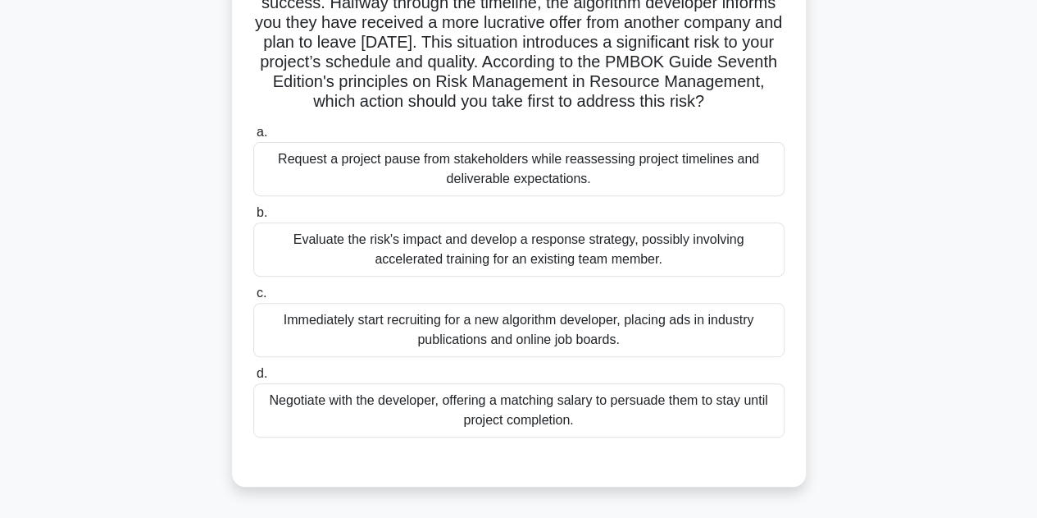
click at [621, 267] on div "Evaluate the risk's impact and develop a response strategy, possibly involving …" at bounding box center [518, 249] width 531 height 54
click at [253, 218] on input "b. Evaluate the risk's impact and develop a response strategy, possibly involvi…" at bounding box center [253, 212] width 0 height 11
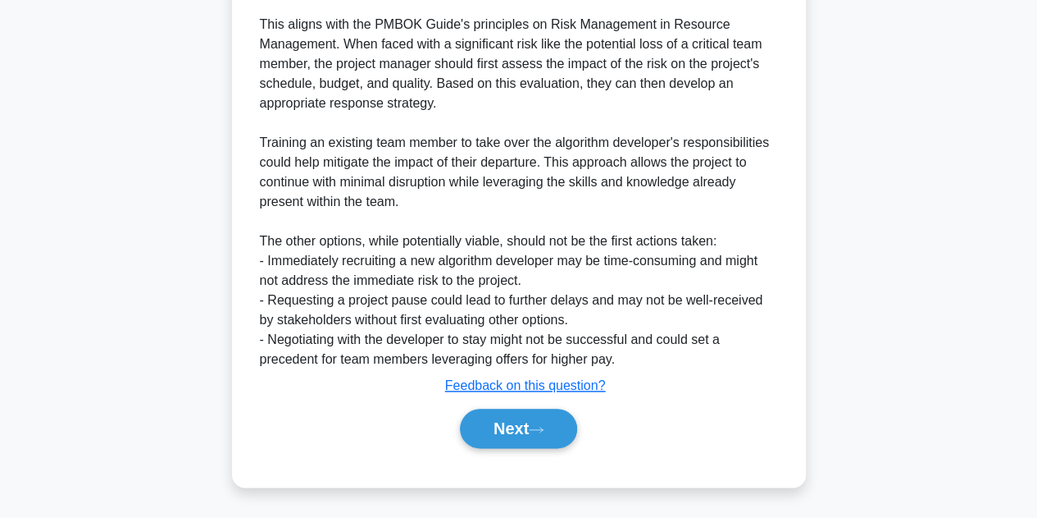
scroll to position [767, 0]
click at [528, 427] on button "Next" at bounding box center [518, 427] width 117 height 39
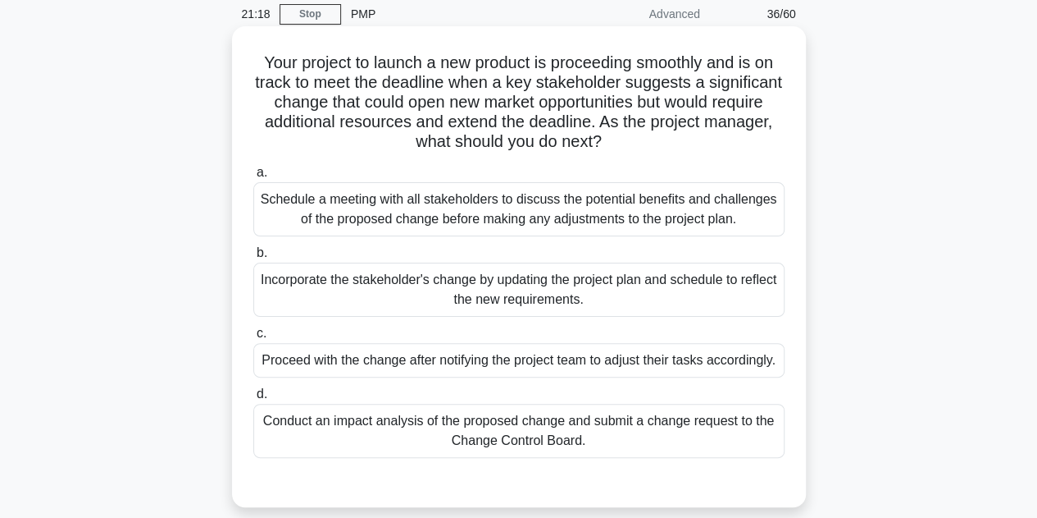
scroll to position [40, 0]
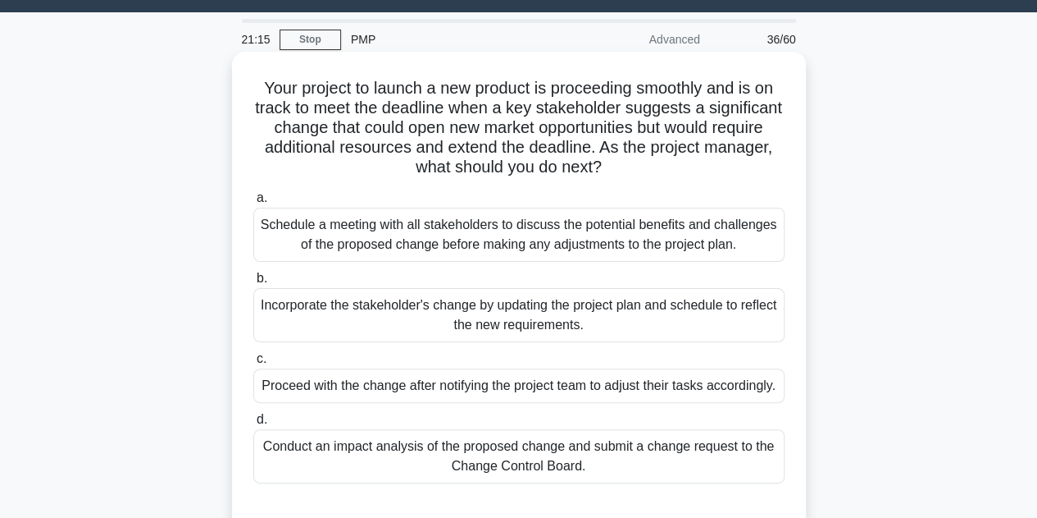
click at [542, 234] on div "Schedule a meeting with all stakeholders to discuss the potential benefits and …" at bounding box center [518, 234] width 531 height 54
click at [253, 203] on input "a. Schedule a meeting with all stakeholders to discuss the potential benefits a…" at bounding box center [253, 198] width 0 height 11
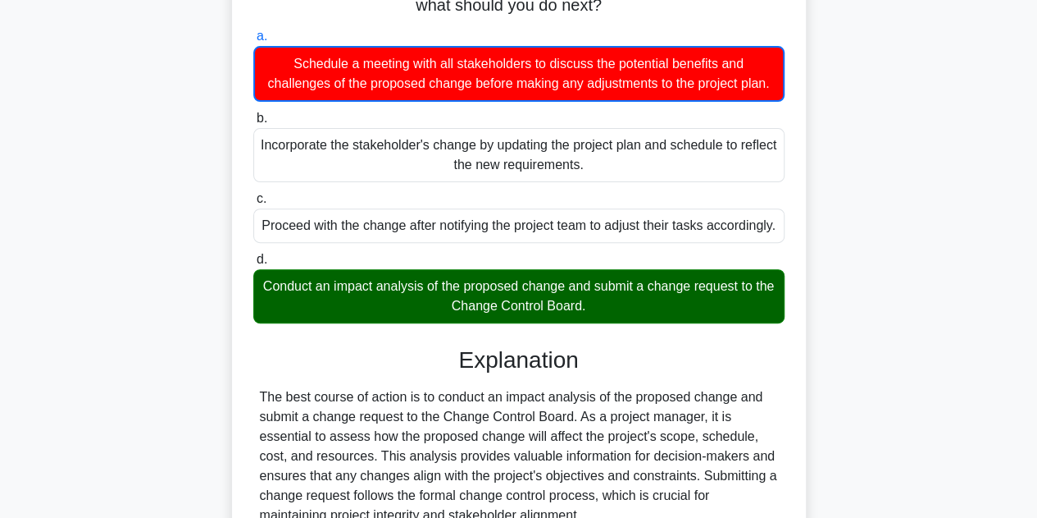
scroll to position [204, 0]
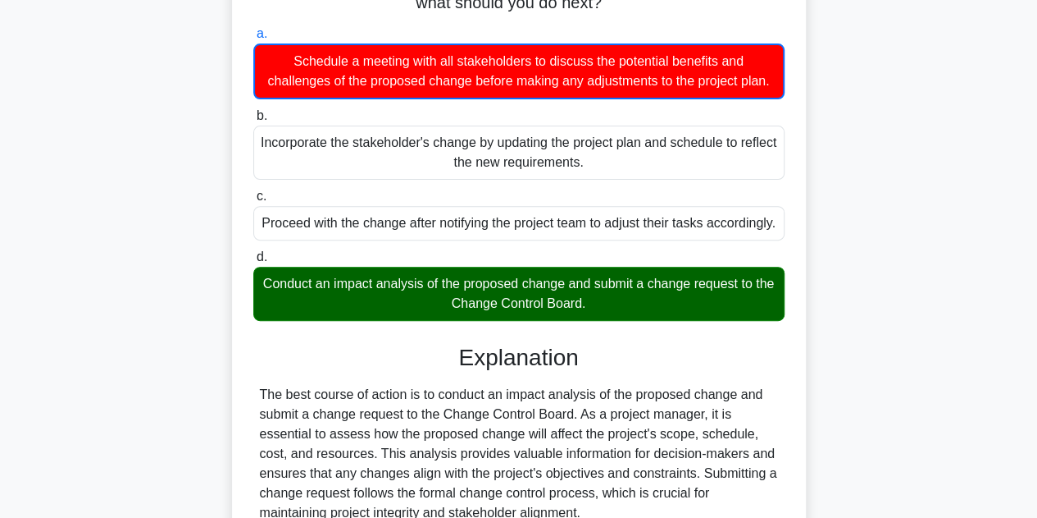
drag, startPoint x: 423, startPoint y: 327, endPoint x: 740, endPoint y: 329, distance: 316.6
click at [740, 321] on div "Conduct an impact analysis of the proposed change and submit a change request t…" at bounding box center [518, 294] width 531 height 54
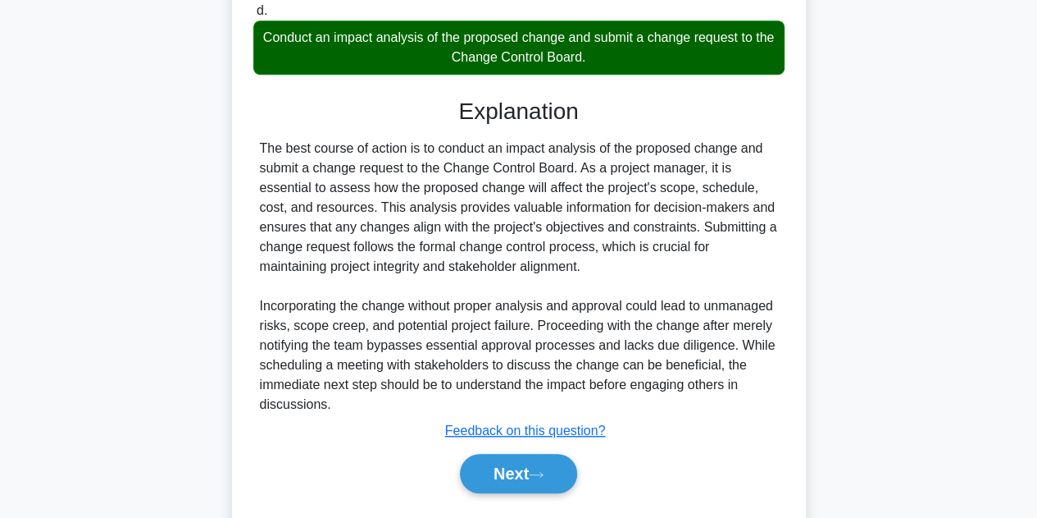
scroll to position [533, 0]
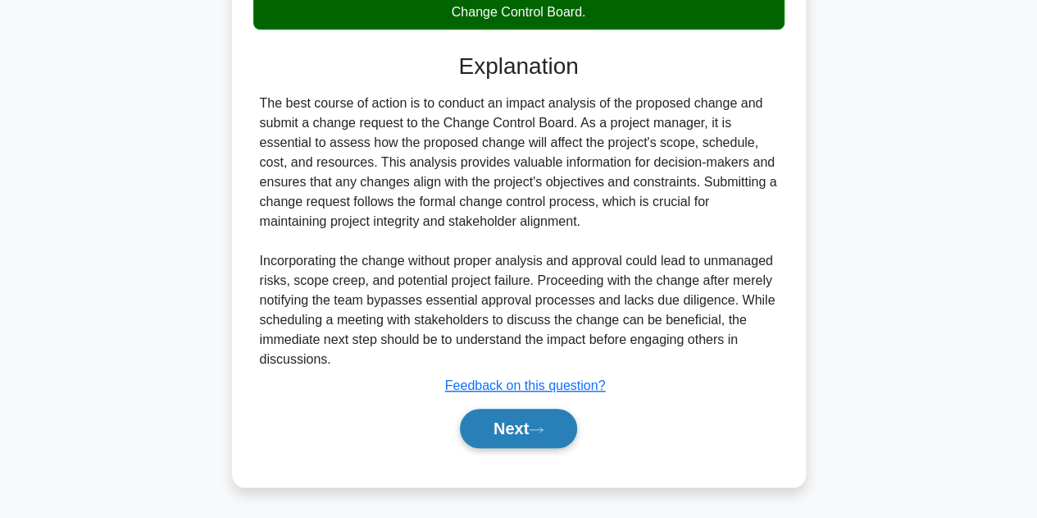
drag, startPoint x: 502, startPoint y: 435, endPoint x: 512, endPoint y: 442, distance: 12.3
click at [512, 442] on button "Next" at bounding box center [518, 427] width 117 height 39
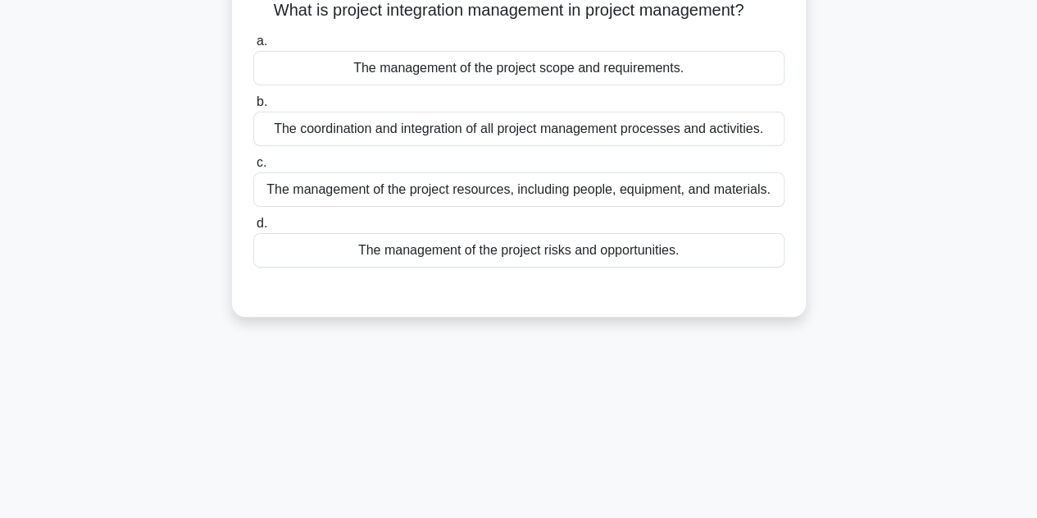
scroll to position [0, 0]
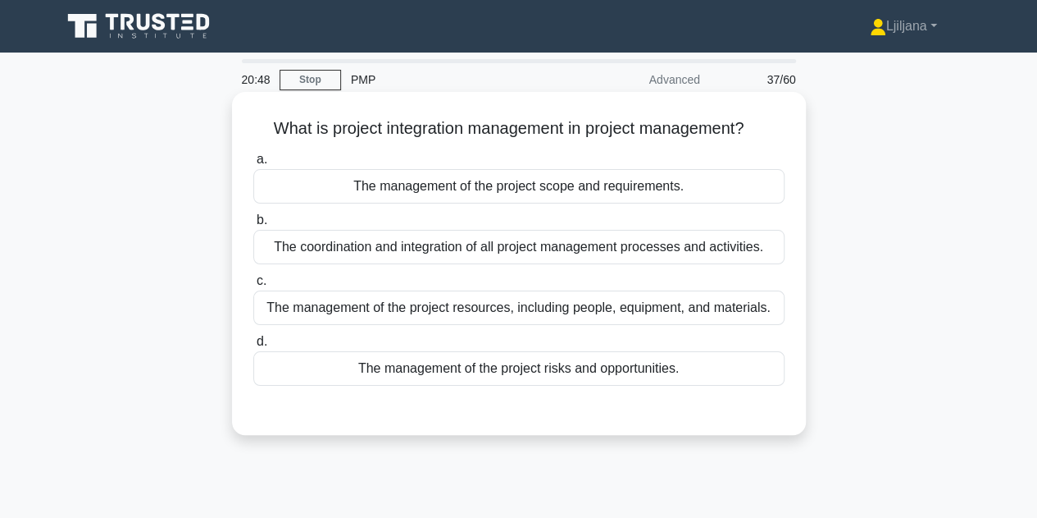
click at [601, 249] on div "The coordination and integration of all project management processes and activi…" at bounding box center [518, 247] width 531 height 34
click at [253, 226] on input "b. The coordination and integration of all project management processes and act…" at bounding box center [253, 220] width 0 height 11
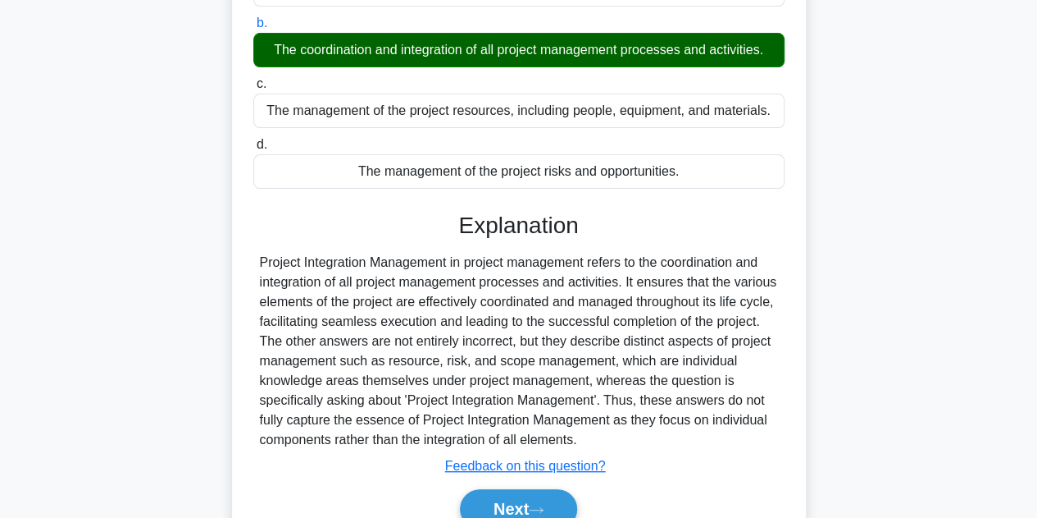
scroll to position [328, 0]
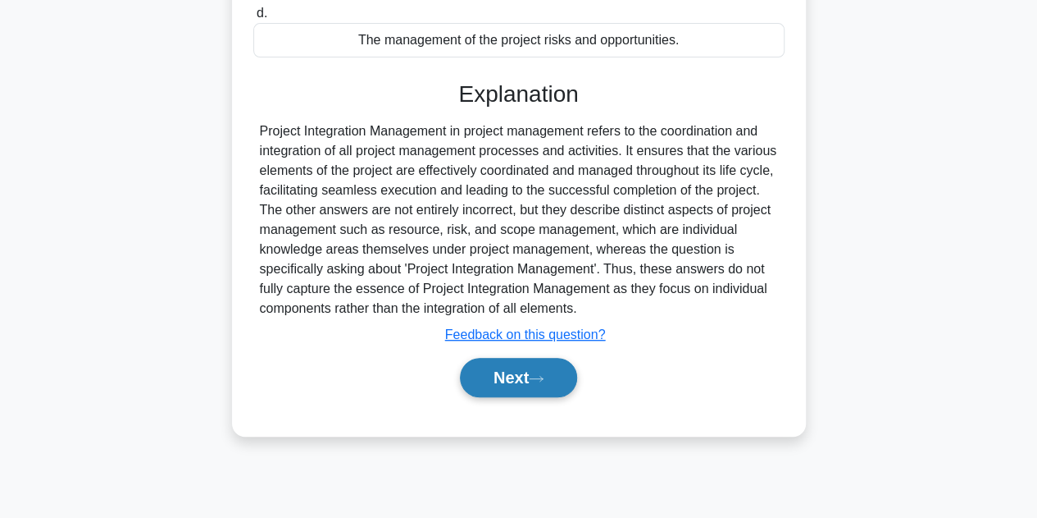
click at [527, 389] on button "Next" at bounding box center [518, 377] width 117 height 39
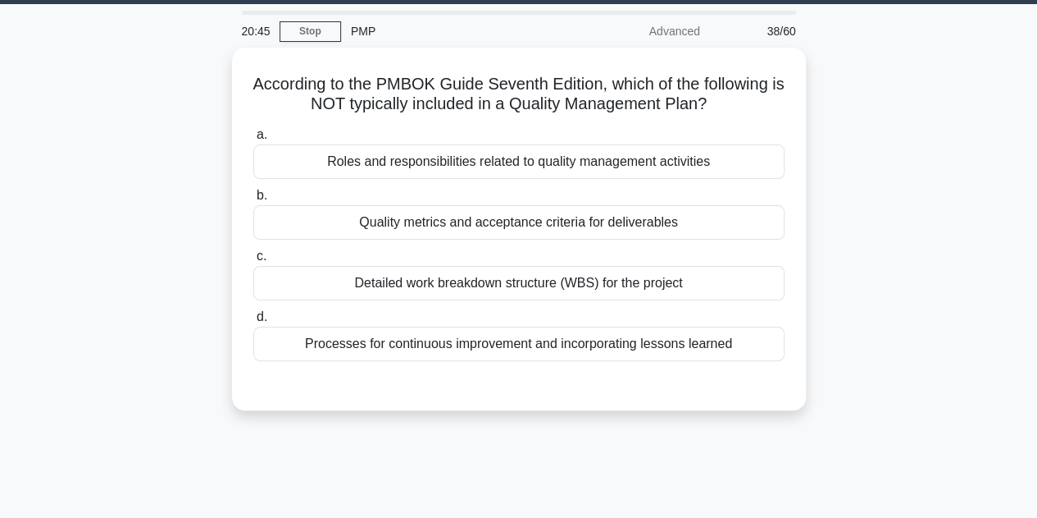
scroll to position [0, 0]
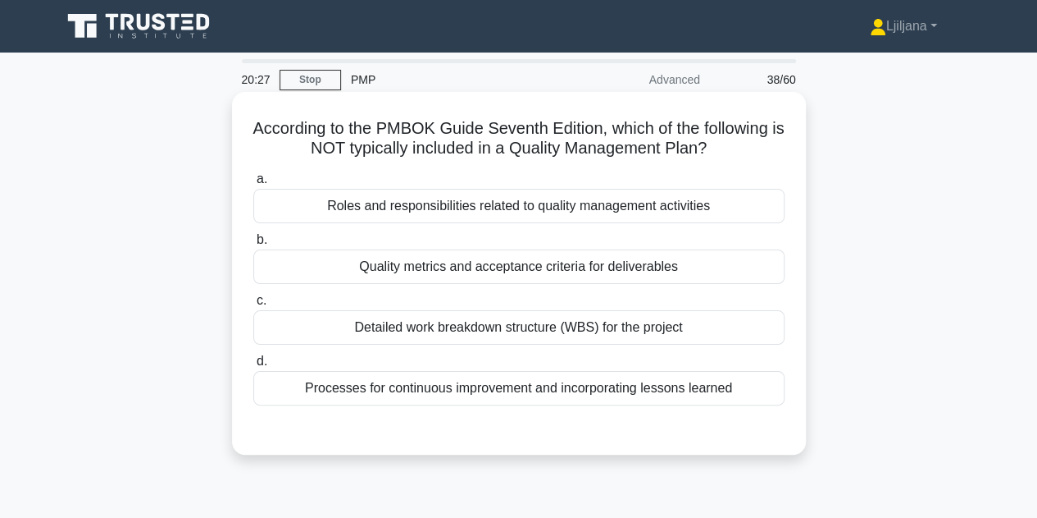
click at [594, 341] on div "Detailed work breakdown structure (WBS) for the project" at bounding box center [518, 327] width 531 height 34
click at [253, 306] on input "c. Detailed work breakdown structure (WBS) for the project" at bounding box center [253, 300] width 0 height 11
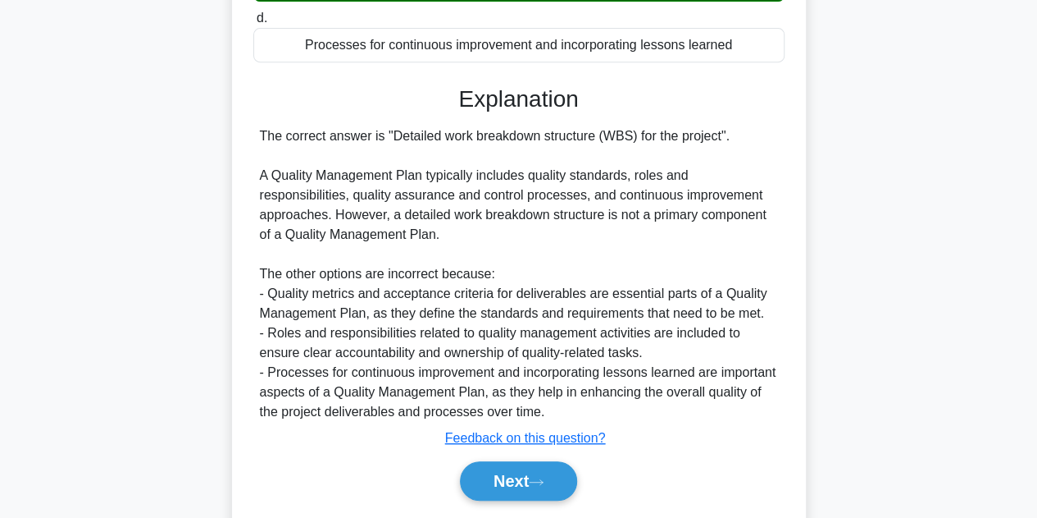
scroll to position [393, 0]
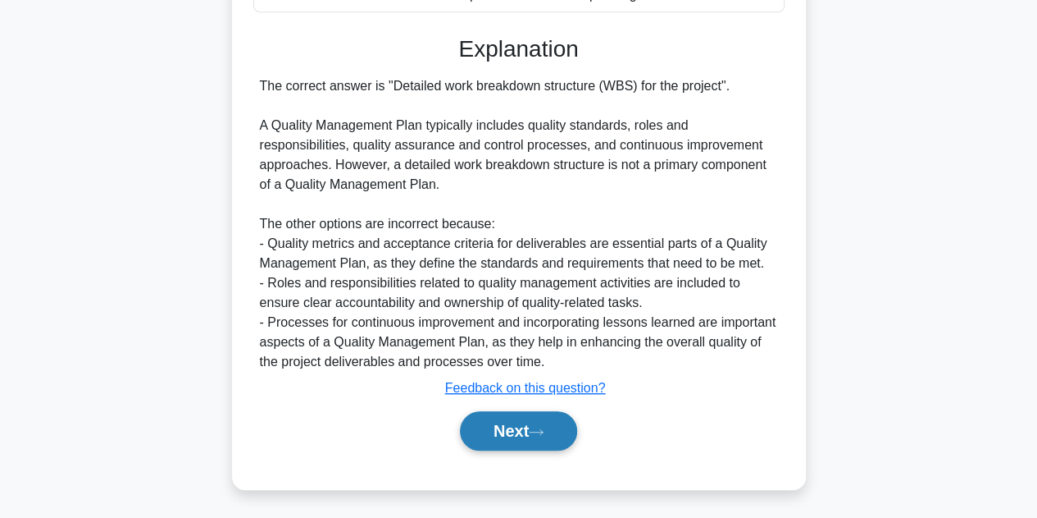
click at [512, 418] on button "Next" at bounding box center [518, 430] width 117 height 39
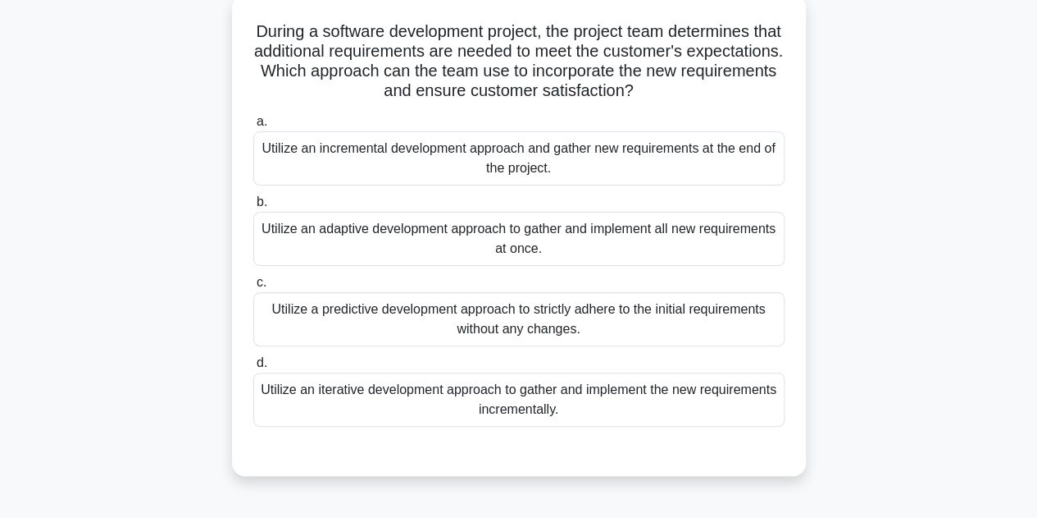
scroll to position [122, 0]
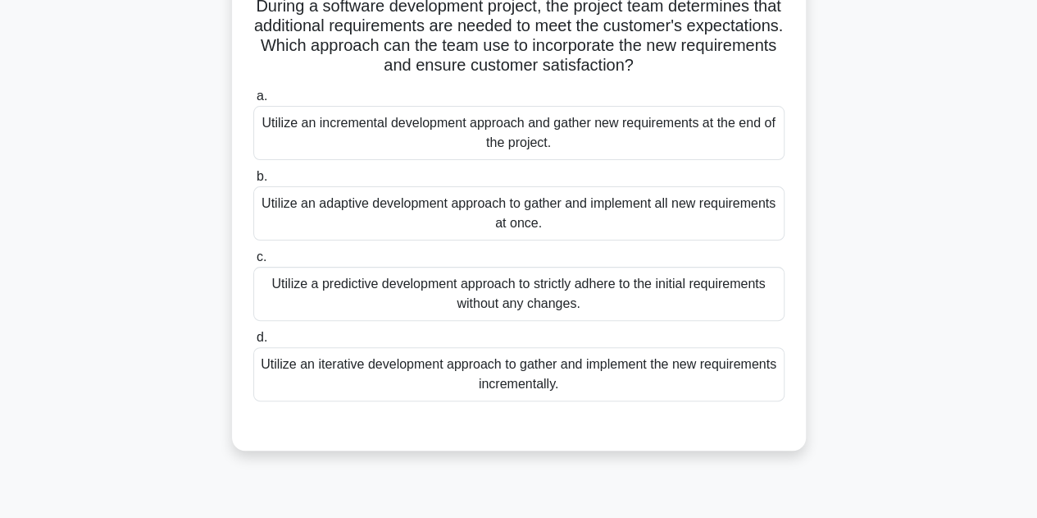
click at [611, 303] on div "Utilize a predictive development approach to strictly adhere to the initial req…" at bounding box center [518, 294] width 531 height 54
click at [253, 262] on input "c. Utilize a predictive development approach to strictly adhere to the initial …" at bounding box center [253, 257] width 0 height 11
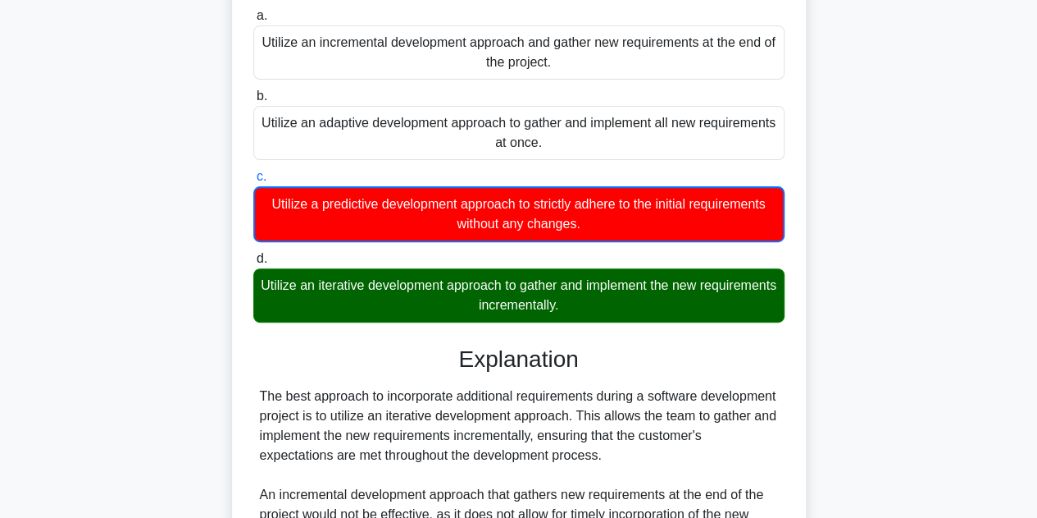
scroll to position [368, 0]
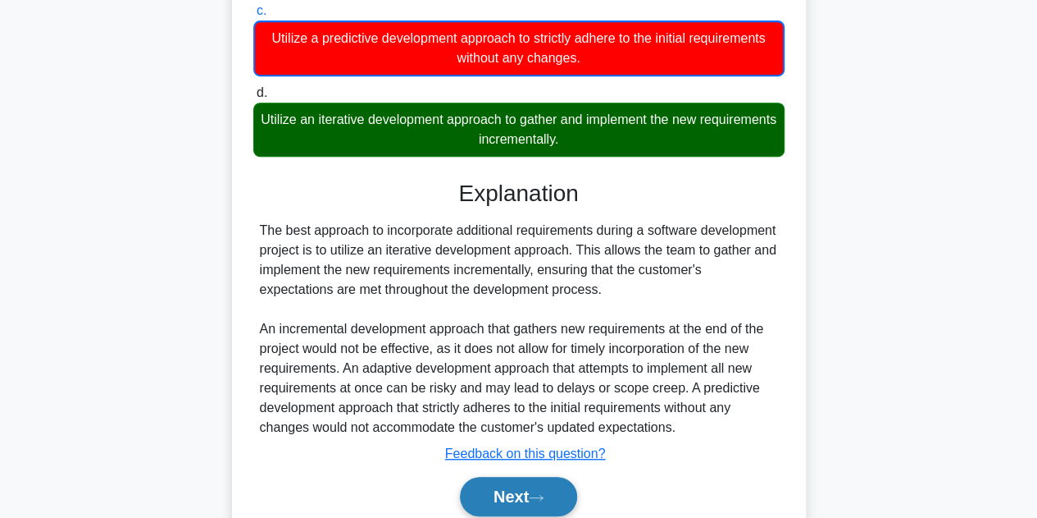
click at [542, 499] on icon at bounding box center [536, 497] width 15 height 9
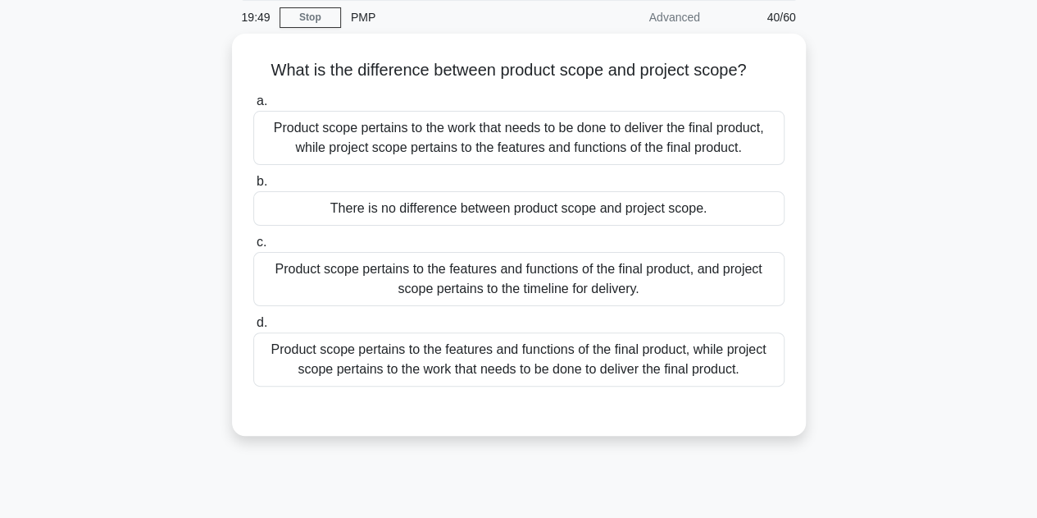
scroll to position [0, 0]
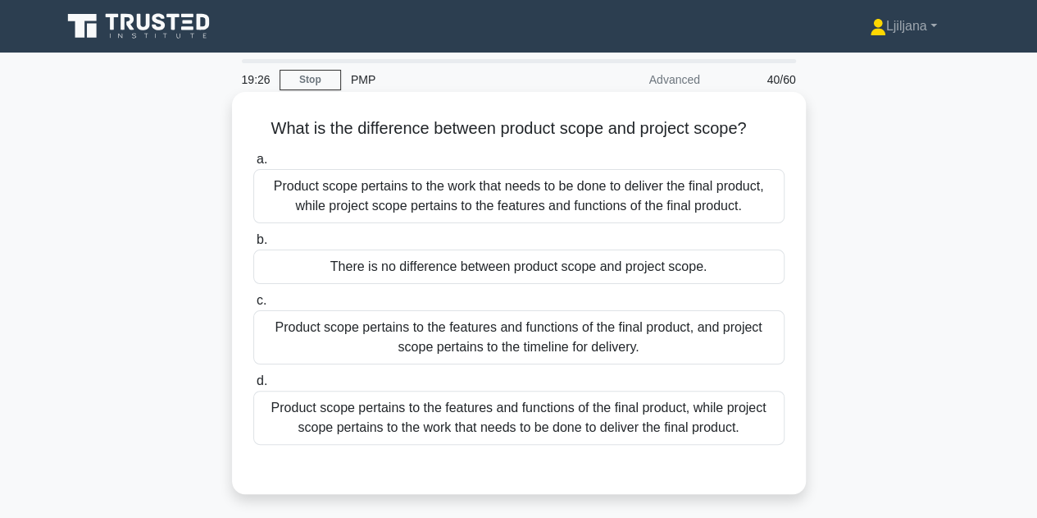
click at [663, 350] on div "Product scope pertains to the features and functions of the final product, and …" at bounding box center [518, 337] width 531 height 54
click at [253, 306] on input "c. Product scope pertains to the features and functions of the final product, a…" at bounding box center [253, 300] width 0 height 11
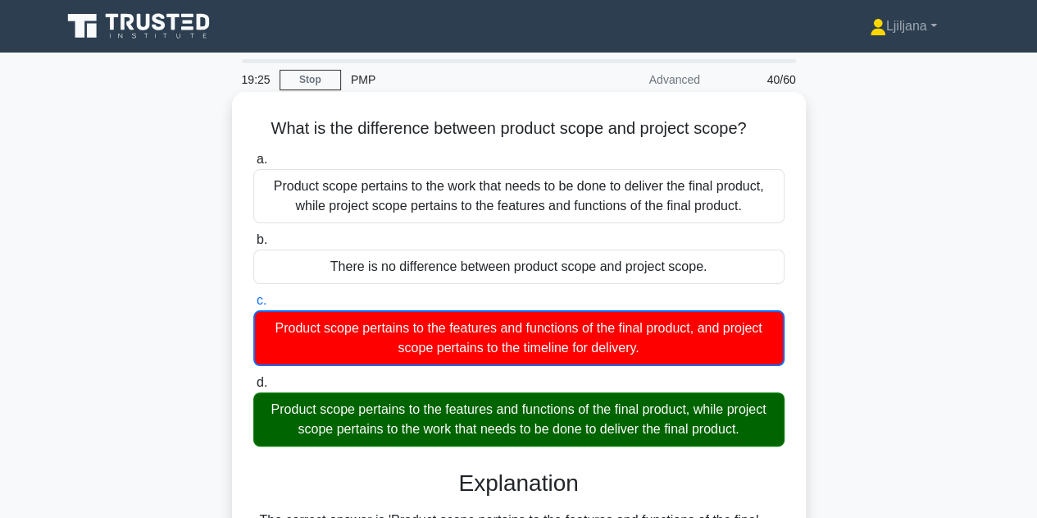
scroll to position [328, 0]
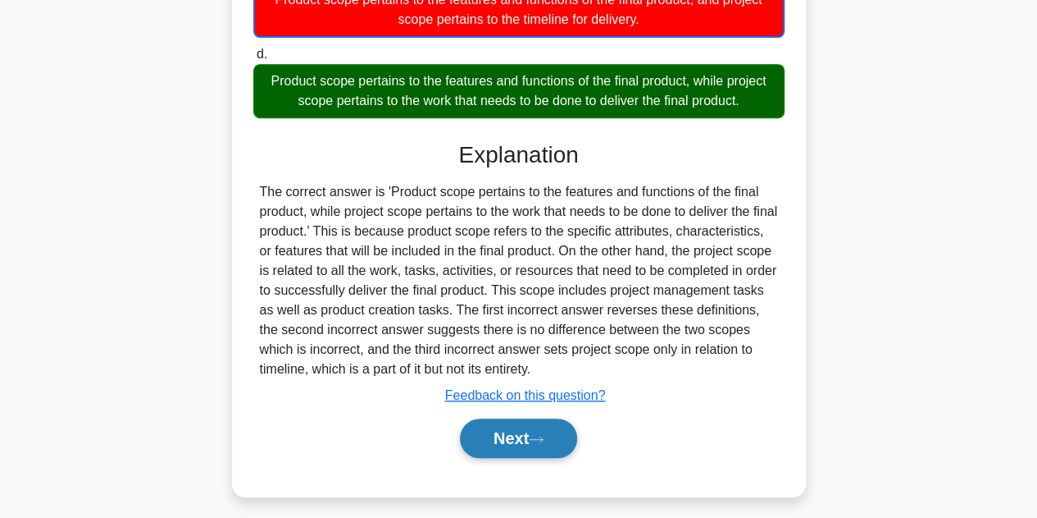
click at [567, 440] on button "Next" at bounding box center [518, 437] width 117 height 39
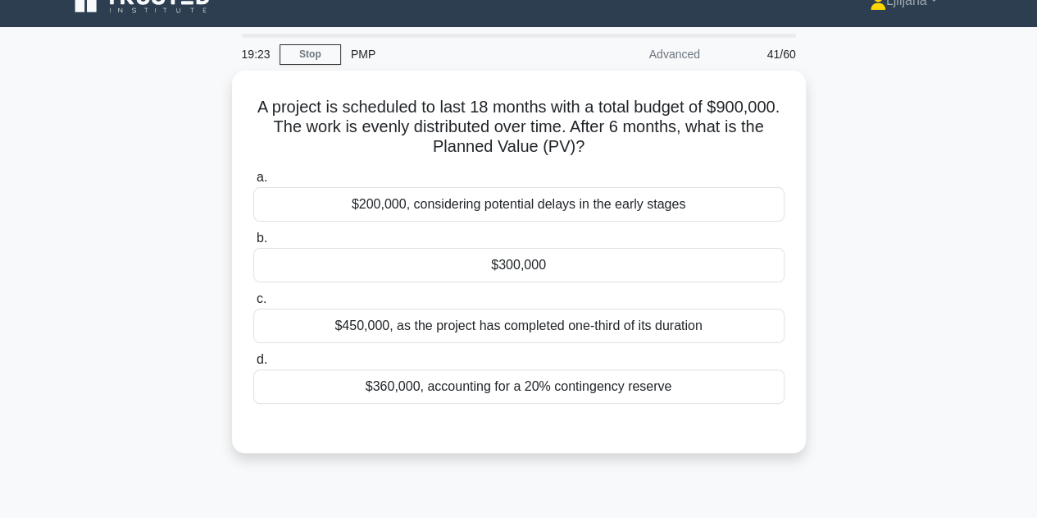
scroll to position [0, 0]
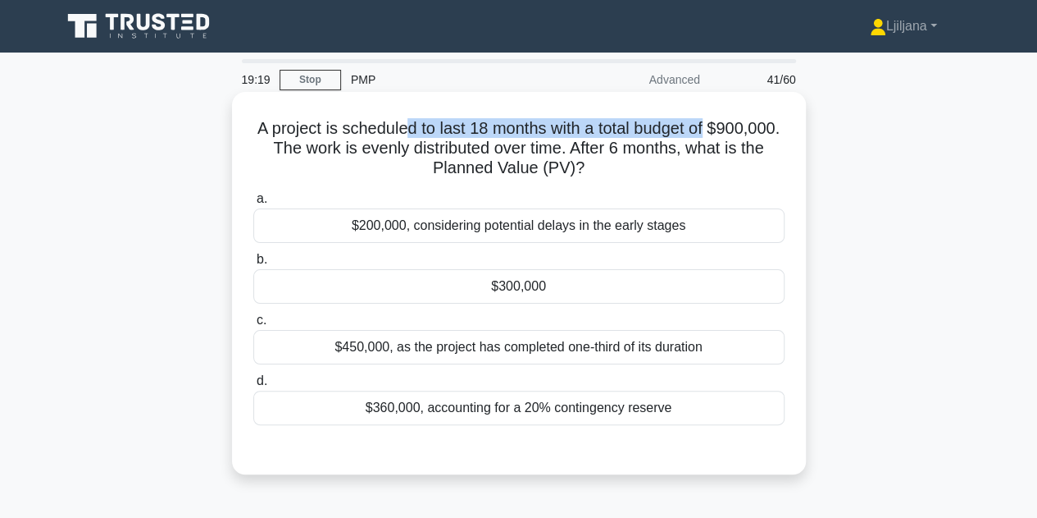
drag, startPoint x: 440, startPoint y: 122, endPoint x: 753, endPoint y: 135, distance: 313.5
click at [753, 135] on h5 "A project is scheduled to last 18 months with a total budget of $900,000. The w…" at bounding box center [519, 148] width 535 height 61
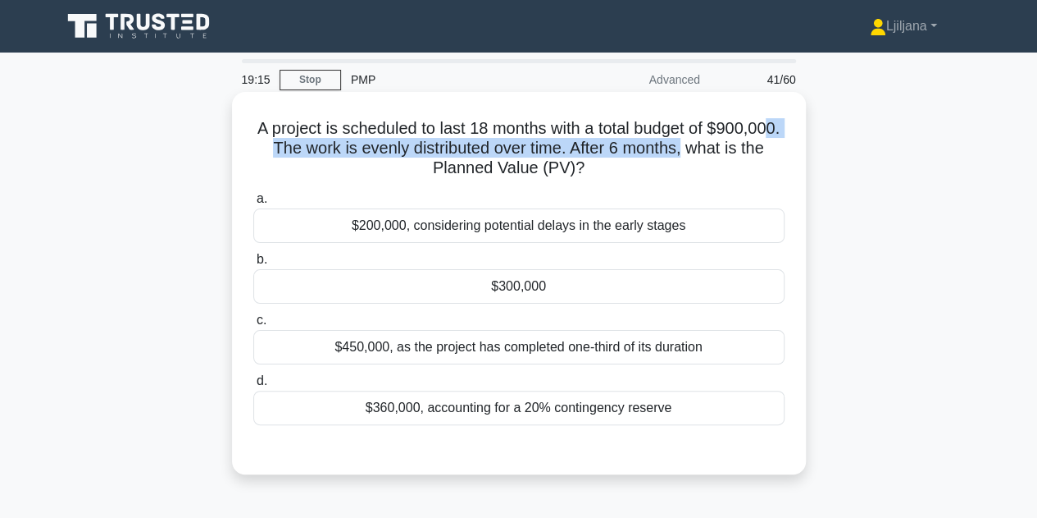
drag, startPoint x: 328, startPoint y: 150, endPoint x: 752, endPoint y: 145, distance: 424.0
click at [767, 146] on h5 "A project is scheduled to last 18 months with a total budget of $900,000. The w…" at bounding box center [519, 148] width 535 height 61
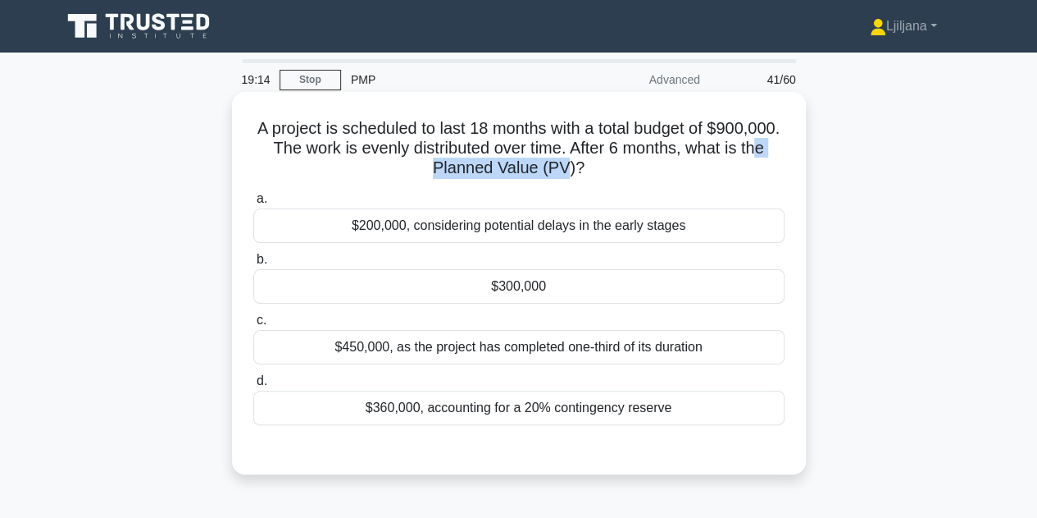
drag, startPoint x: 466, startPoint y: 176, endPoint x: 611, endPoint y: 169, distance: 145.4
click at [611, 169] on h5 "A project is scheduled to last 18 months with a total budget of $900,000. The w…" at bounding box center [519, 148] width 535 height 61
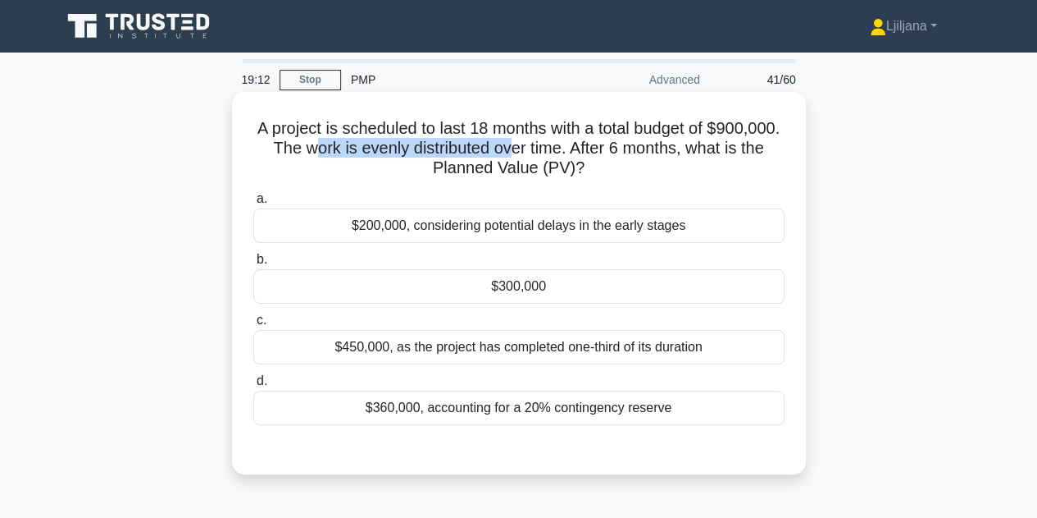
drag, startPoint x: 390, startPoint y: 140, endPoint x: 587, endPoint y: 143, distance: 197.7
click at [587, 143] on h5 "A project is scheduled to last 18 months with a total budget of $900,000. The w…" at bounding box center [519, 148] width 535 height 61
click at [553, 277] on div "$300,000" at bounding box center [518, 286] width 531 height 34
click at [253, 265] on input "b. $300,000" at bounding box center [253, 259] width 0 height 11
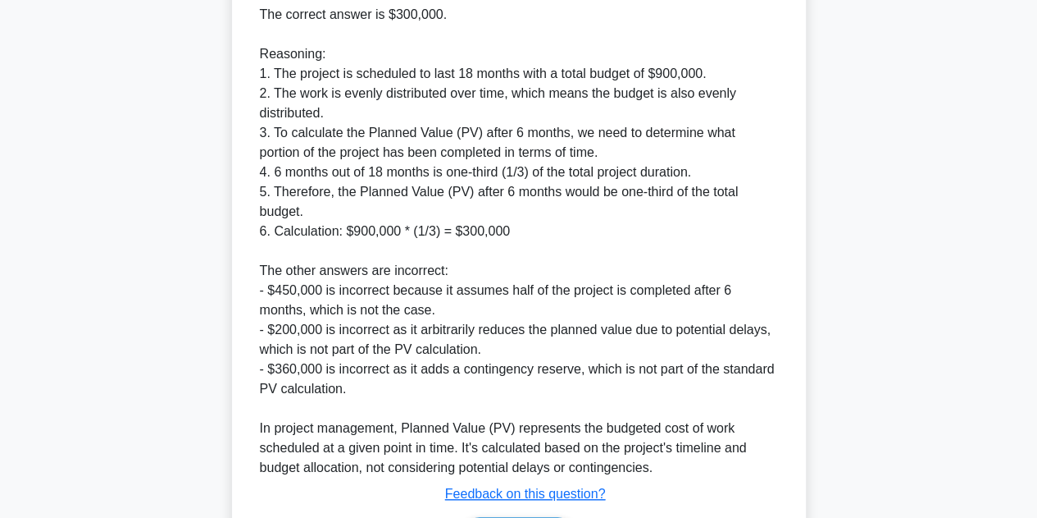
scroll to position [590, 0]
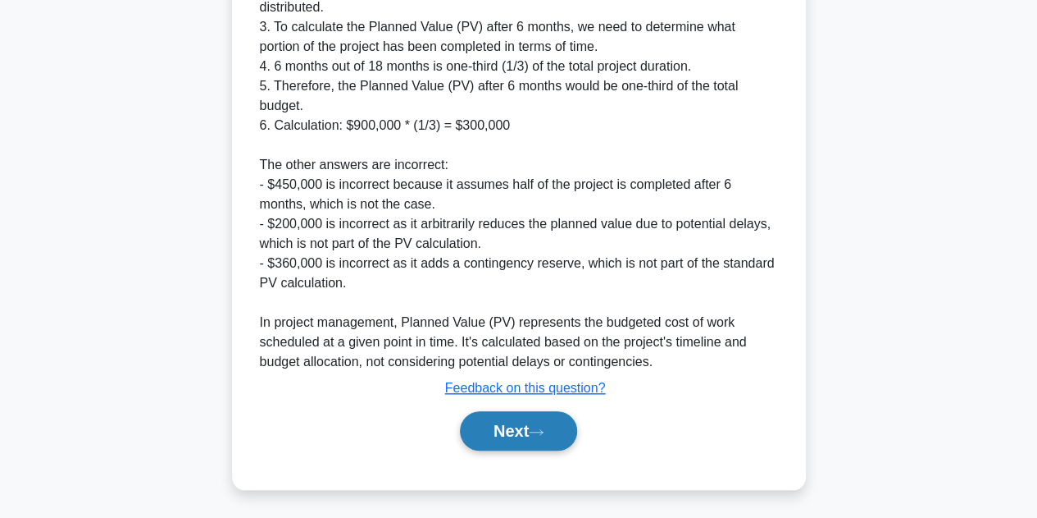
drag, startPoint x: 490, startPoint y: 437, endPoint x: 504, endPoint y: 429, distance: 15.5
click at [491, 436] on button "Next" at bounding box center [518, 430] width 117 height 39
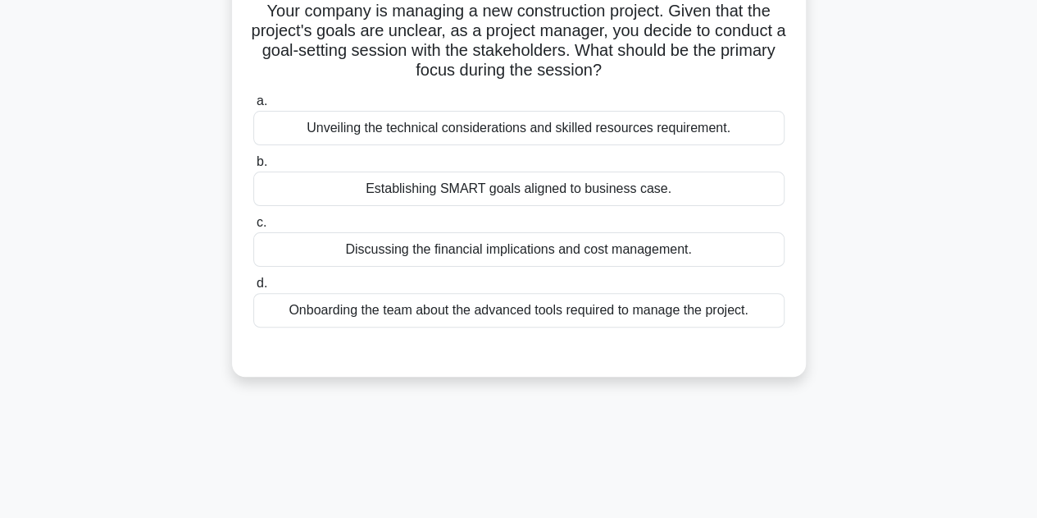
scroll to position [0, 0]
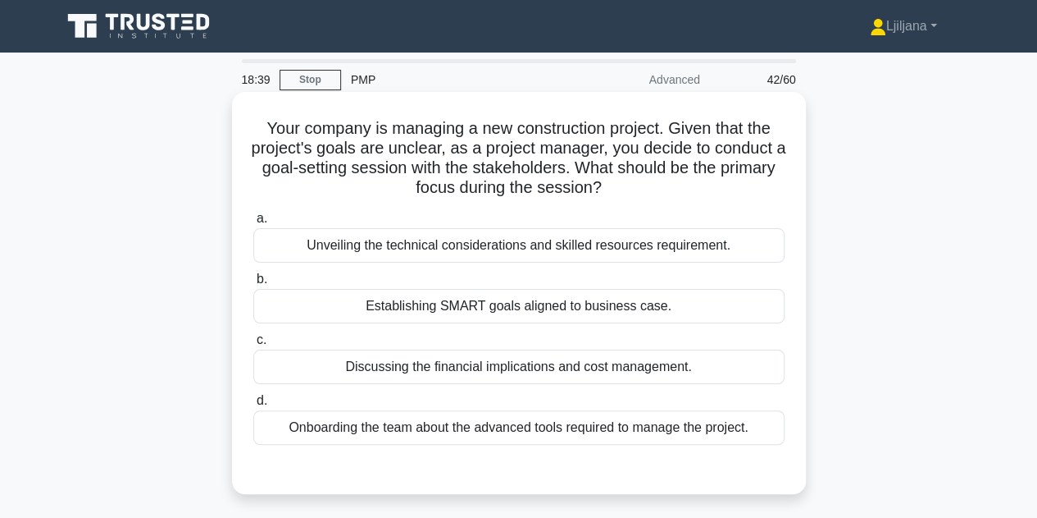
click at [575, 311] on div "Establishing SMART goals aligned to business case." at bounding box center [518, 306] width 531 height 34
click at [253, 285] on input "b. Establishing SMART goals aligned to business case." at bounding box center [253, 279] width 0 height 11
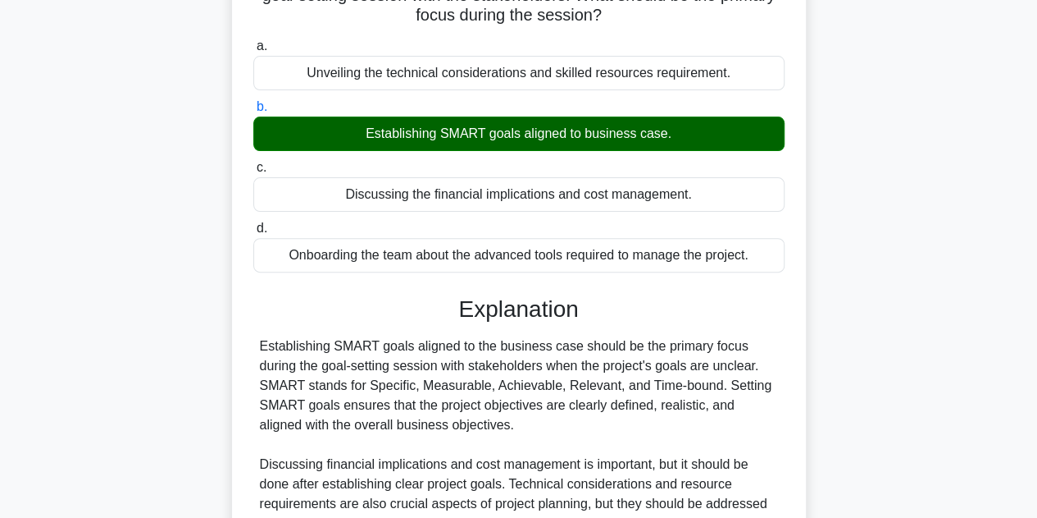
scroll to position [328, 0]
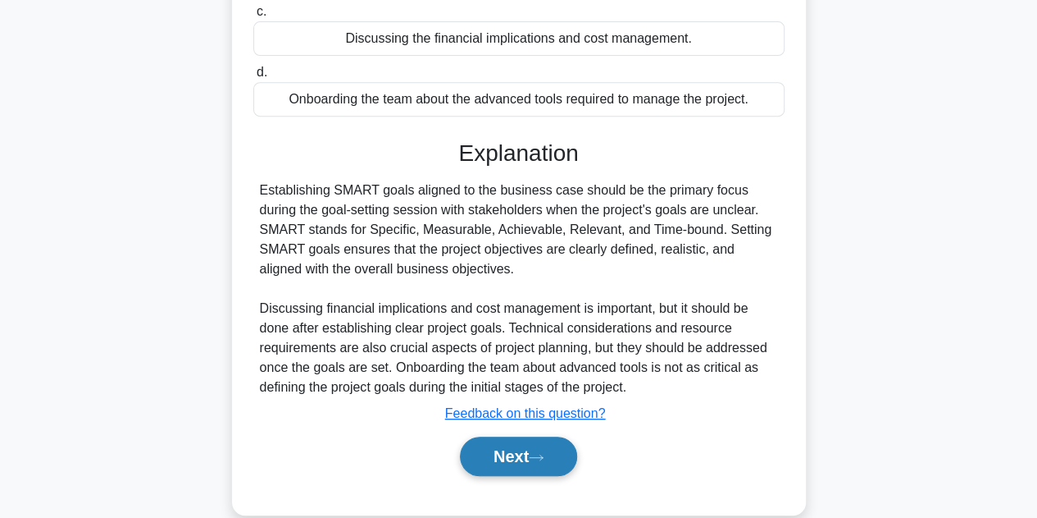
click at [528, 461] on button "Next" at bounding box center [518, 455] width 117 height 39
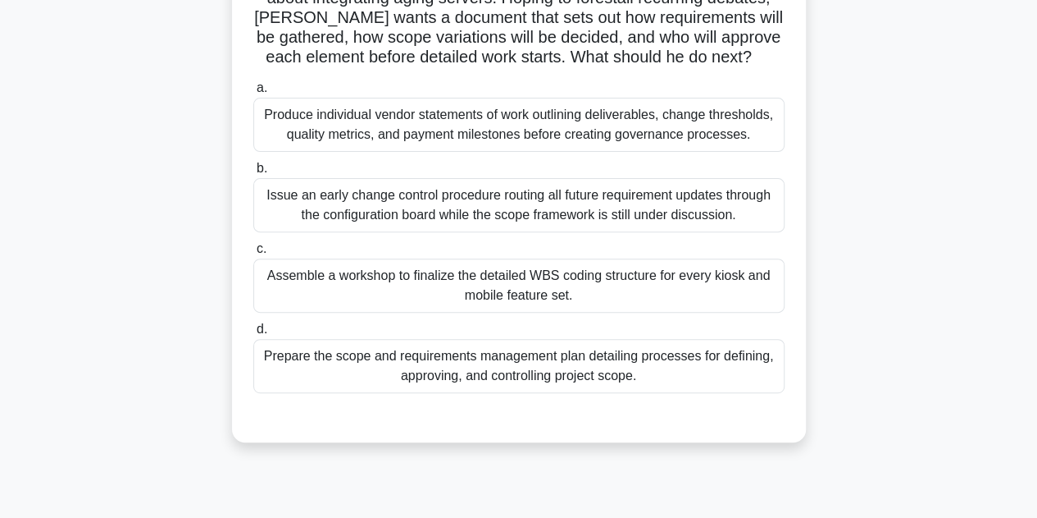
scroll to position [164, 0]
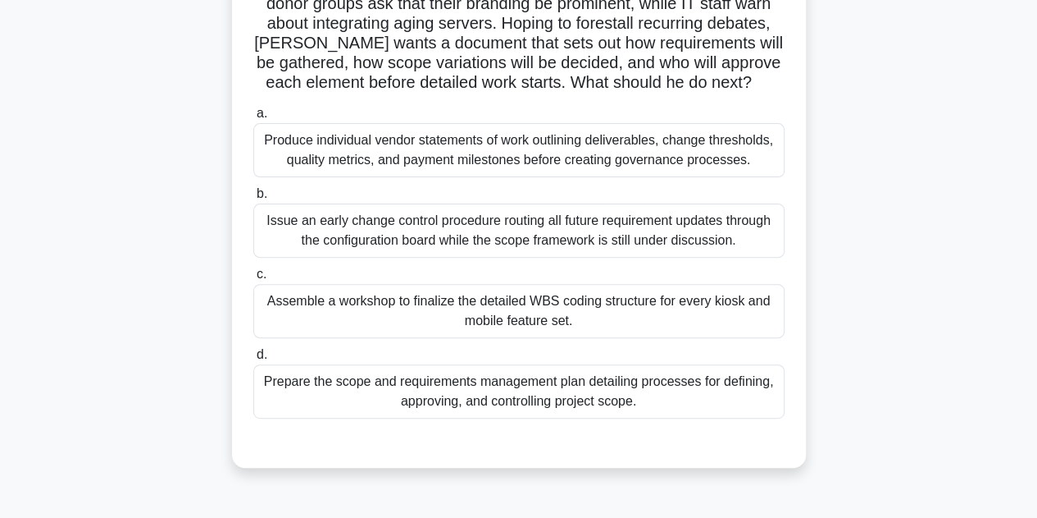
click at [506, 305] on div "Assemble a workshop to finalize the detailed WBS coding structure for every kio…" at bounding box center [518, 311] width 531 height 54
click at [253, 280] on input "c. Assemble a workshop to finalize the detailed WBS coding structure for every …" at bounding box center [253, 274] width 0 height 11
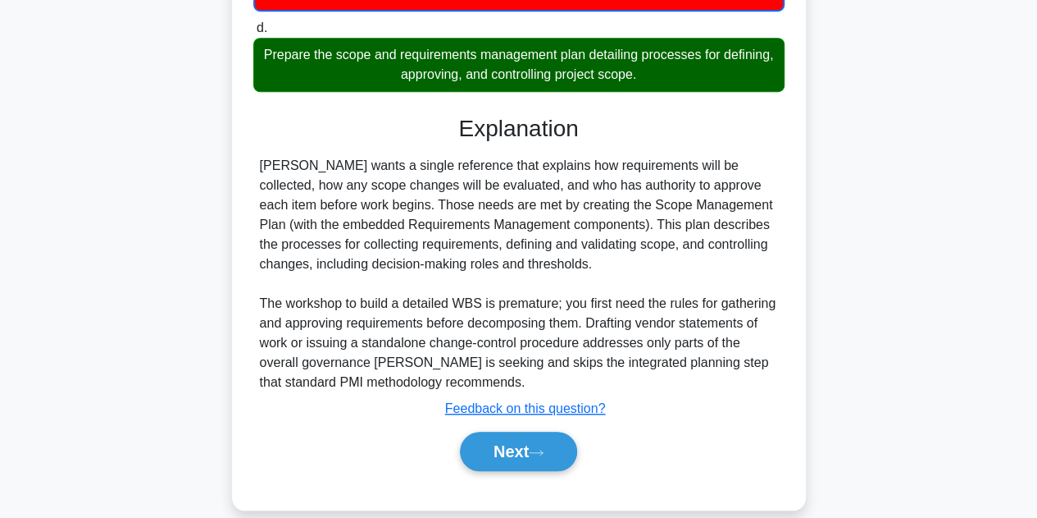
scroll to position [513, 0]
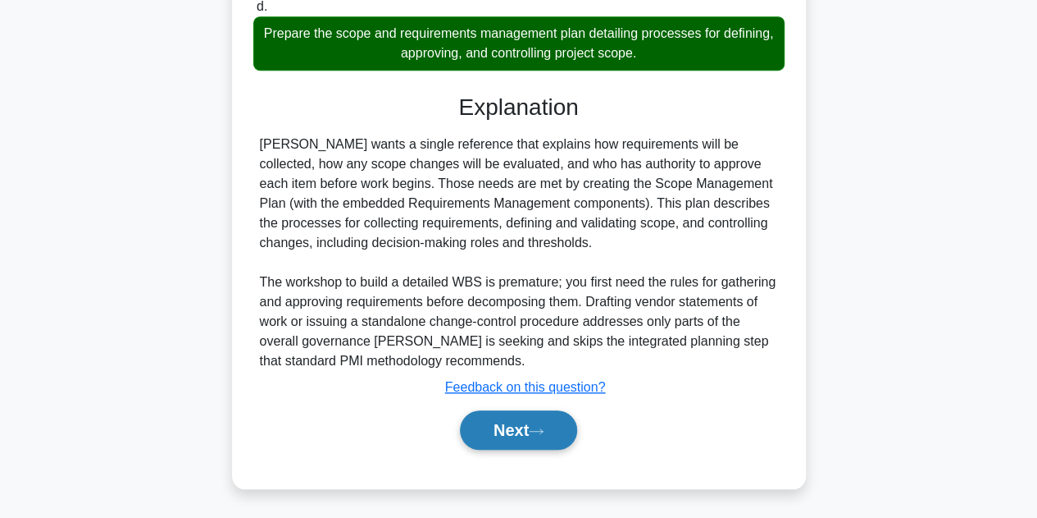
click at [507, 415] on button "Next" at bounding box center [518, 429] width 117 height 39
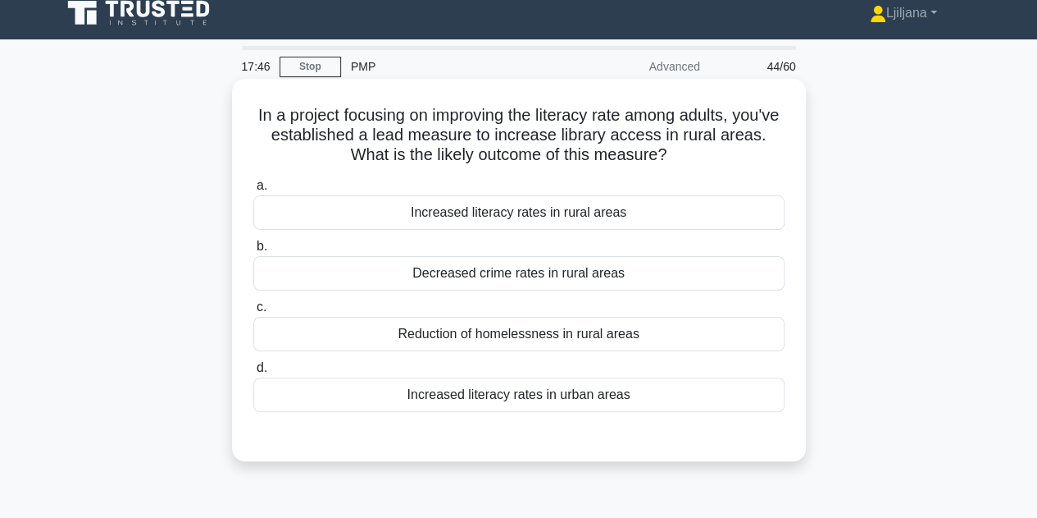
scroll to position [0, 0]
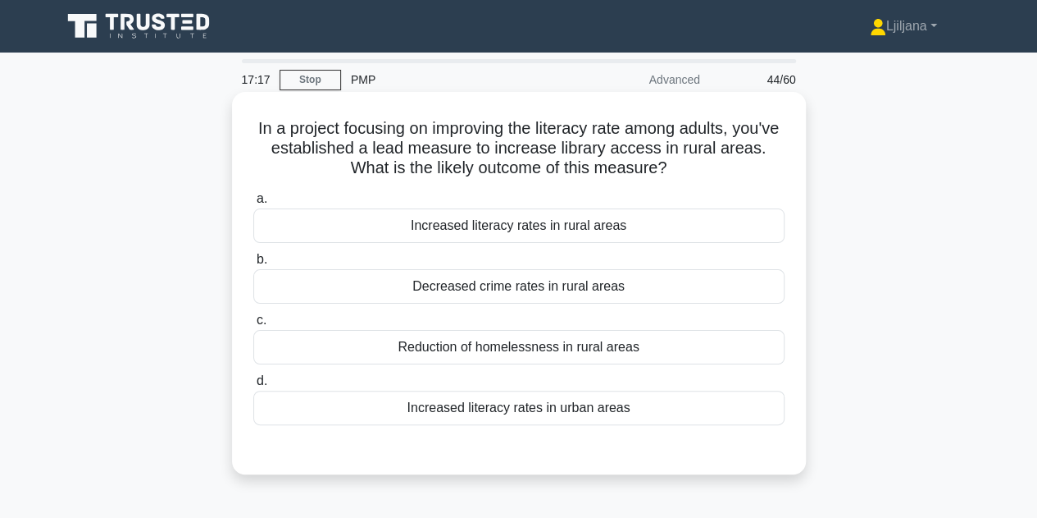
click at [618, 349] on div "Reduction of homelessness in rural areas" at bounding box center [518, 347] width 531 height 34
click at [253, 326] on input "c. Reduction of homelessness in rural areas" at bounding box center [253, 320] width 0 height 11
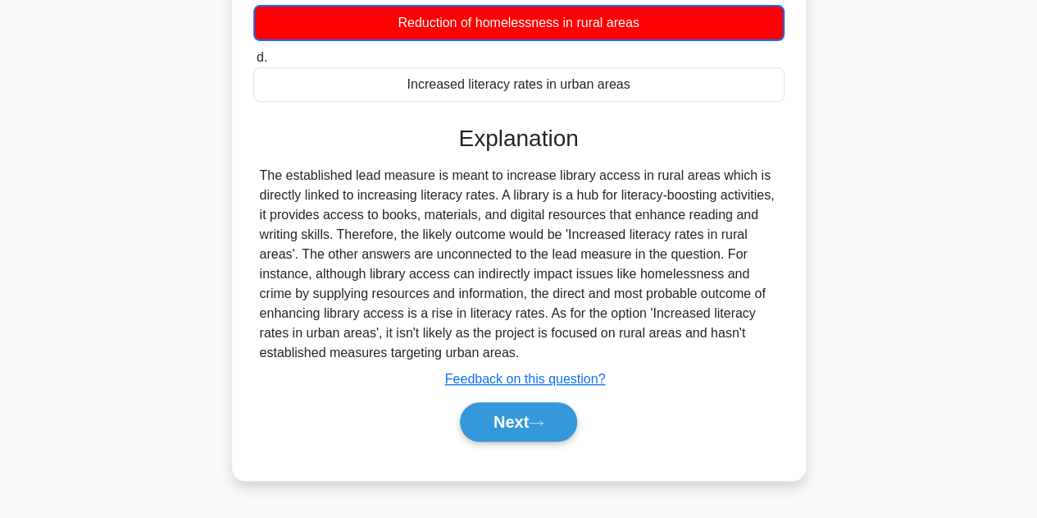
scroll to position [328, 0]
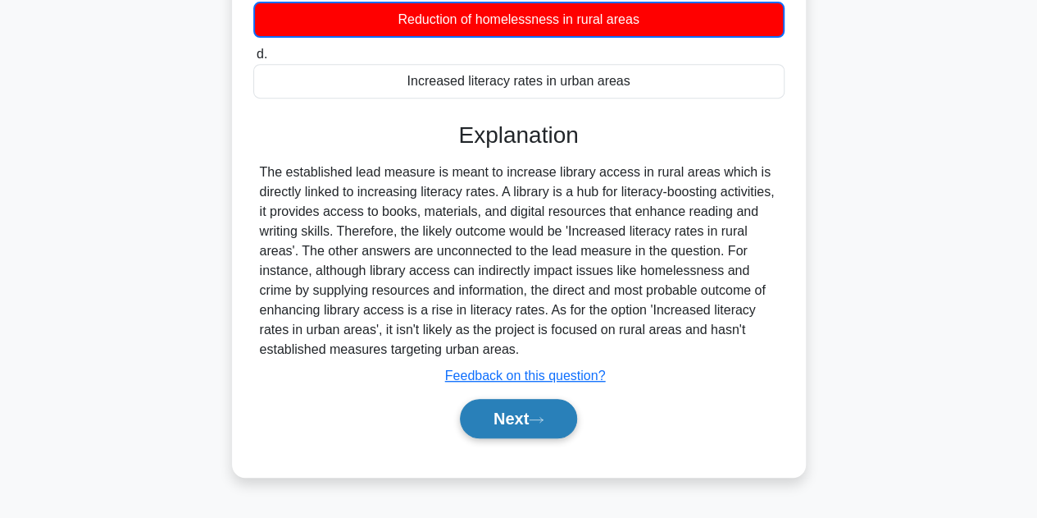
click at [535, 416] on button "Next" at bounding box center [518, 418] width 117 height 39
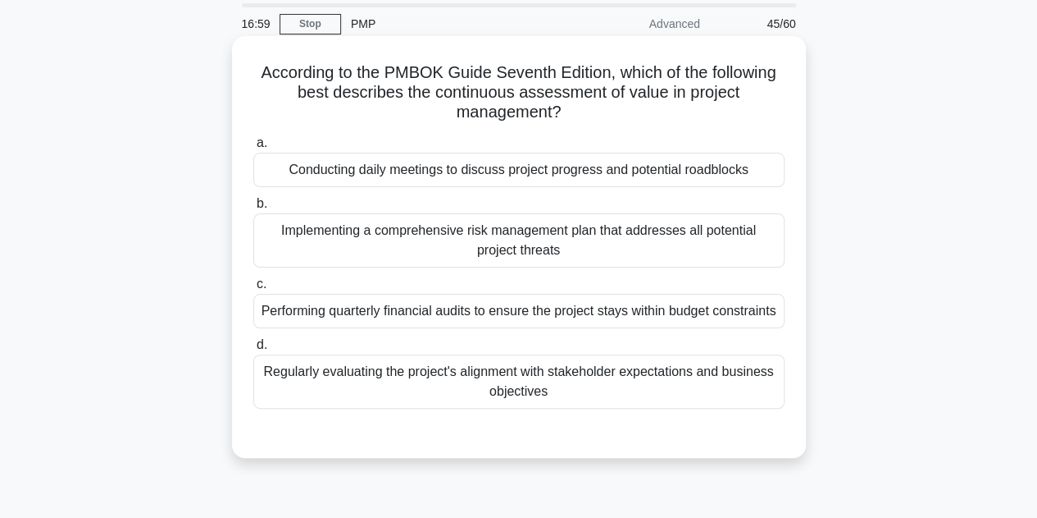
scroll to position [82, 0]
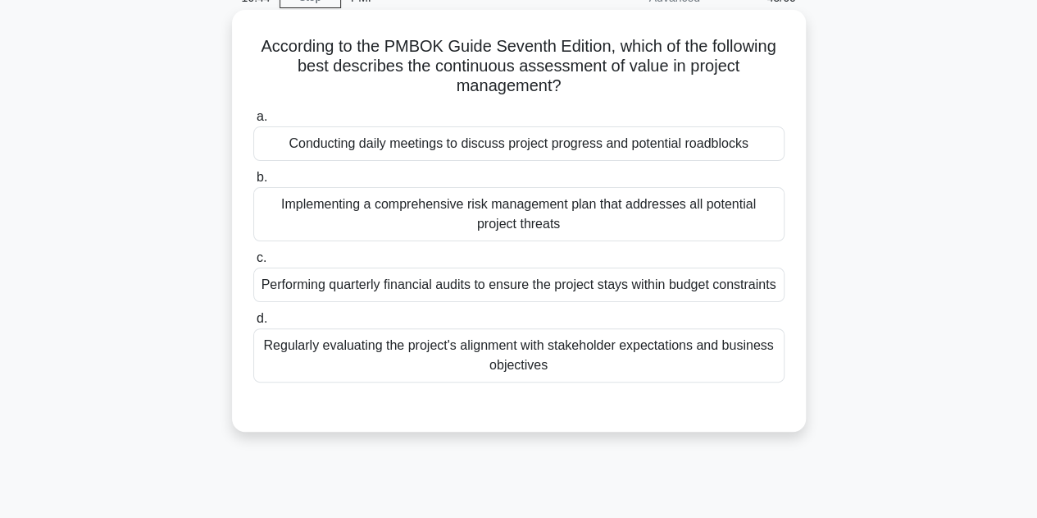
click at [534, 375] on div "Regularly evaluating the project's alignment with stakeholder expectations and …" at bounding box center [518, 355] width 531 height 54
click at [253, 324] on input "d. Regularly evaluating the project's alignment with stakeholder expectations a…" at bounding box center [253, 318] width 0 height 11
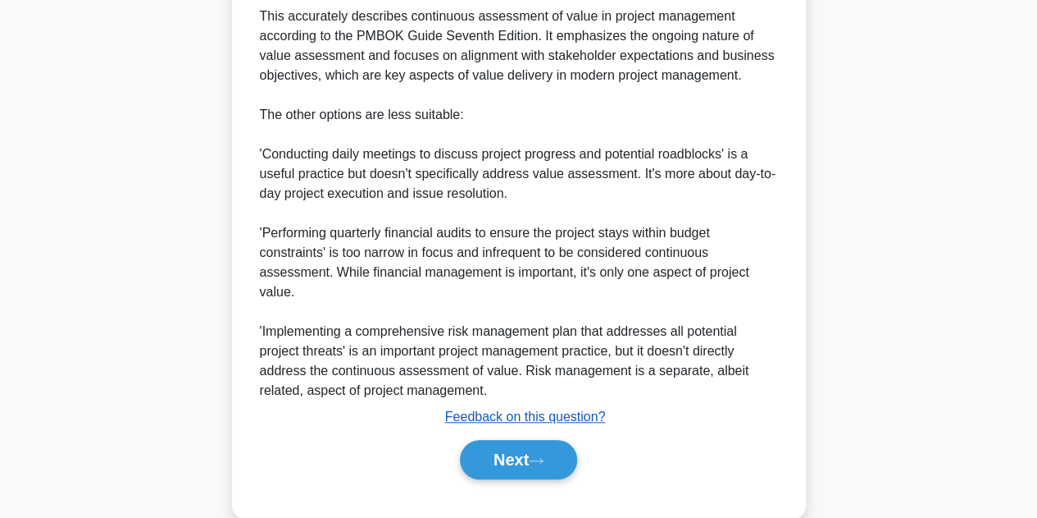
scroll to position [629, 0]
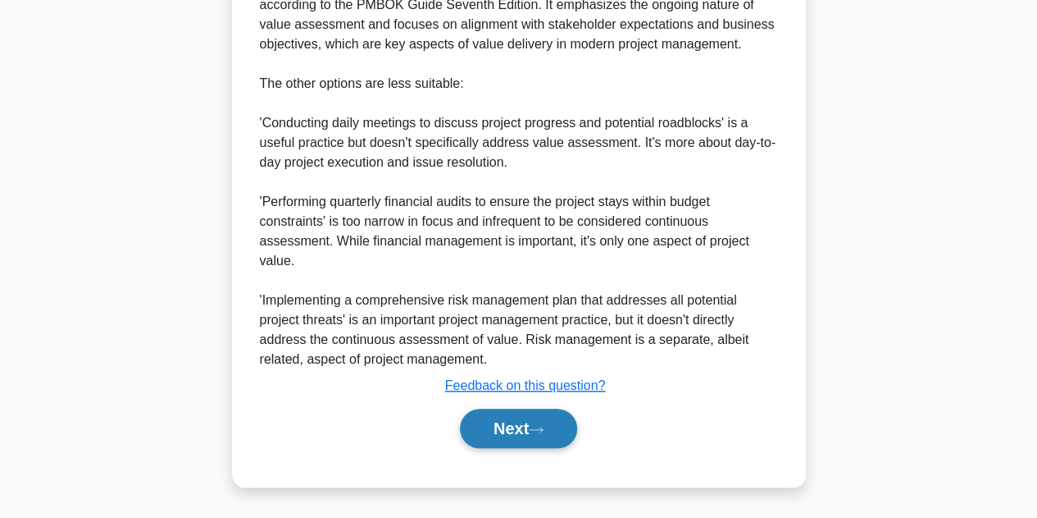
click at [536, 427] on icon at bounding box center [536, 429] width 15 height 9
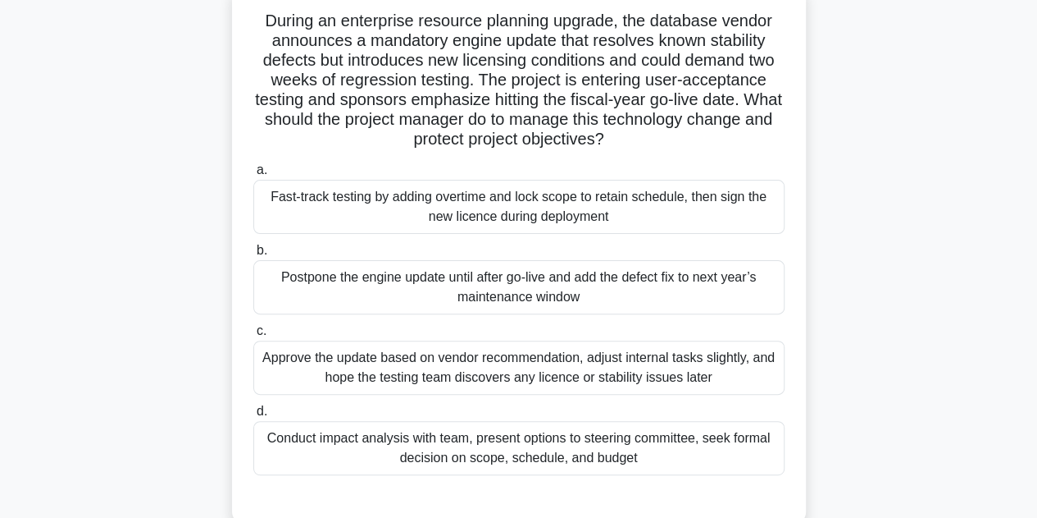
scroll to position [82, 0]
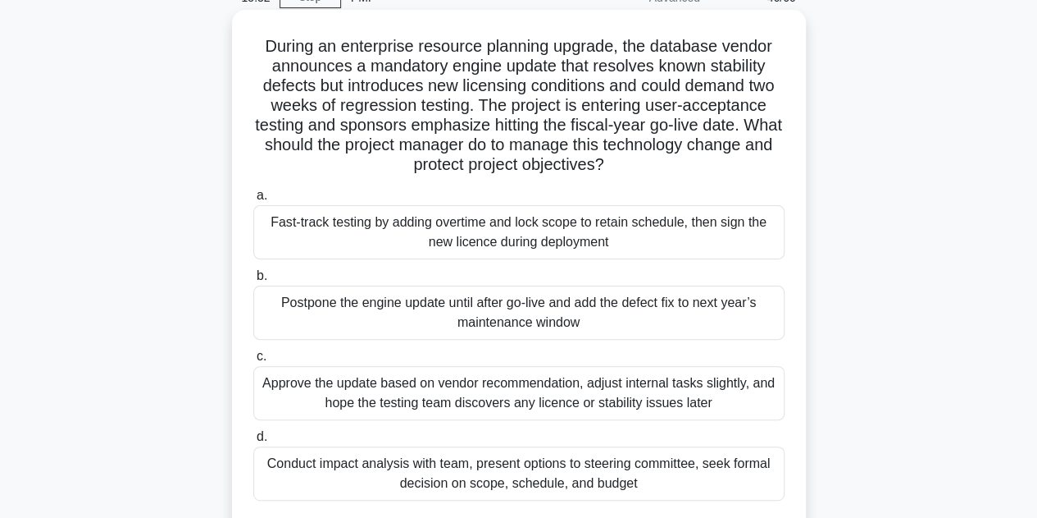
click at [592, 469] on div "Conduct impact analysis with team, present options to steering committee, seek …" at bounding box center [518, 473] width 531 height 54
click at [253, 442] on input "d. Conduct impact analysis with team, present options to steering committee, se…" at bounding box center [253, 436] width 0 height 11
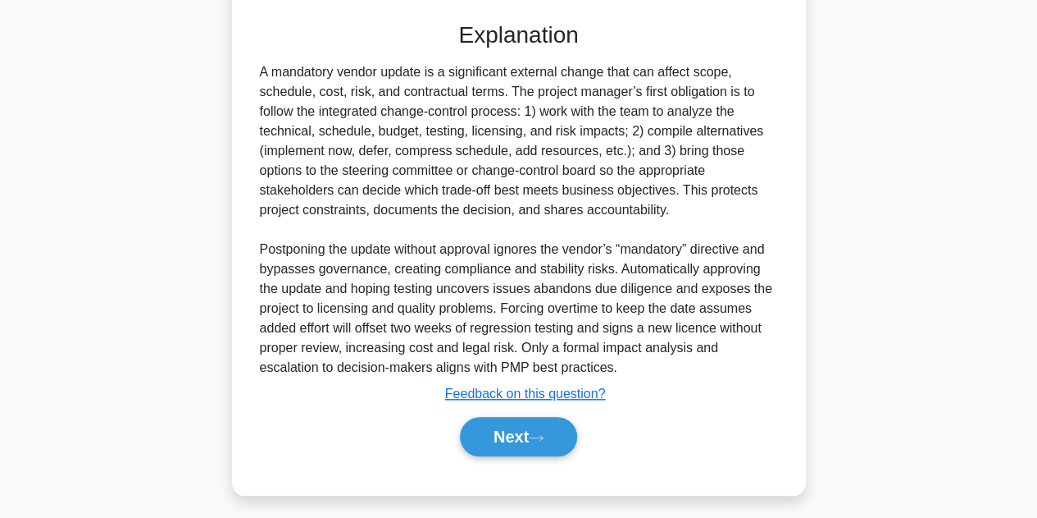
scroll to position [590, 0]
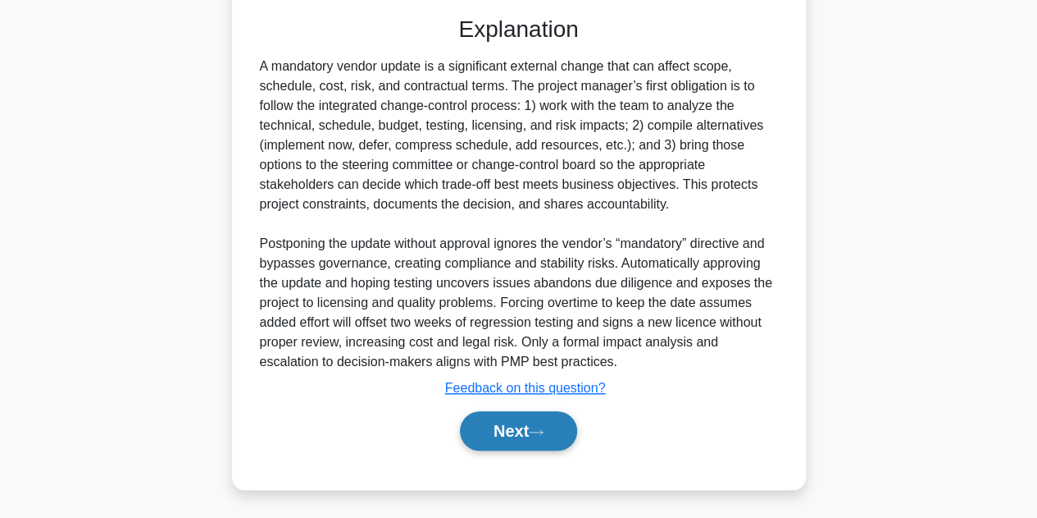
click at [519, 430] on button "Next" at bounding box center [518, 430] width 117 height 39
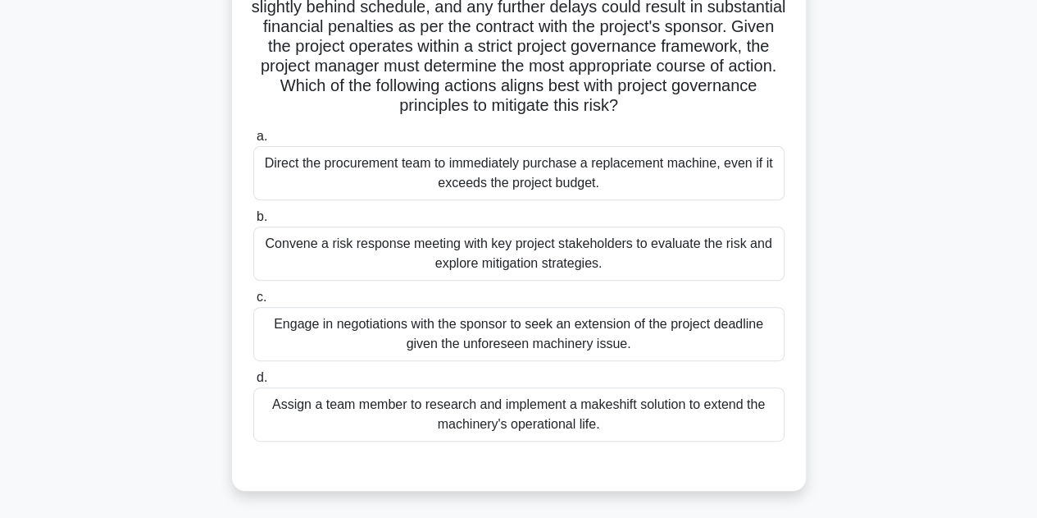
scroll to position [246, 0]
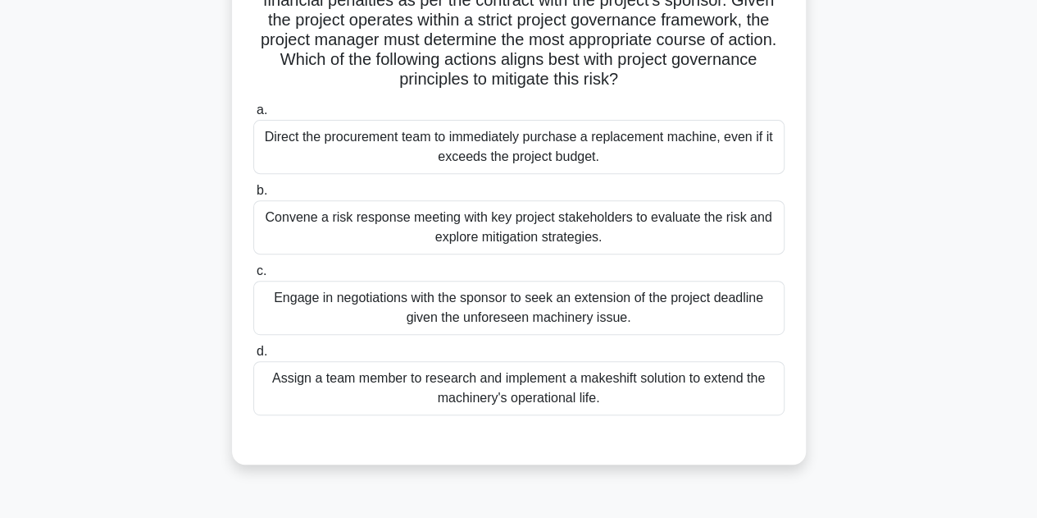
click at [716, 227] on div "Convene a risk response meeting with key project stakeholders to evaluate the r…" at bounding box center [518, 227] width 531 height 54
click at [253, 196] on input "b. Convene a risk response meeting with key project stakeholders to evaluate th…" at bounding box center [253, 190] width 0 height 11
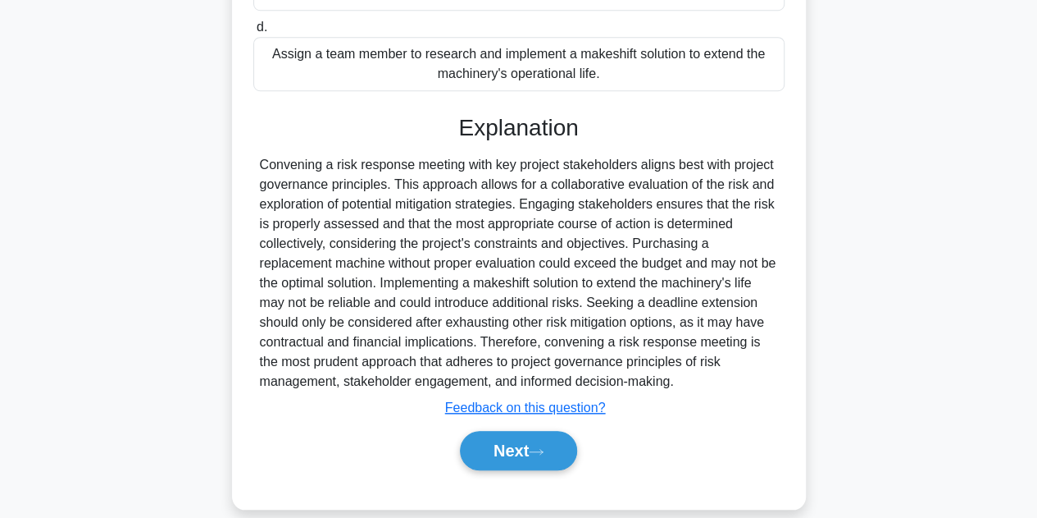
scroll to position [590, 0]
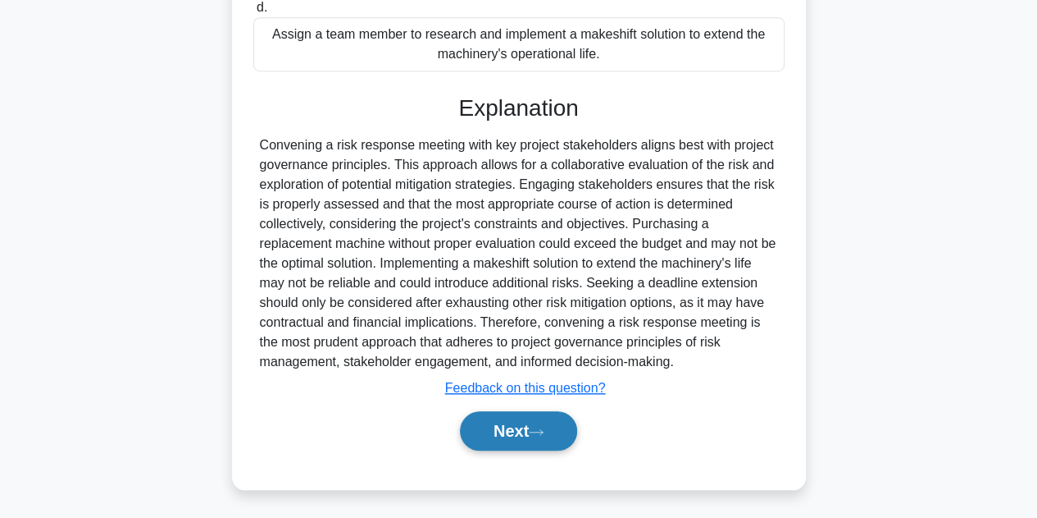
click at [518, 432] on button "Next" at bounding box center [518, 430] width 117 height 39
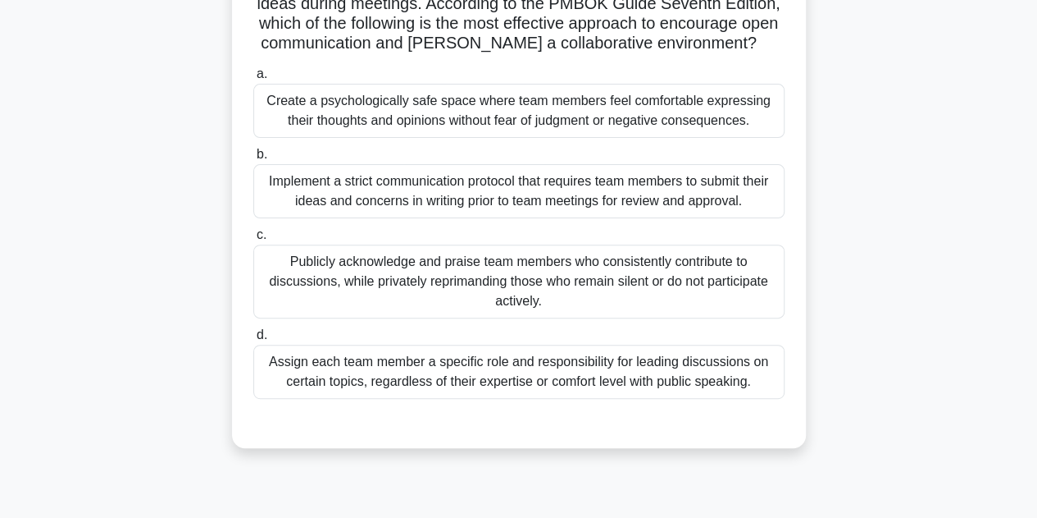
scroll to position [82, 0]
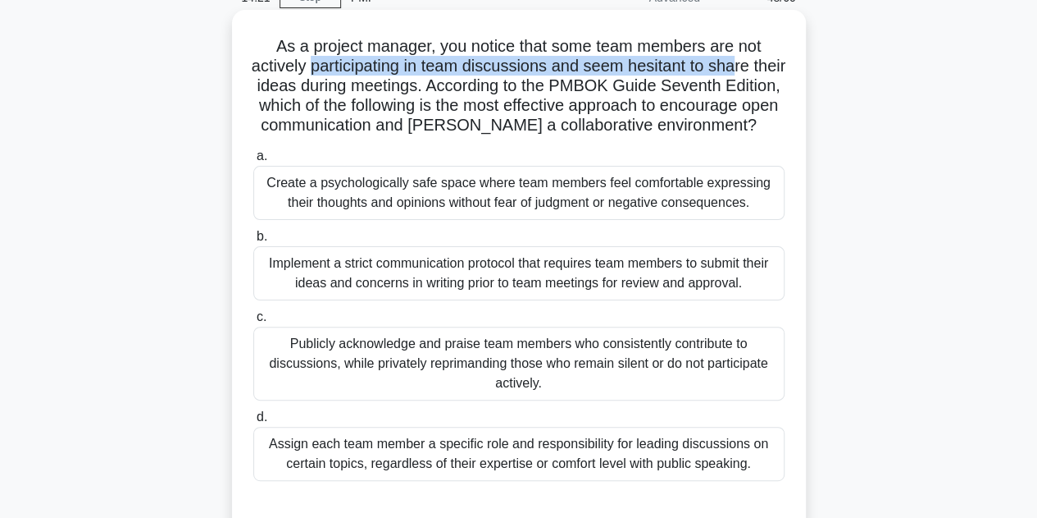
drag, startPoint x: 330, startPoint y: 66, endPoint x: 759, endPoint y: 71, distance: 429.0
click at [759, 71] on h5 "As a project manager, you notice that some team members are not actively partic…" at bounding box center [519, 86] width 535 height 100
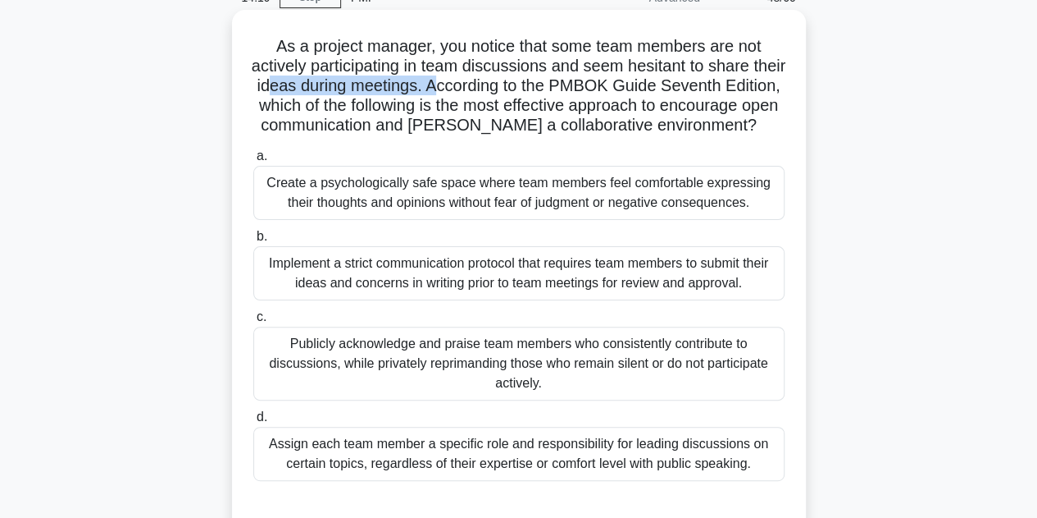
drag, startPoint x: 316, startPoint y: 91, endPoint x: 486, endPoint y: 88, distance: 169.8
click at [486, 88] on h5 "As a project manager, you notice that some team members are not actively partic…" at bounding box center [519, 86] width 535 height 100
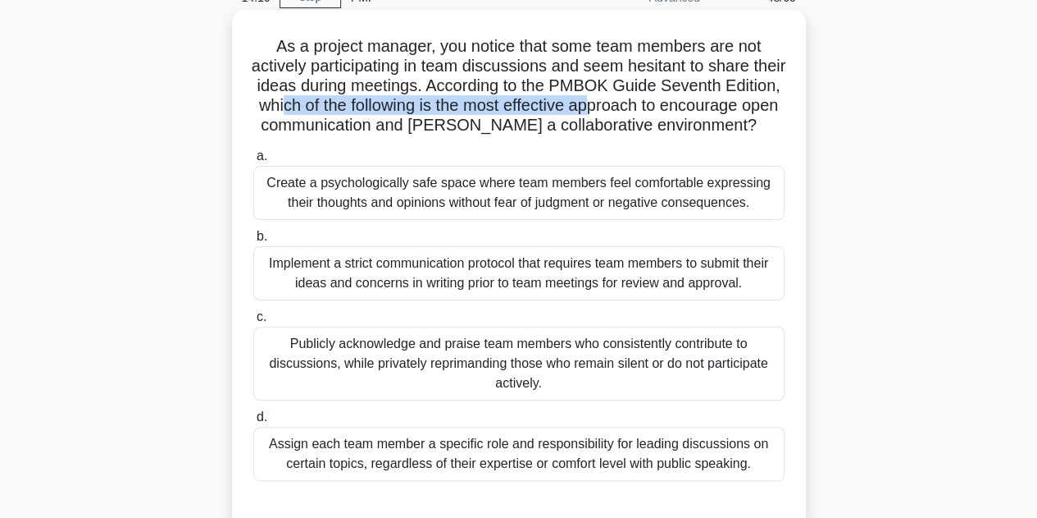
drag, startPoint x: 376, startPoint y: 107, endPoint x: 682, endPoint y: 101, distance: 305.2
click at [682, 101] on h5 "As a project manager, you notice that some team members are not actively partic…" at bounding box center [519, 86] width 535 height 100
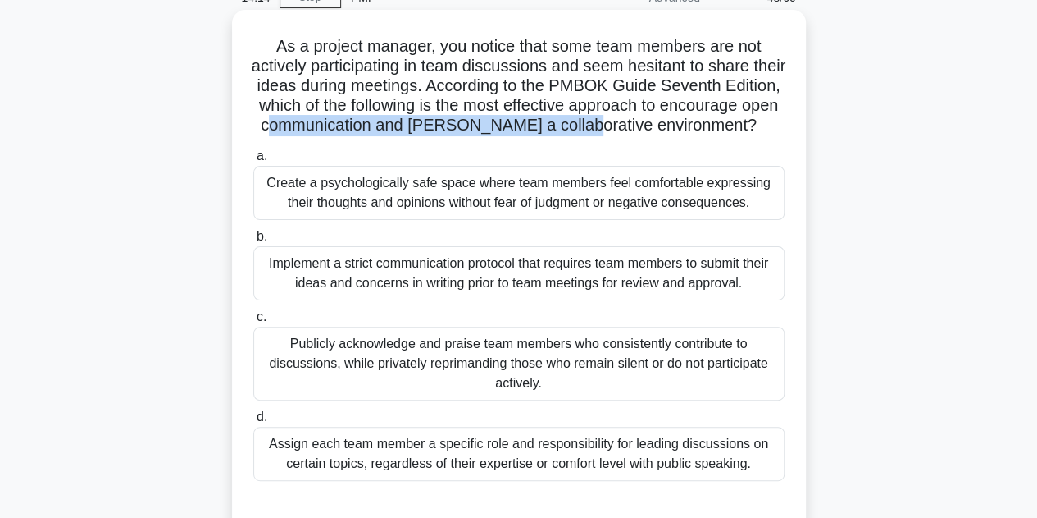
drag, startPoint x: 435, startPoint y: 133, endPoint x: 751, endPoint y: 122, distance: 316.8
click at [751, 122] on h5 "As a project manager, you notice that some team members are not actively partic…" at bounding box center [519, 86] width 535 height 100
drag, startPoint x: 331, startPoint y: 201, endPoint x: 676, endPoint y: 212, distance: 345.5
click at [676, 212] on div "Create a psychologically safe space where team members feel comfortable express…" at bounding box center [518, 193] width 531 height 54
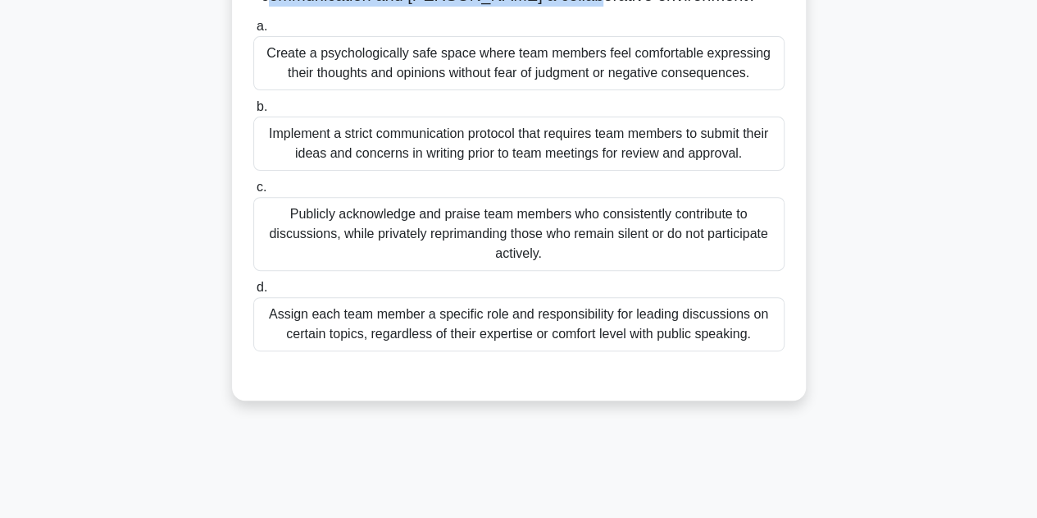
scroll to position [246, 0]
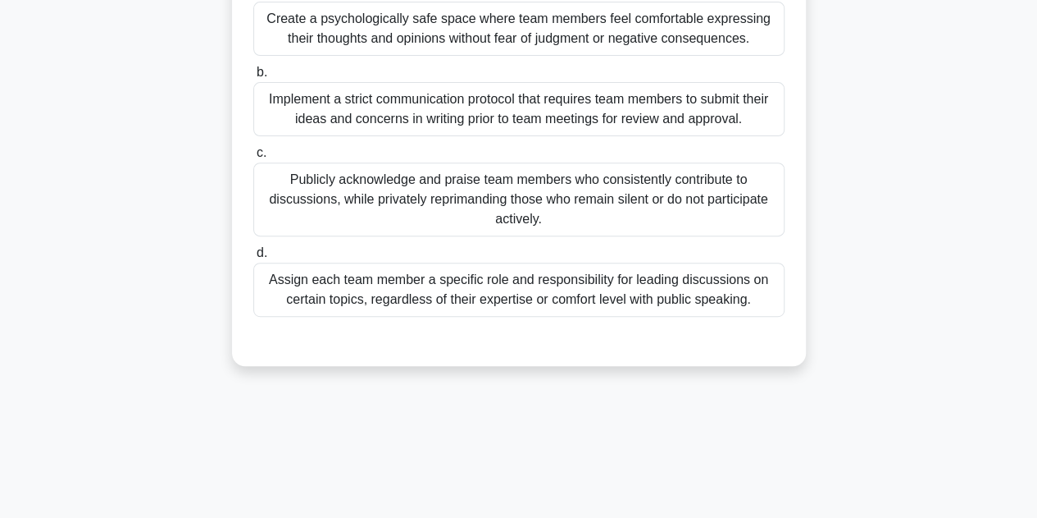
click at [353, 48] on div "Create a psychologically safe space where team members feel comfortable express…" at bounding box center [518, 29] width 531 height 54
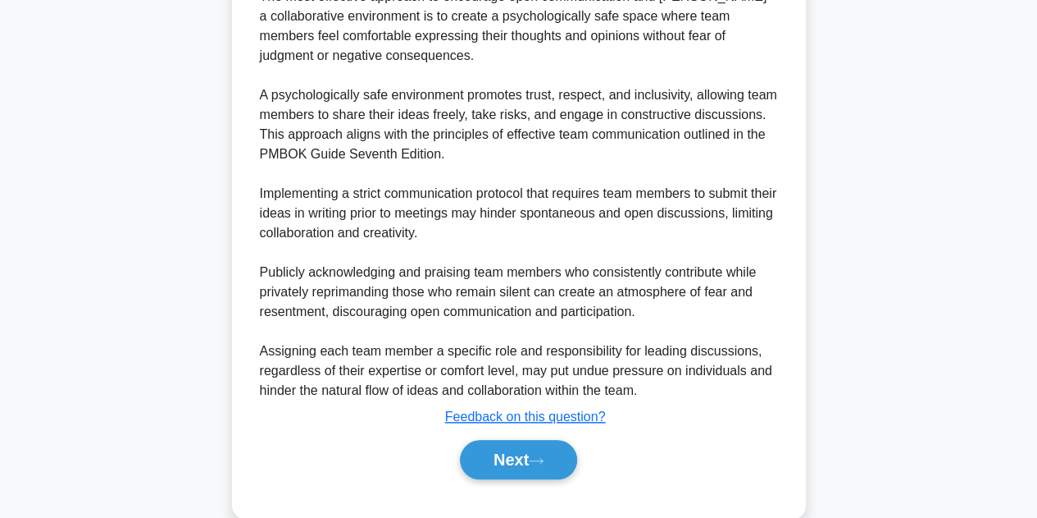
scroll to position [688, 0]
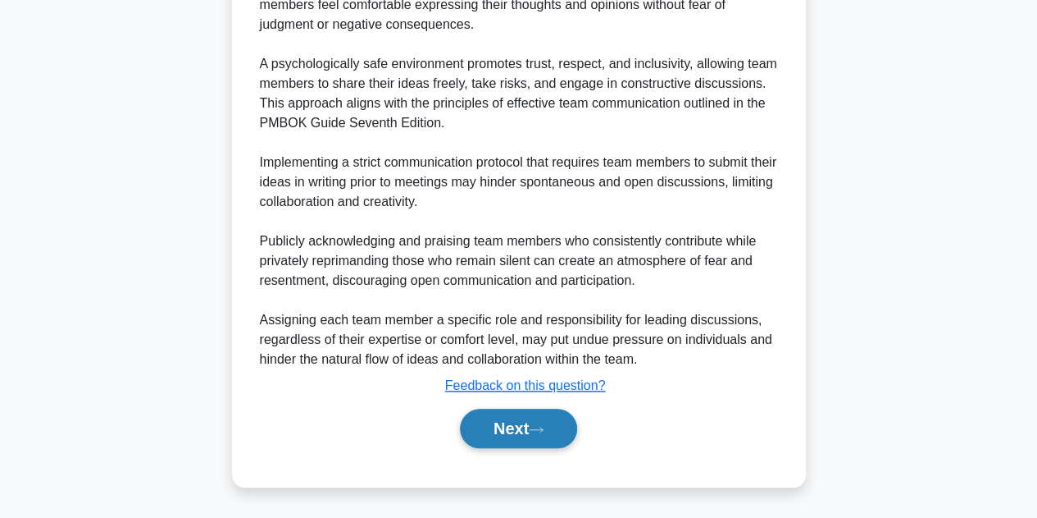
click at [494, 428] on button "Next" at bounding box center [518, 427] width 117 height 39
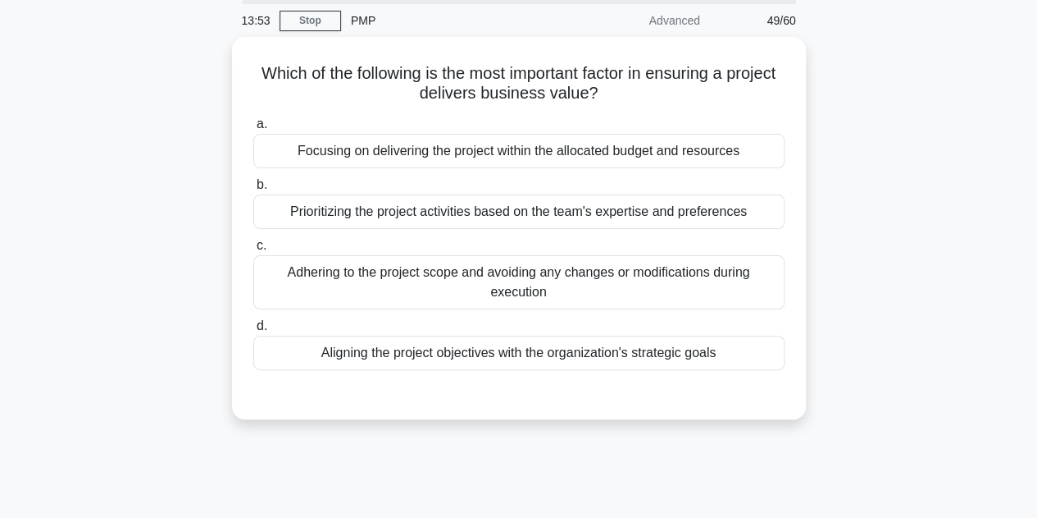
scroll to position [0, 0]
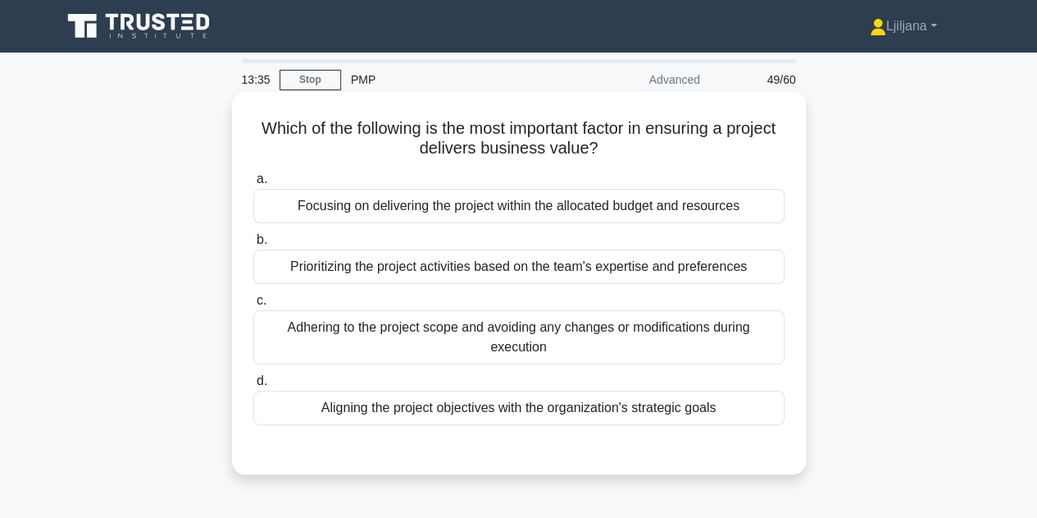
click at [498, 416] on div "Aligning the project objectives with the organization's strategic goals" at bounding box center [518, 407] width 531 height 34
click at [253, 386] on input "d. Aligning the project objectives with the organization's strategic goals" at bounding box center [253, 381] width 0 height 11
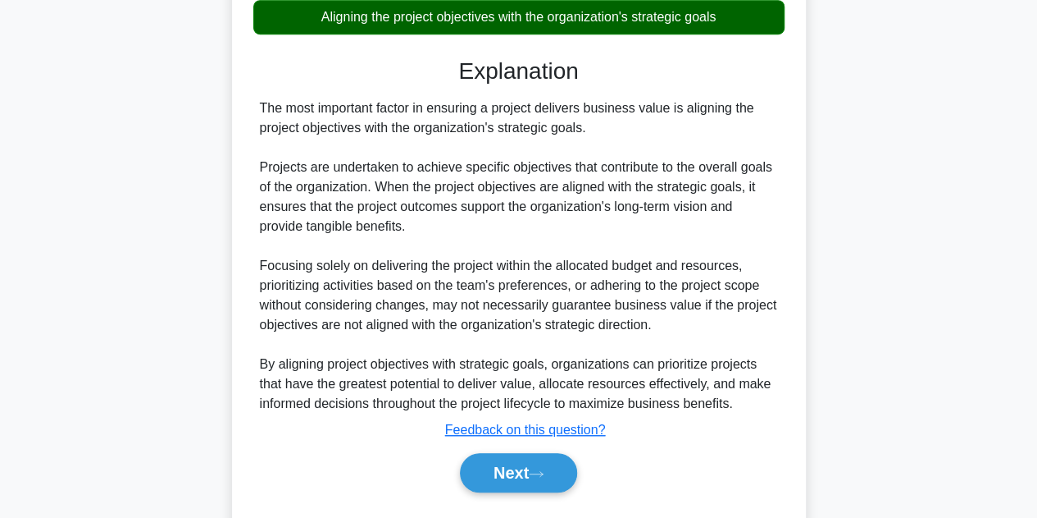
scroll to position [432, 0]
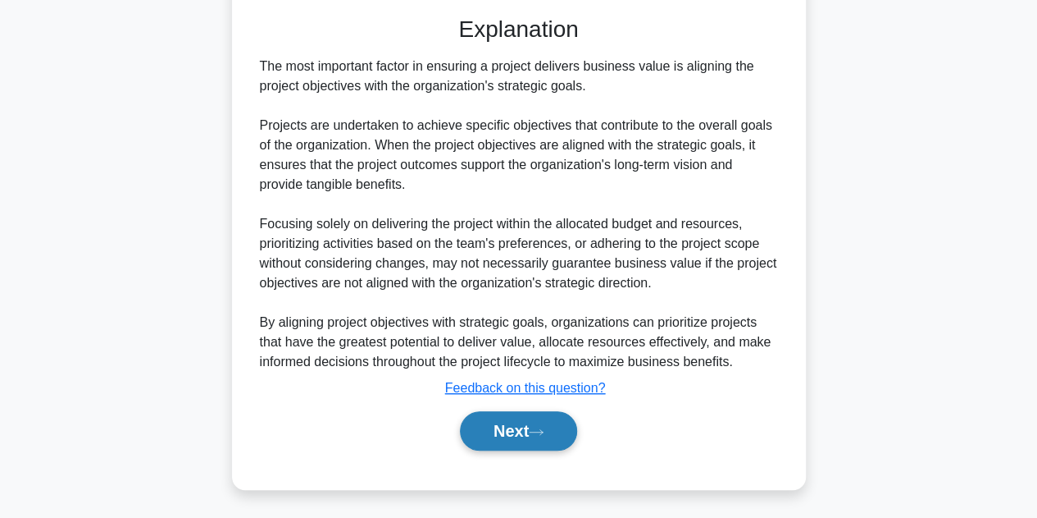
click at [545, 436] on button "Next" at bounding box center [518, 430] width 117 height 39
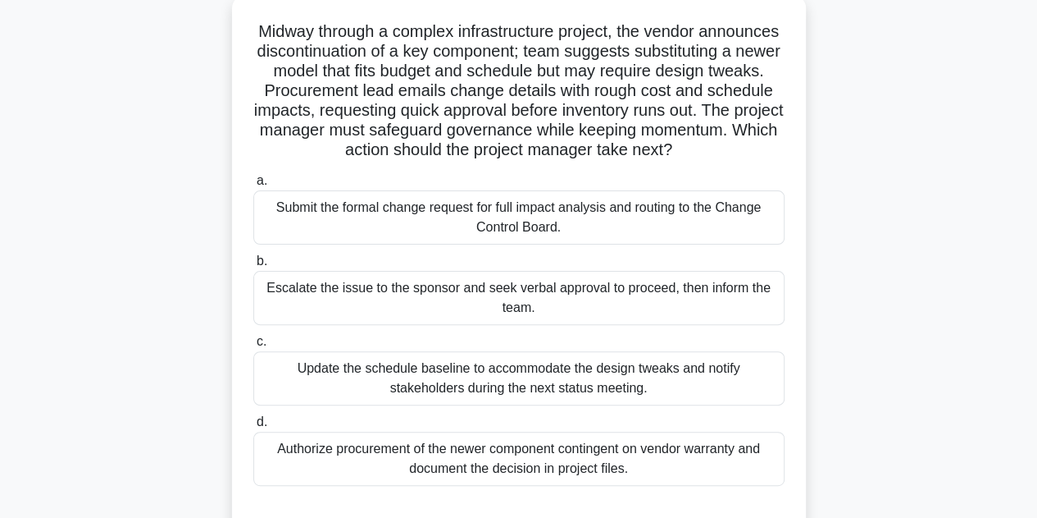
scroll to position [122, 0]
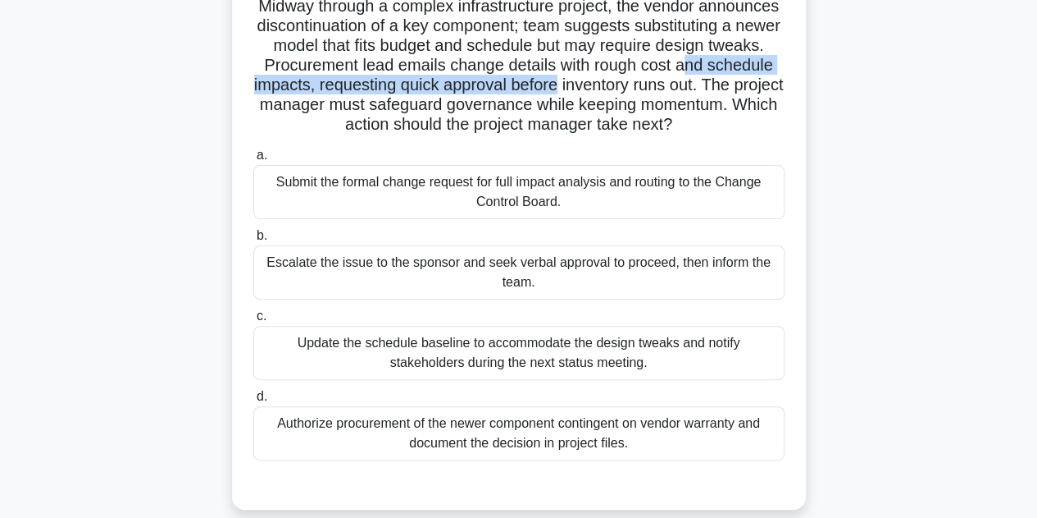
drag, startPoint x: 365, startPoint y: 83, endPoint x: 787, endPoint y: 86, distance: 421.6
click at [787, 86] on div "Midway through a complex infrastructure project, the vendor announces discontin…" at bounding box center [519, 239] width 561 height 527
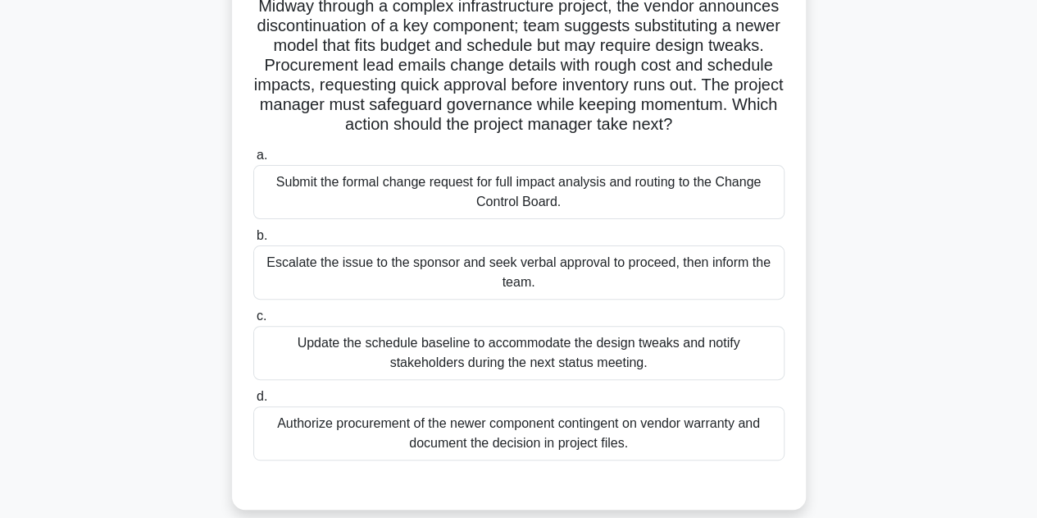
click at [468, 210] on div "Submit the formal change request for full impact analysis and routing to the Ch…" at bounding box center [518, 192] width 531 height 54
click at [253, 161] on input "a. Submit the formal change request for full impact analysis and routing to the…" at bounding box center [253, 155] width 0 height 11
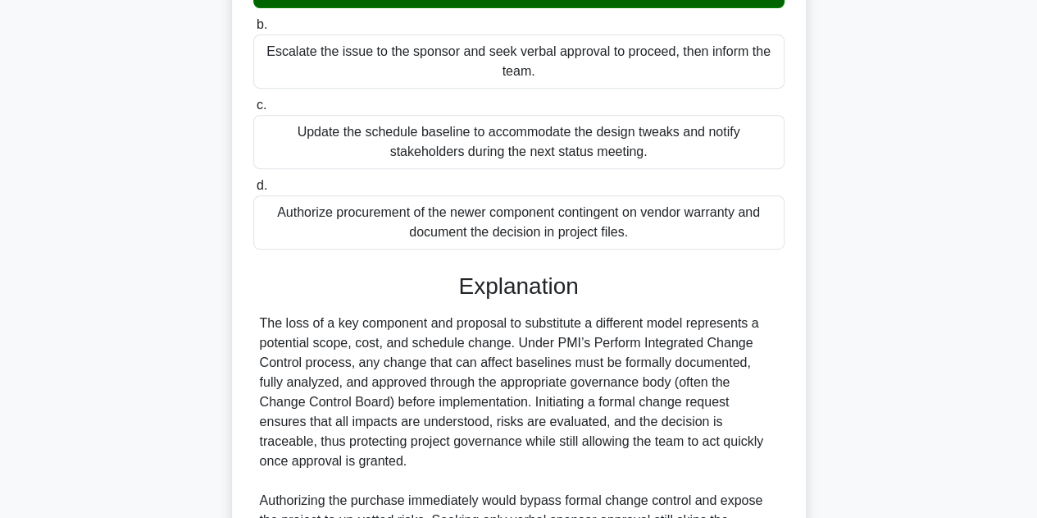
scroll to position [532, 0]
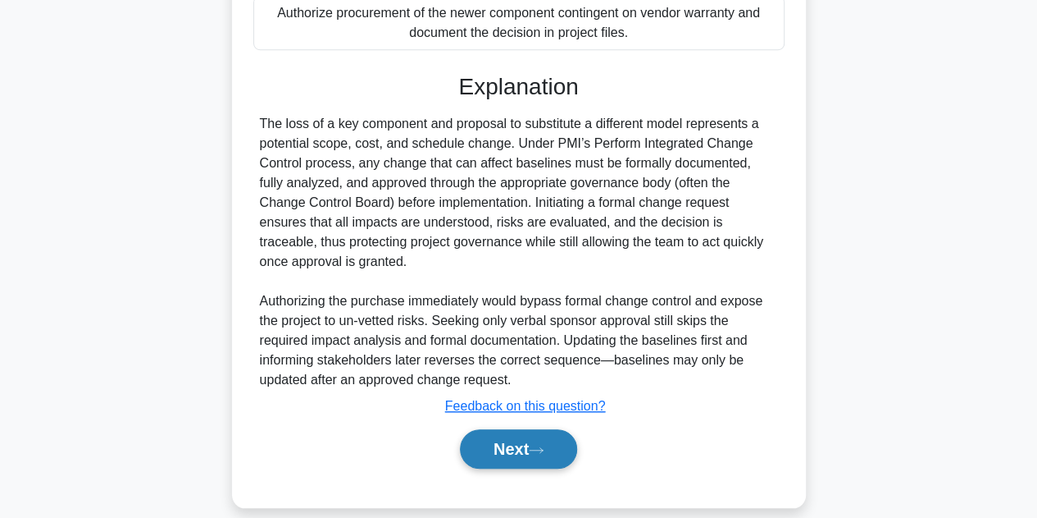
click at [515, 445] on button "Next" at bounding box center [518, 448] width 117 height 39
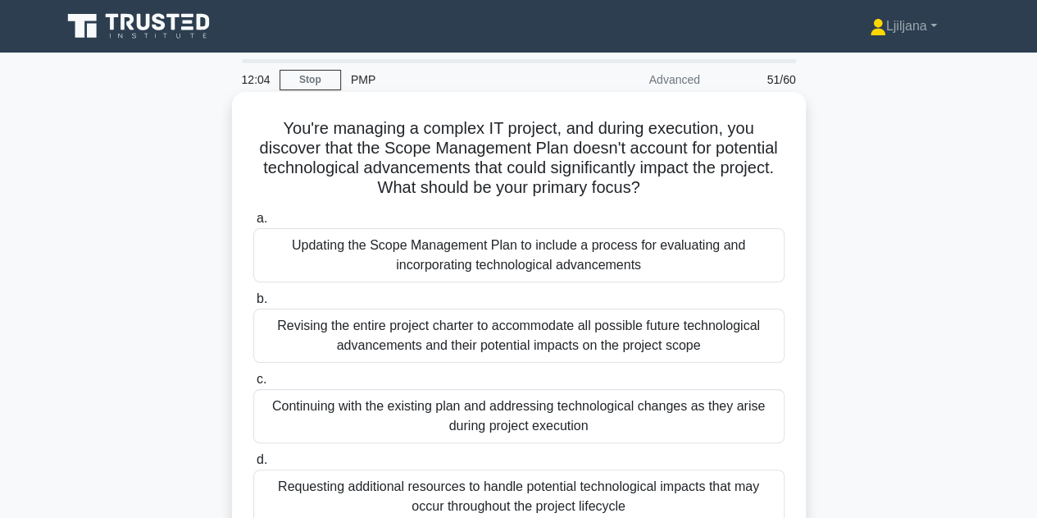
scroll to position [82, 0]
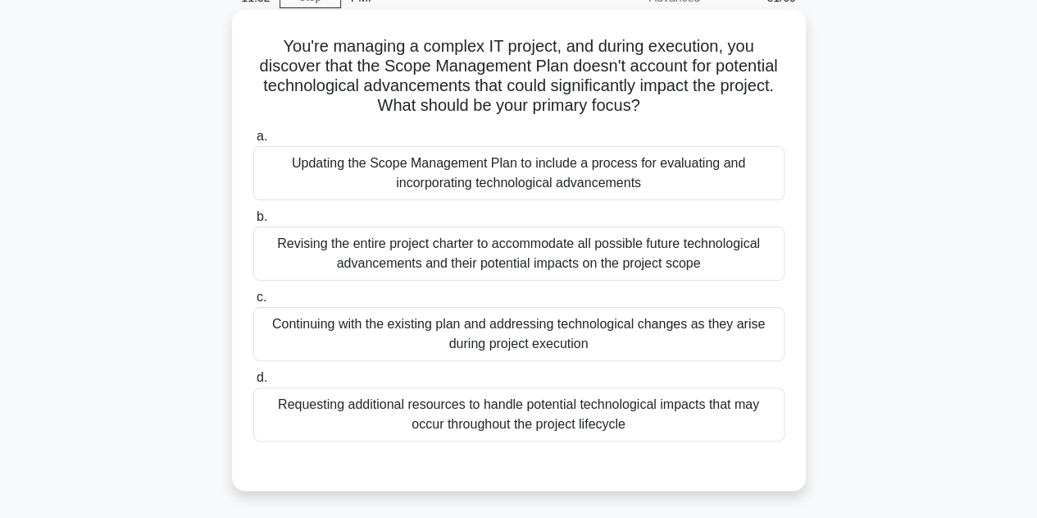
click at [553, 189] on div "Updating the Scope Management Plan to include a process for evaluating and inco…" at bounding box center [518, 173] width 531 height 54
click at [253, 142] on input "a. Updating the Scope Management Plan to include a process for evaluating and i…" at bounding box center [253, 136] width 0 height 11
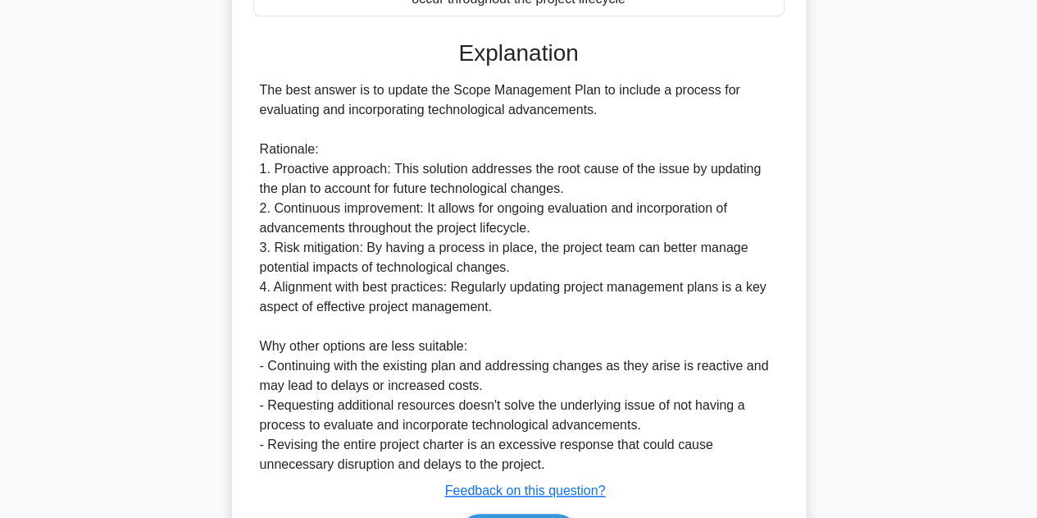
scroll to position [609, 0]
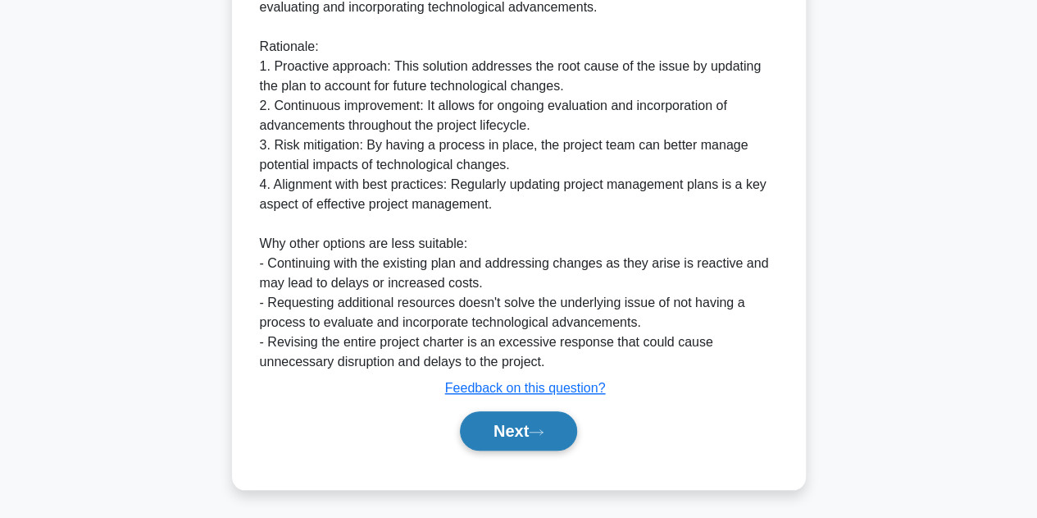
click at [529, 431] on button "Next" at bounding box center [518, 430] width 117 height 39
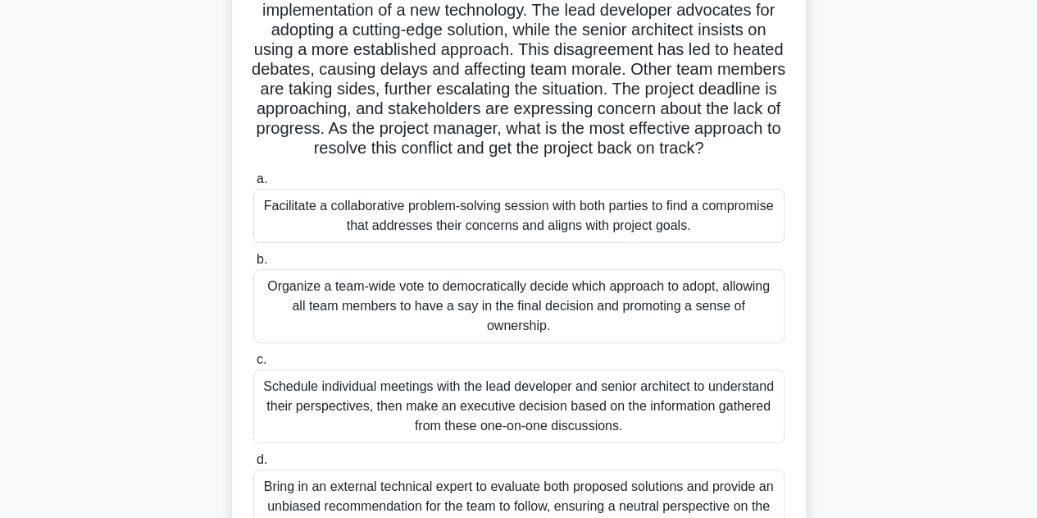
scroll to position [164, 0]
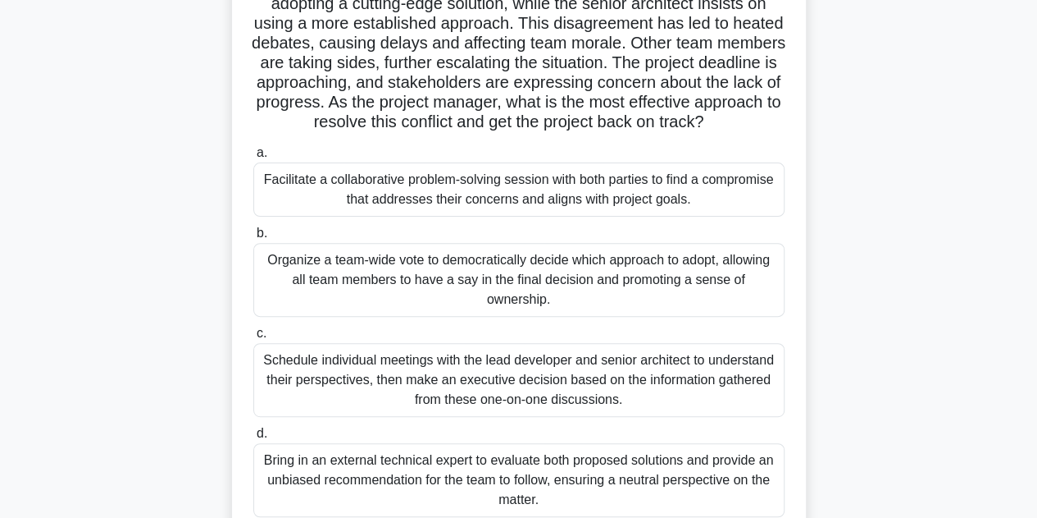
click at [586, 217] on div "Facilitate a collaborative problem-solving session with both parties to find a …" at bounding box center [518, 189] width 531 height 54
click at [253, 158] on input "a. Facilitate a collaborative problem-solving session with both parties to find…" at bounding box center [253, 153] width 0 height 11
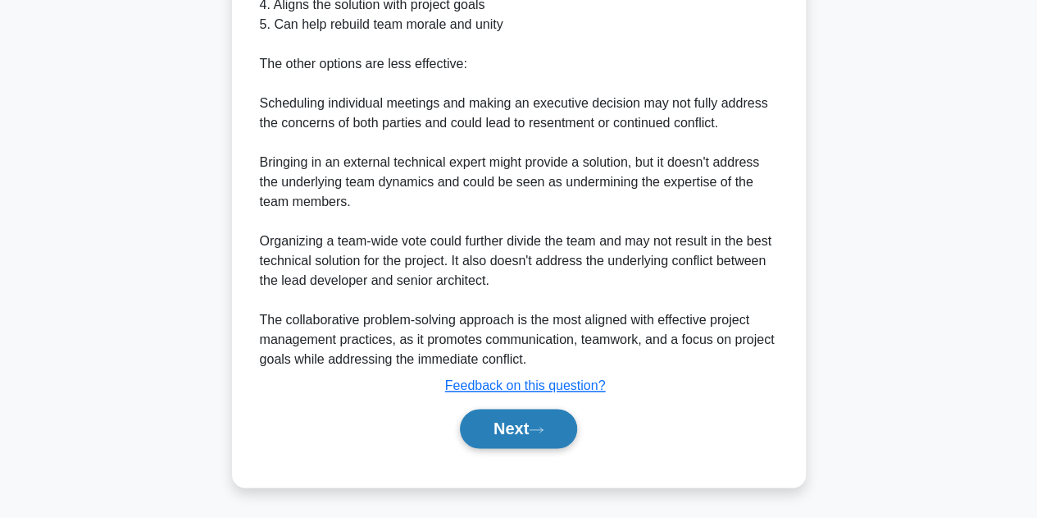
click at [548, 435] on button "Next" at bounding box center [518, 427] width 117 height 39
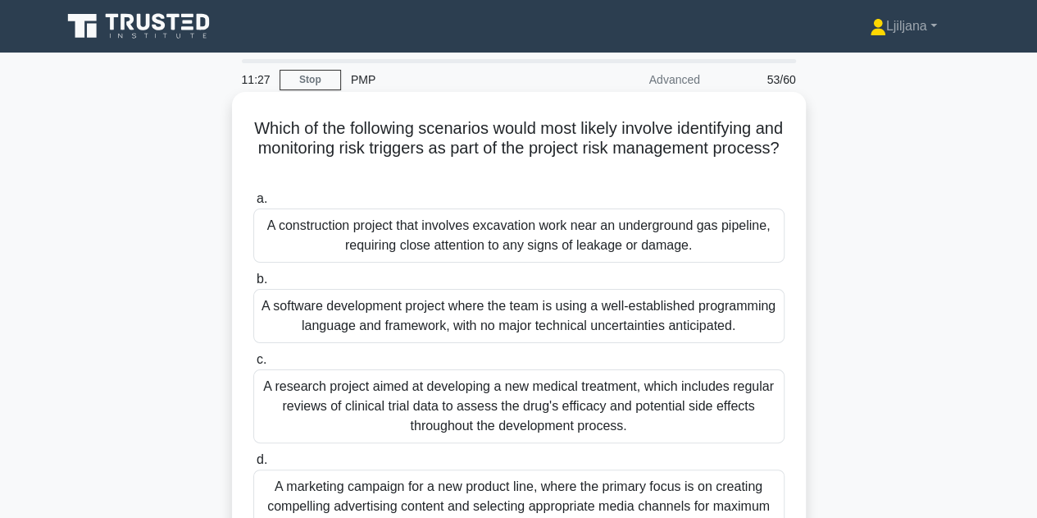
scroll to position [82, 0]
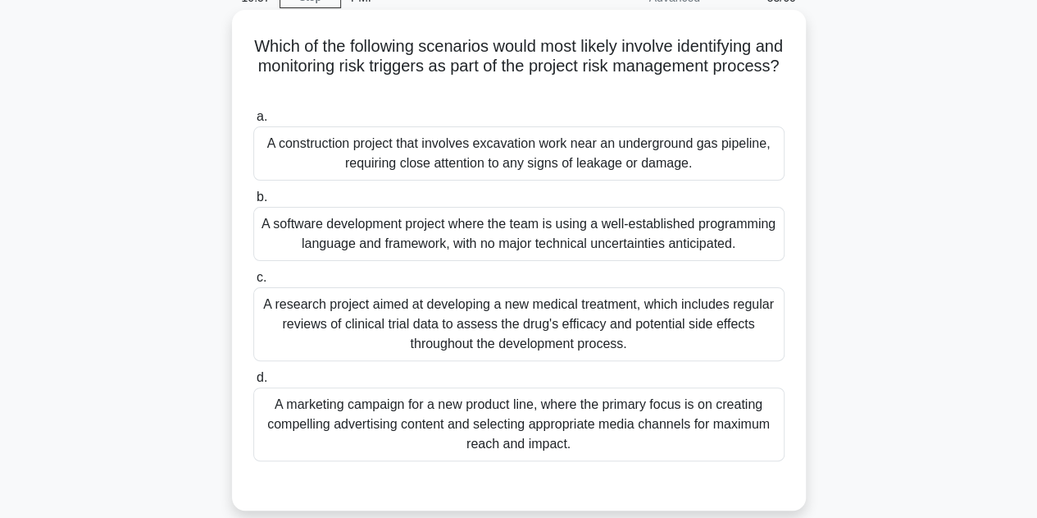
click at [477, 356] on div "A research project aimed at developing a new medical treatment, which includes …" at bounding box center [518, 324] width 531 height 74
click at [651, 338] on div "A research project aimed at developing a new medical treatment, which includes …" at bounding box center [518, 324] width 531 height 74
click at [713, 292] on label "c. A research project aimed at developing a new medical treatment, which includ…" at bounding box center [518, 313] width 531 height 93
click at [253, 283] on input "c. A research project aimed at developing a new medical treatment, which includ…" at bounding box center [253, 277] width 0 height 11
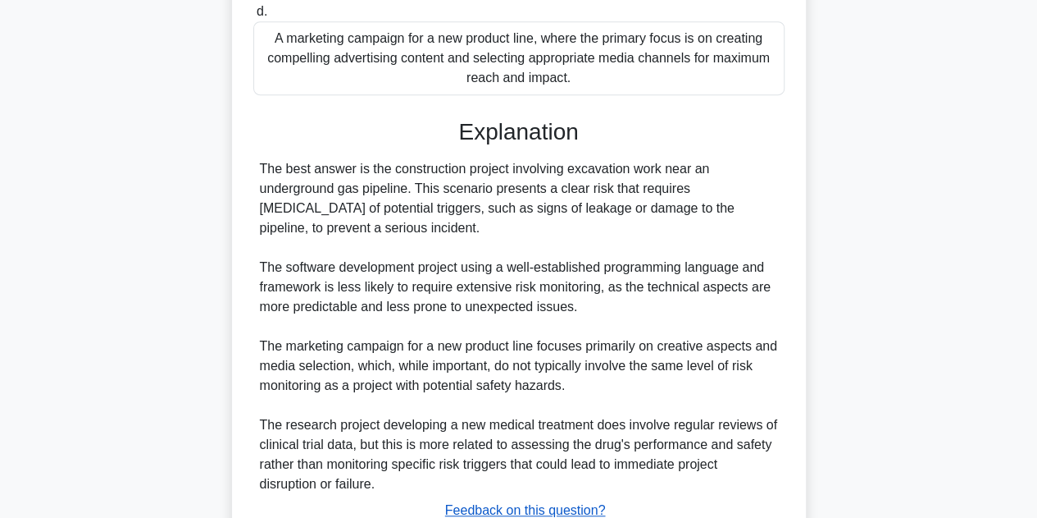
scroll to position [592, 0]
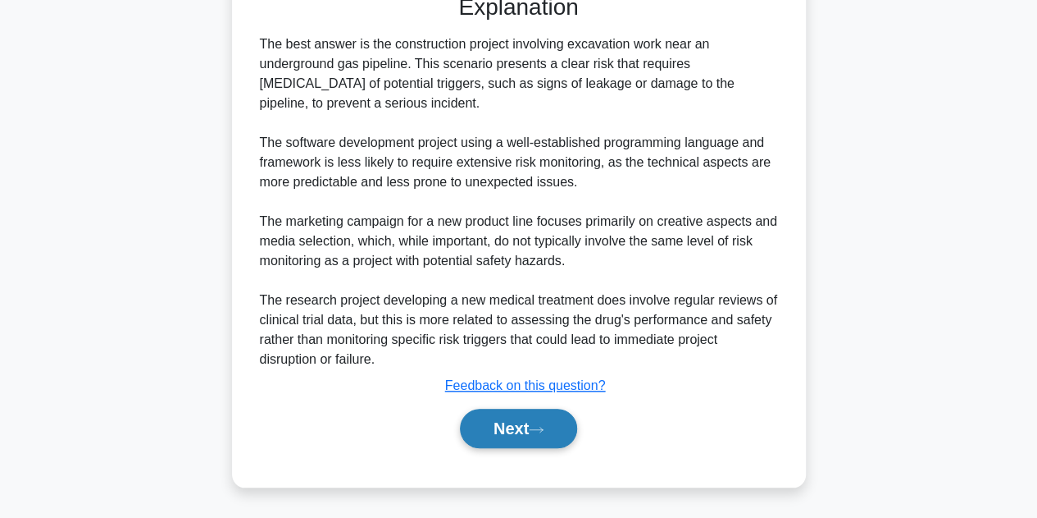
drag, startPoint x: 487, startPoint y: 422, endPoint x: 502, endPoint y: 420, distance: 14.9
click at [489, 422] on button "Next" at bounding box center [518, 427] width 117 height 39
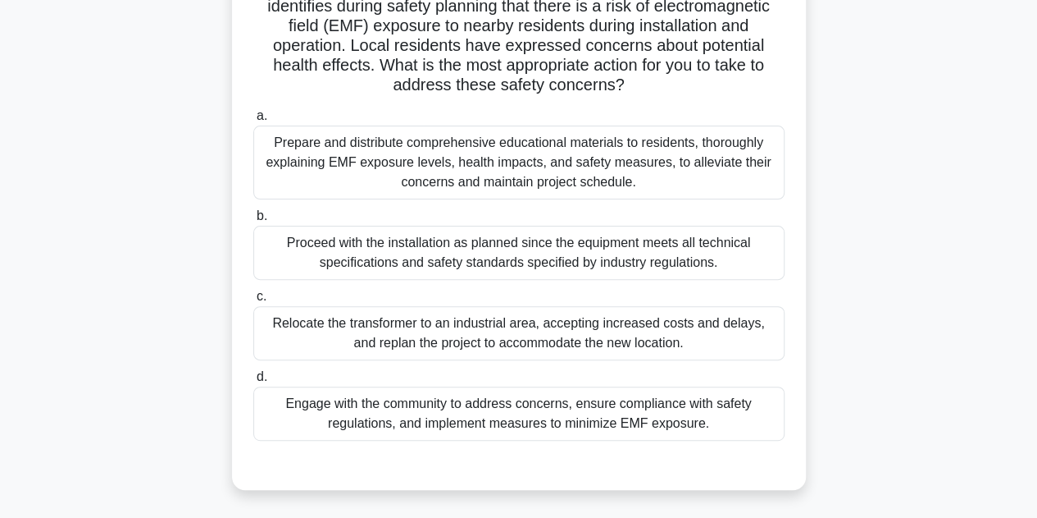
scroll to position [164, 0]
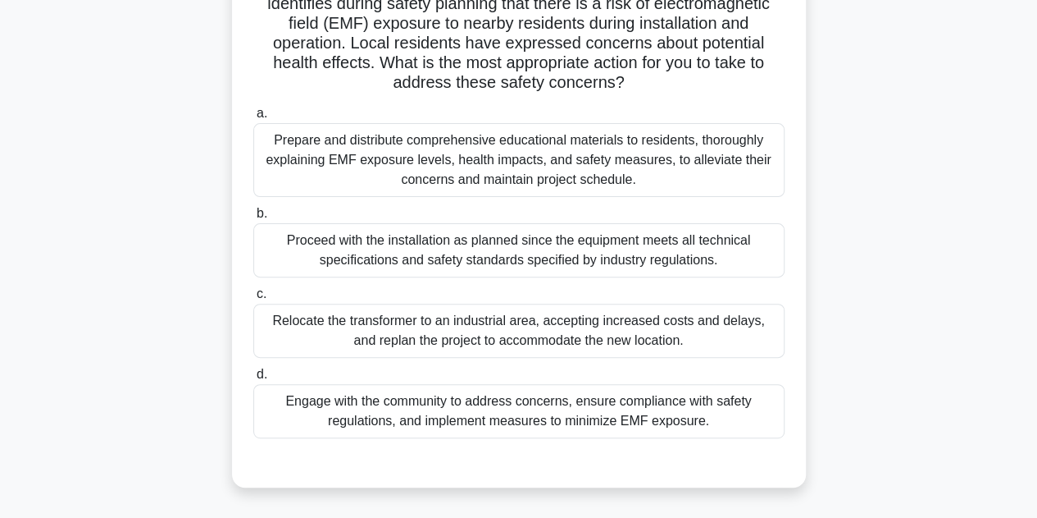
click at [470, 422] on div "Engage with the community to address concerns, ensure compliance with safety re…" at bounding box center [518, 411] width 531 height 54
click at [253, 380] on input "d. Engage with the community to address concerns, ensure compliance with safety…" at bounding box center [253, 374] width 0 height 11
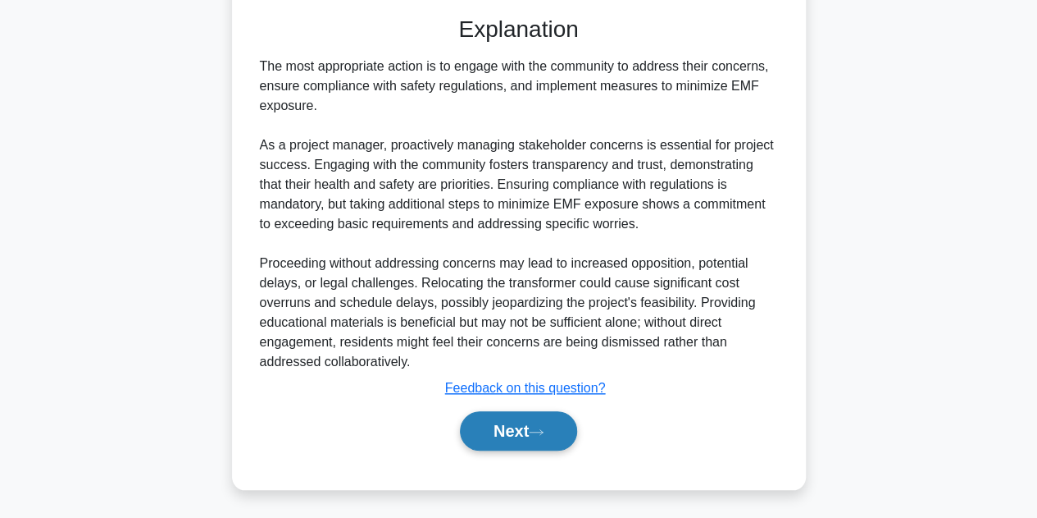
click at [535, 427] on button "Next" at bounding box center [518, 430] width 117 height 39
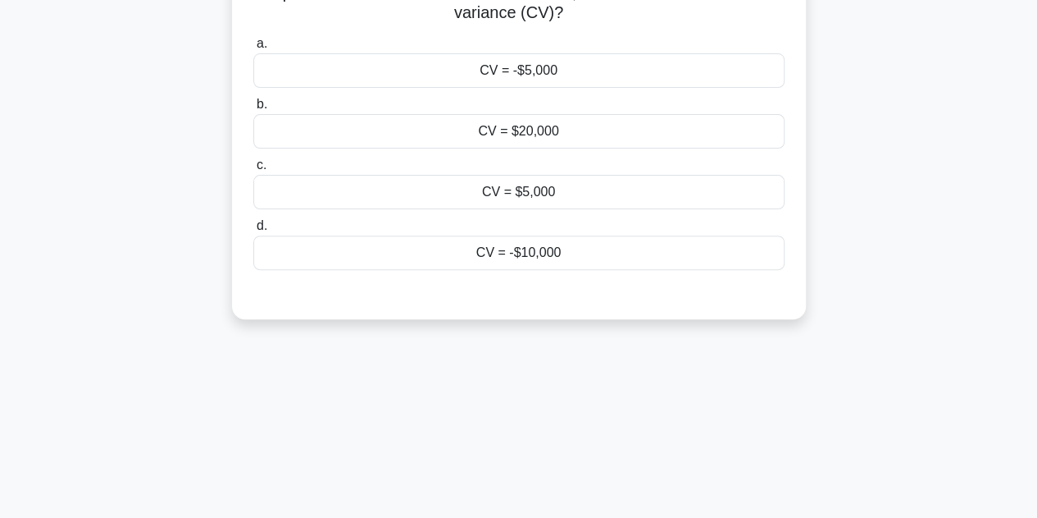
scroll to position [40, 0]
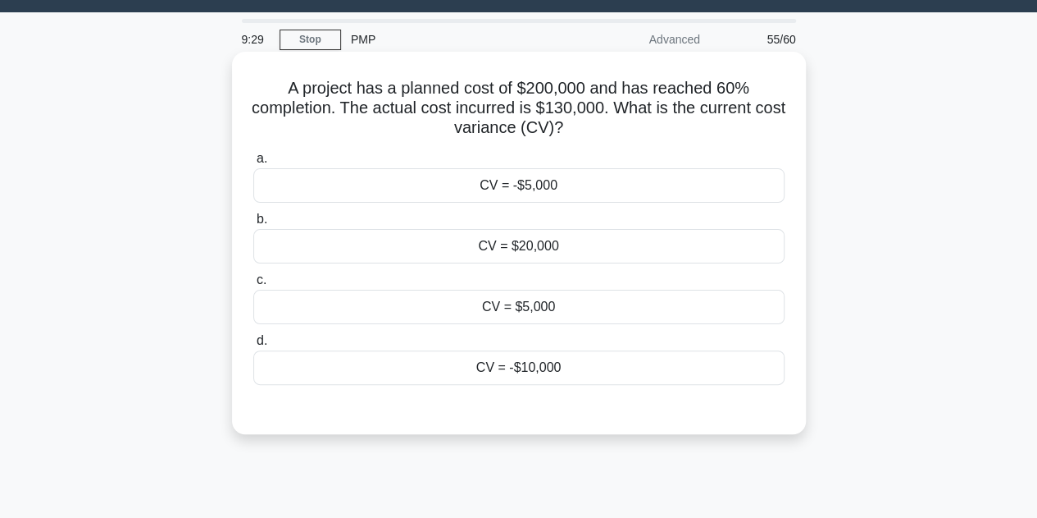
click at [527, 363] on div "CV = -$10,000" at bounding box center [518, 367] width 531 height 34
click at [253, 346] on input "d. CV = -$10,000" at bounding box center [253, 340] width 0 height 11
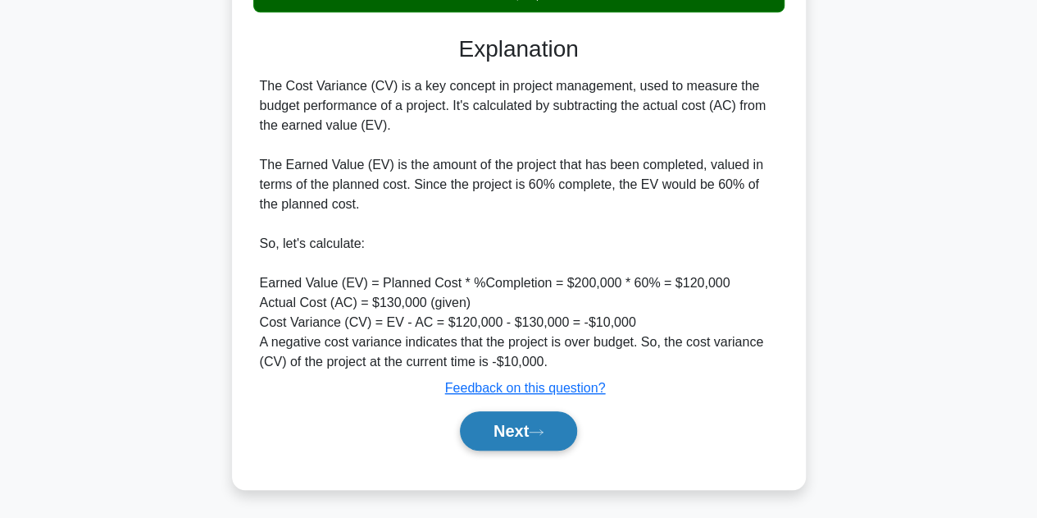
click at [518, 433] on button "Next" at bounding box center [518, 430] width 117 height 39
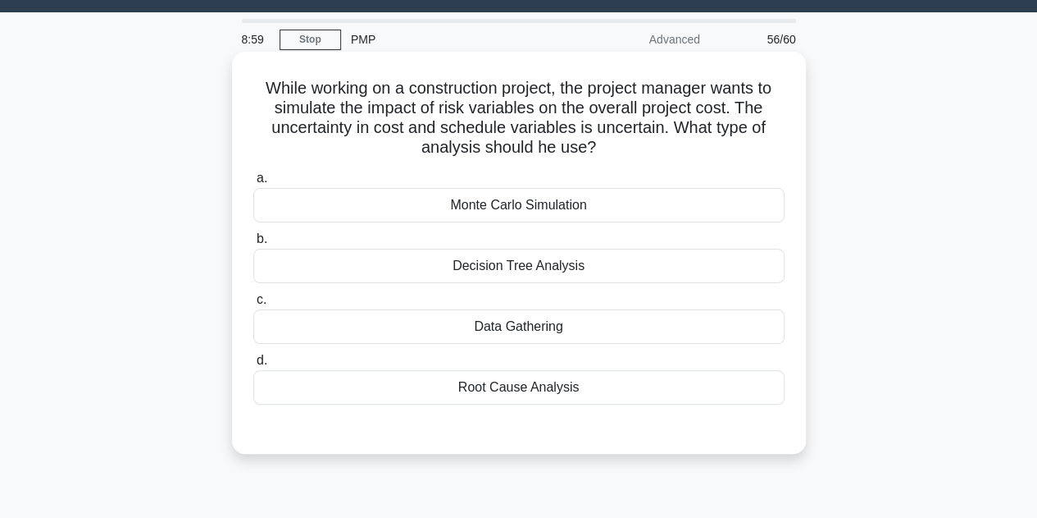
click at [529, 209] on div "Monte Carlo Simulation" at bounding box center [518, 205] width 531 height 34
click at [253, 184] on input "a. Monte Carlo Simulation" at bounding box center [253, 178] width 0 height 11
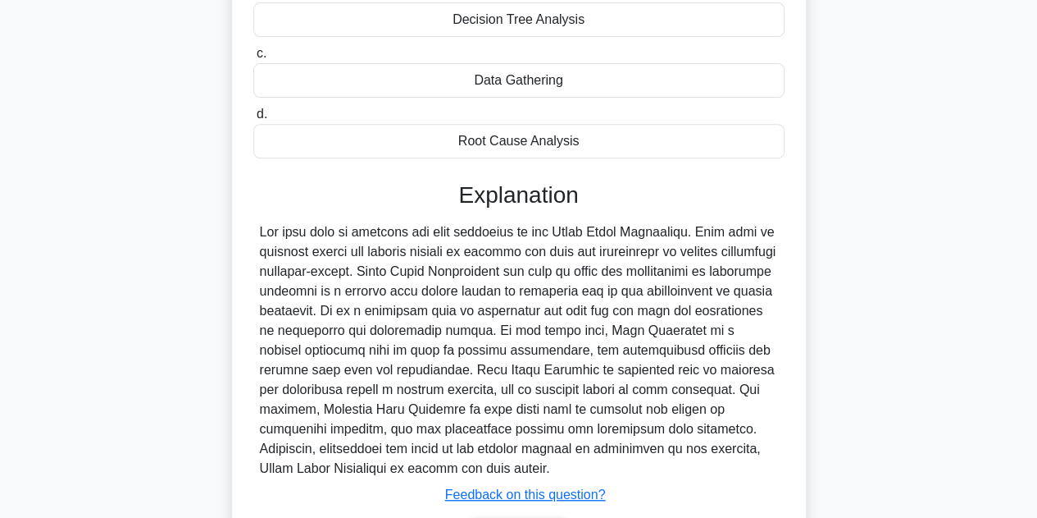
scroll to position [393, 0]
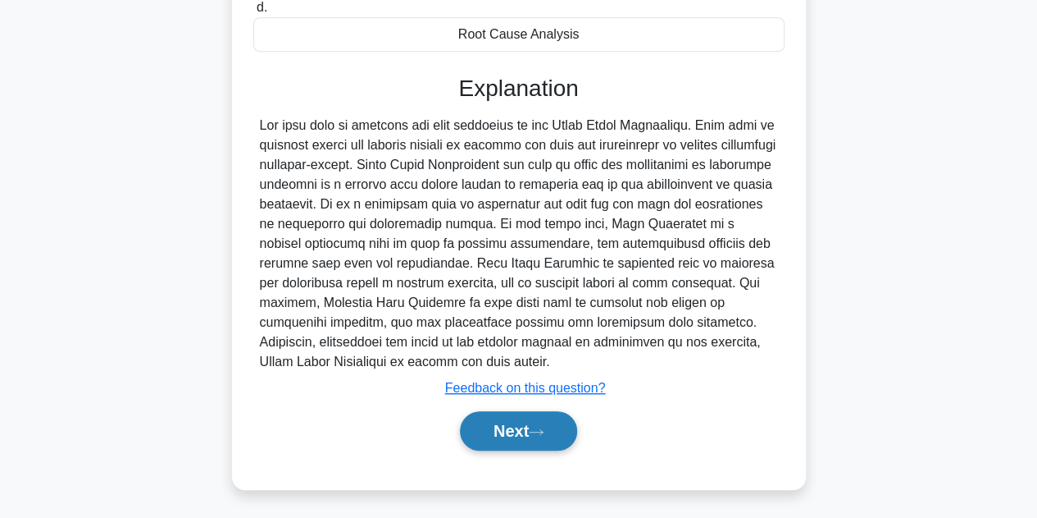
click at [474, 427] on button "Next" at bounding box center [518, 430] width 117 height 39
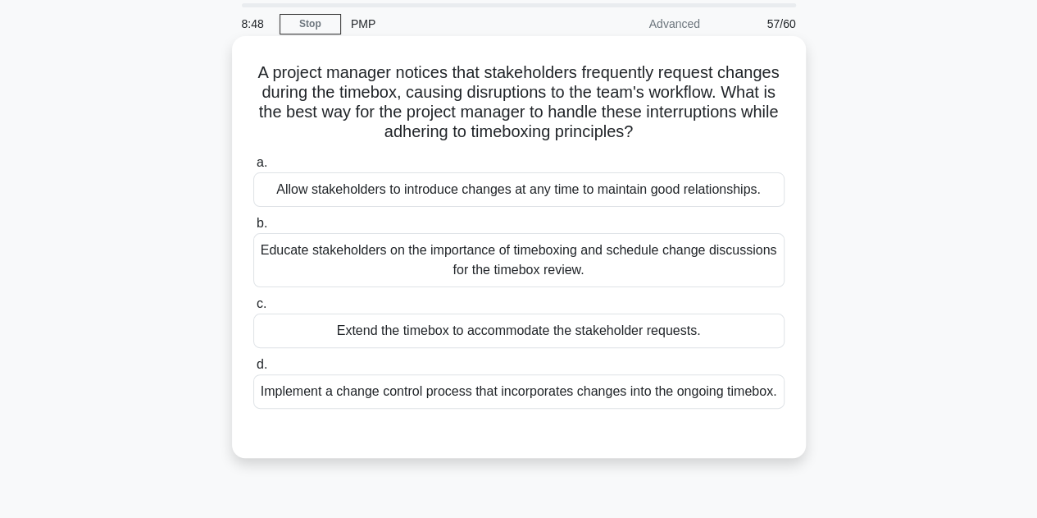
scroll to position [82, 0]
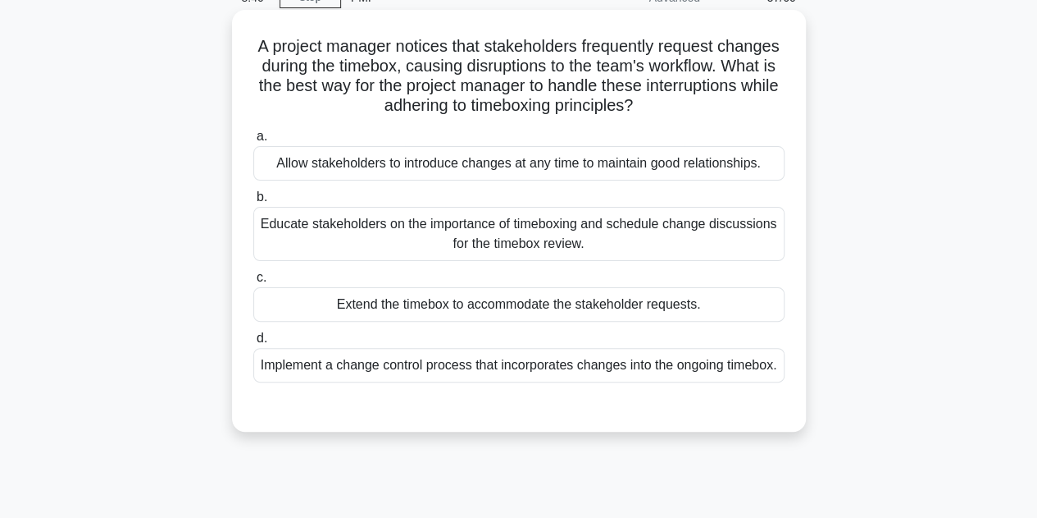
click at [574, 382] on div "Implement a change control process that incorporates changes into the ongoing t…" at bounding box center [518, 365] width 531 height 34
click at [253, 344] on input "d. Implement a change control process that incorporates changes into the ongoin…" at bounding box center [253, 338] width 0 height 11
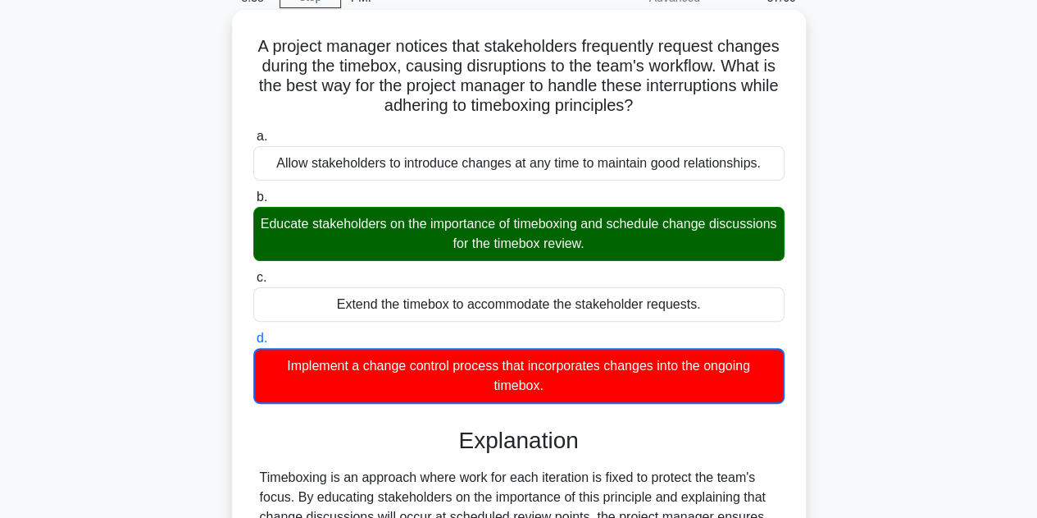
drag, startPoint x: 408, startPoint y: 230, endPoint x: 630, endPoint y: 269, distance: 224.8
click at [630, 269] on div "a. Allow stakeholders to introduce changes at any time to maintain good relatio…" at bounding box center [519, 265] width 551 height 284
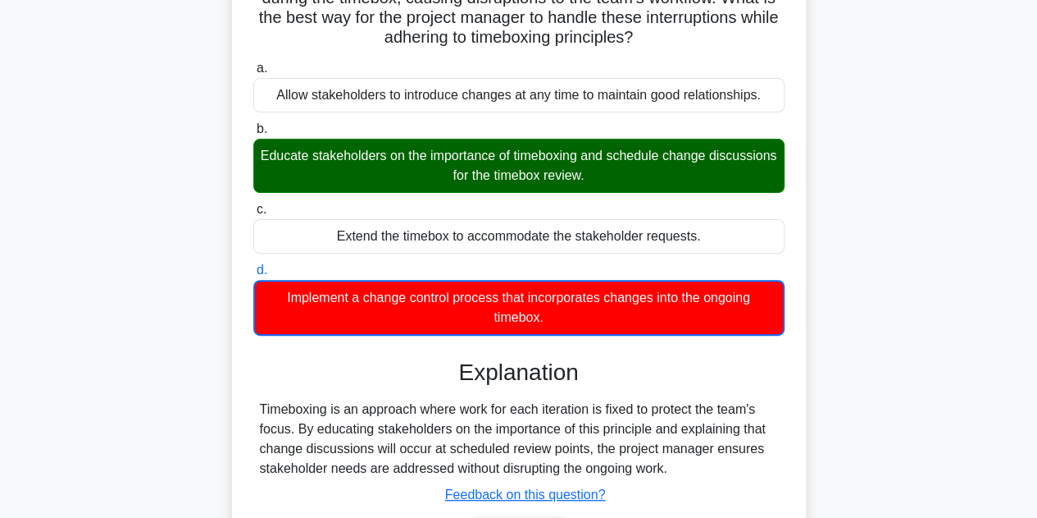
scroll to position [328, 0]
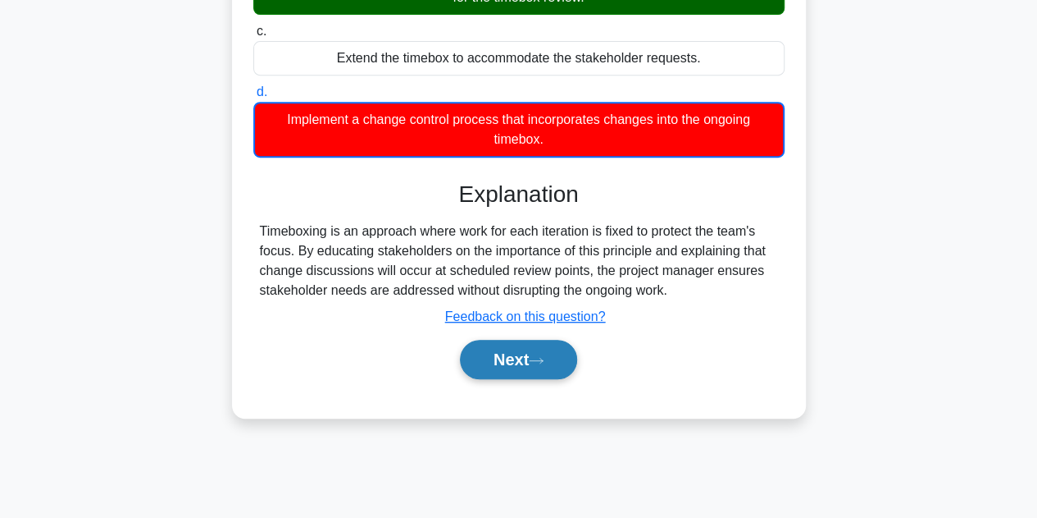
click at [504, 355] on button "Next" at bounding box center [518, 359] width 117 height 39
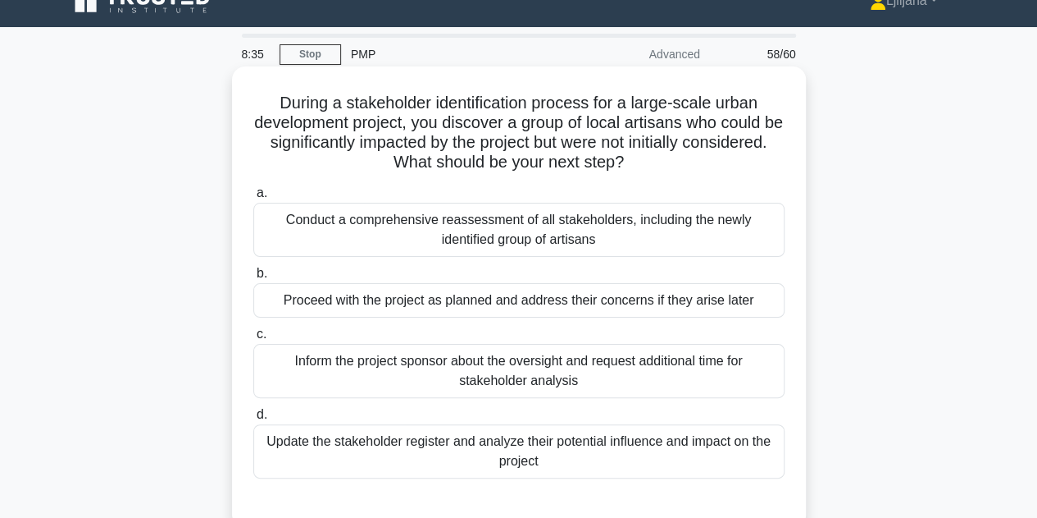
scroll to position [0, 0]
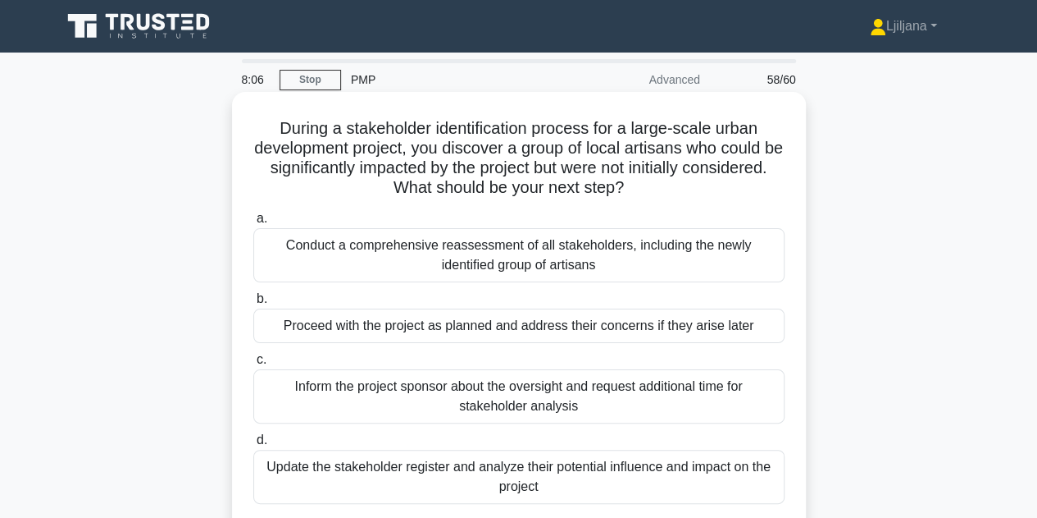
click at [443, 477] on div "Update the stakeholder register and analyze their potential influence and impac…" at bounding box center [518, 476] width 531 height 54
click at [253, 445] on input "d. Update the stakeholder register and analyze their potential influence and im…" at bounding box center [253, 440] width 0 height 11
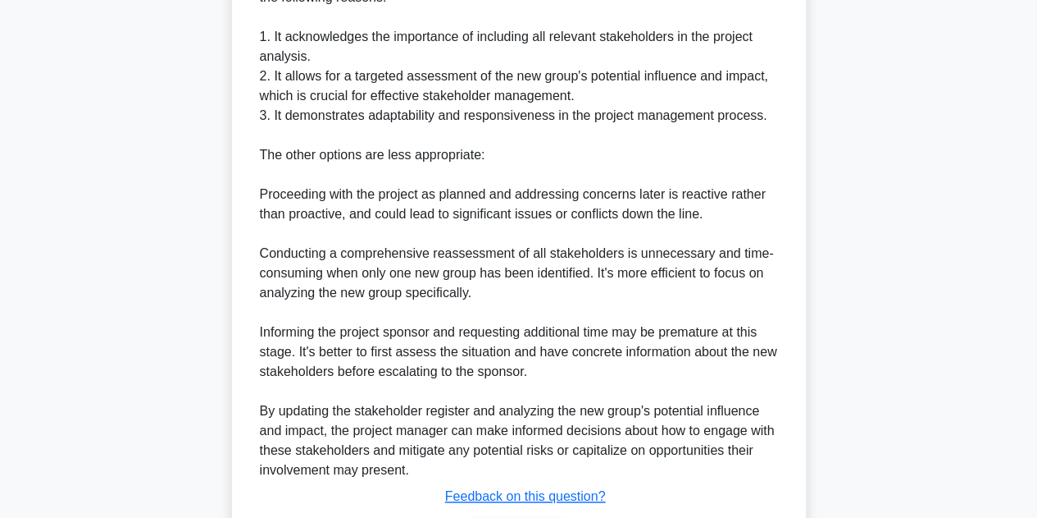
scroll to position [738, 0]
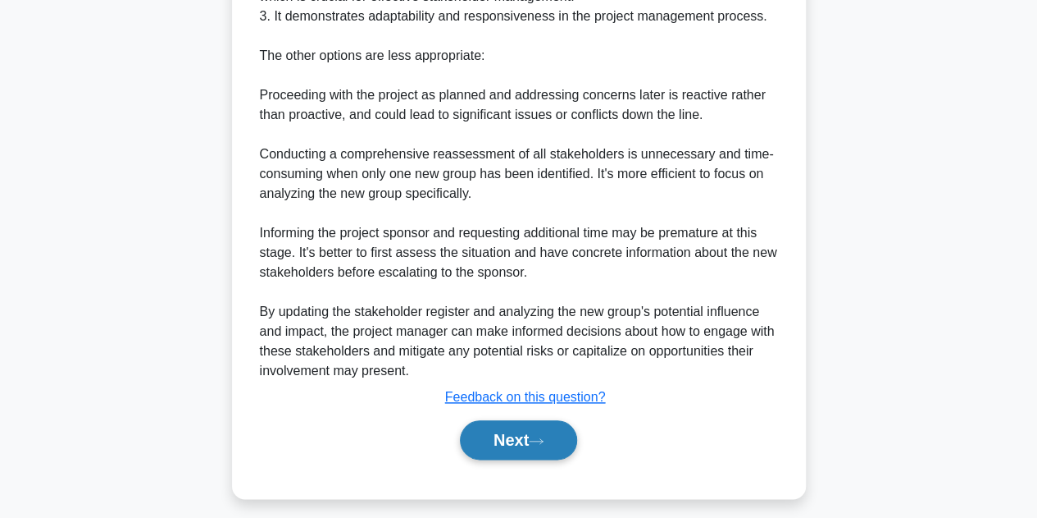
click at [507, 443] on button "Next" at bounding box center [518, 439] width 117 height 39
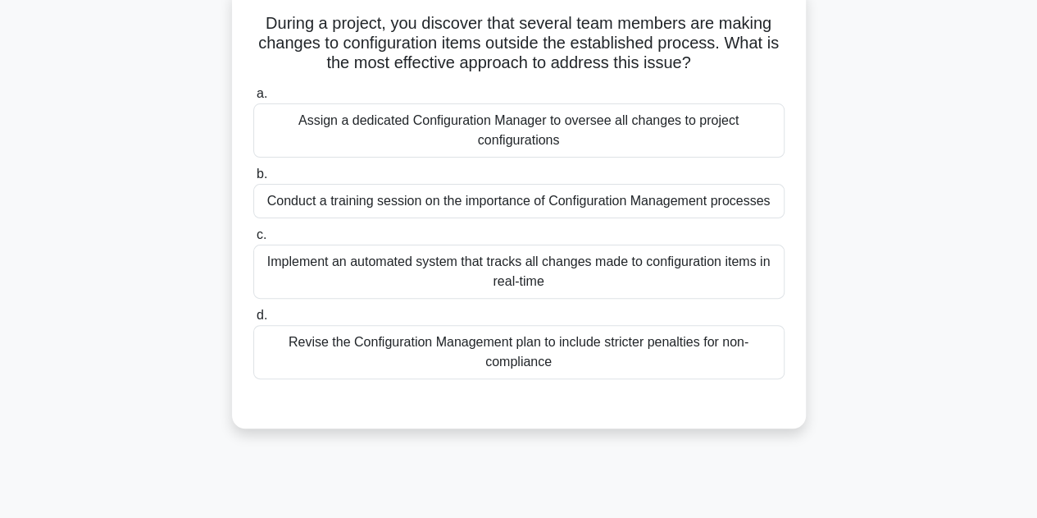
scroll to position [0, 0]
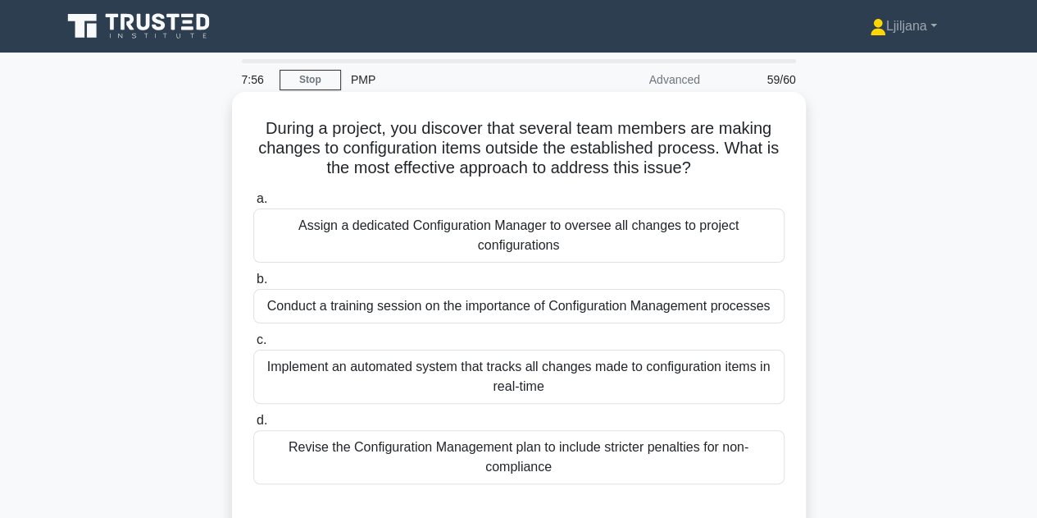
click at [477, 365] on div "Implement an automated system that tracks all changes made to configuration ite…" at bounding box center [518, 376] width 531 height 54
click at [253, 345] on input "c. Implement an automated system that tracks all changes made to configuration …" at bounding box center [253, 340] width 0 height 11
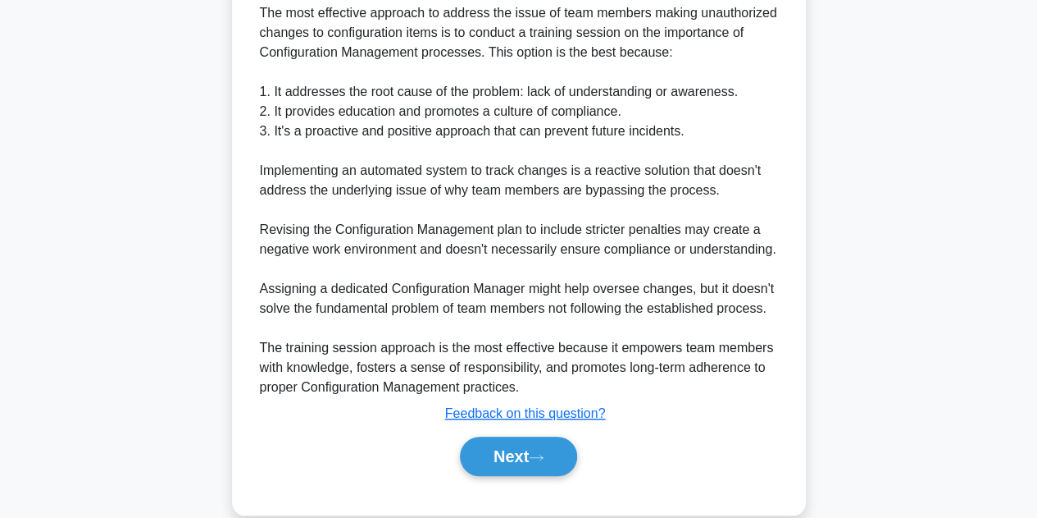
scroll to position [592, 0]
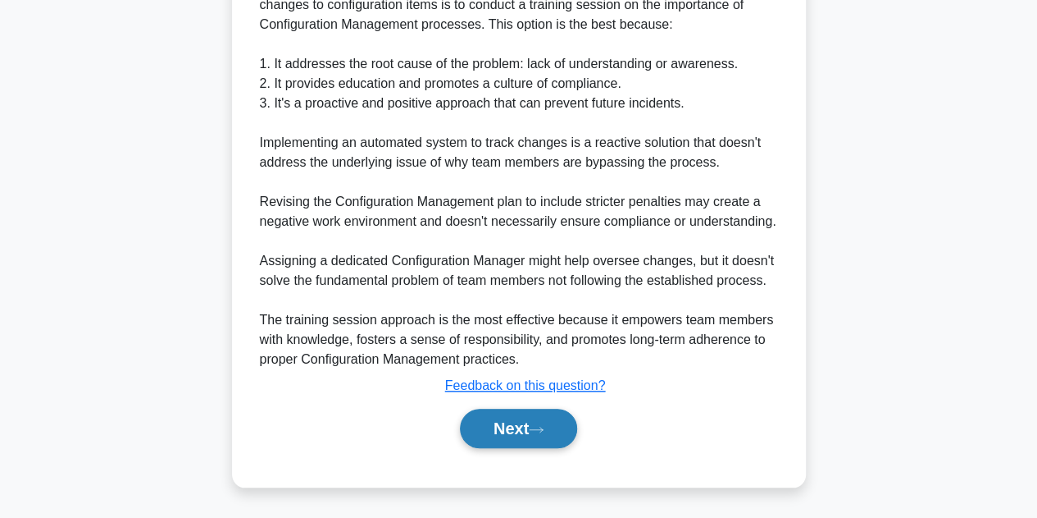
click at [500, 423] on button "Next" at bounding box center [518, 427] width 117 height 39
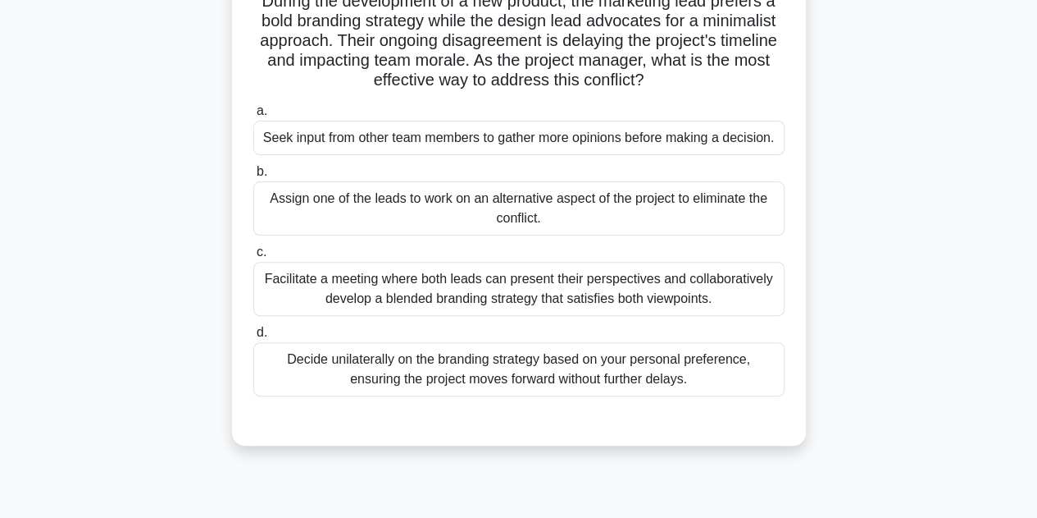
scroll to position [40, 0]
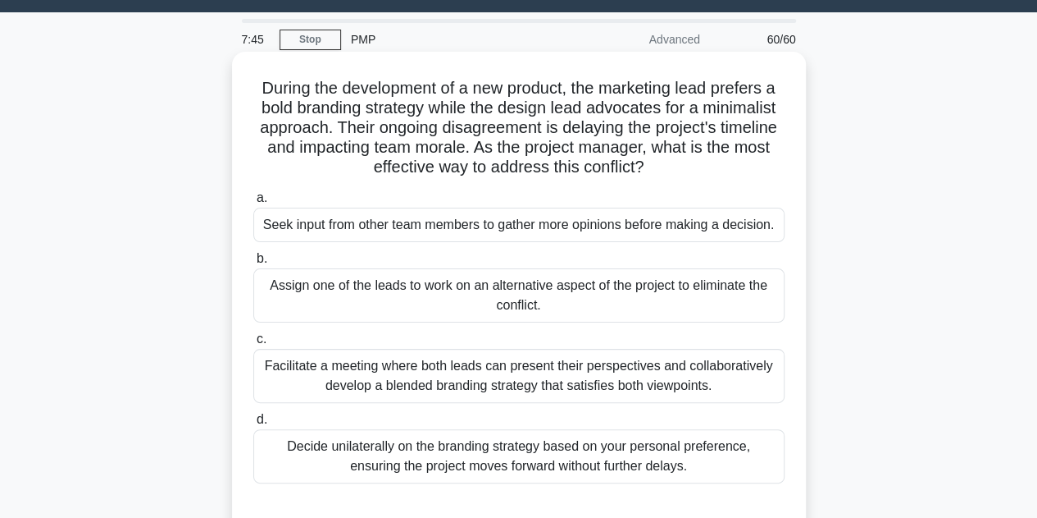
click at [417, 376] on div "Facilitate a meeting where both leads can present their perspectives and collab…" at bounding box center [518, 376] width 531 height 54
click at [253, 344] on input "c. Facilitate a meeting where both leads can present their perspectives and col…" at bounding box center [253, 339] width 0 height 11
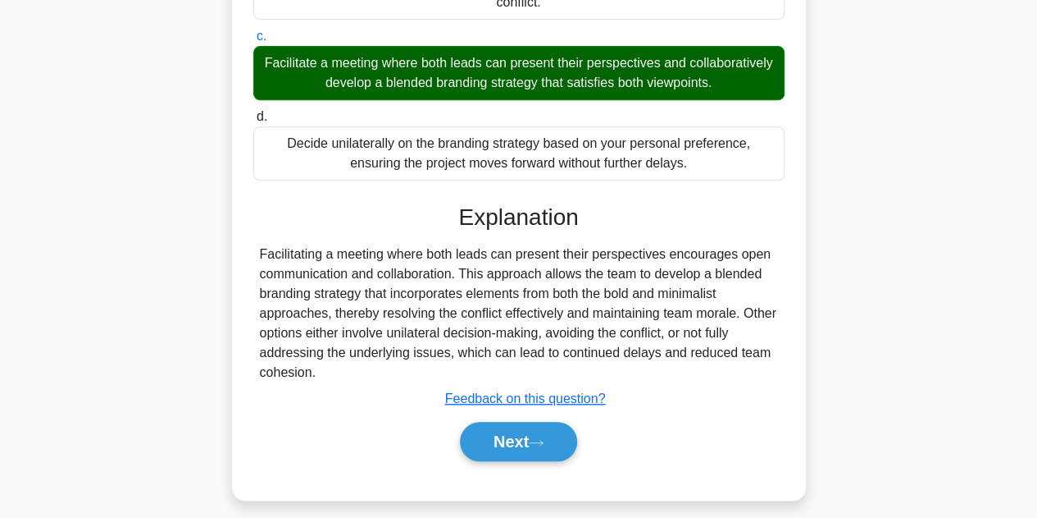
scroll to position [368, 0]
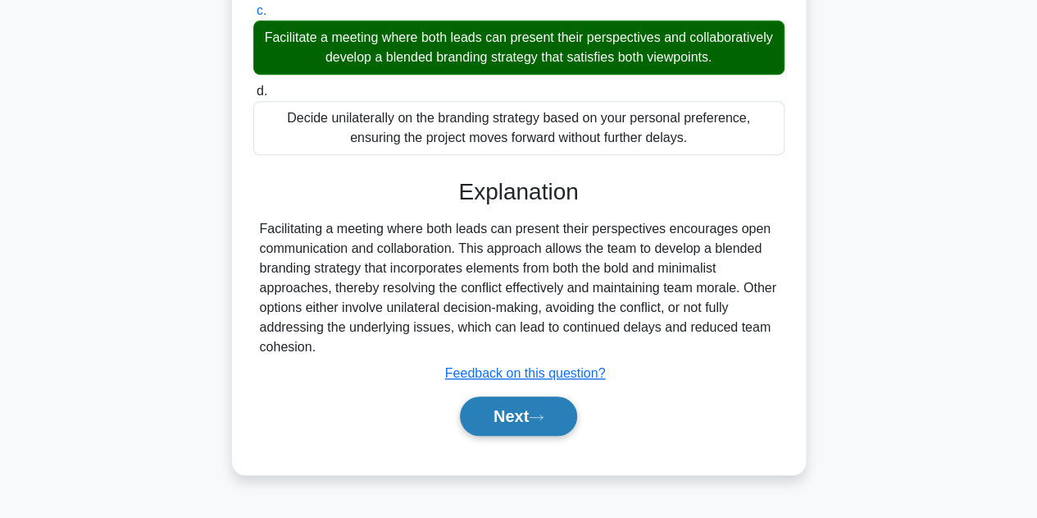
click at [510, 401] on button "Next" at bounding box center [518, 415] width 117 height 39
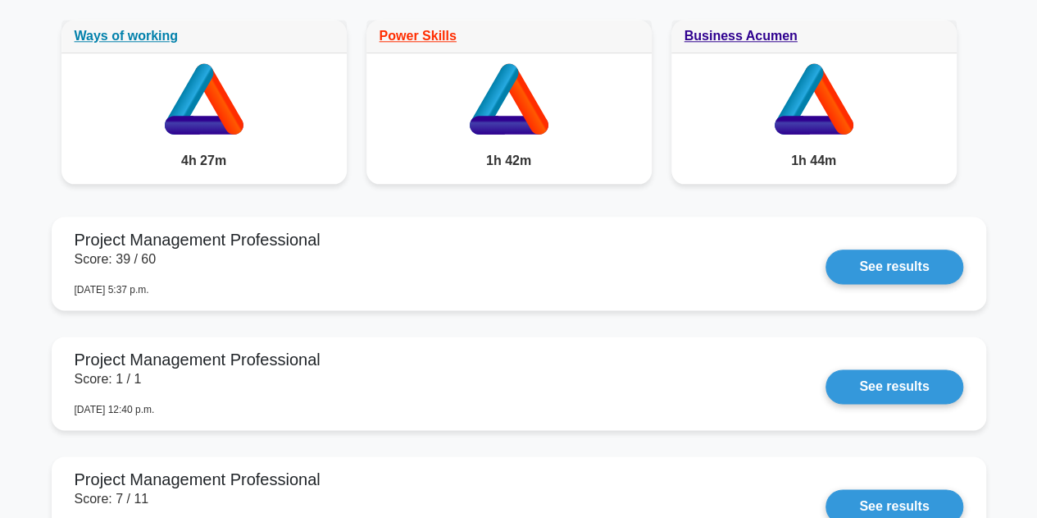
scroll to position [1066, 0]
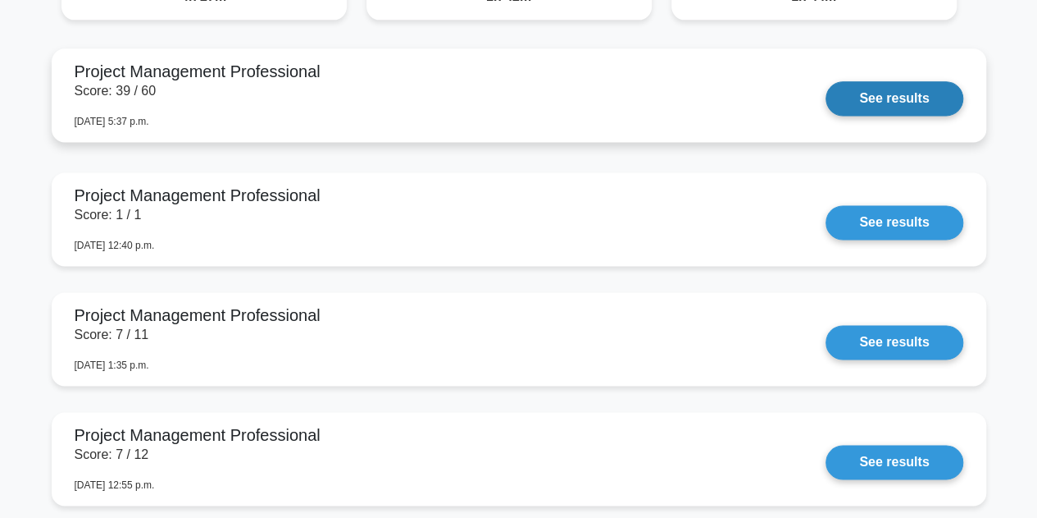
click at [868, 97] on link "See results" at bounding box center [894, 98] width 137 height 34
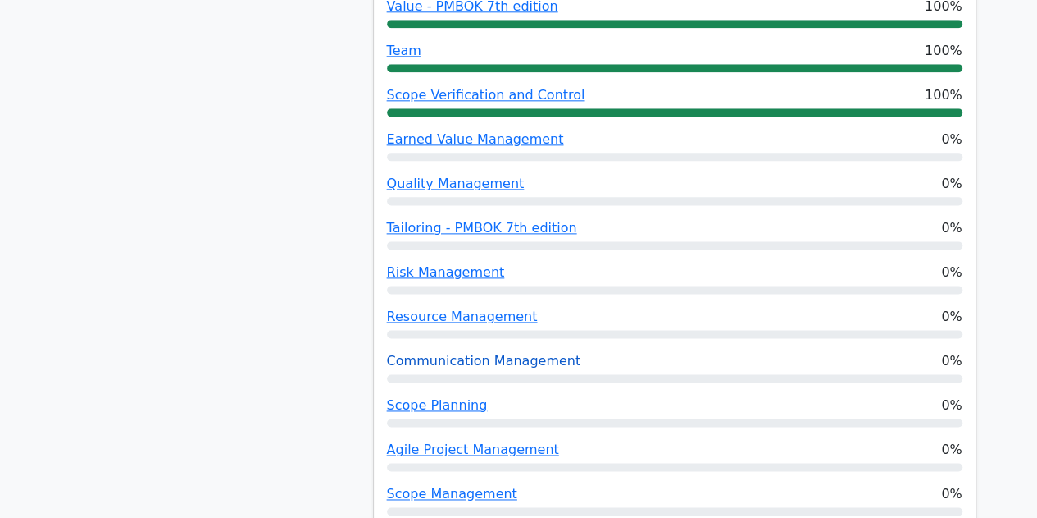
scroll to position [902, 0]
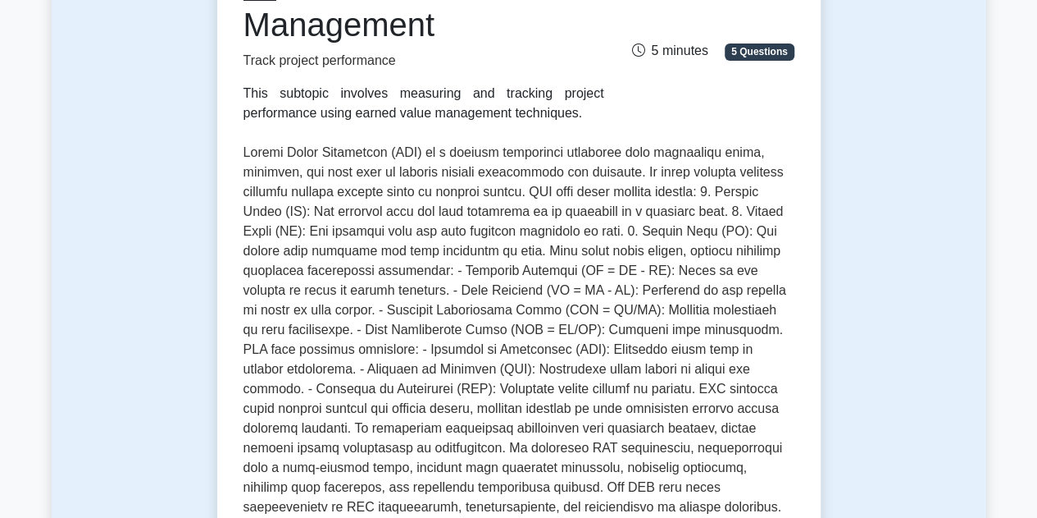
scroll to position [246, 0]
